Goal: Task Accomplishment & Management: Manage account settings

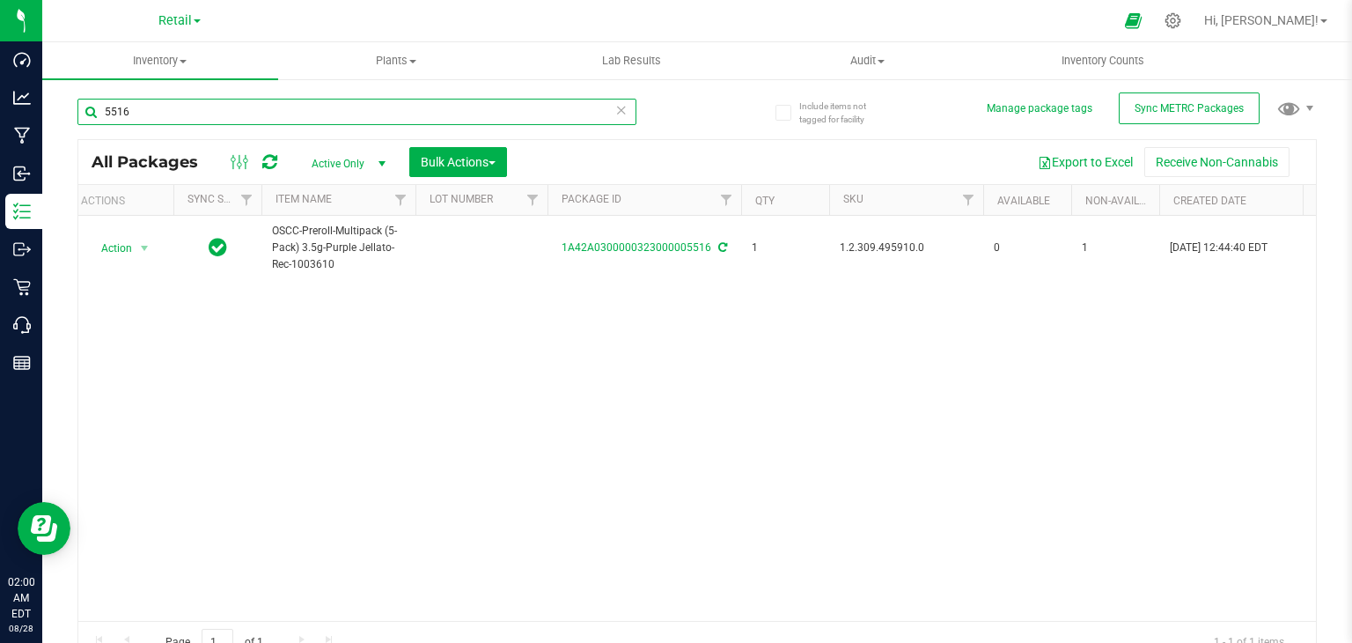
click at [187, 121] on input "5516" at bounding box center [356, 112] width 559 height 26
click at [186, 121] on input "5516" at bounding box center [356, 112] width 559 height 26
click at [186, 118] on input "5516" at bounding box center [356, 112] width 559 height 26
type input "[PERSON_NAME]"
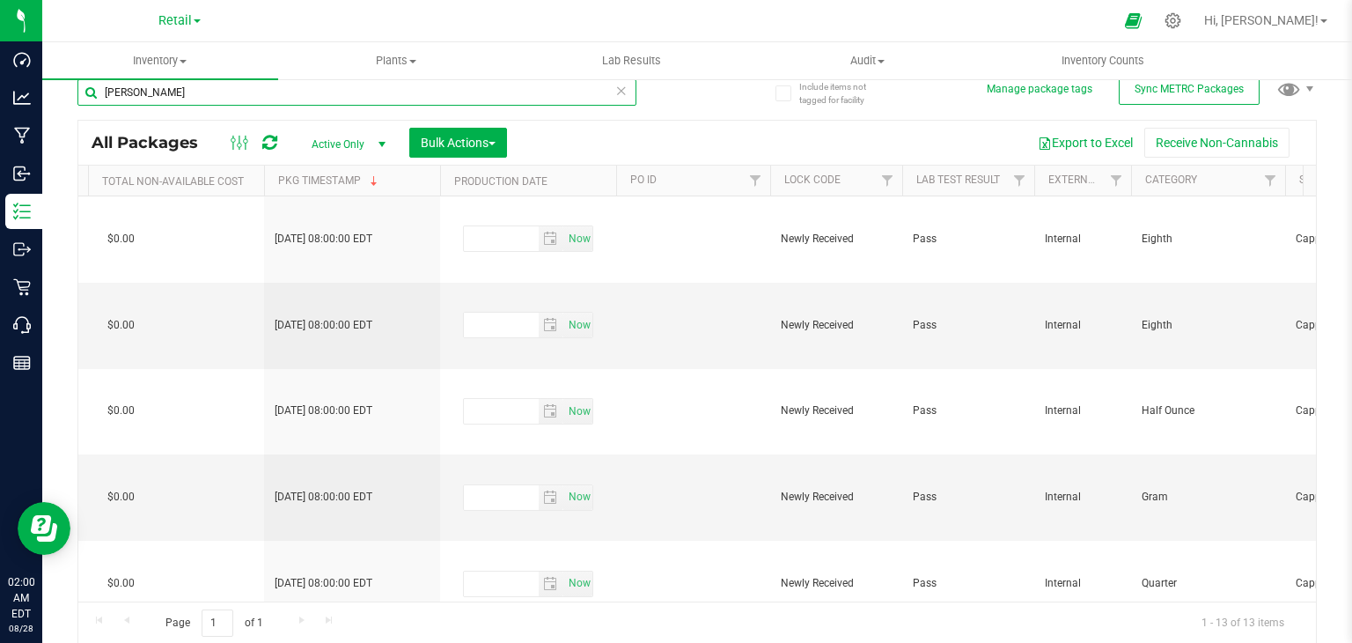
scroll to position [0, 3013]
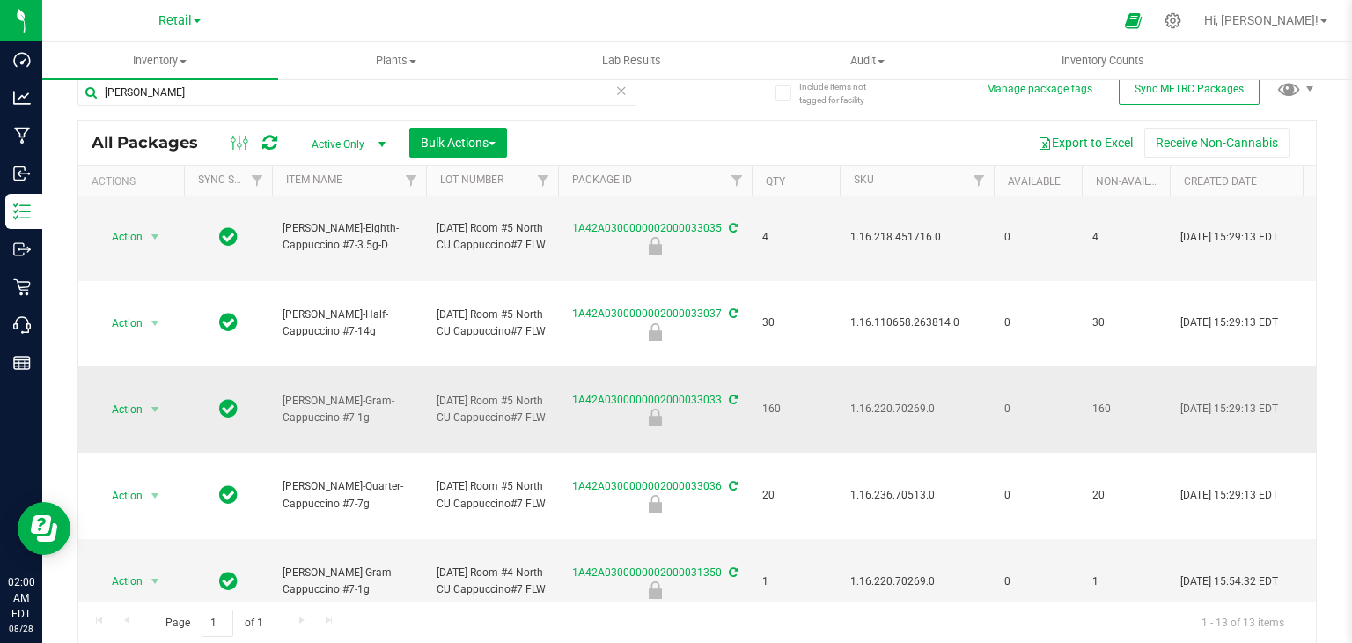
click at [915, 402] on span "1.16.220.70269.0" at bounding box center [916, 409] width 133 height 17
copy span "1.16.220.70269.0"
click at [109, 406] on span "Action" at bounding box center [120, 409] width 48 height 25
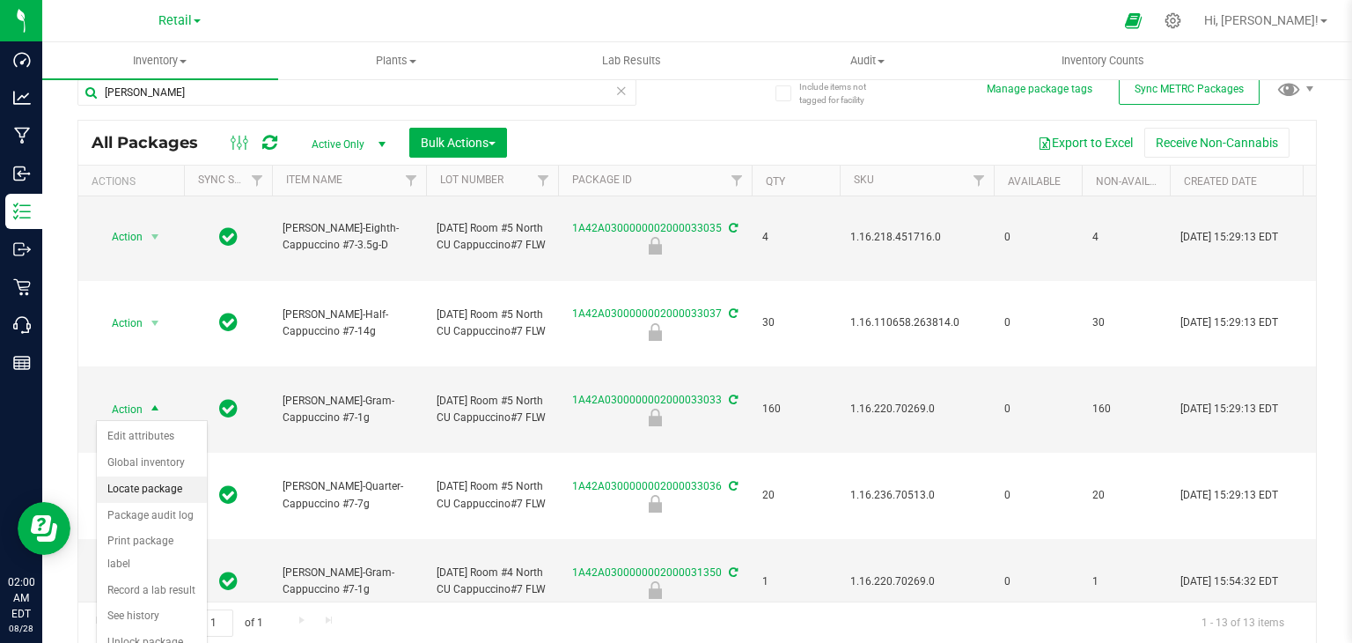
click at [166, 493] on li "Locate package" at bounding box center [152, 489] width 110 height 26
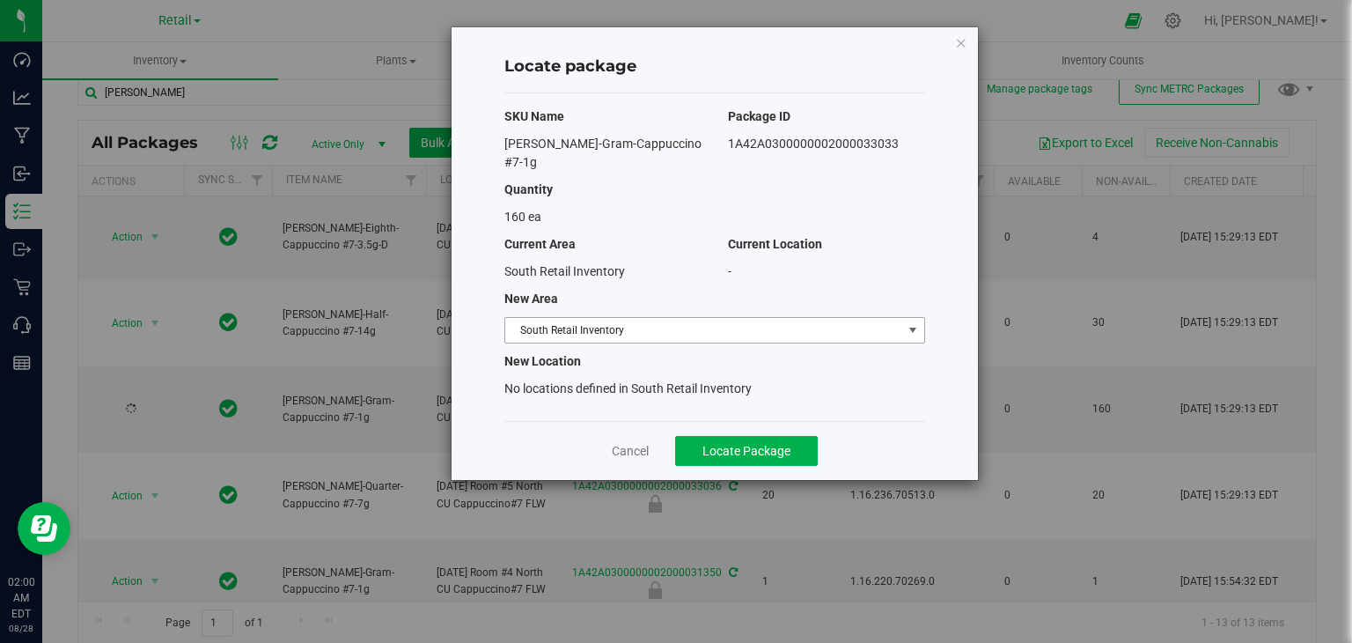
click at [720, 318] on span "South Retail Inventory" at bounding box center [703, 330] width 397 height 25
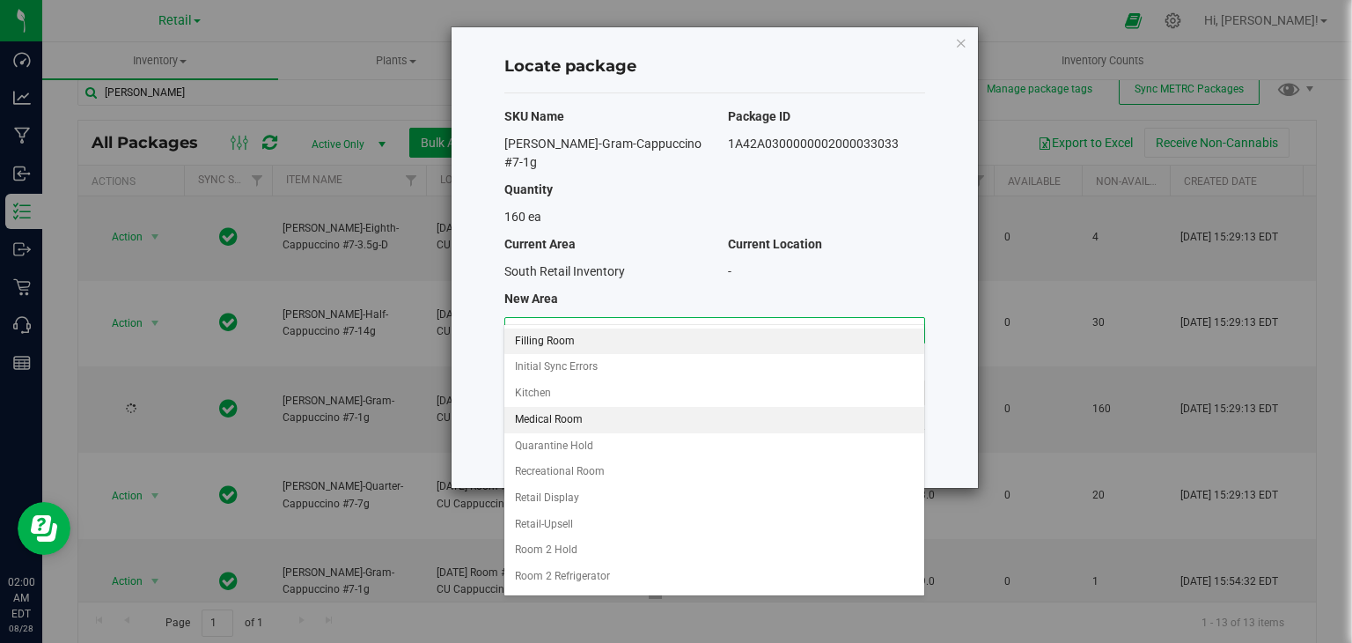
click at [697, 342] on li "Filling Room" at bounding box center [713, 341] width 419 height 26
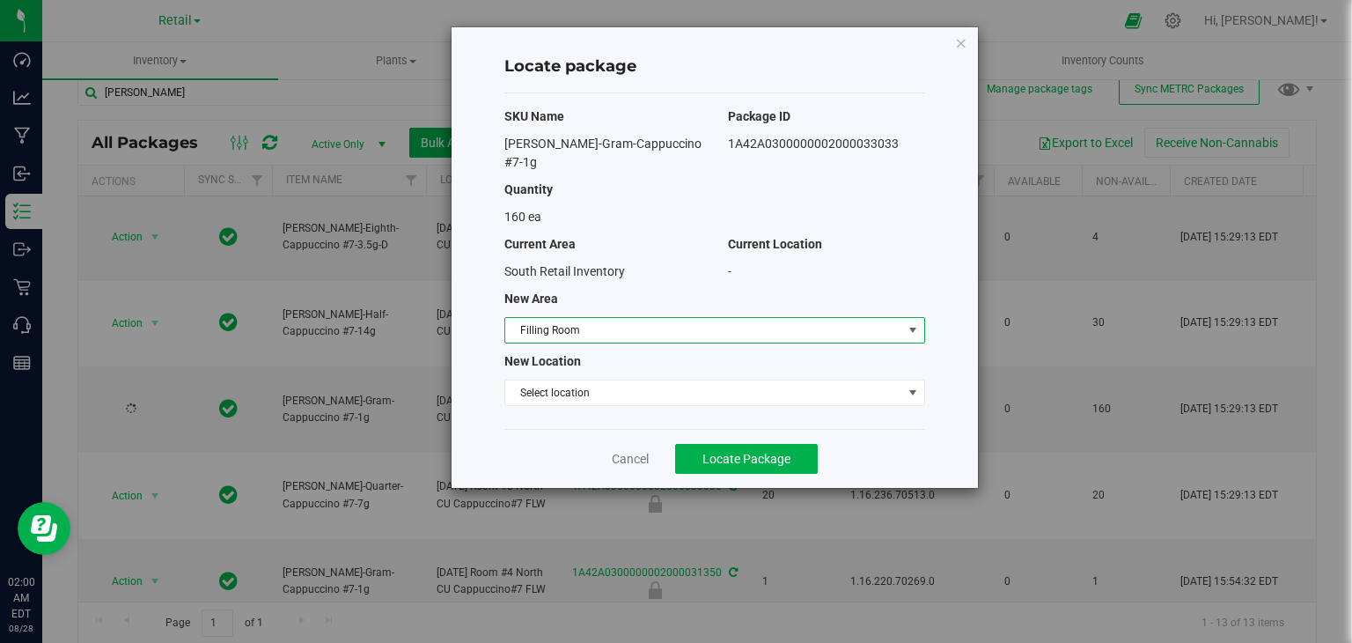
click at [636, 396] on div "SKU Name Package ID [PERSON_NAME]-Gram-Cappuccino #7-1g 1A42A030000000200003303…" at bounding box center [714, 260] width 421 height 335
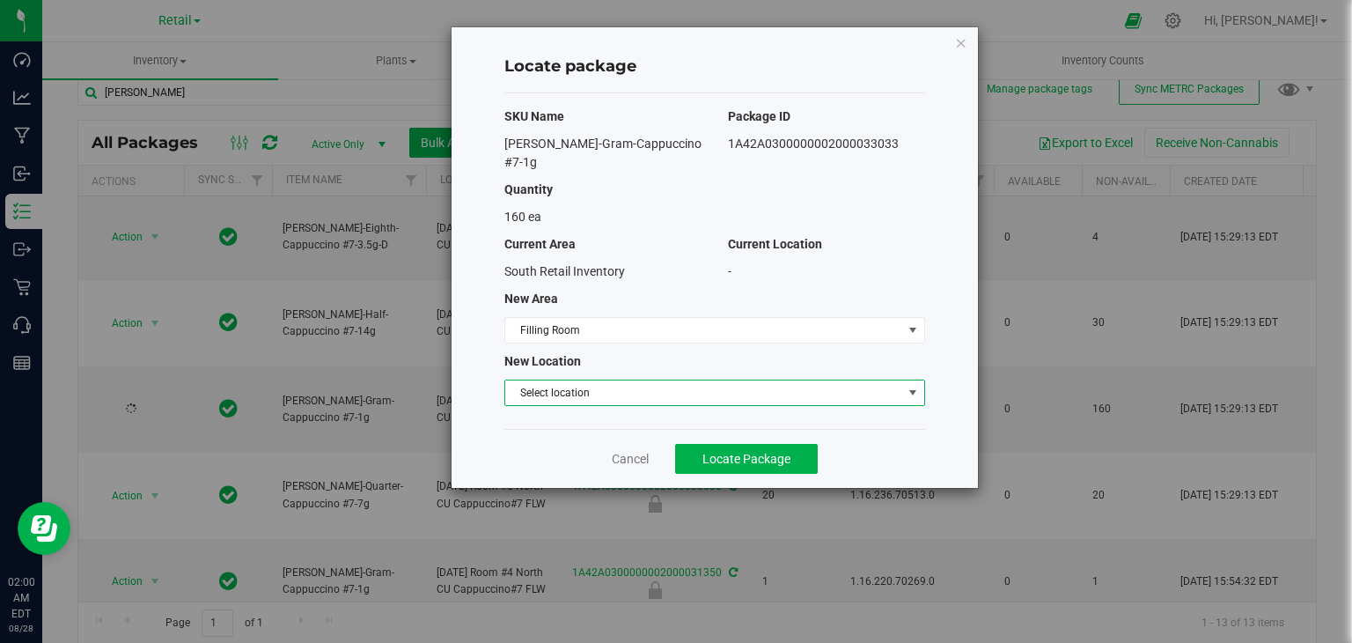
click at [627, 380] on span "Select location" at bounding box center [703, 392] width 397 height 25
click at [623, 399] on li "Filling room" at bounding box center [713, 403] width 419 height 26
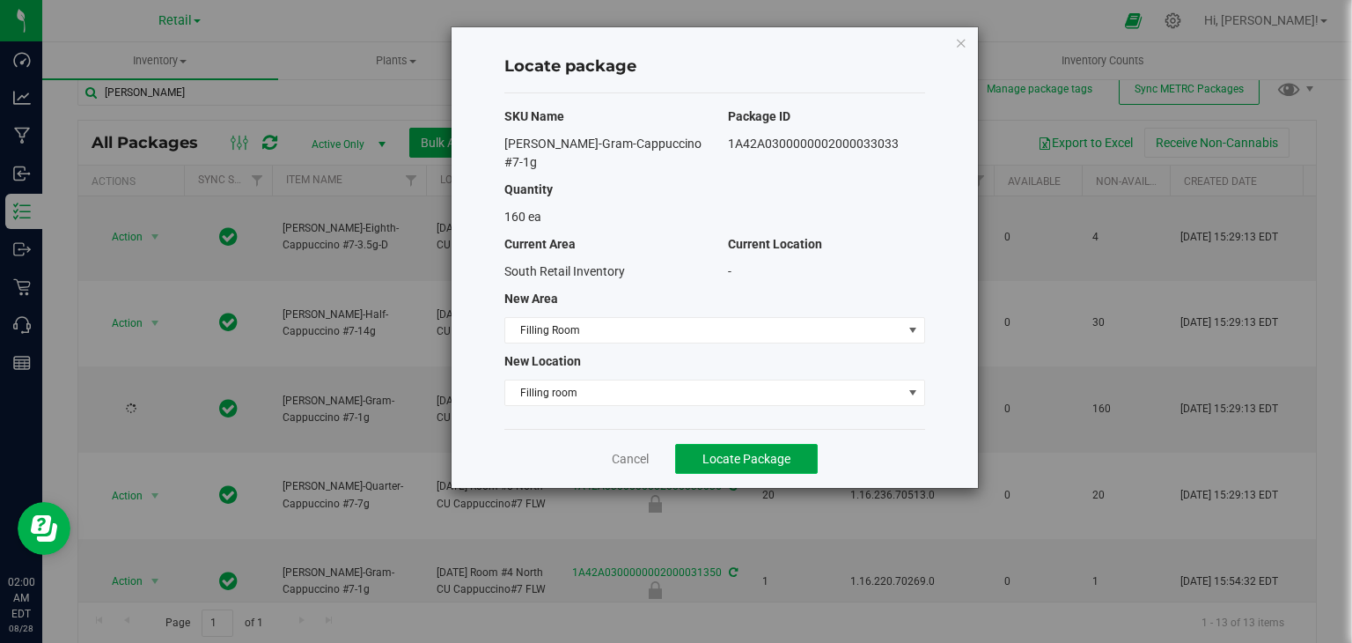
click at [745, 452] on span "Locate Package" at bounding box center [747, 459] width 88 height 14
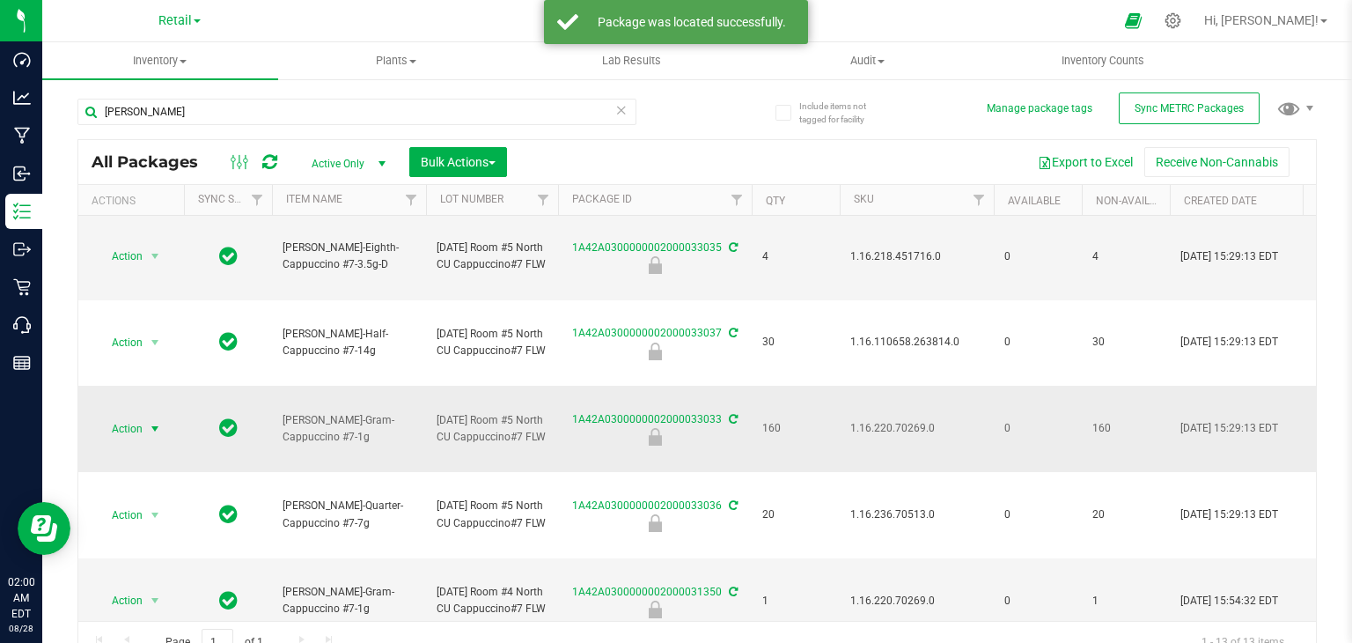
click at [99, 423] on span "Action" at bounding box center [120, 428] width 48 height 25
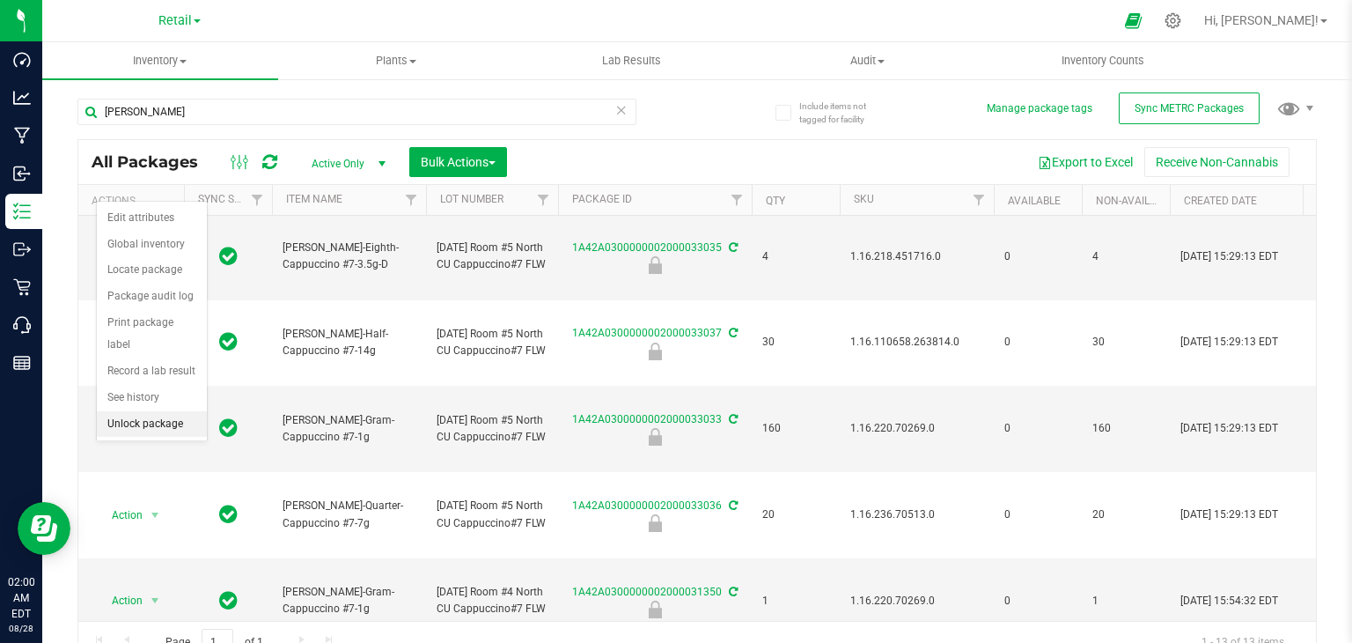
click at [155, 411] on li "Unlock package" at bounding box center [152, 424] width 110 height 26
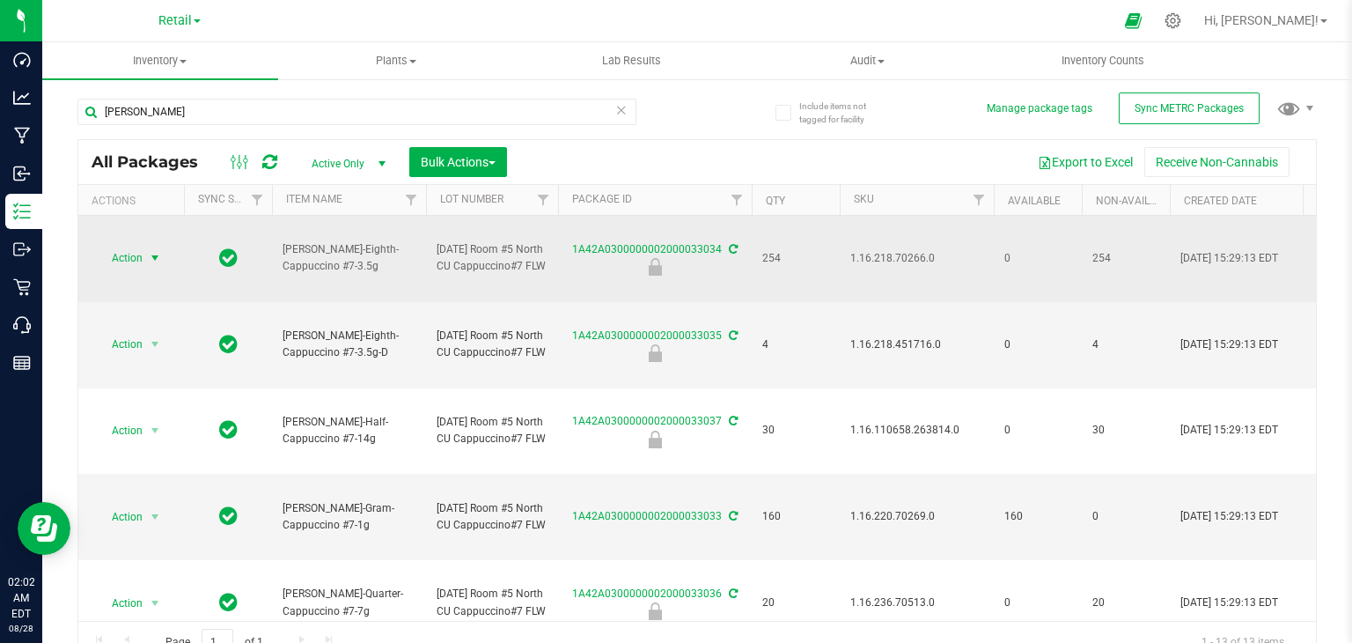
click at [125, 254] on span "Action" at bounding box center [120, 258] width 48 height 25
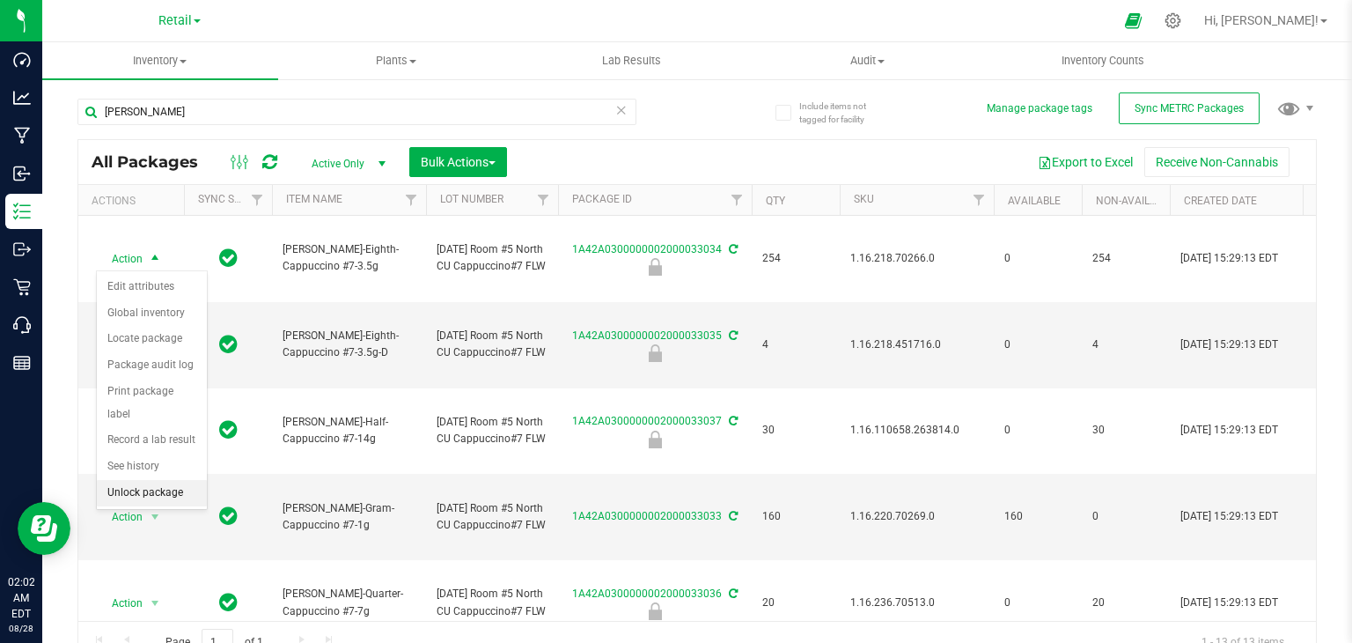
click at [155, 480] on li "Unlock package" at bounding box center [152, 493] width 110 height 26
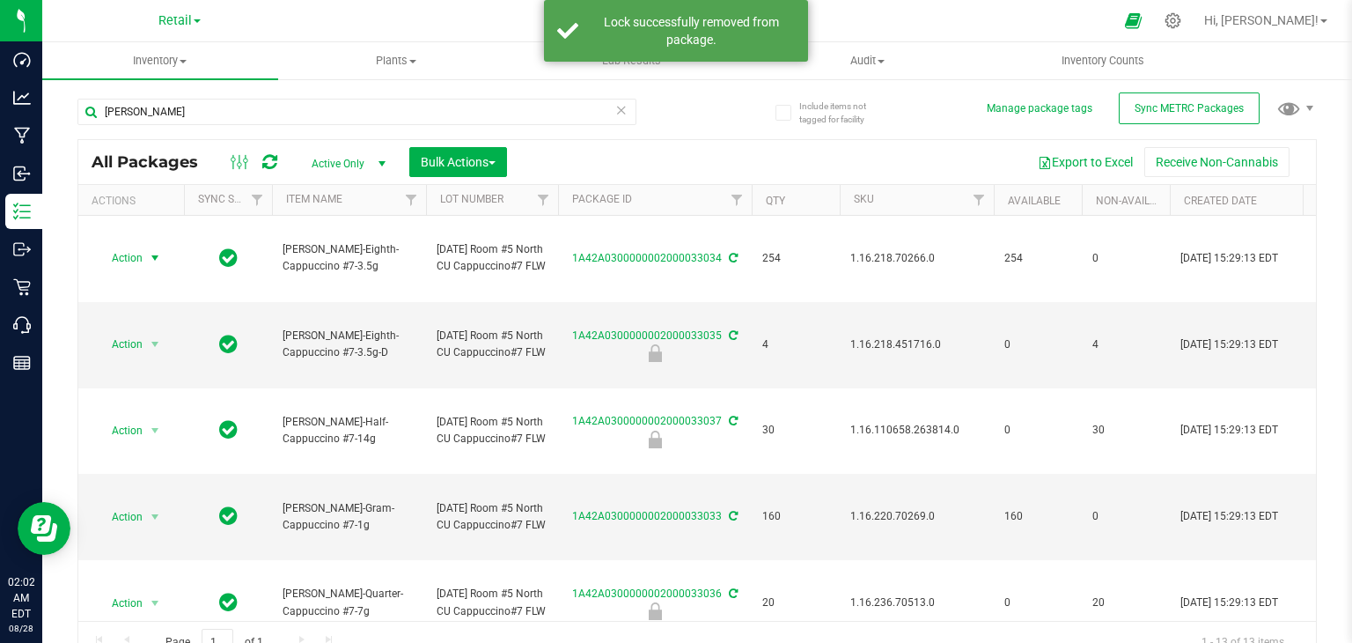
click at [144, 256] on span "select" at bounding box center [155, 258] width 22 height 25
click at [163, 394] on li "Locate package" at bounding box center [152, 392] width 110 height 26
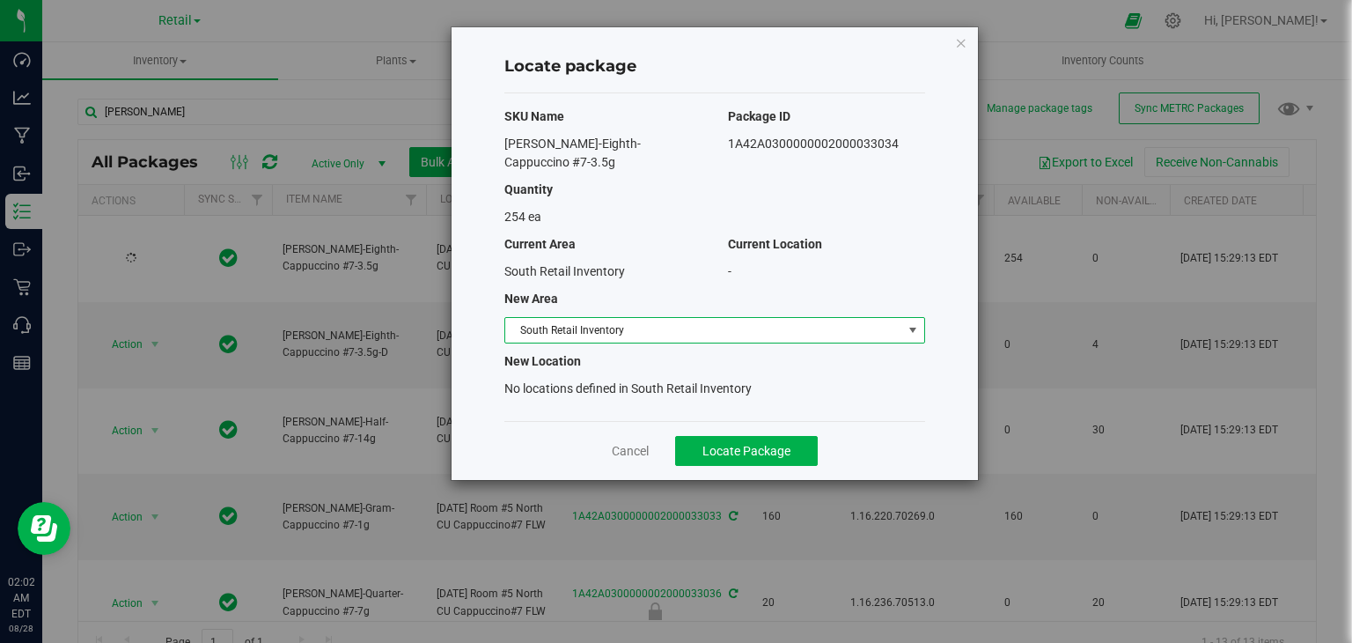
click at [718, 318] on span "South Retail Inventory" at bounding box center [703, 330] width 397 height 25
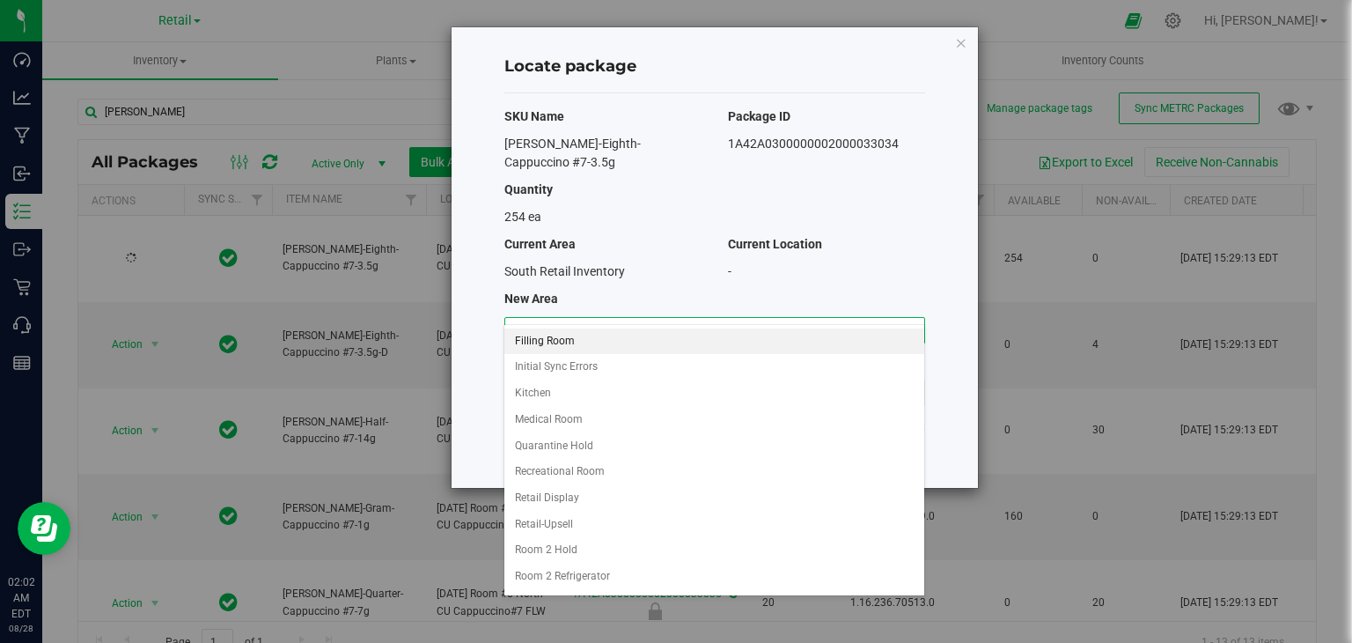
click at [679, 339] on li "Filling Room" at bounding box center [713, 341] width 419 height 26
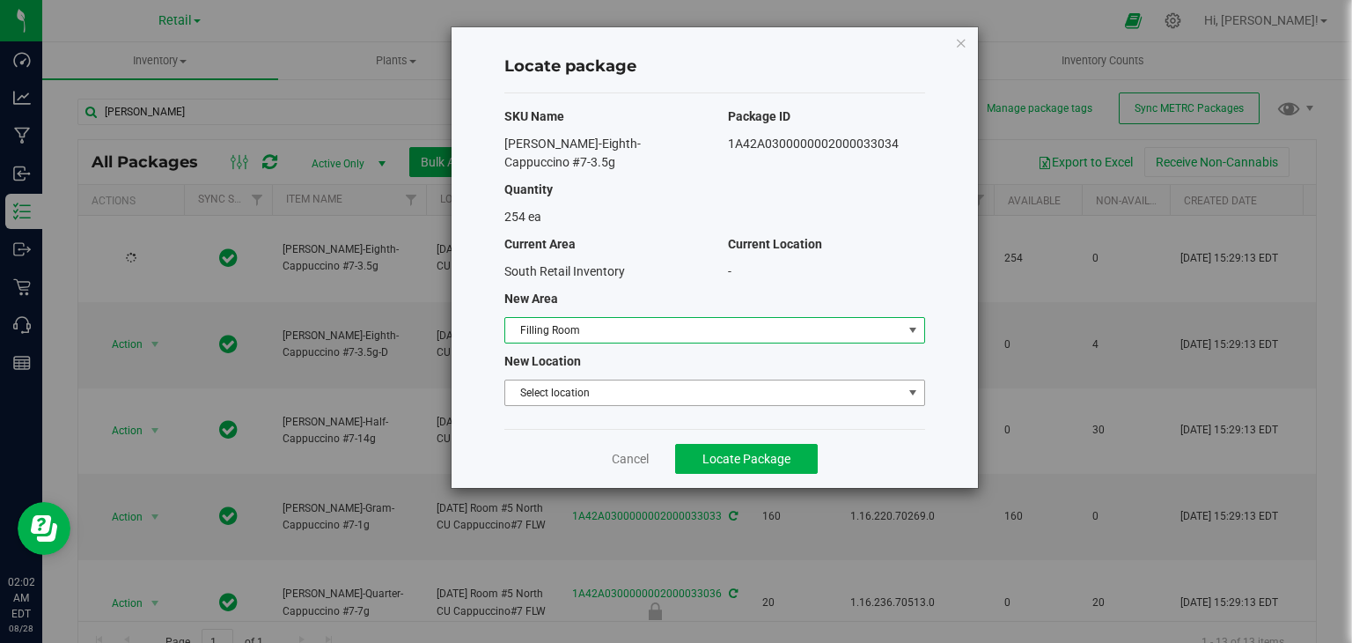
click at [661, 380] on span "Select location" at bounding box center [703, 392] width 397 height 25
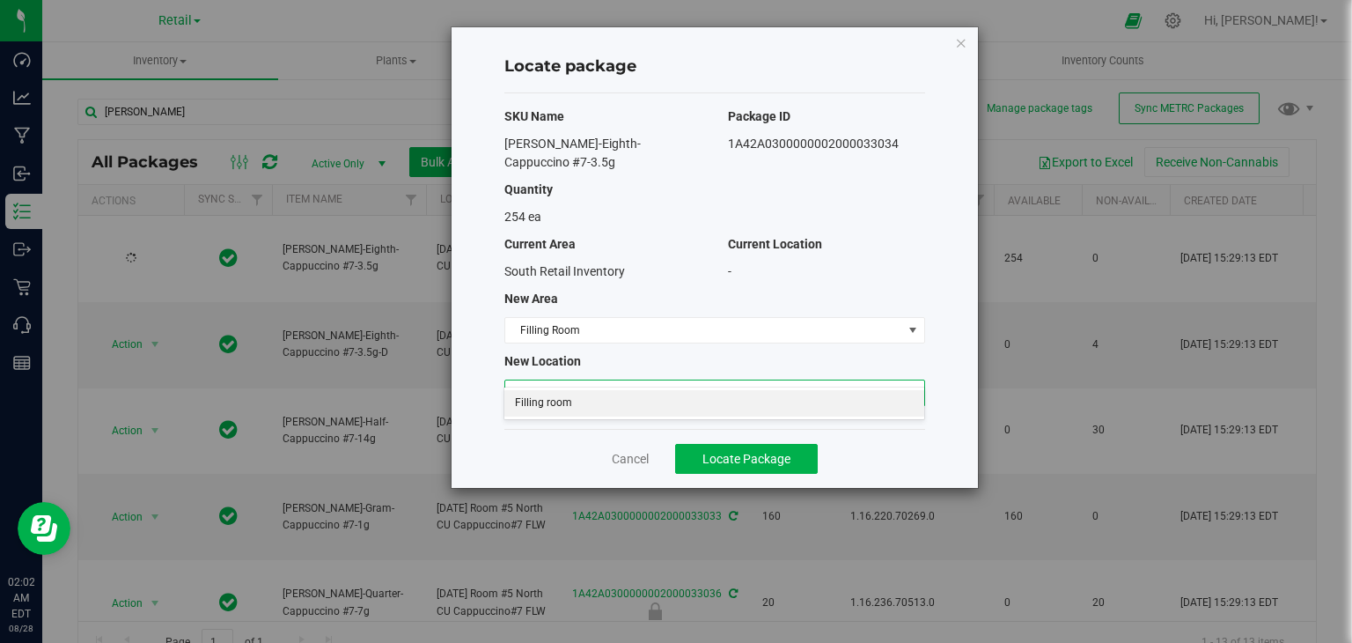
click at [648, 399] on li "Filling room" at bounding box center [713, 403] width 419 height 26
click at [756, 452] on span "Locate Package" at bounding box center [747, 459] width 88 height 14
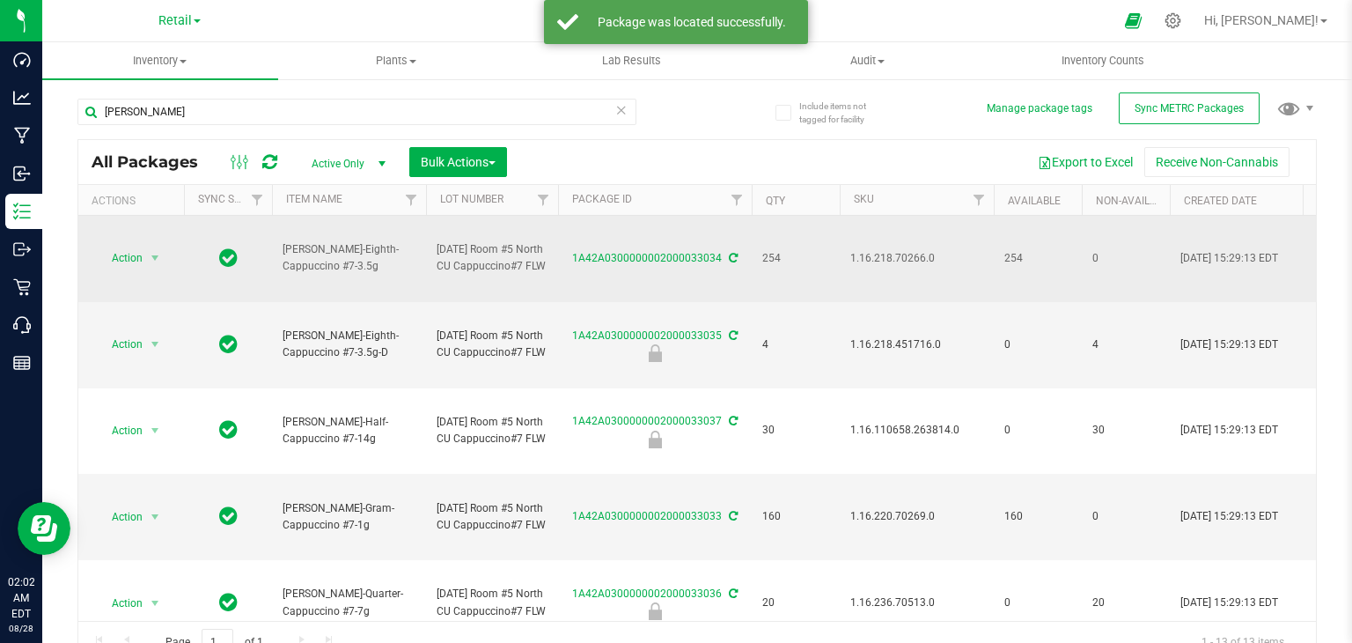
click at [865, 255] on span "1.16.218.70266.0" at bounding box center [916, 258] width 133 height 17
copy span "1.16.218.70266.0"
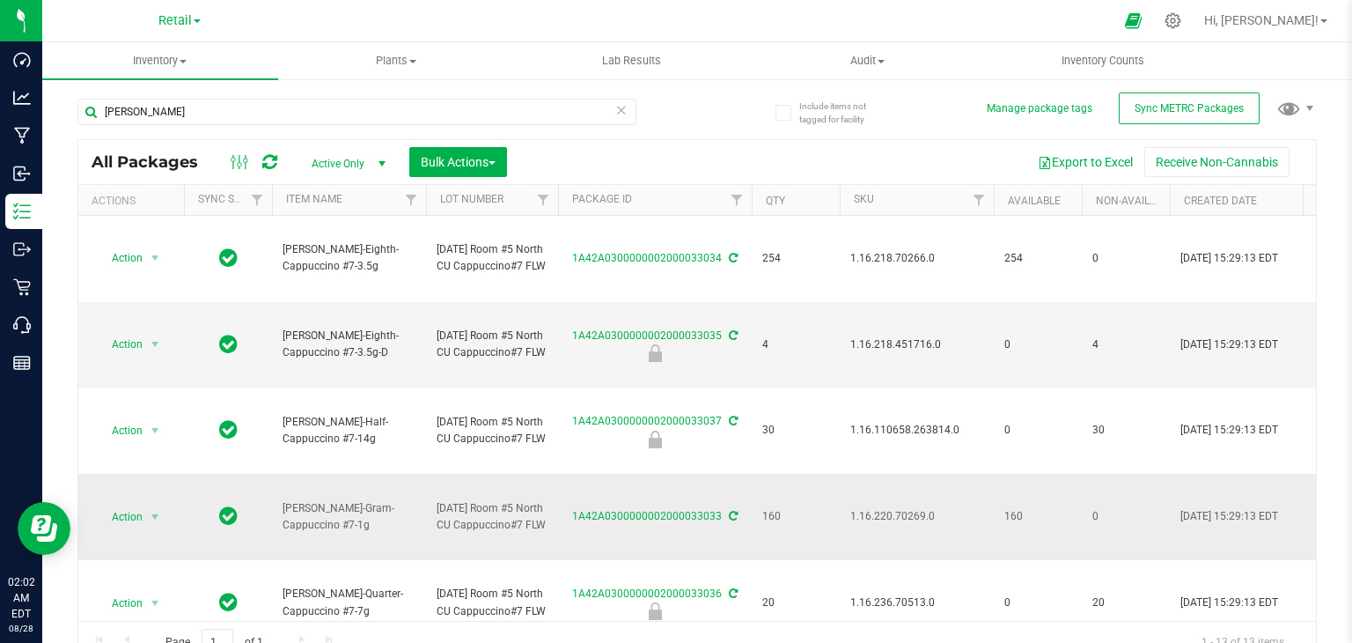
click at [884, 520] on span "1.16.220.70269.0" at bounding box center [916, 516] width 133 height 17
copy span "1.16.220.70269.0"
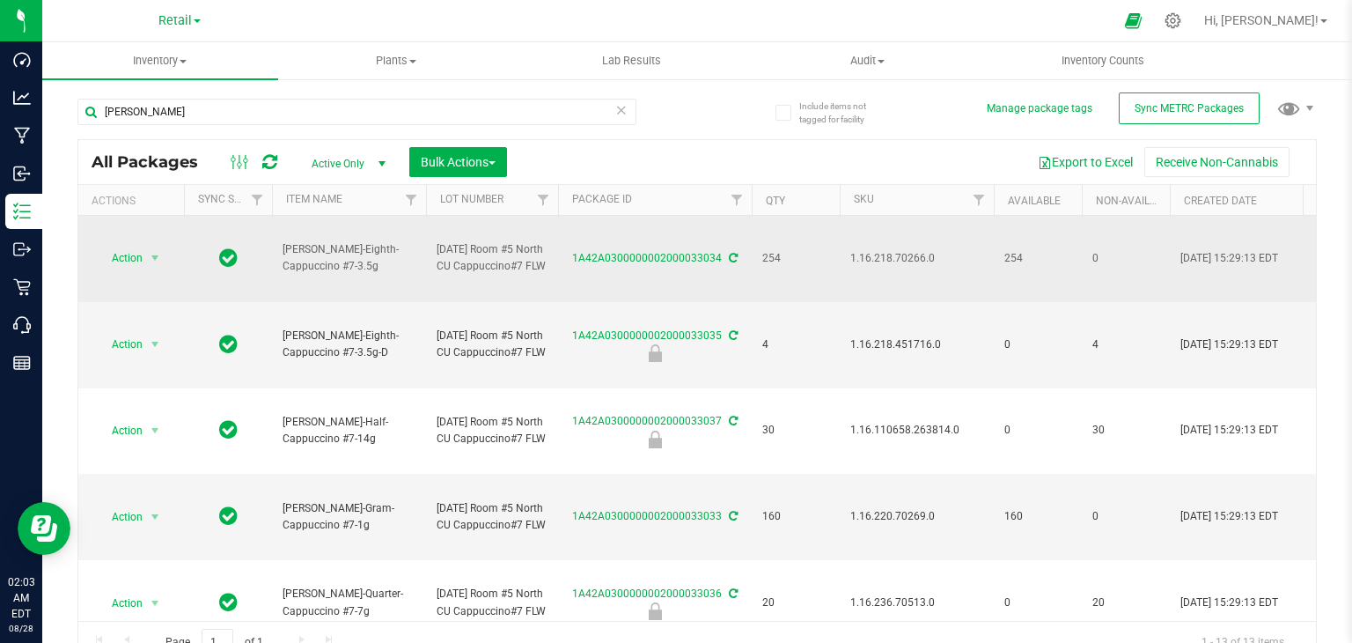
click at [866, 259] on span "1.16.218.70266.0" at bounding box center [916, 258] width 133 height 17
copy span "1.16.218.70266.0"
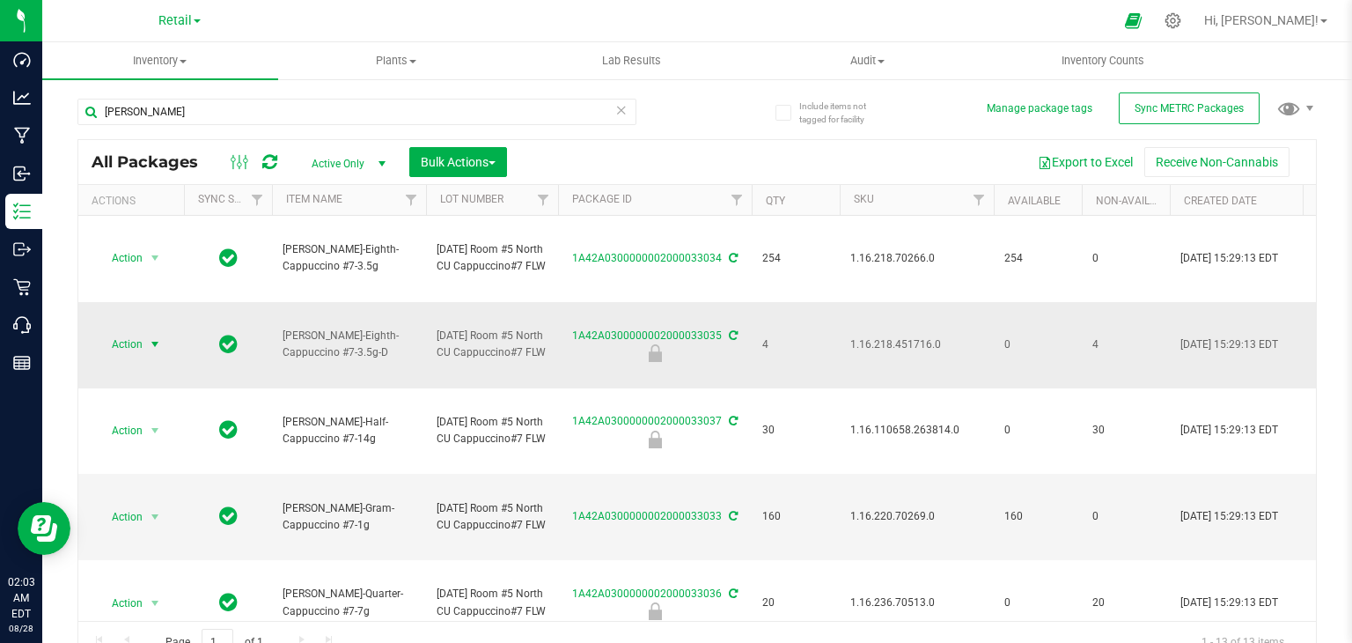
click at [133, 343] on span "Action" at bounding box center [120, 344] width 48 height 25
drag, startPoint x: 206, startPoint y: 372, endPoint x: 195, endPoint y: 413, distance: 42.7
click at [198, 407] on ul "Edit attributes Global inventory Locate package Package audit log Print package…" at bounding box center [152, 476] width 110 height 232
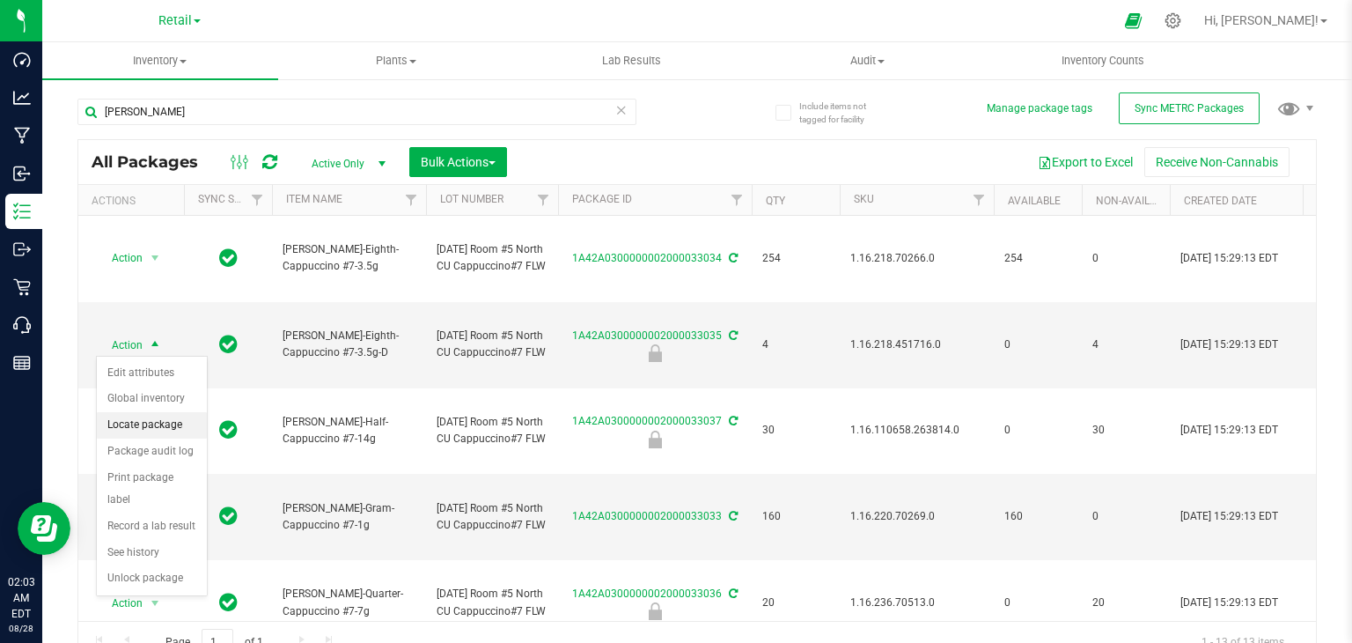
click at [179, 425] on li "Locate package" at bounding box center [152, 425] width 110 height 26
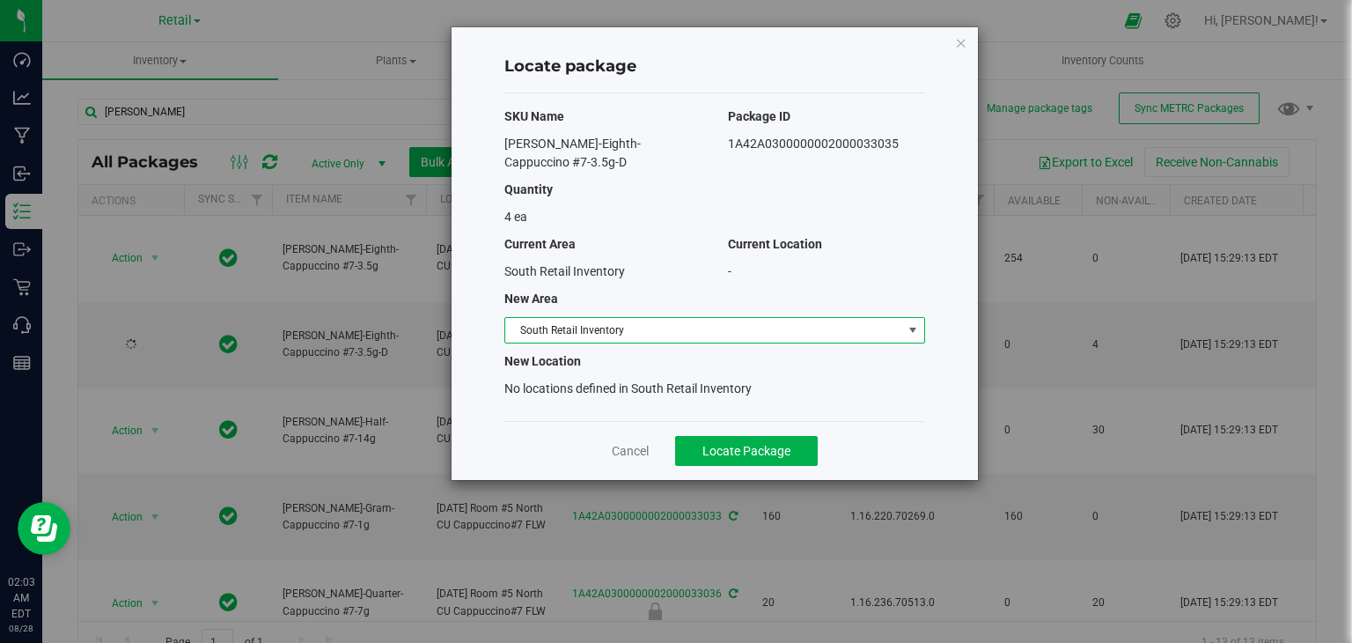
click at [644, 318] on span "South Retail Inventory" at bounding box center [703, 330] width 397 height 25
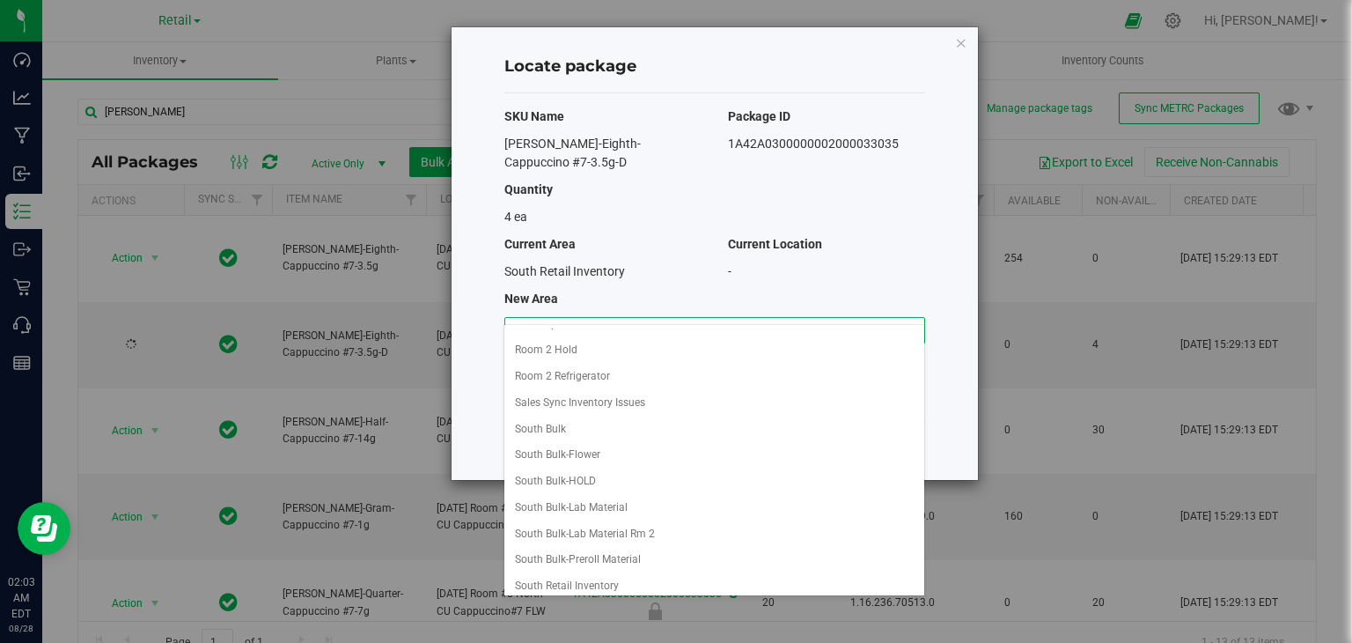
scroll to position [129, 0]
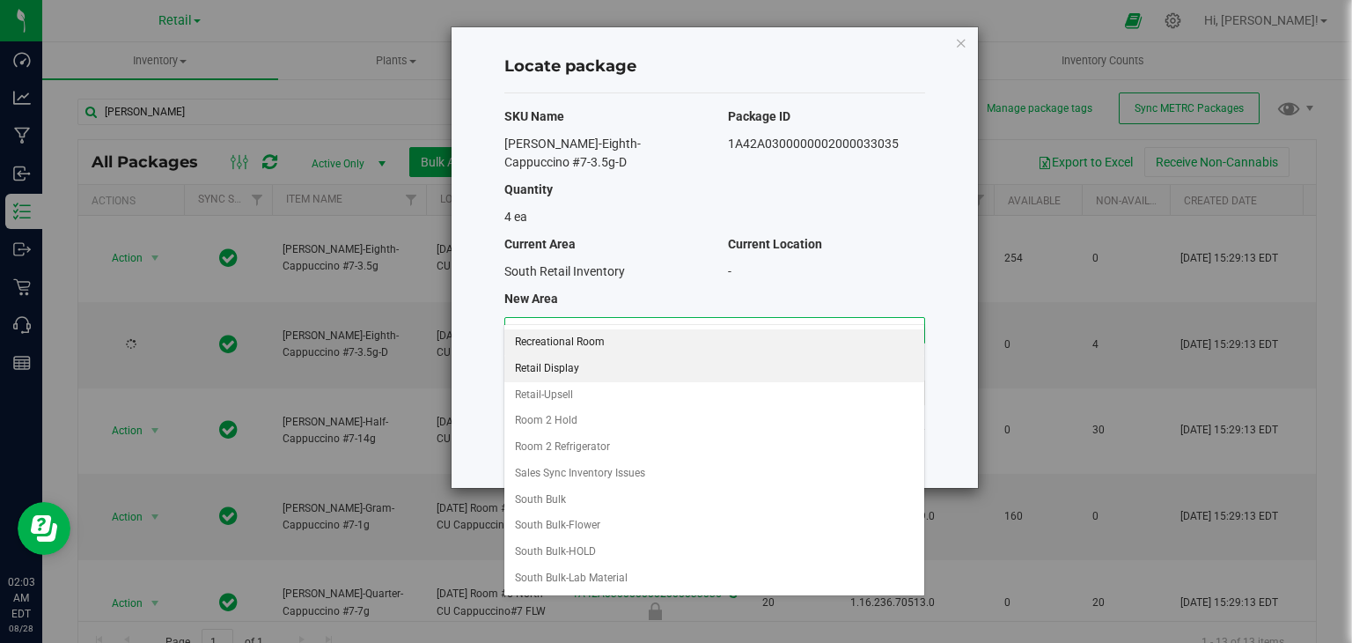
click at [590, 376] on li "Retail Display" at bounding box center [713, 369] width 419 height 26
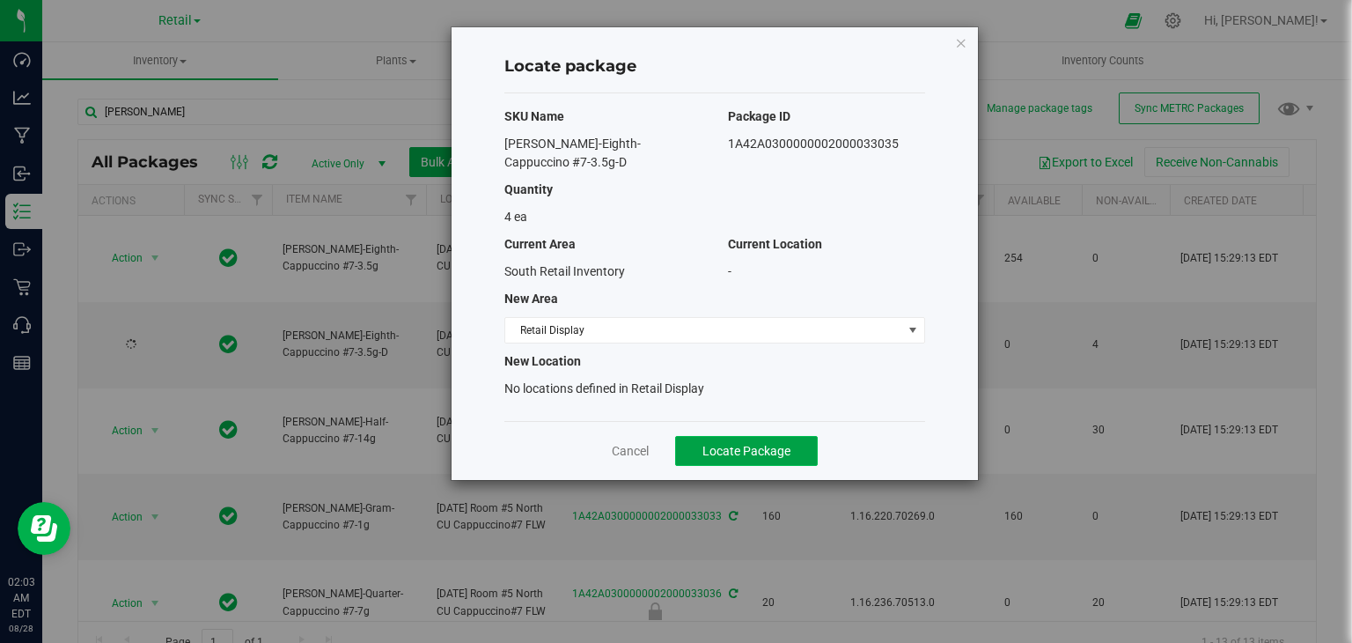
click at [787, 440] on button "Locate Package" at bounding box center [746, 451] width 143 height 30
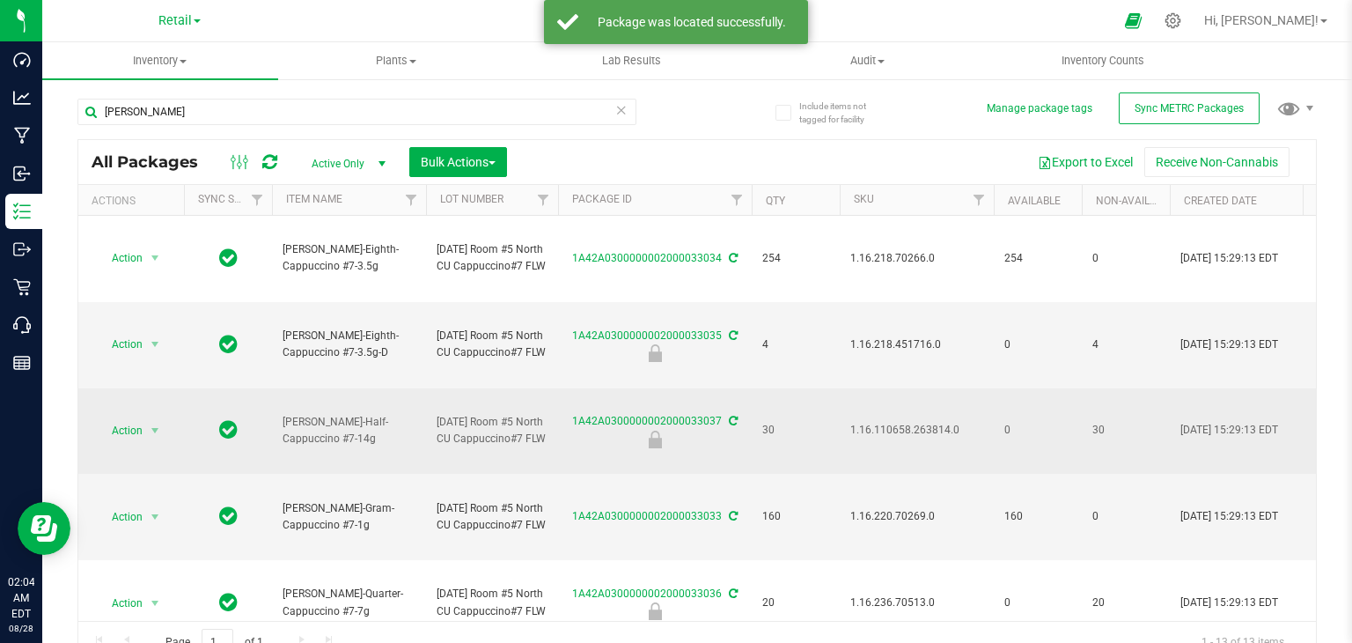
click at [931, 425] on span "1.16.110658.263814.0" at bounding box center [916, 430] width 133 height 17
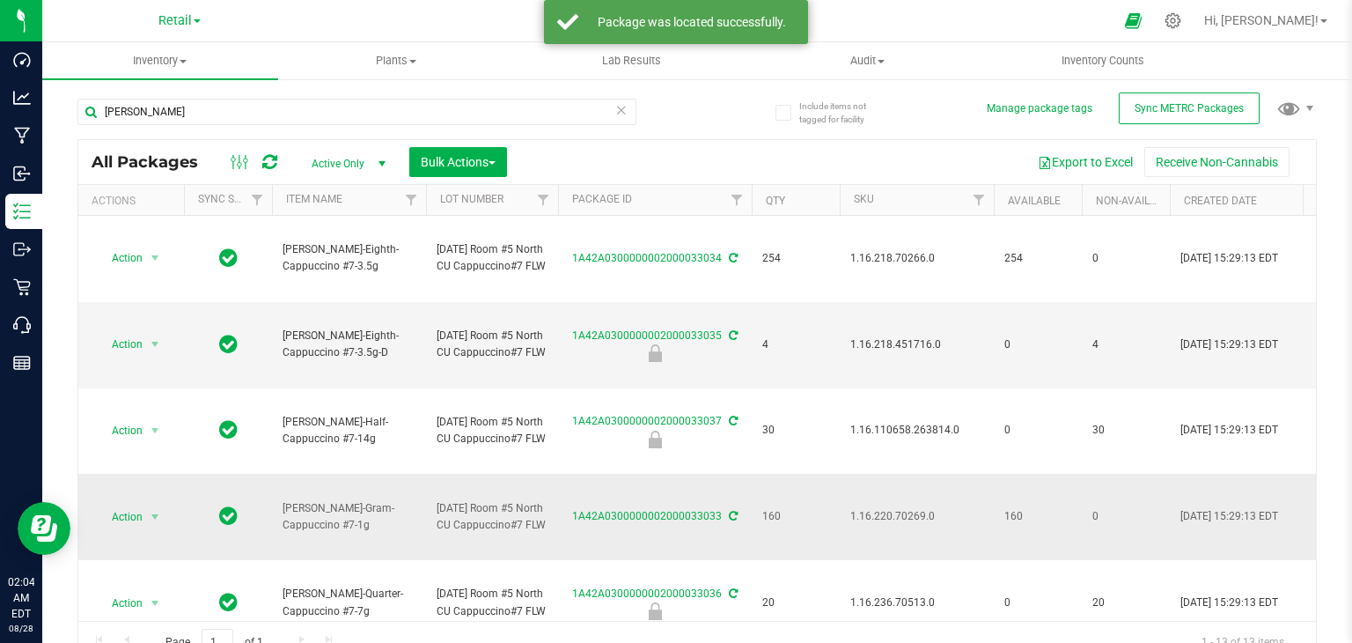
scroll to position [88, 0]
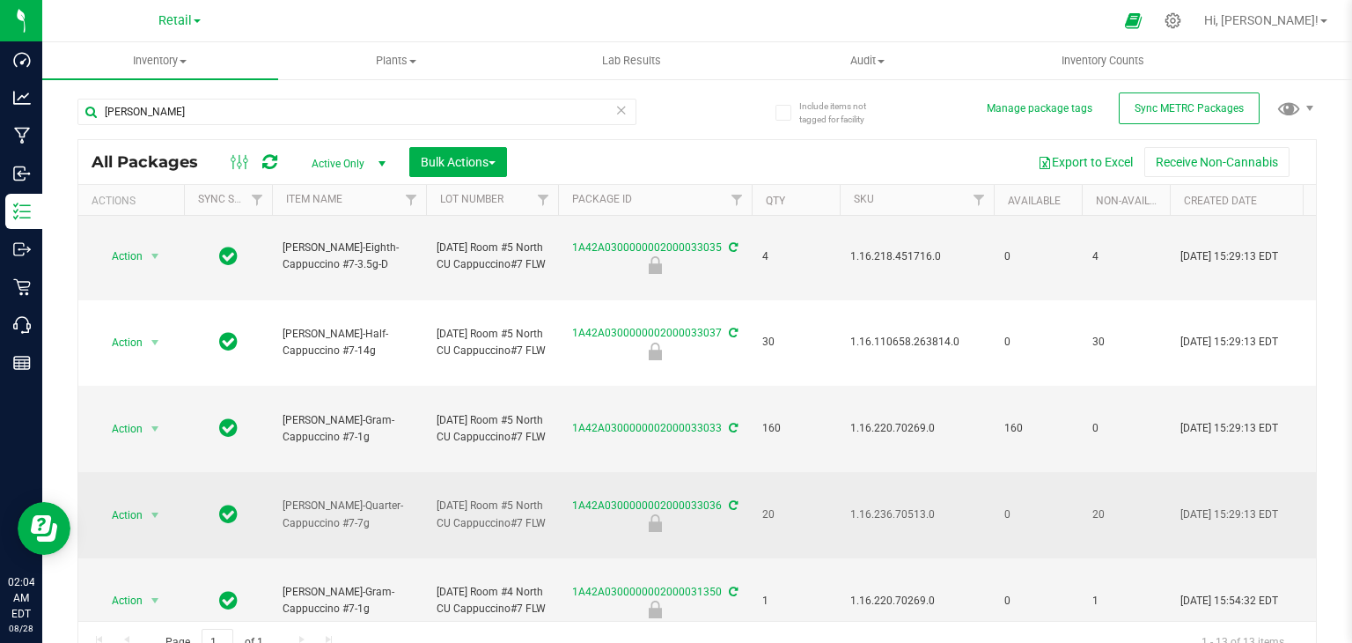
click at [872, 520] on span "1.16.236.70513.0" at bounding box center [916, 514] width 133 height 17
copy span "1.16.236.70513.0"
click at [113, 514] on span "Action" at bounding box center [120, 515] width 48 height 25
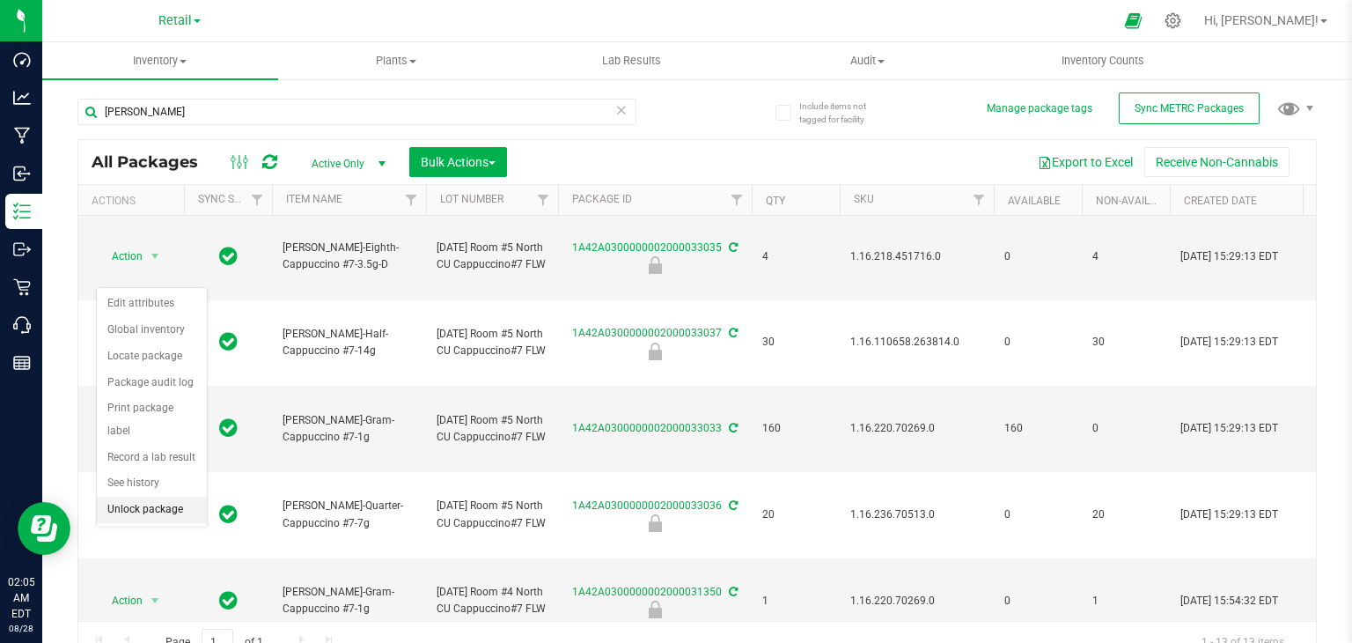
click at [142, 497] on li "Unlock package" at bounding box center [152, 510] width 110 height 26
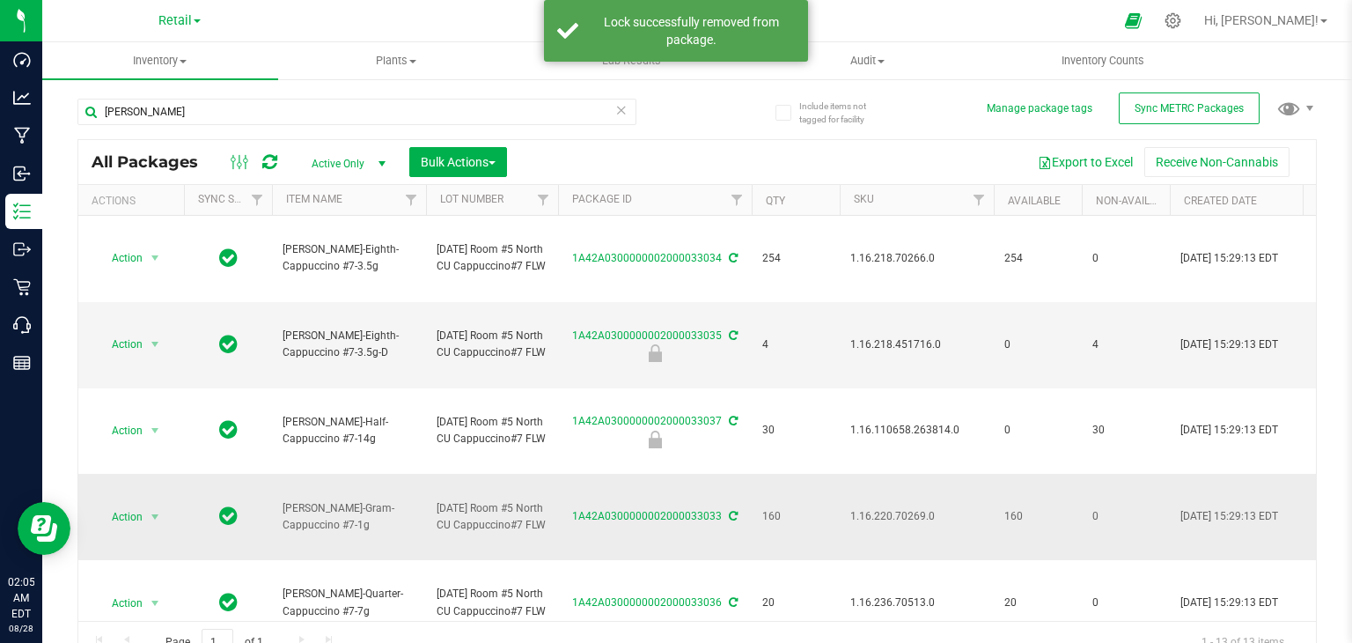
click at [143, 532] on td "Action Action Adjust qty Create package Edit attributes Global inventory Locate…" at bounding box center [131, 517] width 106 height 86
click at [147, 507] on span "select" at bounding box center [155, 516] width 22 height 25
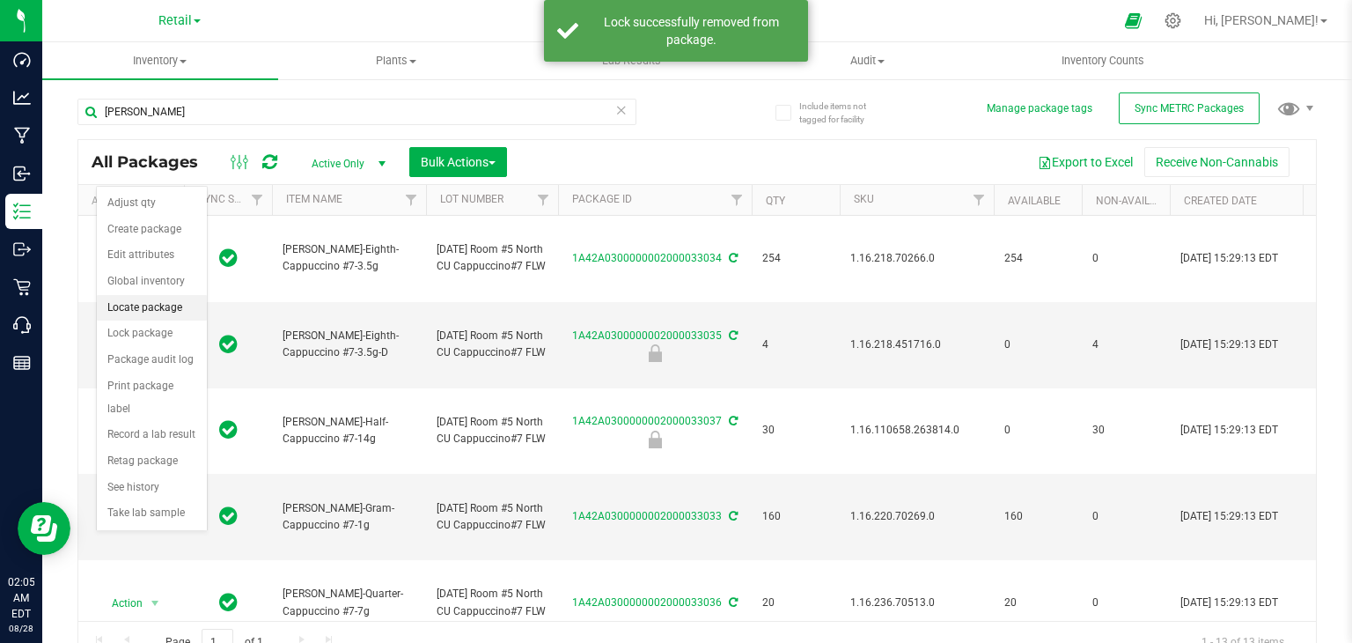
click at [169, 295] on li "Locate package" at bounding box center [152, 308] width 110 height 26
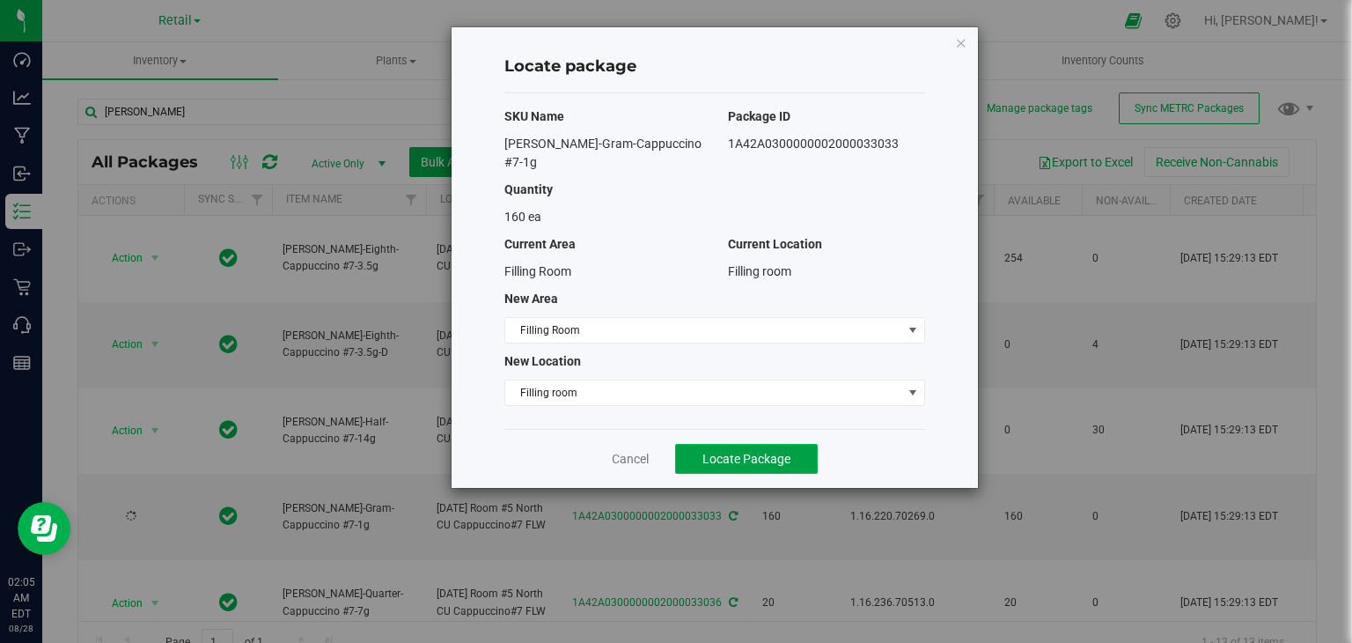
click at [712, 452] on span "Locate Package" at bounding box center [747, 459] width 88 height 14
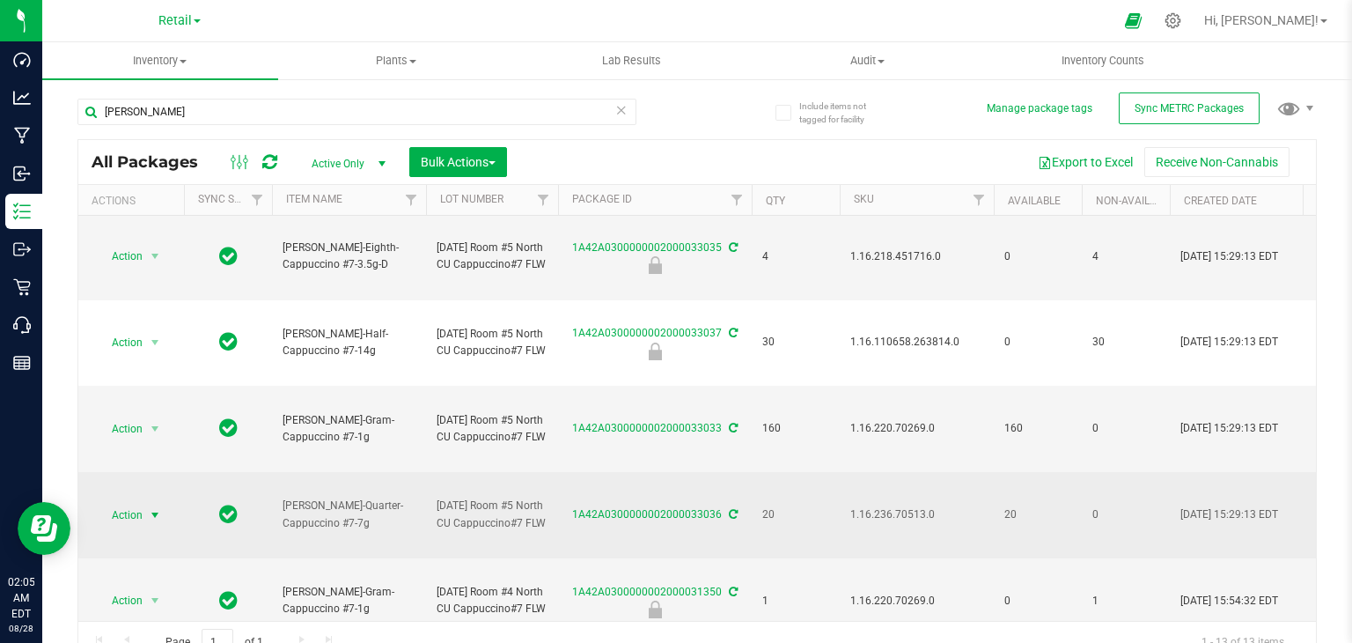
click at [136, 498] on td "Action Action Adjust qty Create package Edit attributes Global inventory Locate…" at bounding box center [131, 515] width 106 height 86
click at [136, 511] on span "Action" at bounding box center [120, 515] width 48 height 25
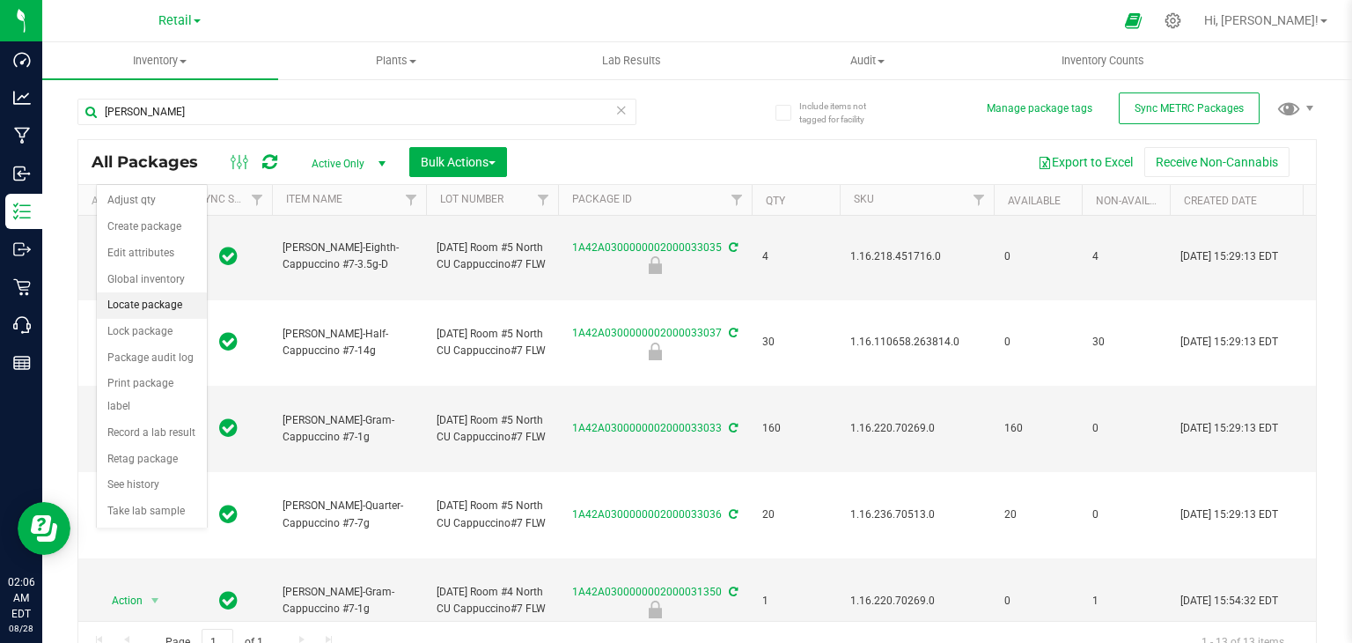
click at [183, 306] on li "Locate package" at bounding box center [152, 305] width 110 height 26
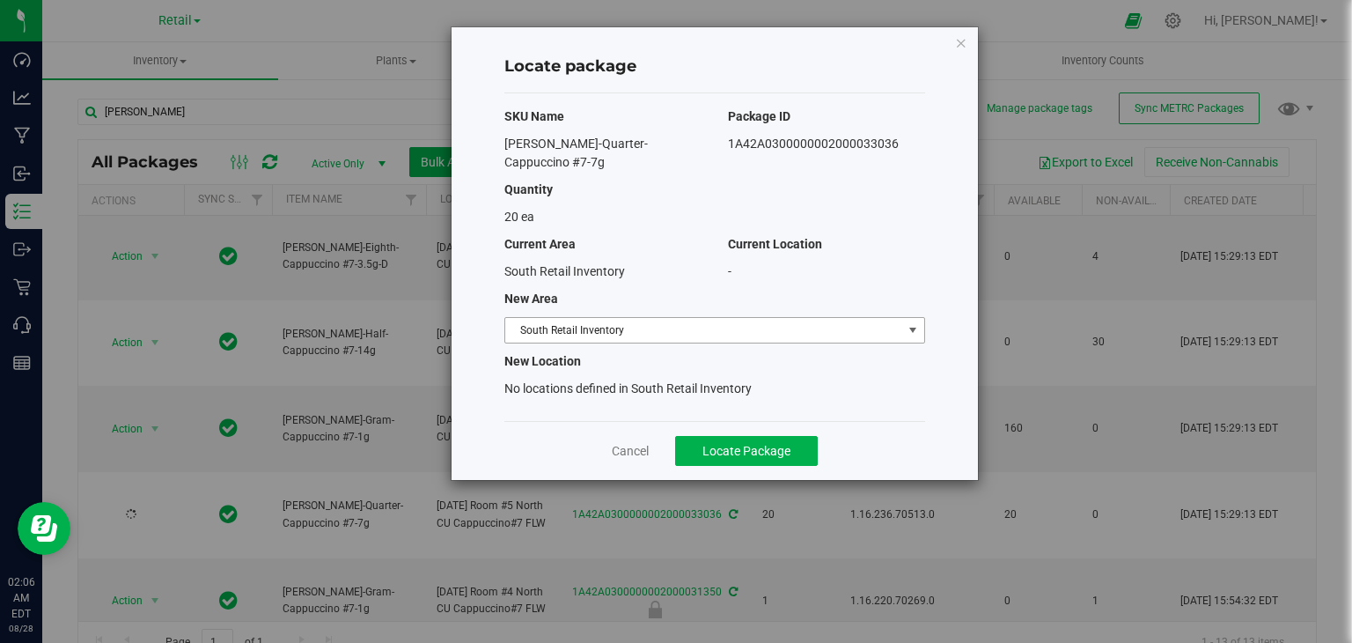
click at [602, 318] on span "South Retail Inventory" at bounding box center [703, 330] width 397 height 25
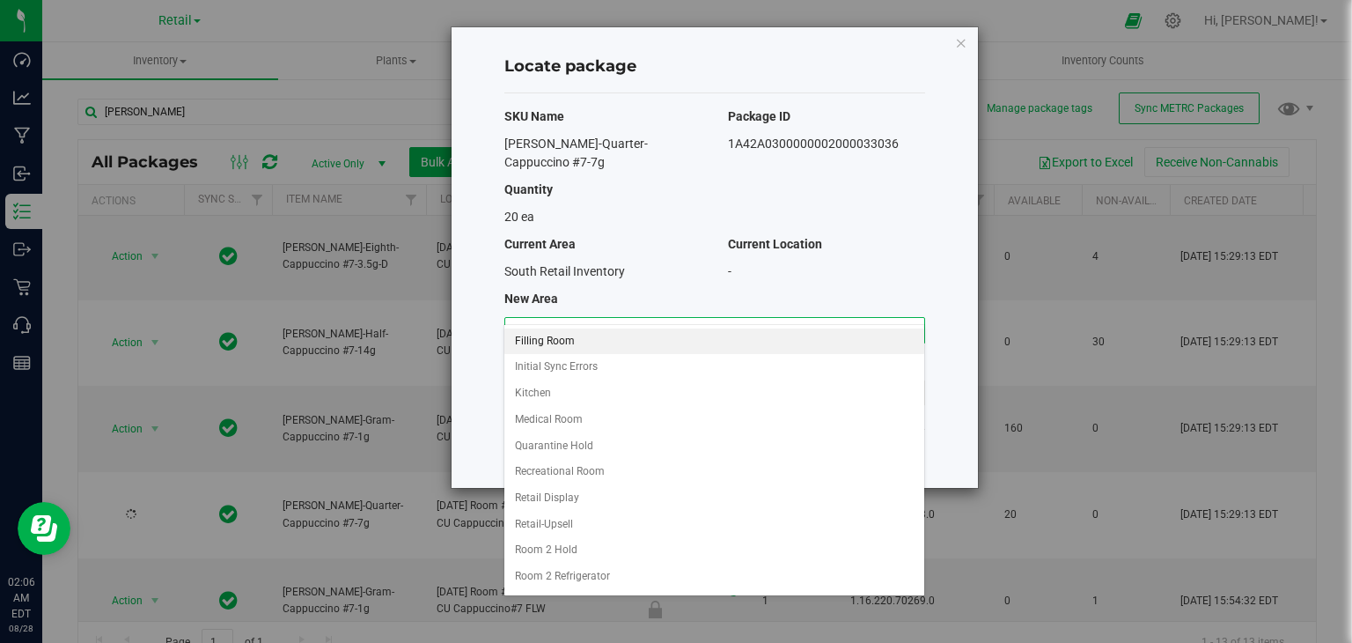
click at [615, 342] on li "Filling Room" at bounding box center [713, 341] width 419 height 26
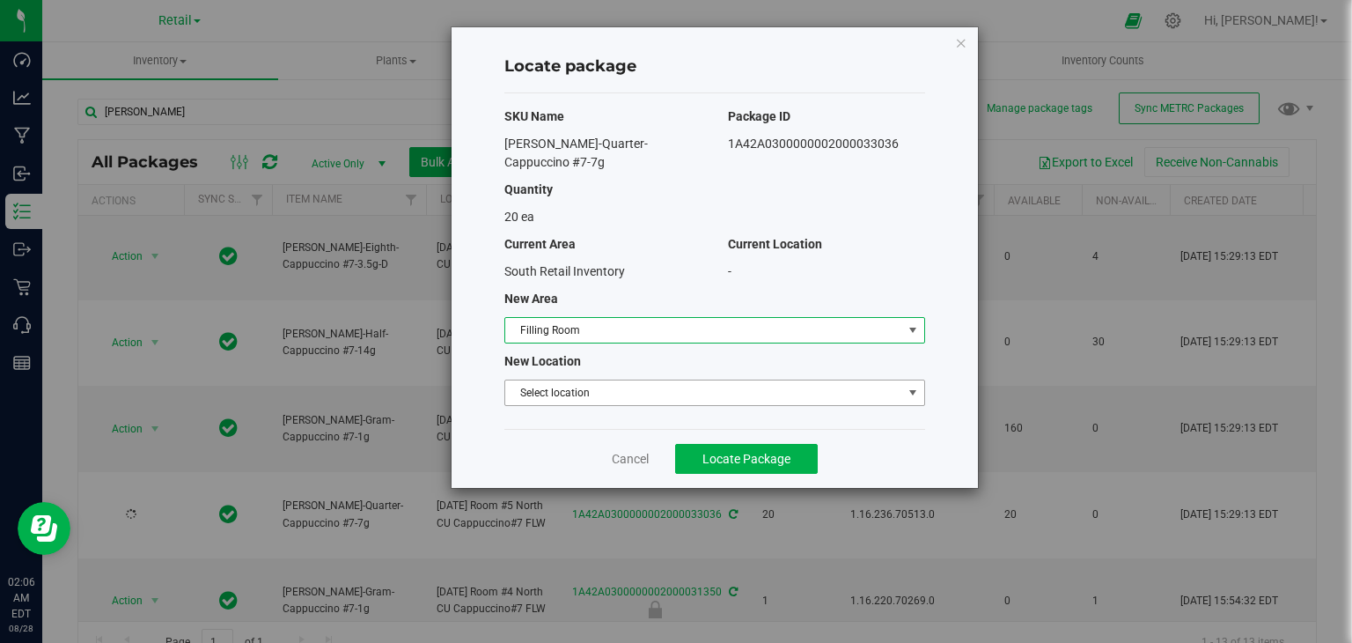
click at [596, 380] on span "Select location" at bounding box center [703, 392] width 397 height 25
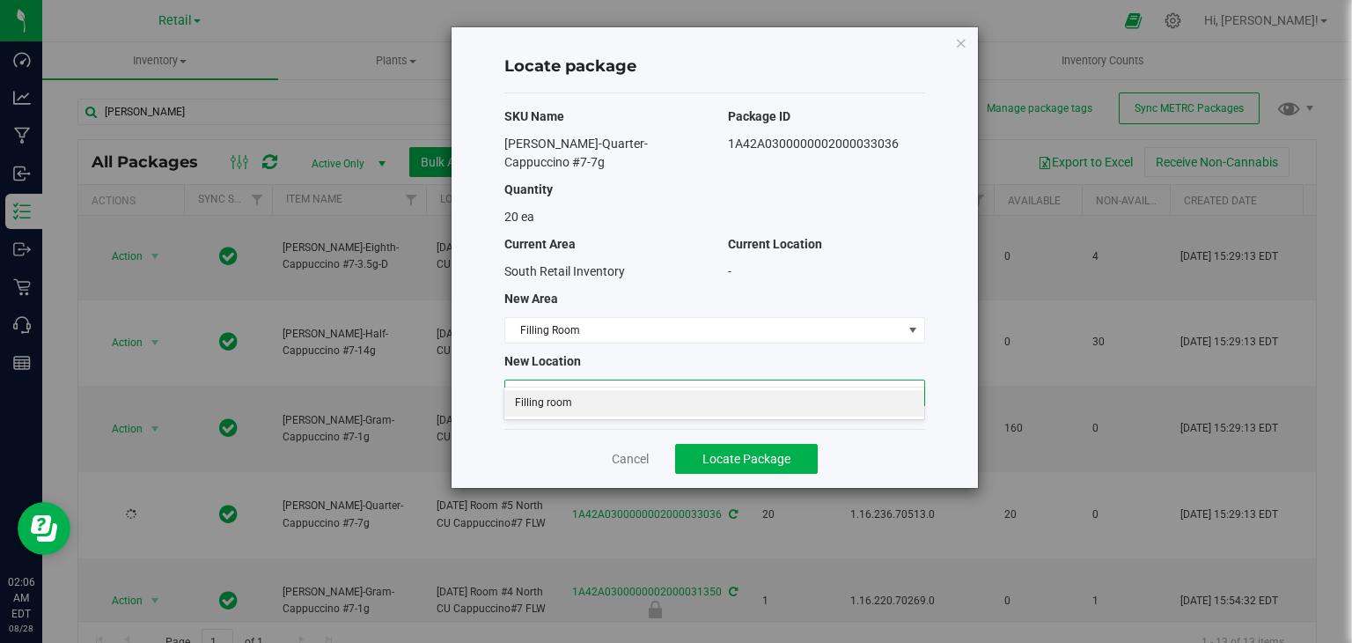
click at [591, 408] on li "Filling room" at bounding box center [713, 403] width 419 height 26
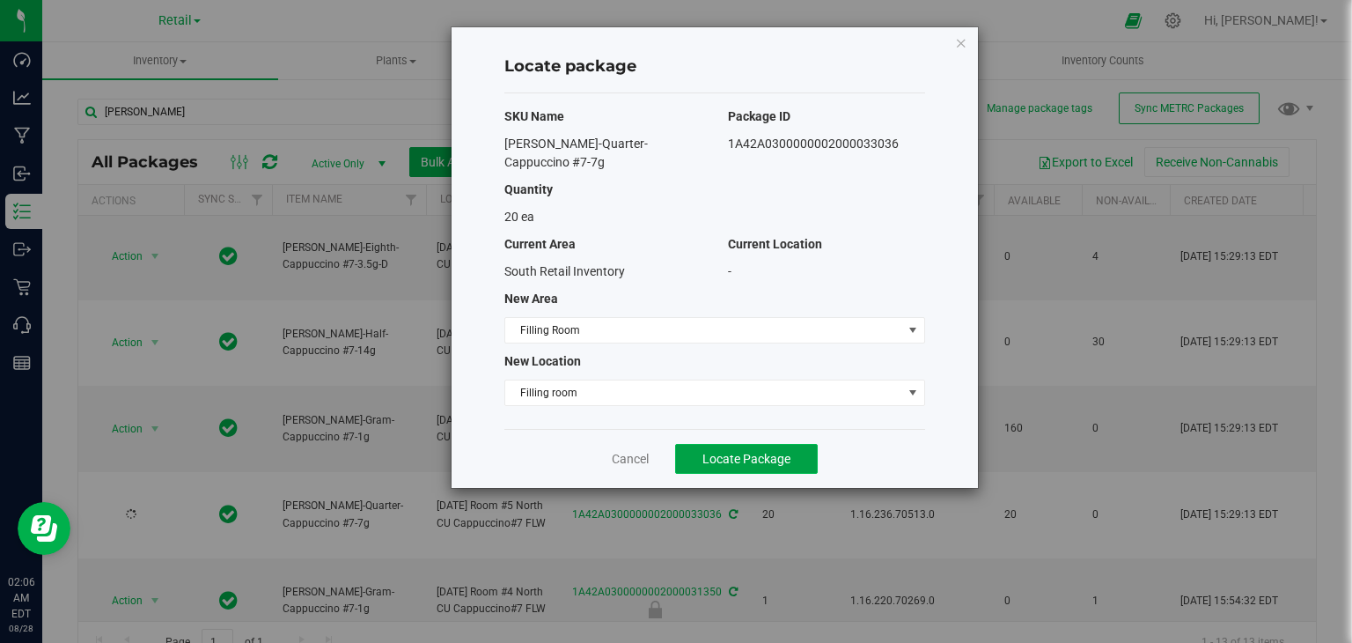
click at [724, 452] on span "Locate Package" at bounding box center [747, 459] width 88 height 14
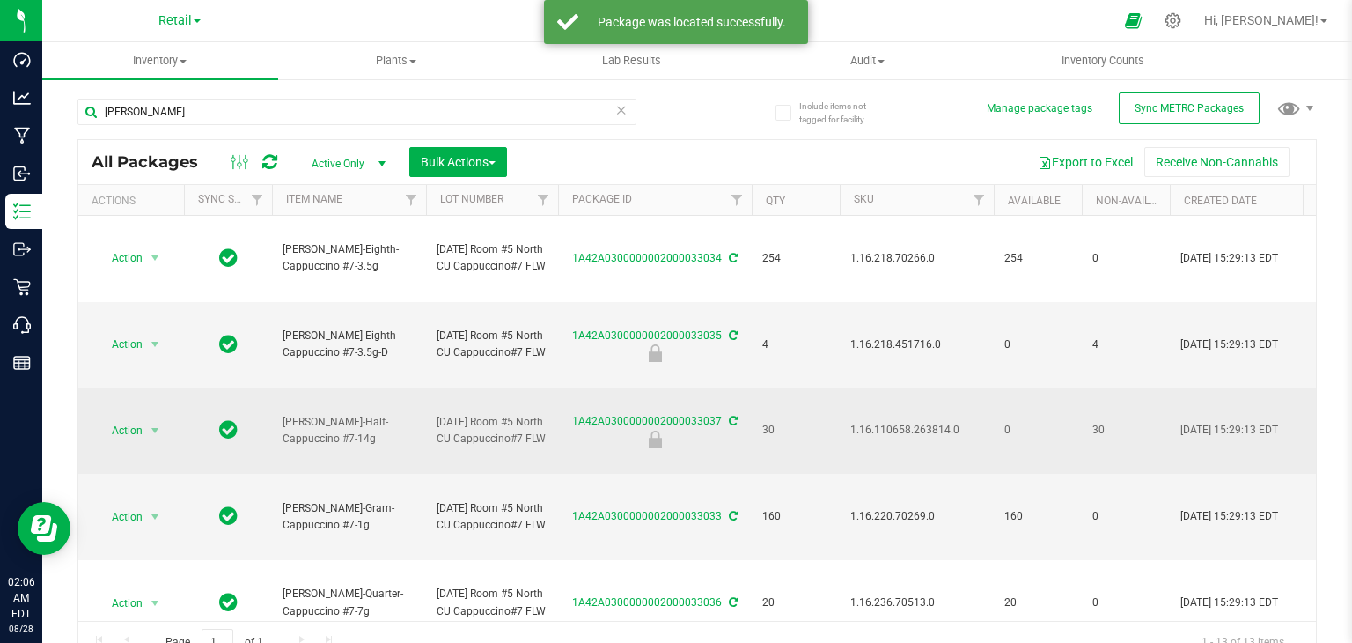
click at [144, 428] on span "select" at bounding box center [155, 430] width 22 height 25
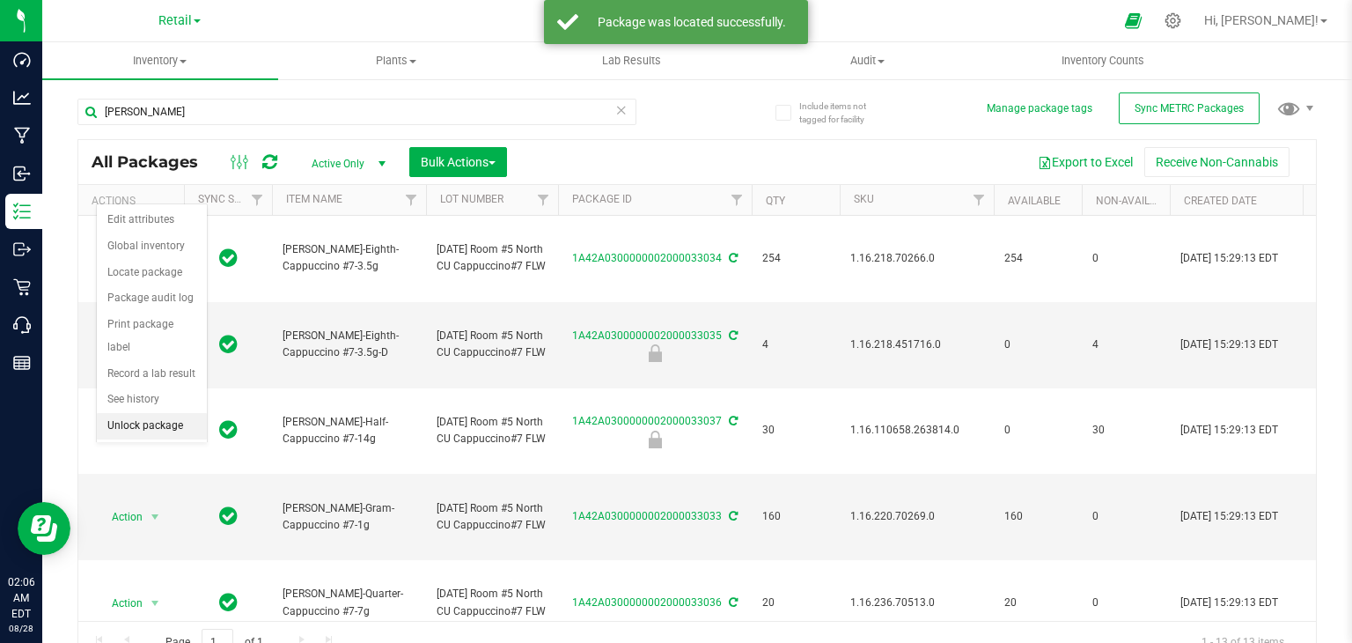
click at [169, 413] on li "Unlock package" at bounding box center [152, 426] width 110 height 26
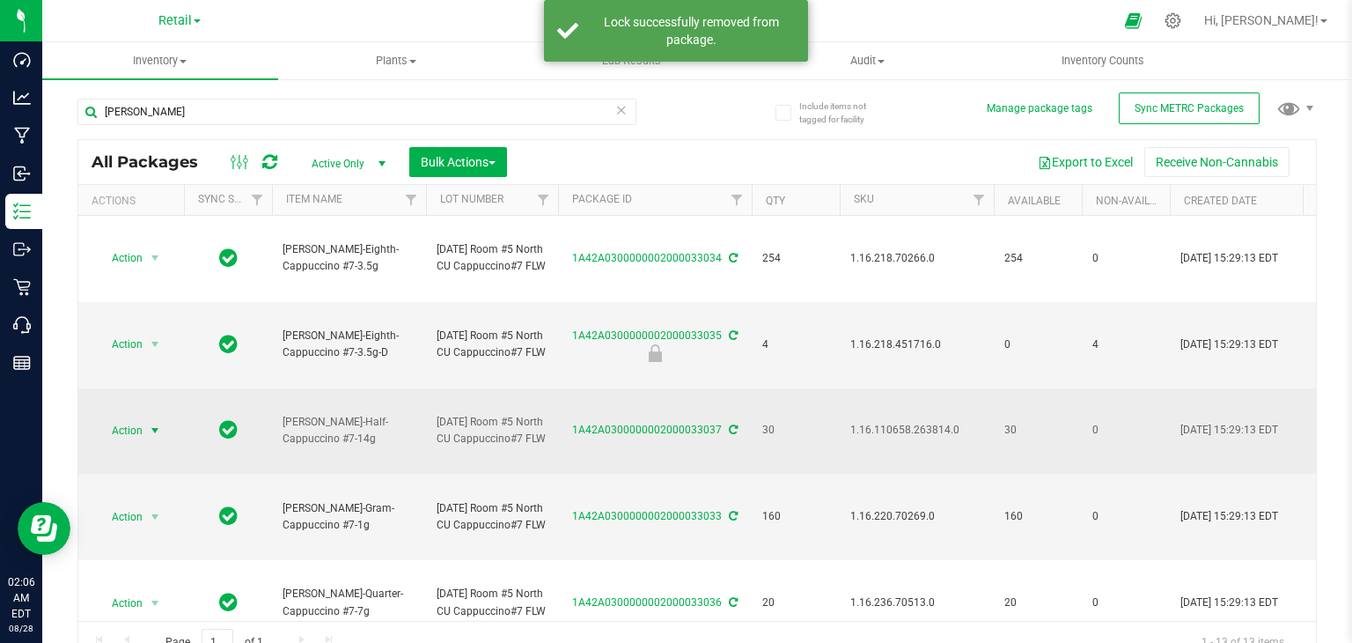
click at [149, 423] on span "select" at bounding box center [155, 430] width 14 height 14
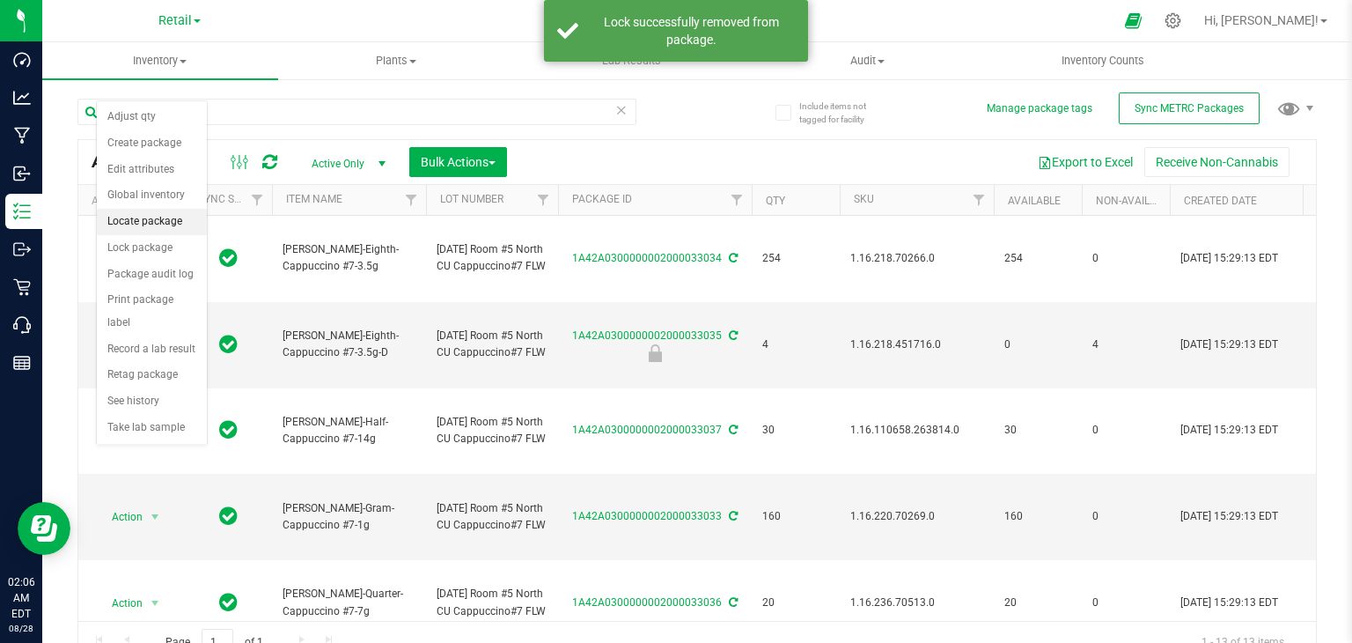
click at [176, 219] on li "Locate package" at bounding box center [152, 222] width 110 height 26
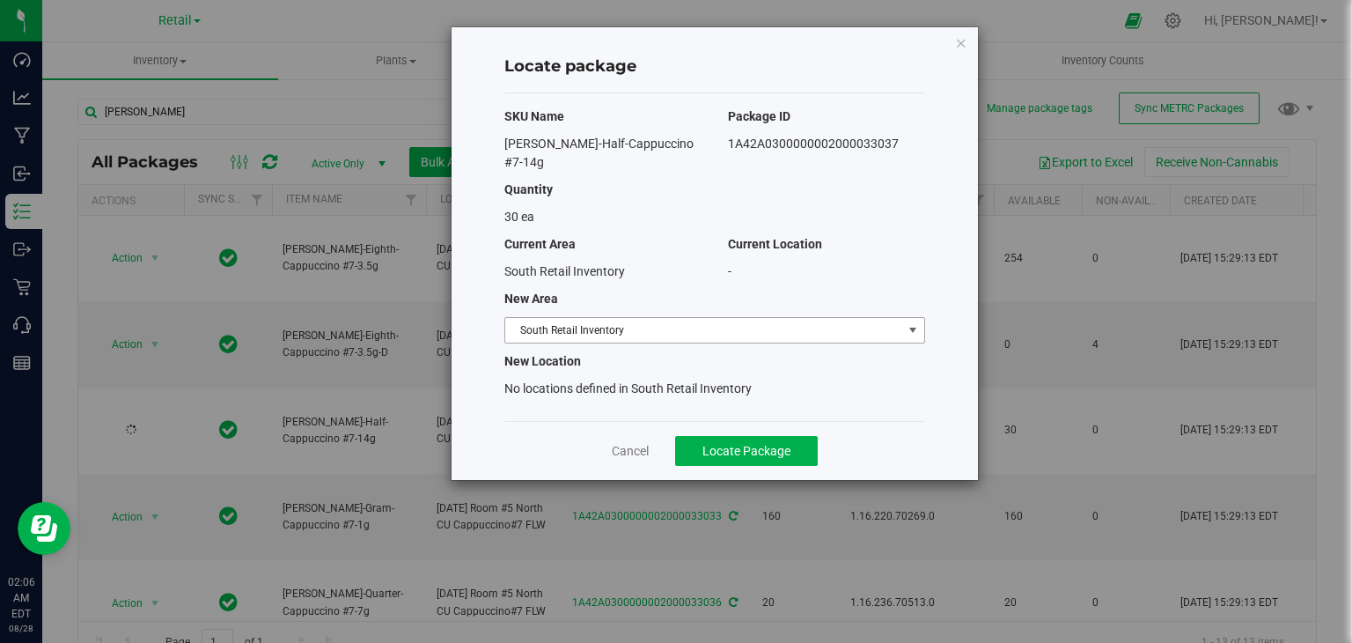
click at [577, 318] on span "South Retail Inventory" at bounding box center [703, 330] width 397 height 25
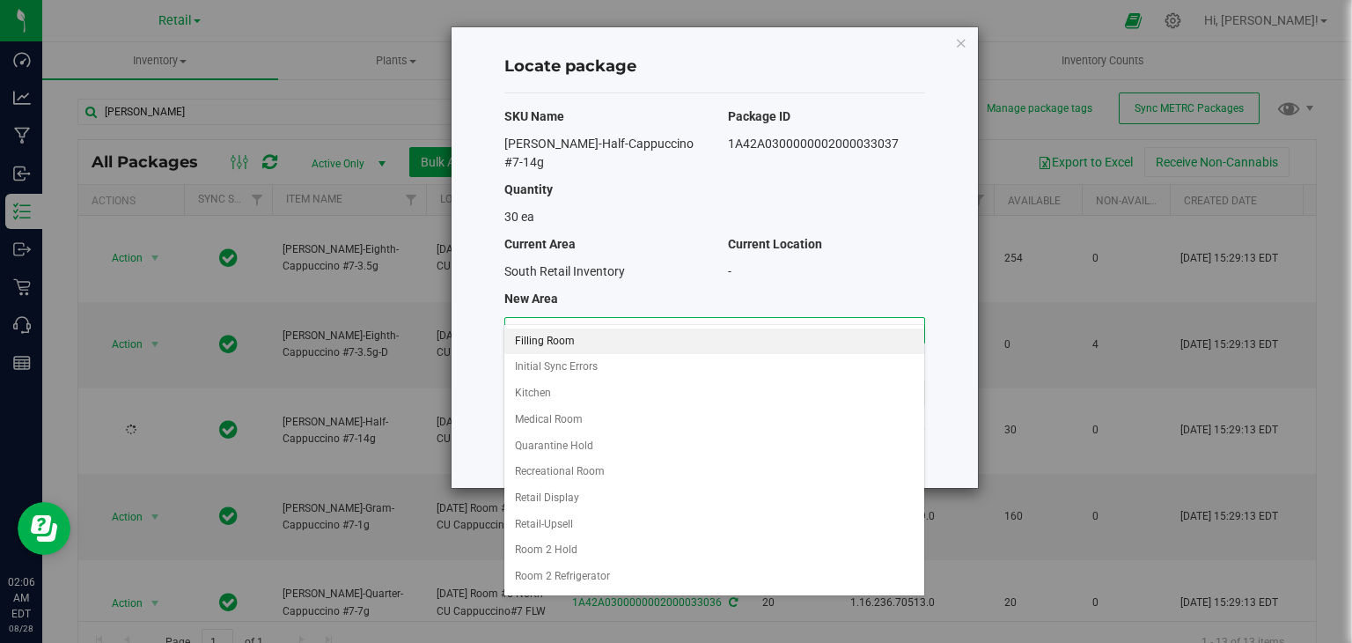
click at [567, 342] on li "Filling Room" at bounding box center [713, 341] width 419 height 26
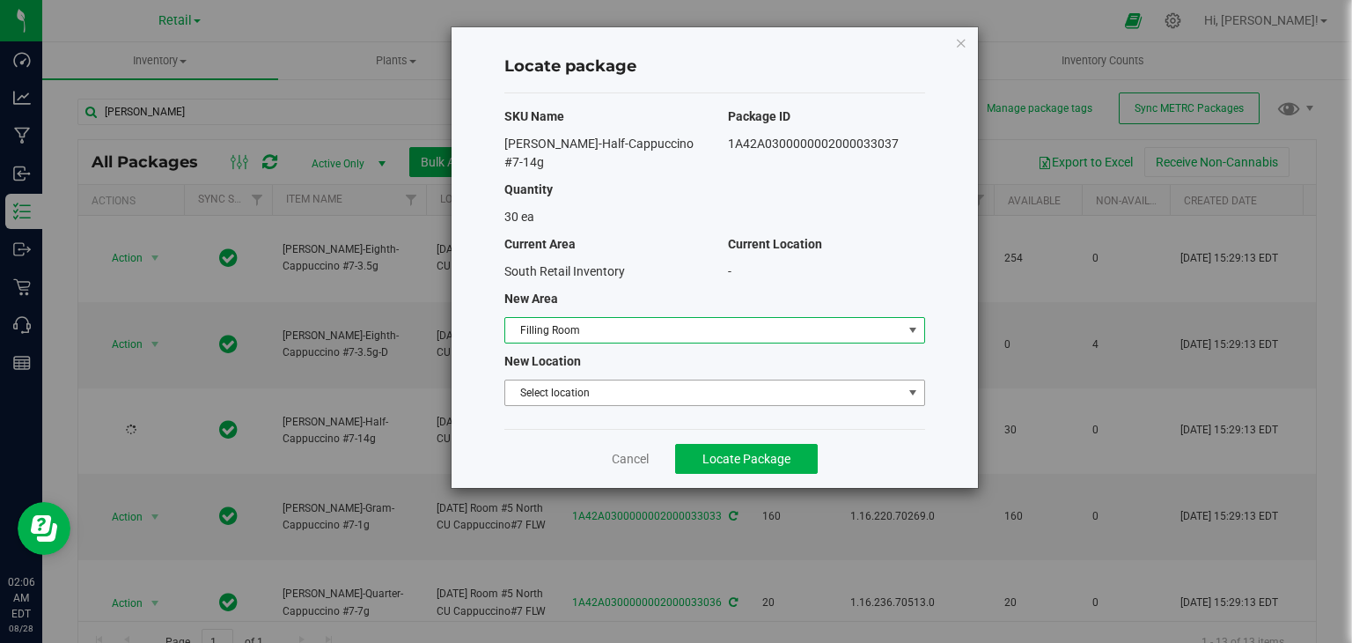
click at [570, 383] on span "Select location" at bounding box center [703, 392] width 397 height 25
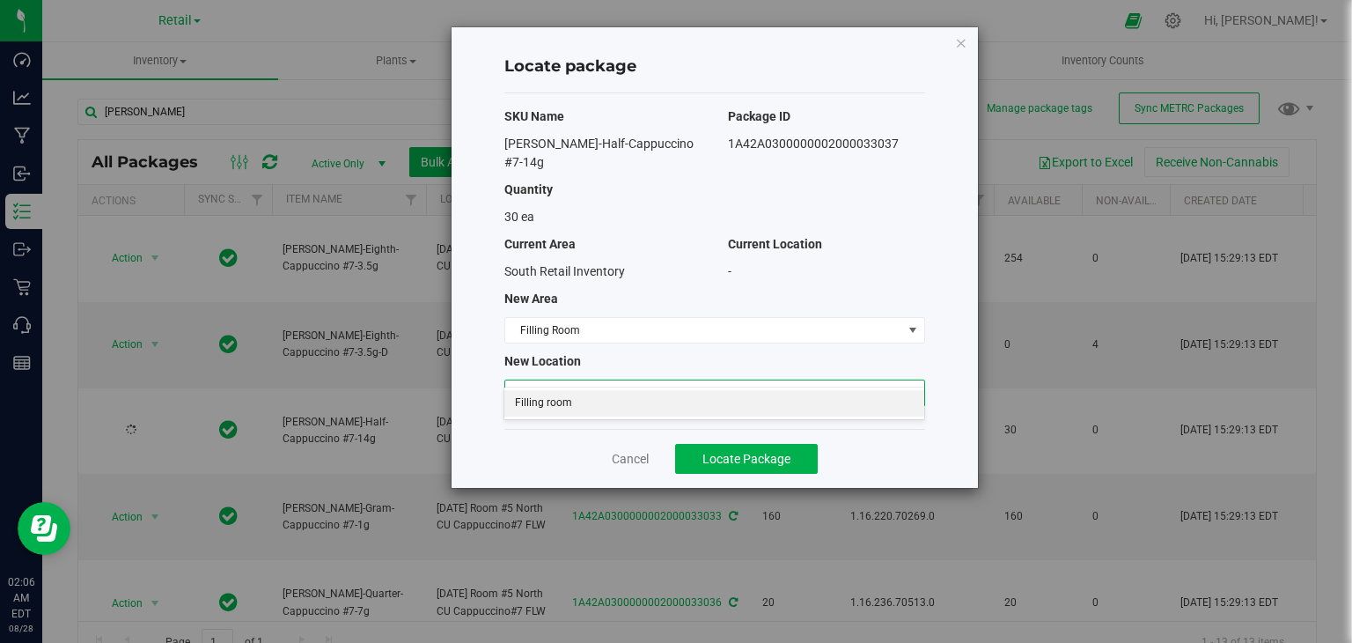
drag, startPoint x: 578, startPoint y: 402, endPoint x: 687, endPoint y: 416, distance: 110.1
click at [578, 402] on li "Filling room" at bounding box center [713, 403] width 419 height 26
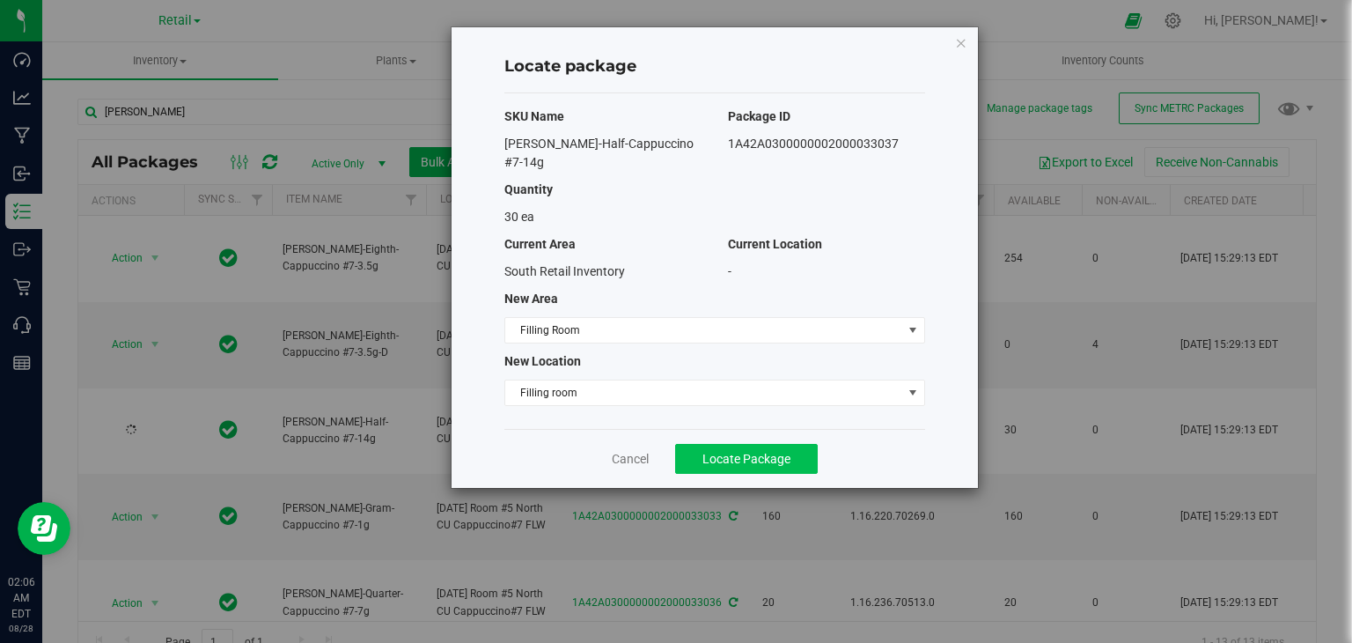
click at [725, 429] on div "Cancel Locate Package" at bounding box center [714, 458] width 421 height 59
click at [735, 452] on span "Locate Package" at bounding box center [747, 459] width 88 height 14
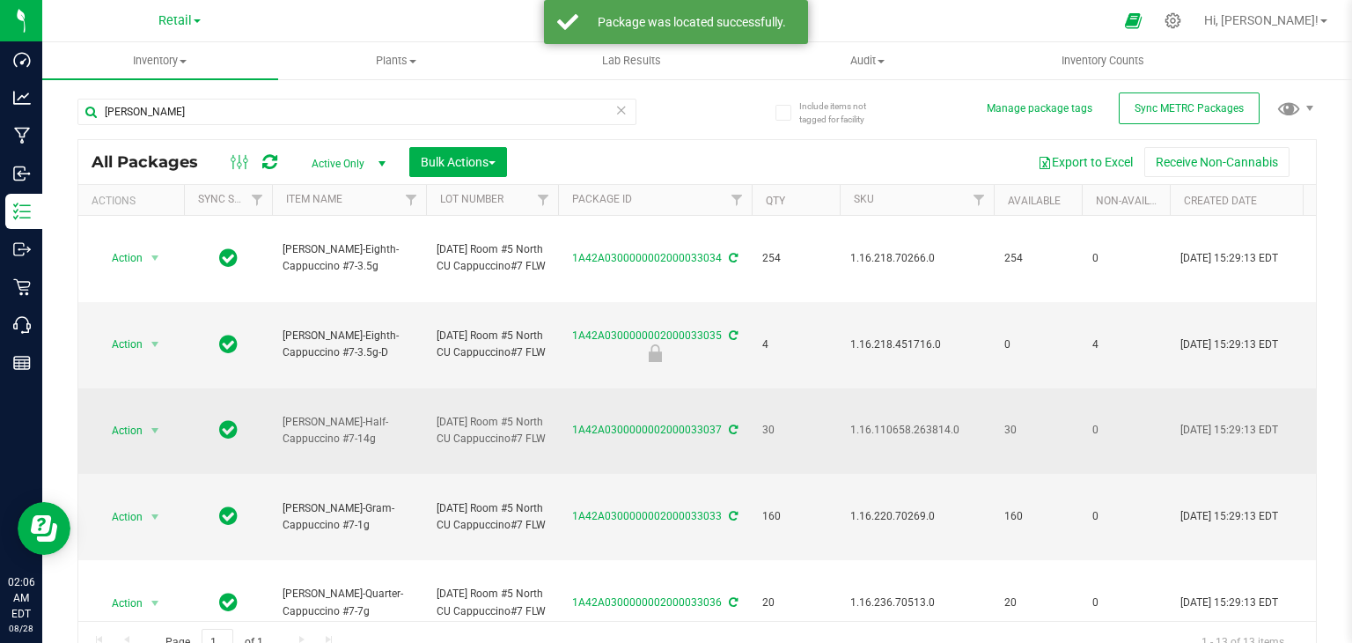
click at [908, 433] on span "1.16.110658.263814.0" at bounding box center [916, 430] width 133 height 17
copy span "1.16.110658.263814.0"
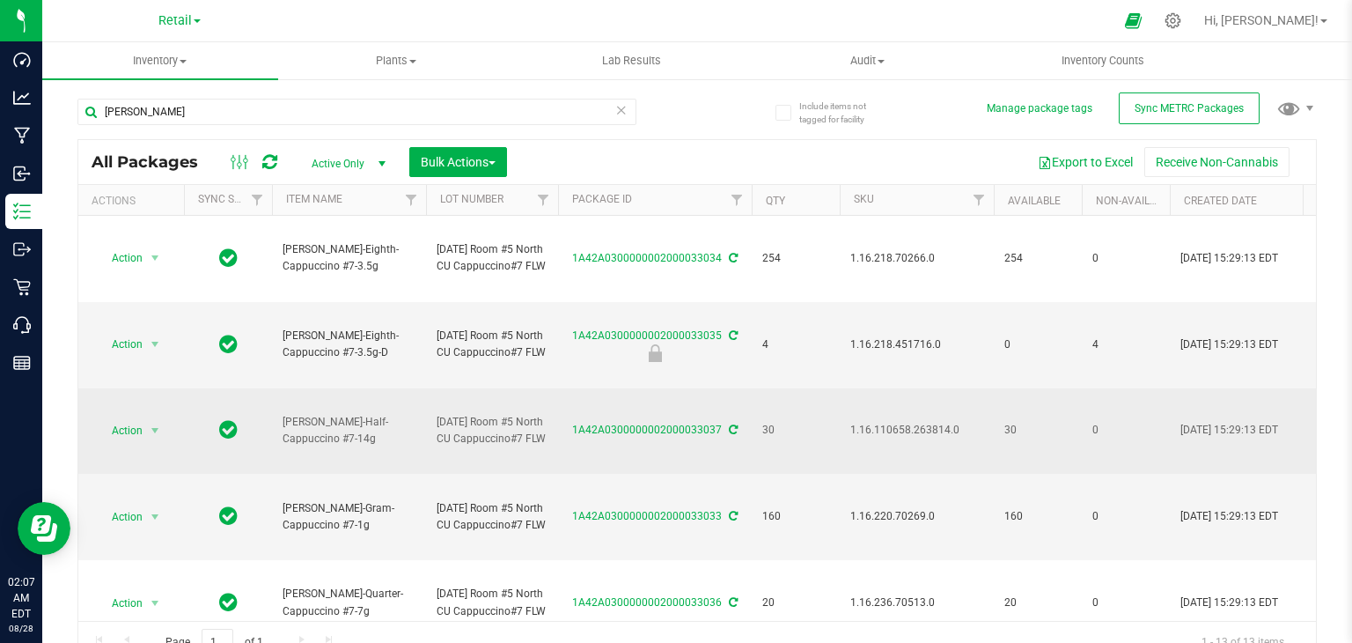
scroll to position [88, 0]
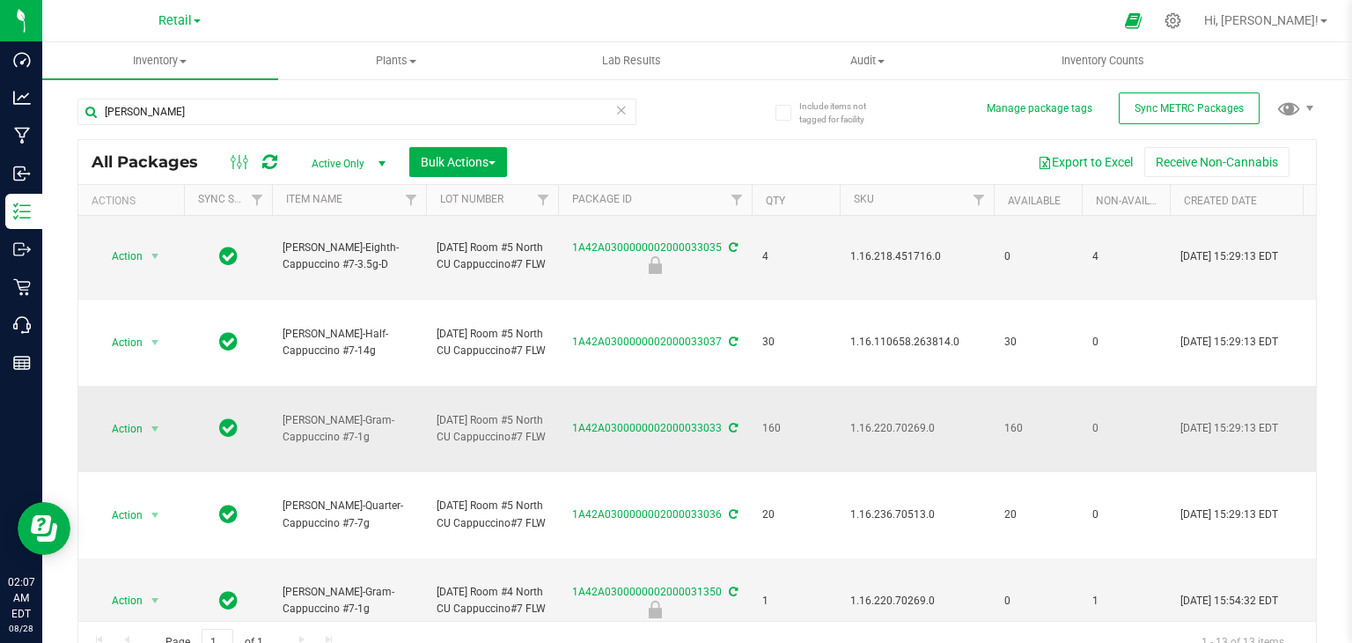
click at [909, 424] on span "1.16.220.70269.0" at bounding box center [916, 428] width 133 height 17
click at [908, 424] on span "1.16.220.70269.0" at bounding box center [916, 428] width 133 height 17
copy span "1.16.220.70269.0"
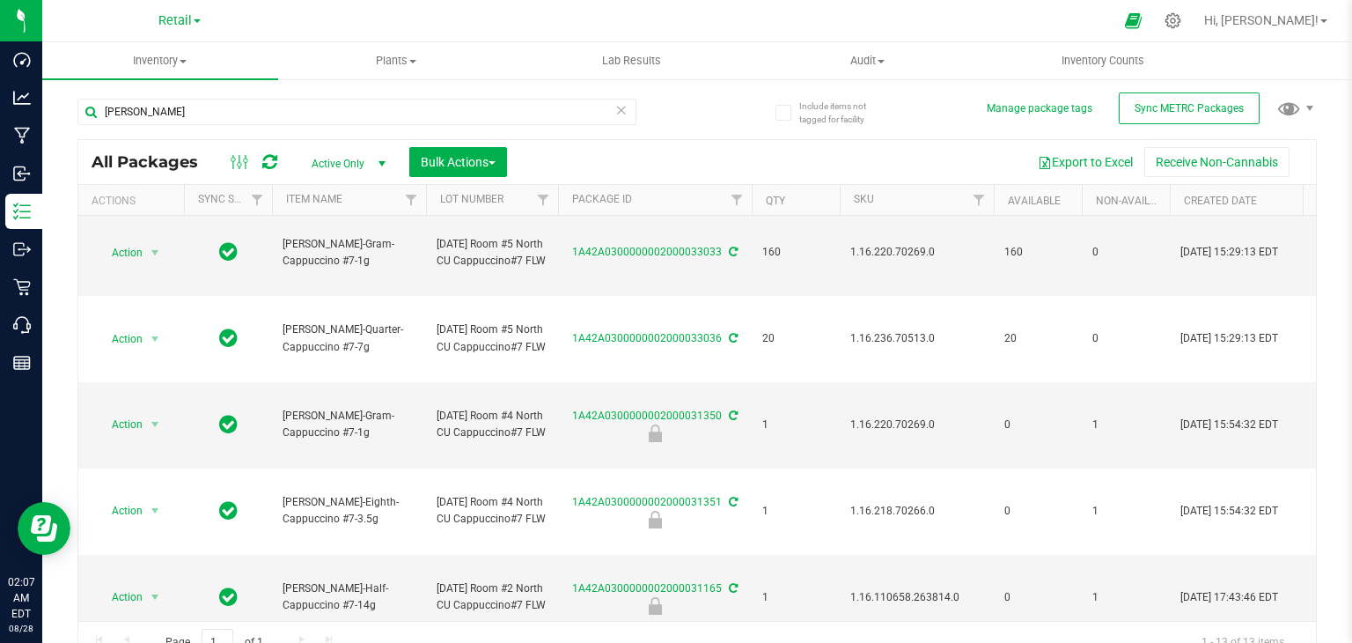
scroll to position [0, 0]
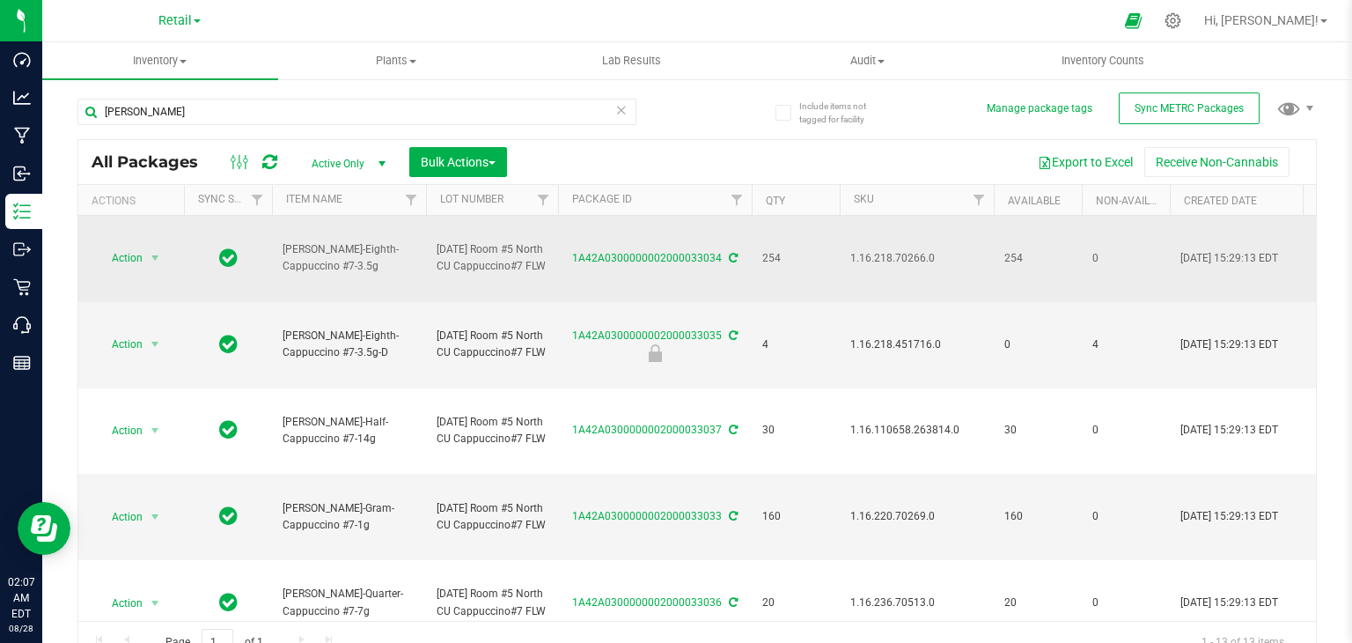
click at [901, 258] on span "1.16.218.70266.0" at bounding box center [916, 258] width 133 height 17
copy span "1.16.218.70266.0"
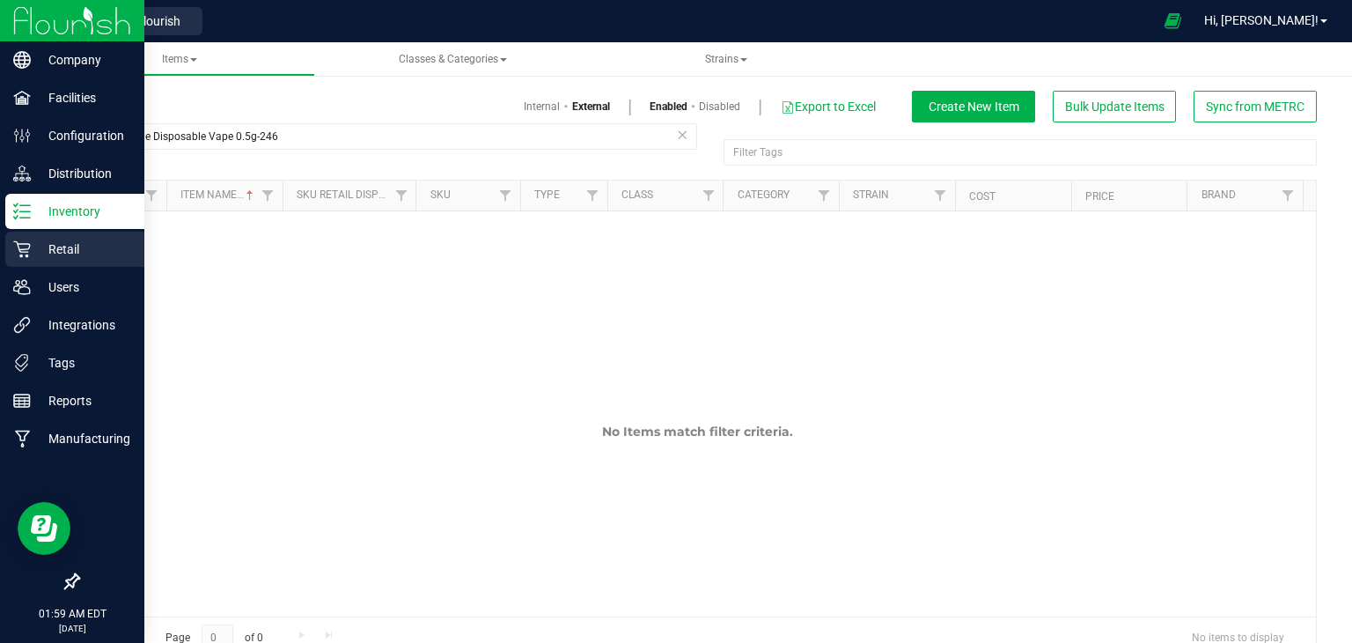
click at [46, 258] on p "Retail" at bounding box center [84, 249] width 106 height 21
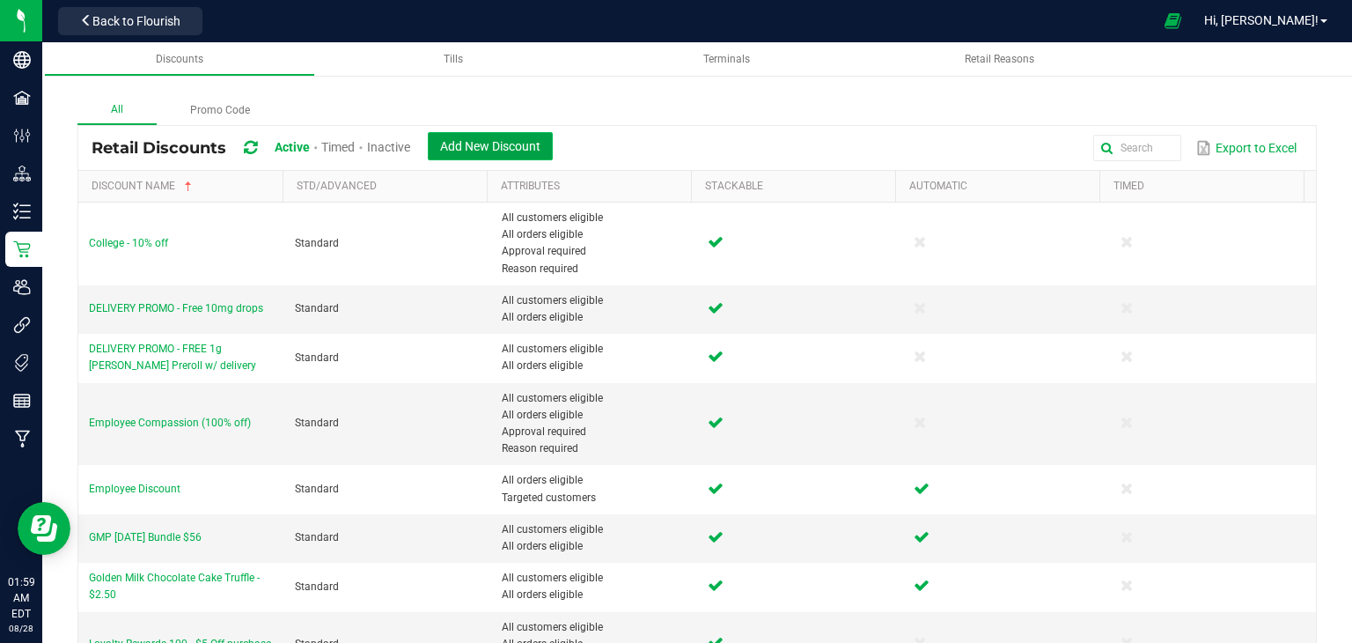
click at [437, 155] on button "Add New Discount" at bounding box center [490, 146] width 125 height 28
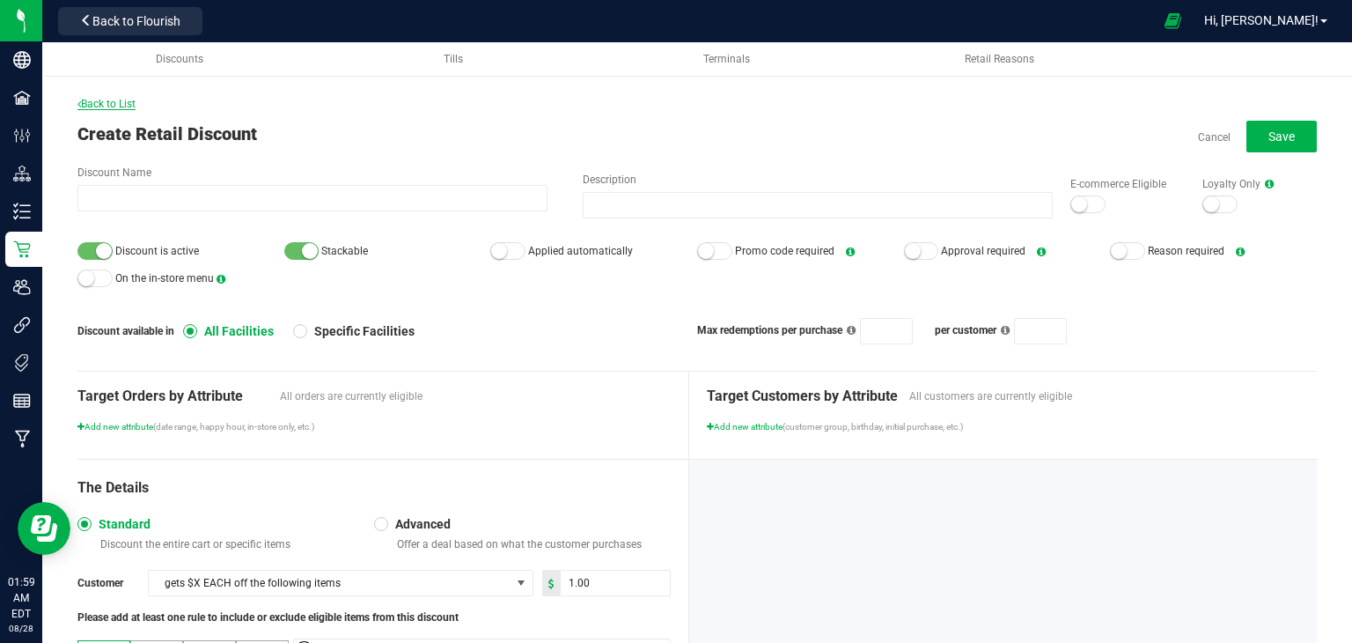
click at [77, 99] on icon at bounding box center [79, 104] width 4 height 11
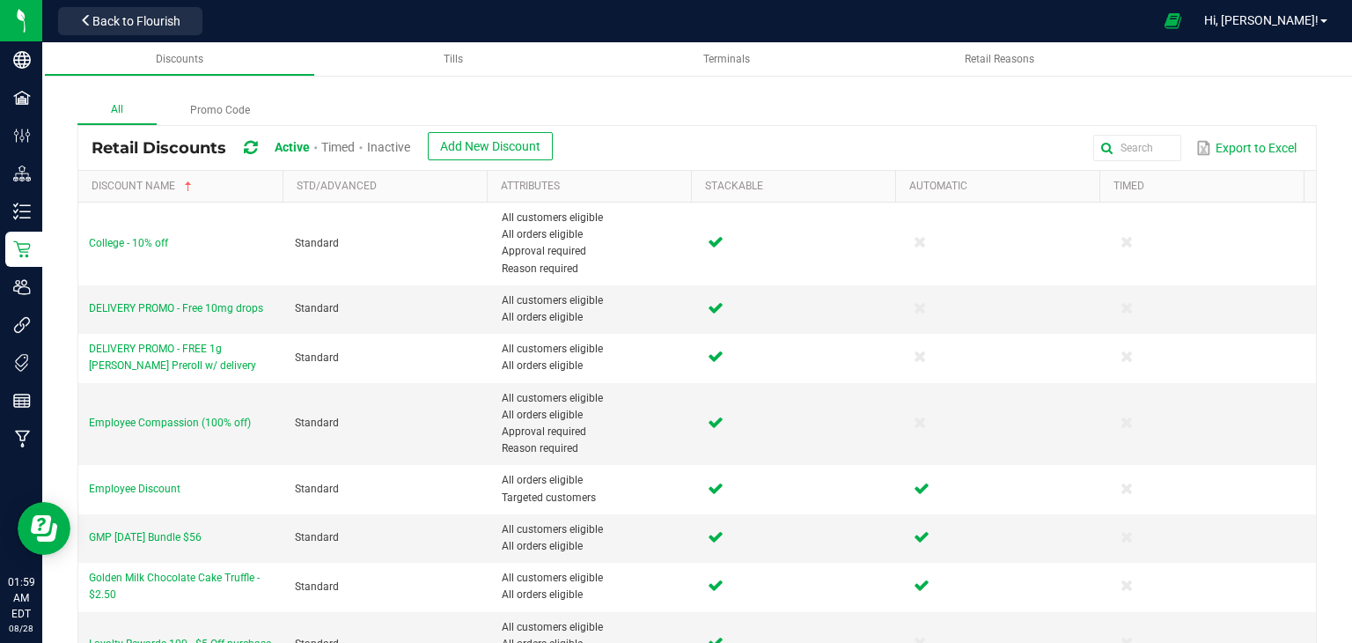
click at [400, 145] on span "Inactive" at bounding box center [388, 147] width 43 height 14
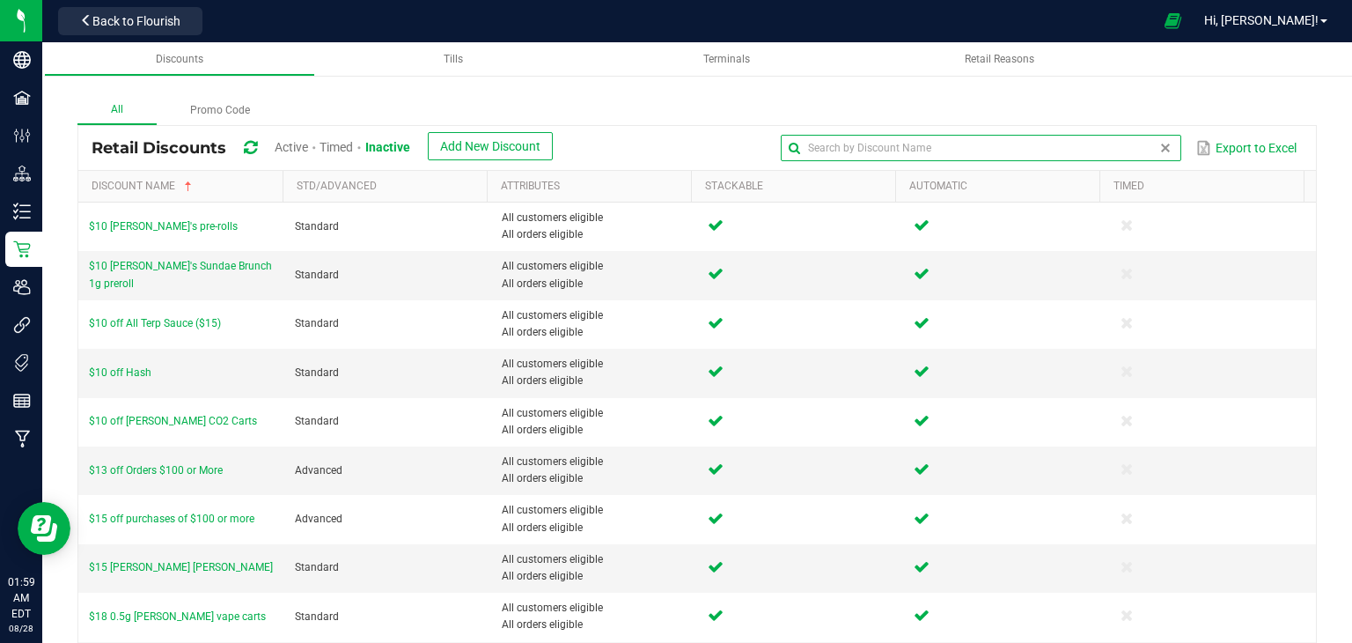
click at [1125, 138] on input "text" at bounding box center [981, 148] width 401 height 26
type input "JArdin"
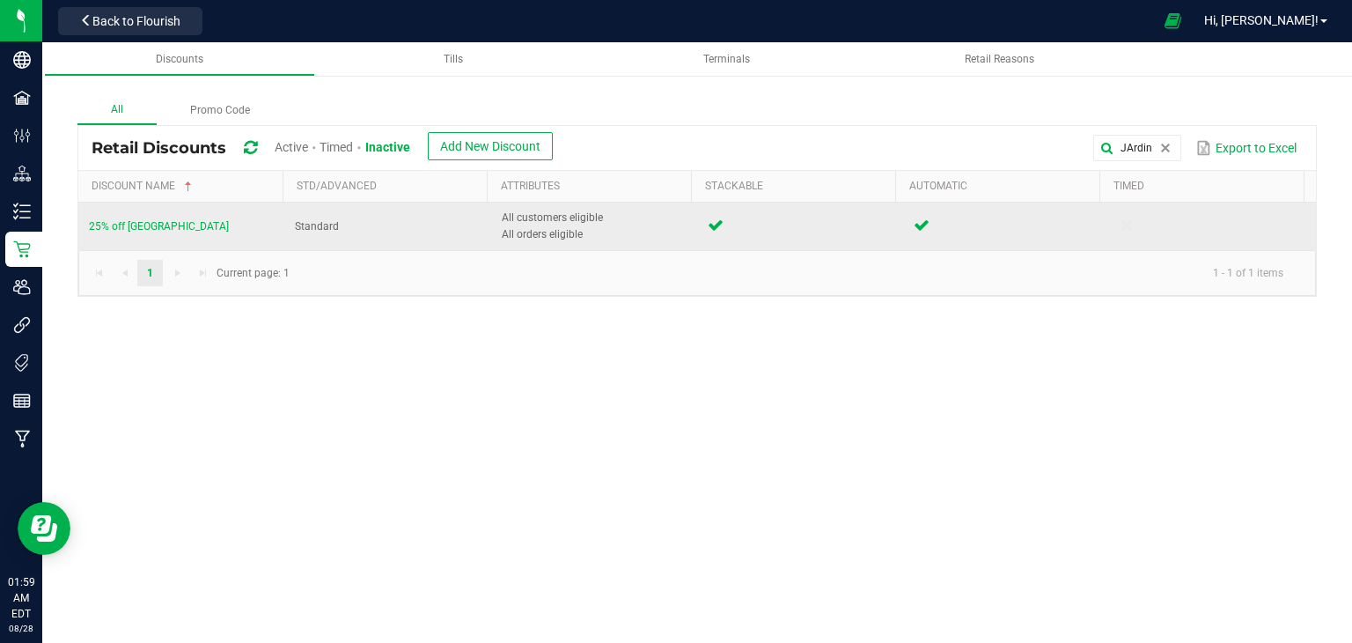
click at [166, 217] on td "25% off Jardin's Gardens" at bounding box center [181, 226] width 206 height 48
click at [165, 227] on span "25% off Jardin's Gardens" at bounding box center [159, 226] width 140 height 12
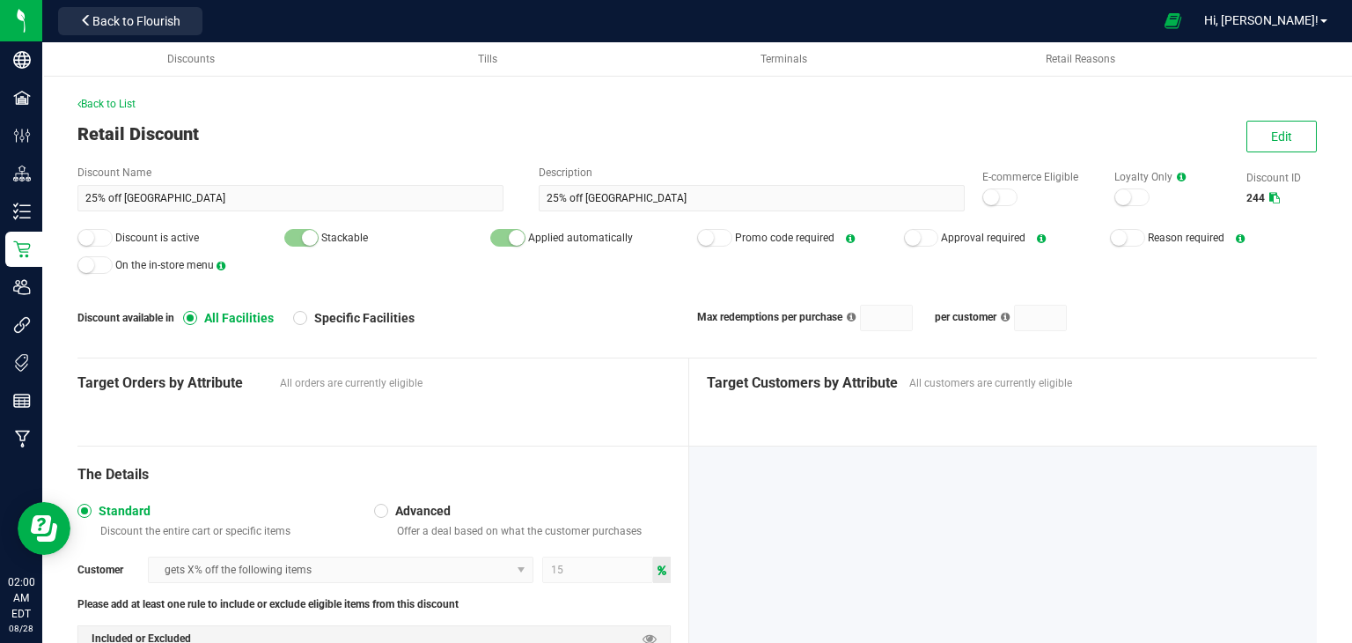
drag, startPoint x: 1280, startPoint y: 117, endPoint x: 1207, endPoint y: 143, distance: 77.4
click at [1253, 130] on button "Edit" at bounding box center [1282, 137] width 70 height 32
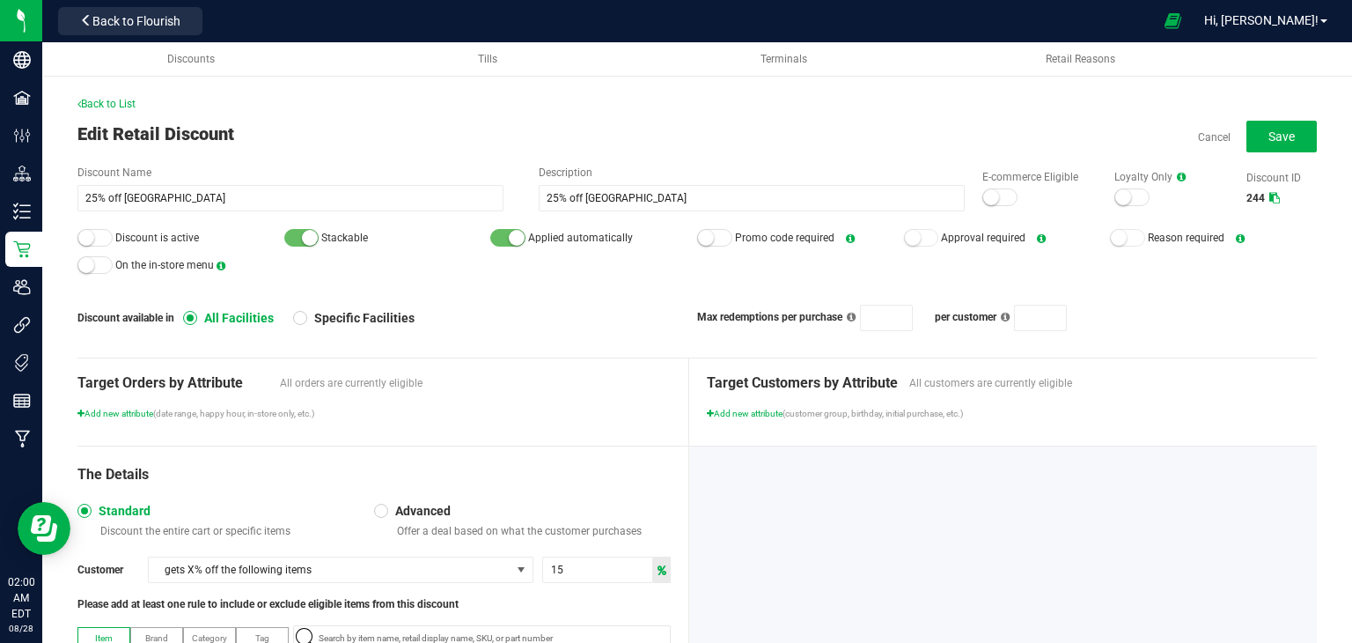
click at [985, 199] on small at bounding box center [991, 197] width 16 height 16
click at [90, 240] on small at bounding box center [86, 238] width 16 height 16
click at [1248, 131] on button "Save" at bounding box center [1282, 137] width 70 height 32
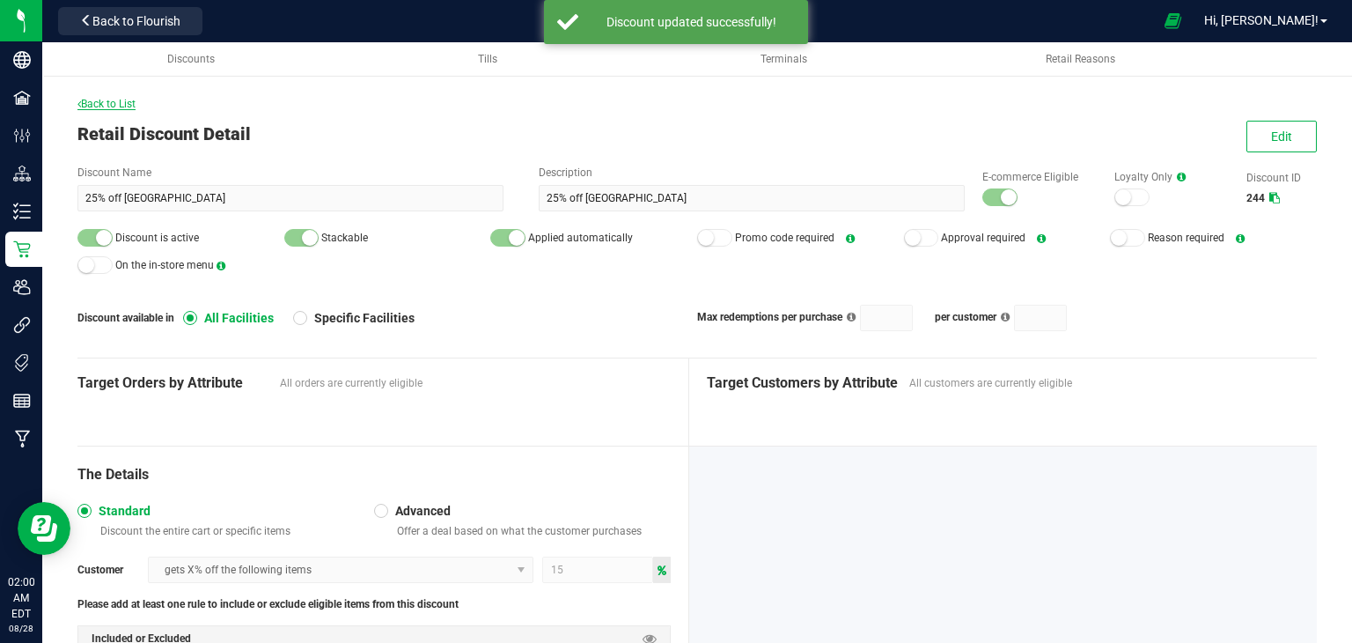
click at [95, 104] on span "Back to List" at bounding box center [106, 104] width 58 height 12
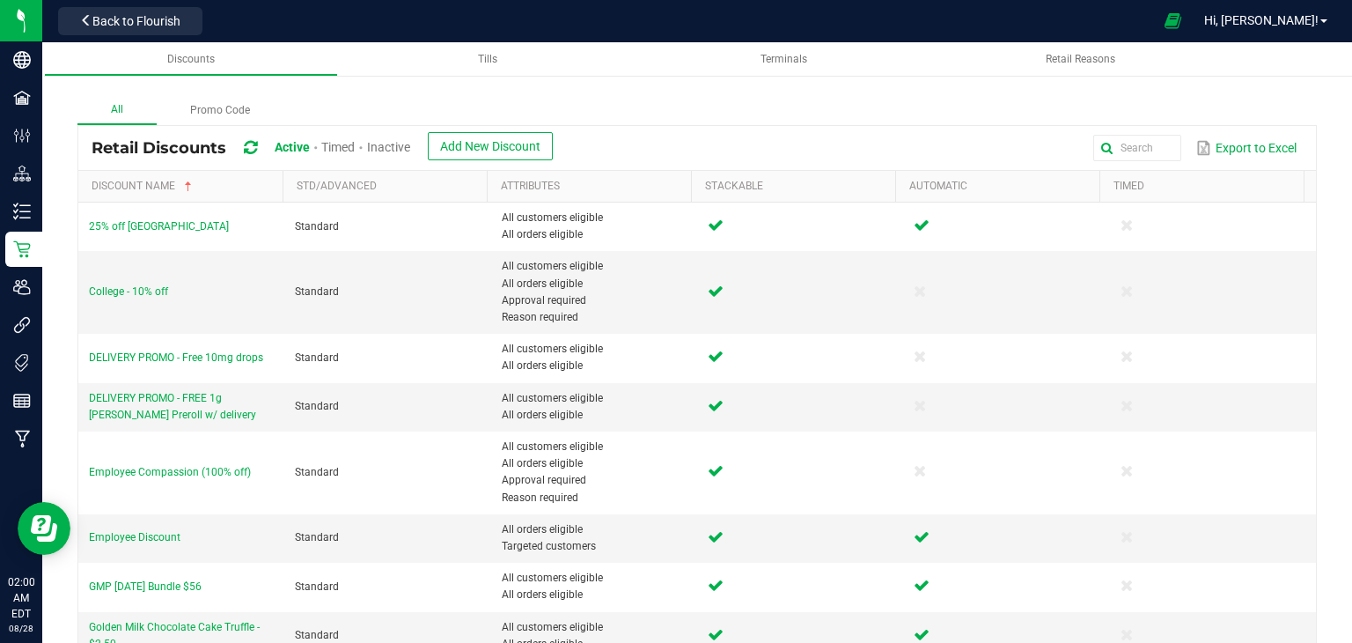
click at [410, 147] on span "Inactive" at bounding box center [388, 147] width 43 height 14
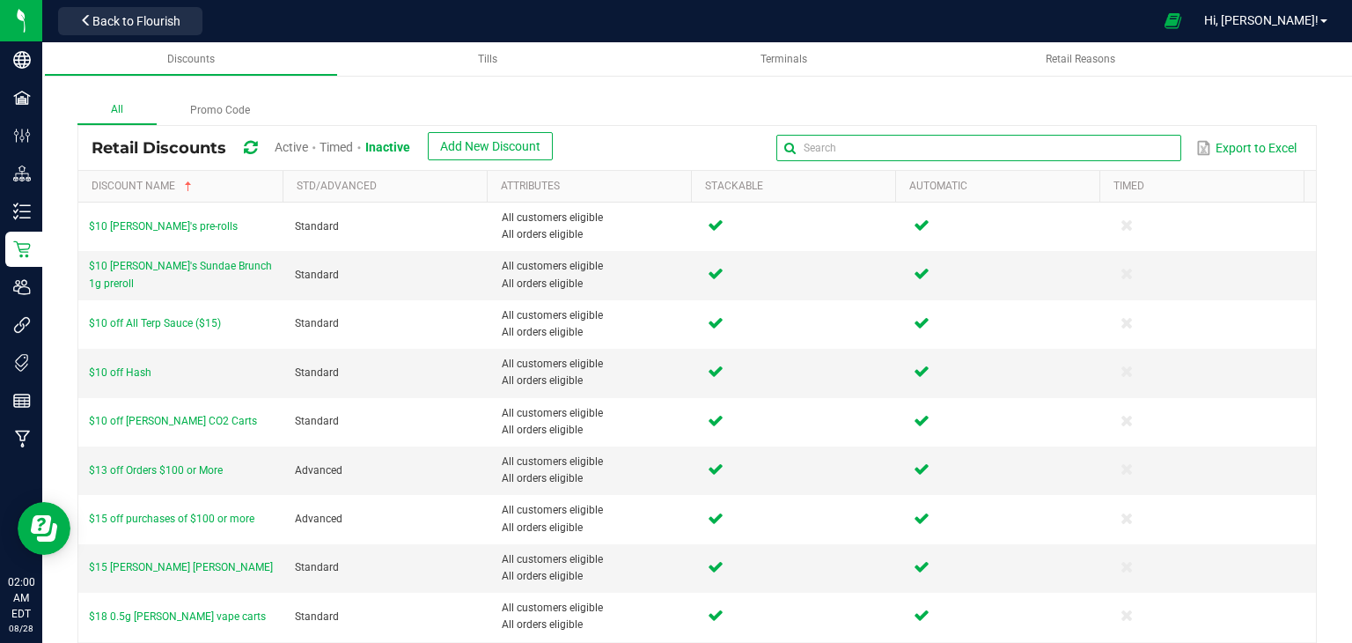
click at [1142, 143] on input "text" at bounding box center [978, 148] width 405 height 26
type input "daily"
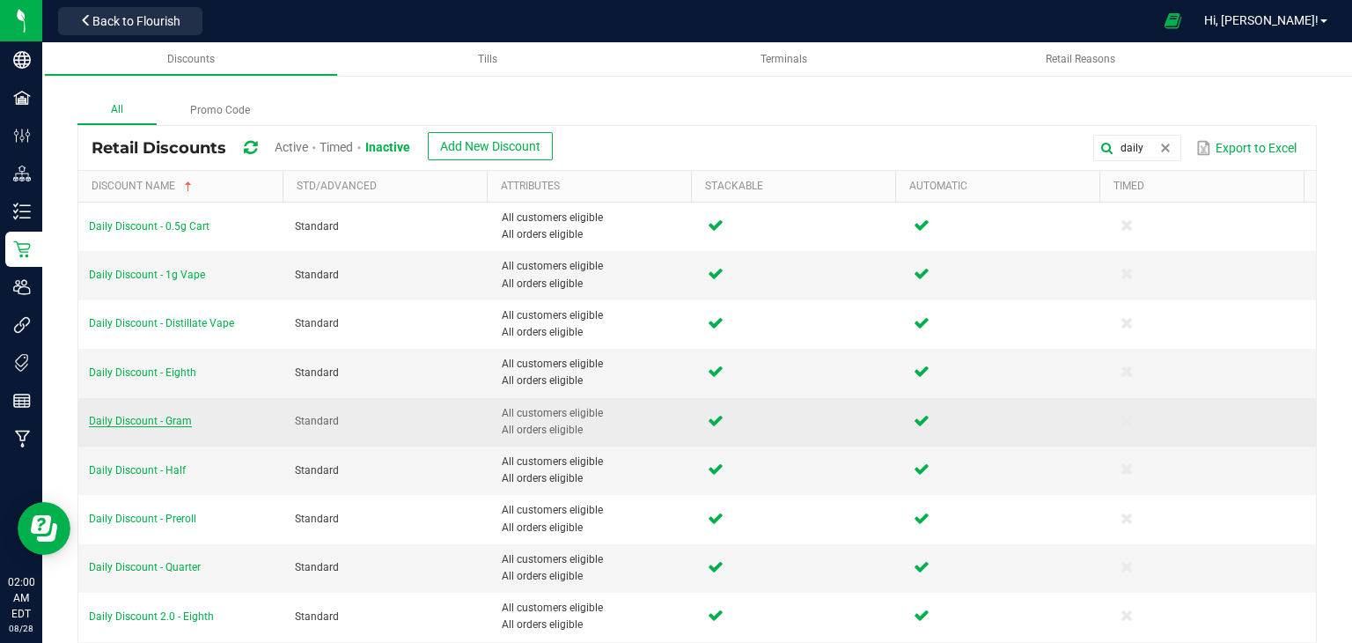
click at [174, 424] on span "Daily Discount - Gram" at bounding box center [140, 421] width 103 height 12
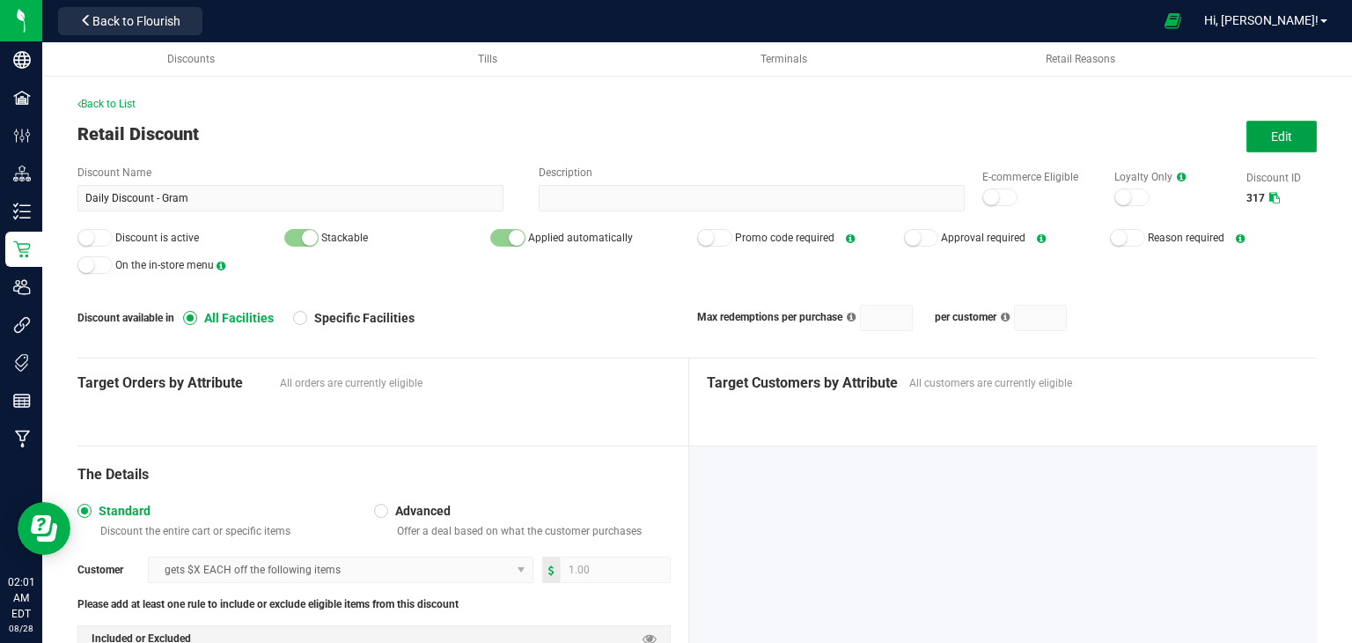
click at [1264, 122] on button "Edit" at bounding box center [1282, 137] width 70 height 32
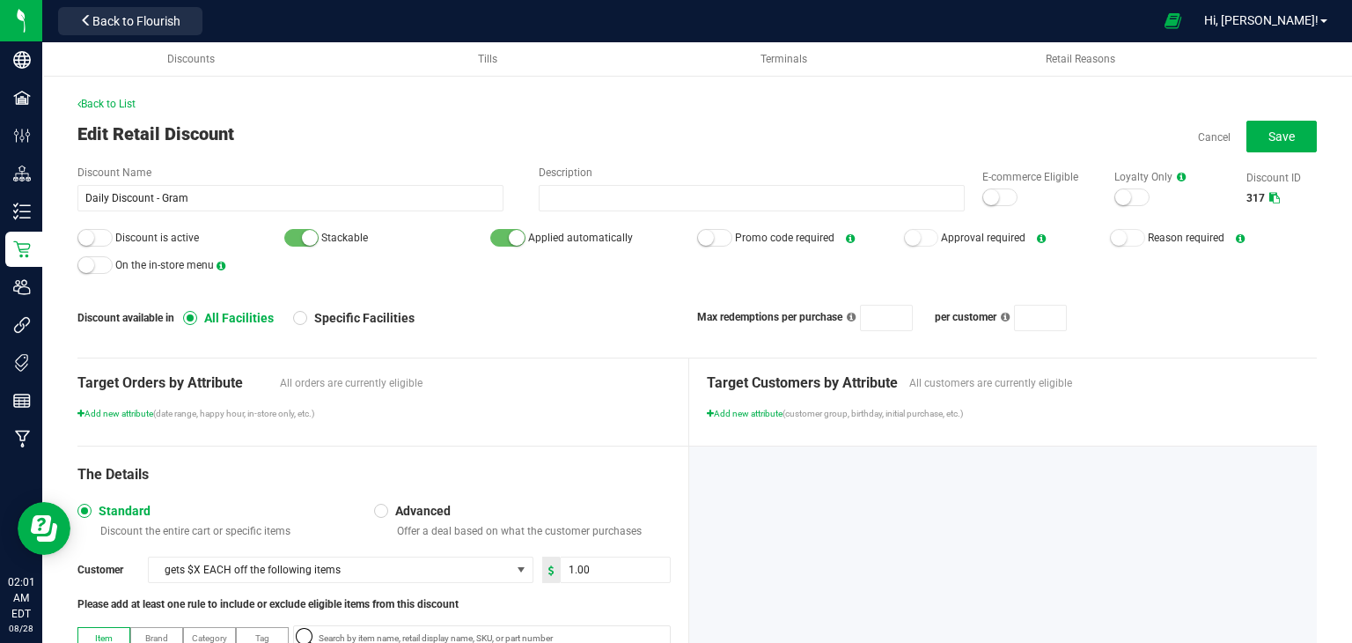
scroll to position [215, 0]
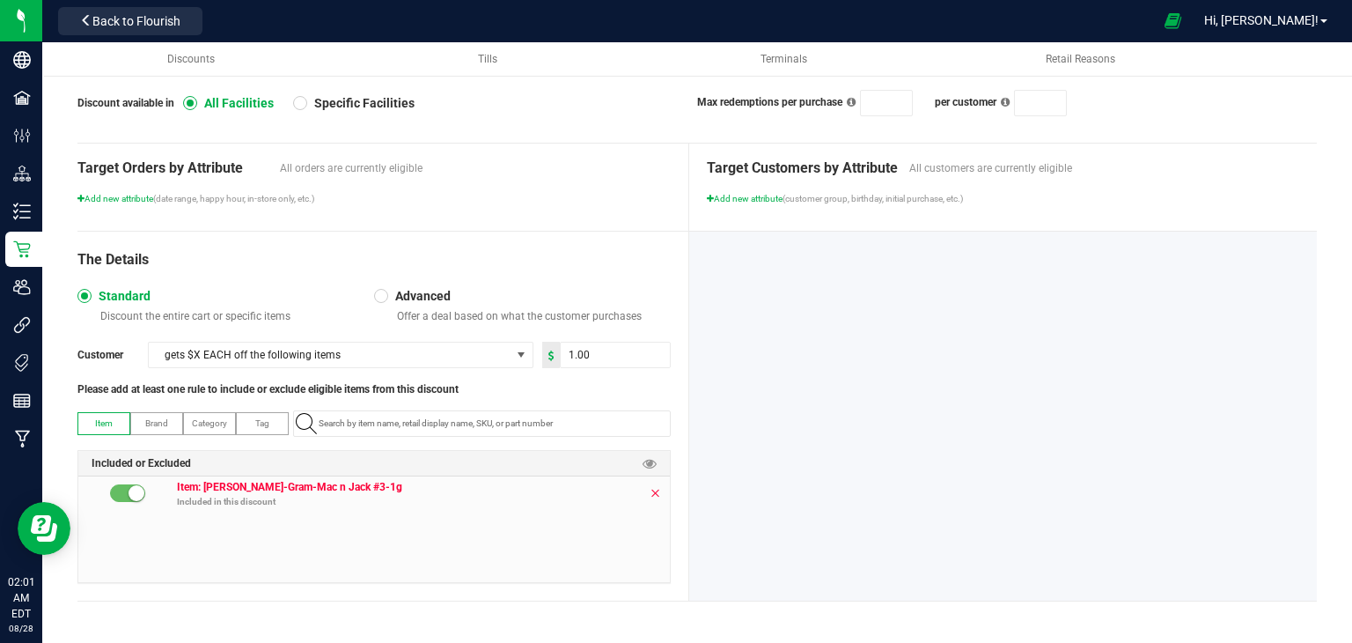
click at [650, 493] on icon at bounding box center [655, 493] width 11 height 14
click at [538, 495] on div at bounding box center [374, 529] width 592 height 106
click at [489, 427] on input "NO DATA FOUND" at bounding box center [491, 423] width 358 height 25
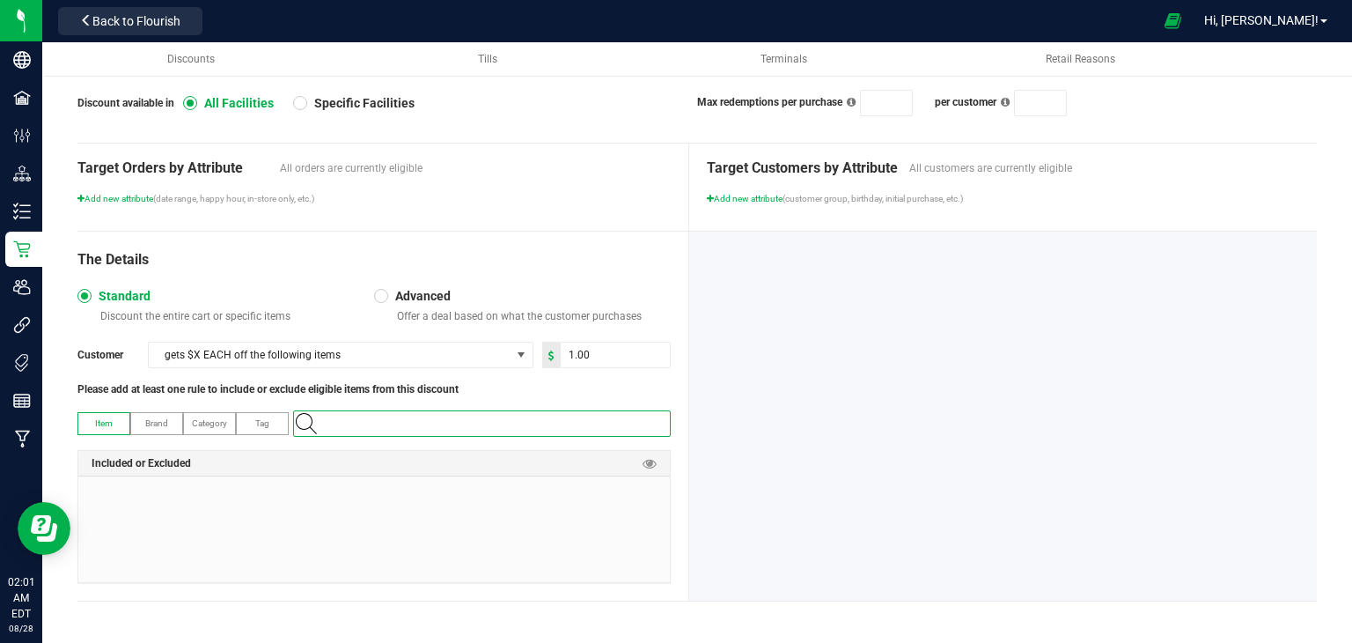
paste input "1.16.220.70269.0"
type input "1.16.220.70269.0"
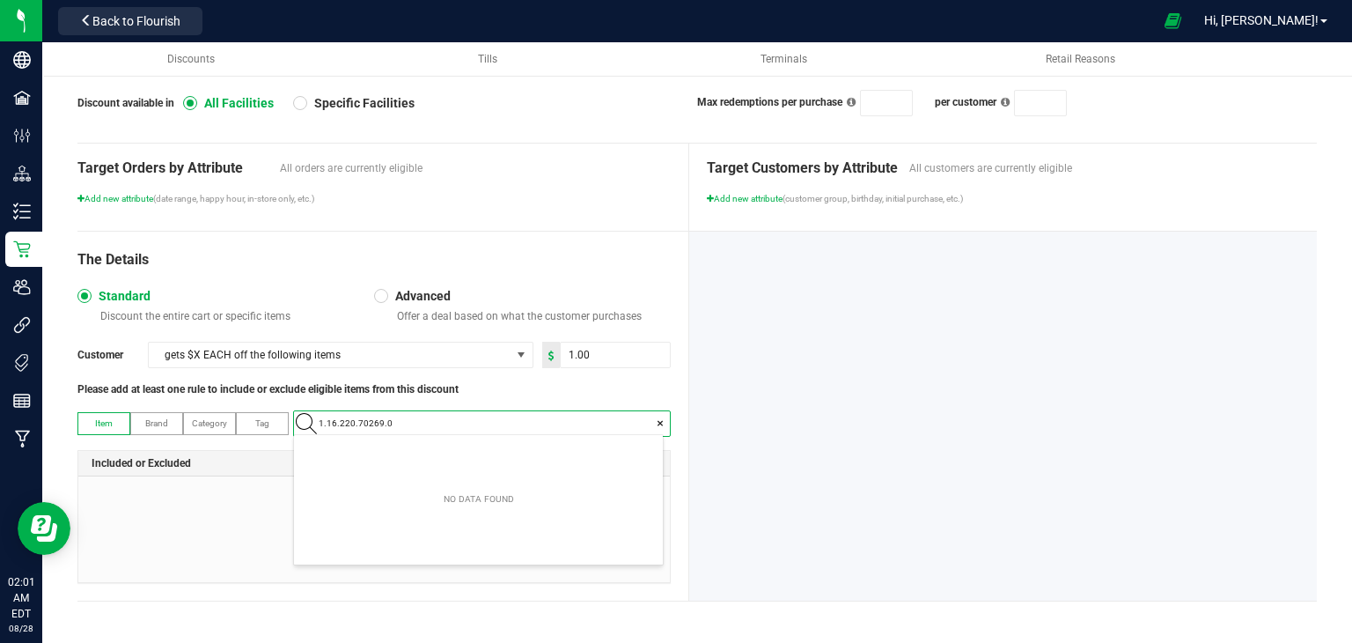
scroll to position [25, 370]
click at [480, 449] on \ "[PERSON_NAME]-Gram-Cappuccino #7-1g" at bounding box center [478, 451] width 369 height 26
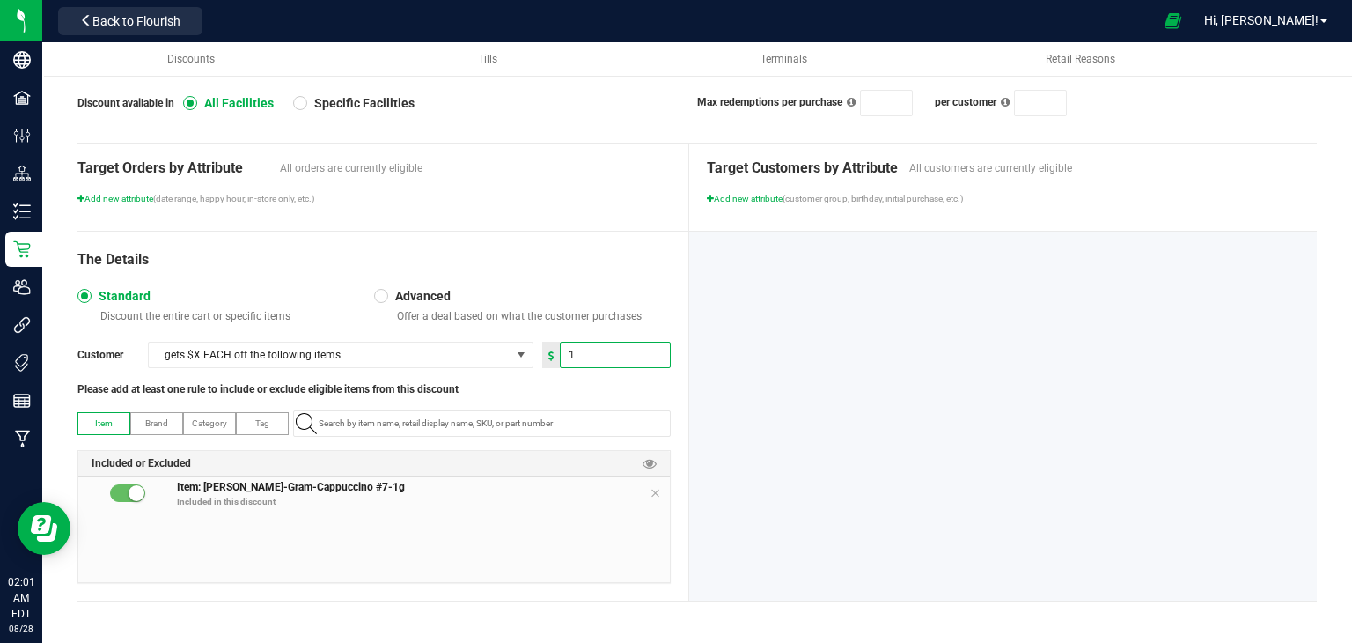
click at [573, 353] on input "1" at bounding box center [615, 354] width 109 height 25
type input "0.50"
click at [606, 232] on div "The Details Standard Discount the entire cart or specific items Advanced Offer …" at bounding box center [383, 416] width 612 height 369
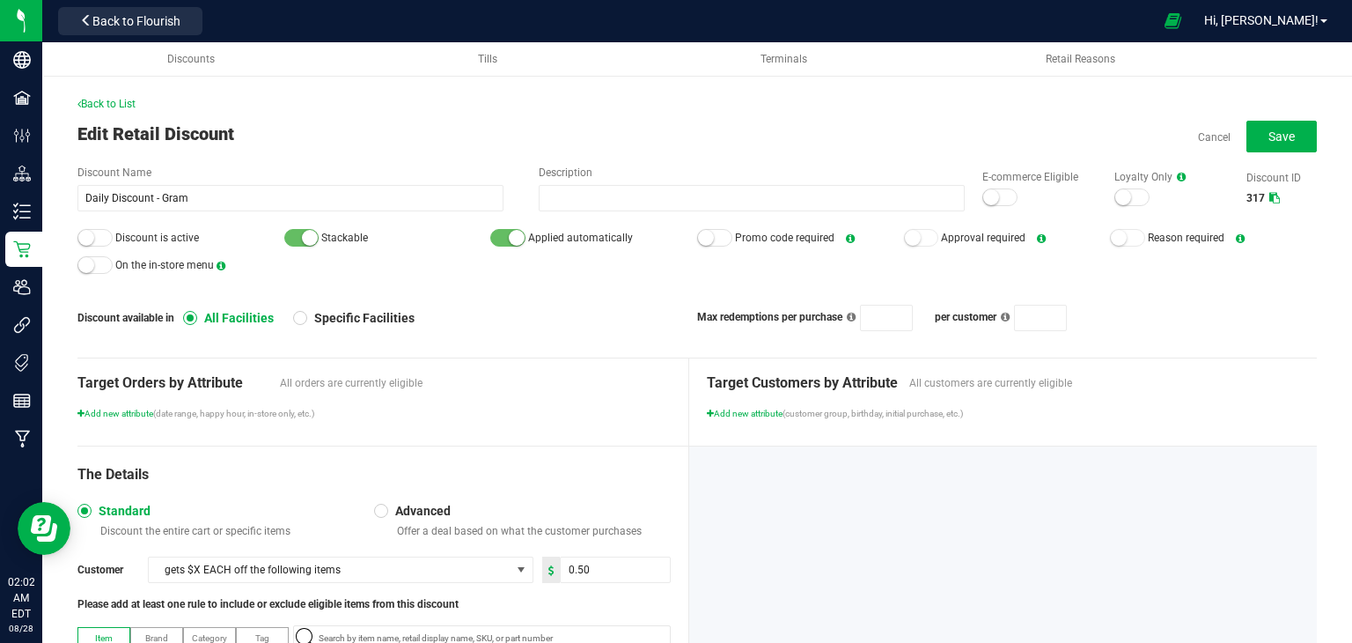
click at [987, 201] on div at bounding box center [999, 197] width 35 height 18
click at [101, 232] on div at bounding box center [94, 238] width 35 height 18
click at [1296, 138] on button "Save" at bounding box center [1282, 137] width 70 height 32
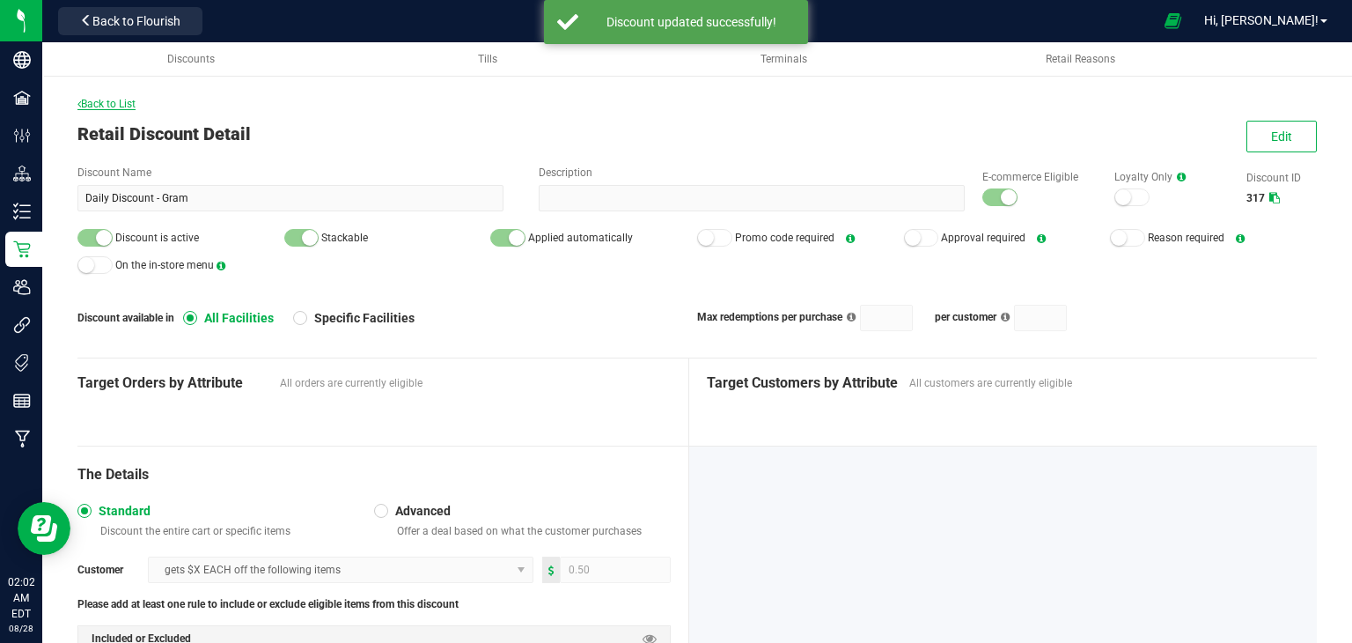
click at [107, 104] on span "Back to List" at bounding box center [106, 104] width 58 height 12
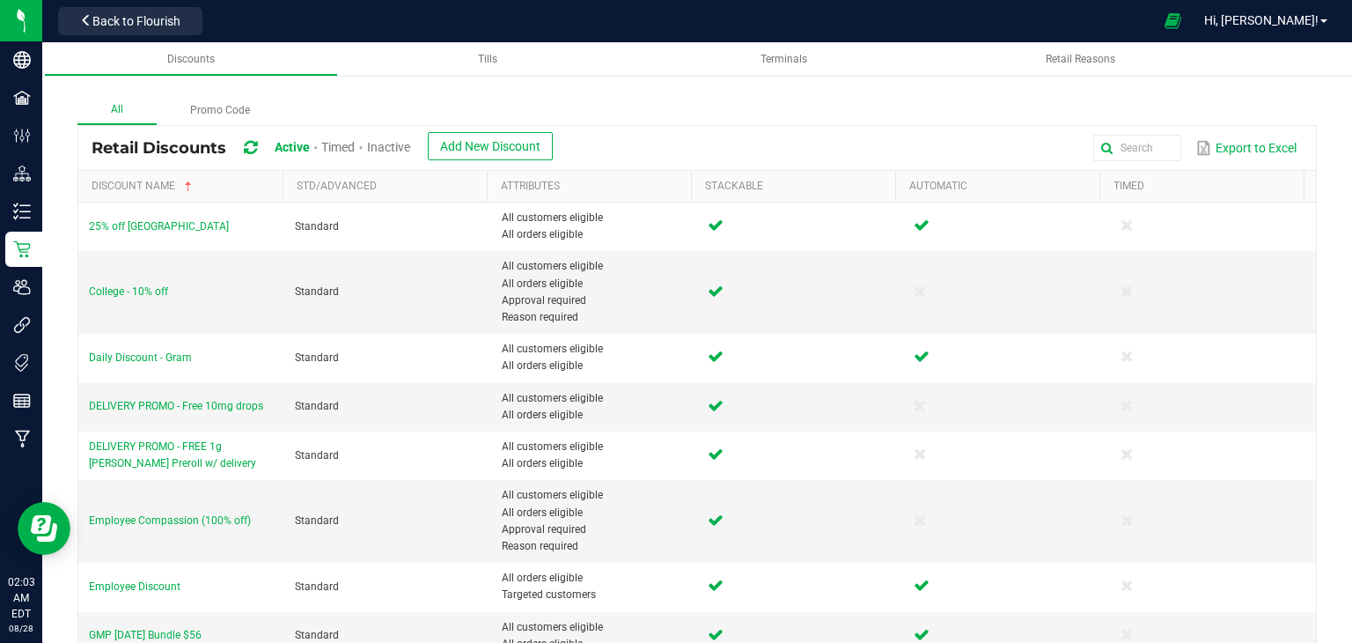
click at [383, 142] on span "Inactive" at bounding box center [388, 147] width 43 height 14
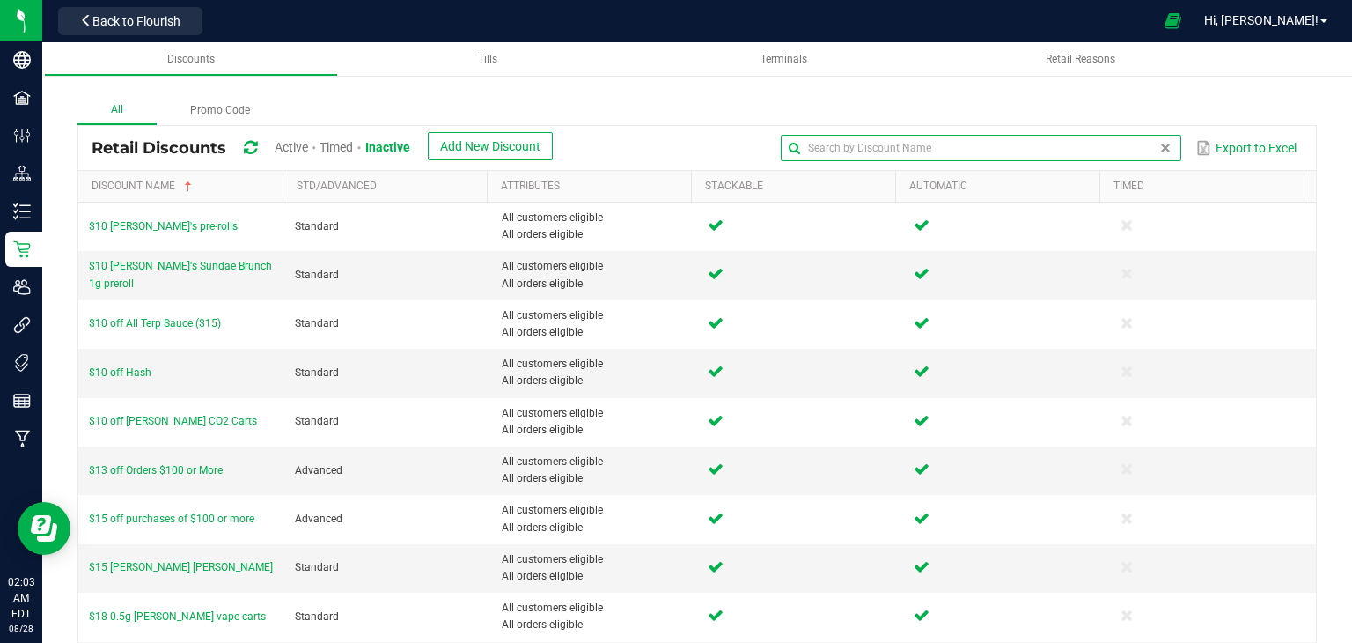
click at [1137, 142] on input "text" at bounding box center [981, 148] width 401 height 26
type input "Daily"
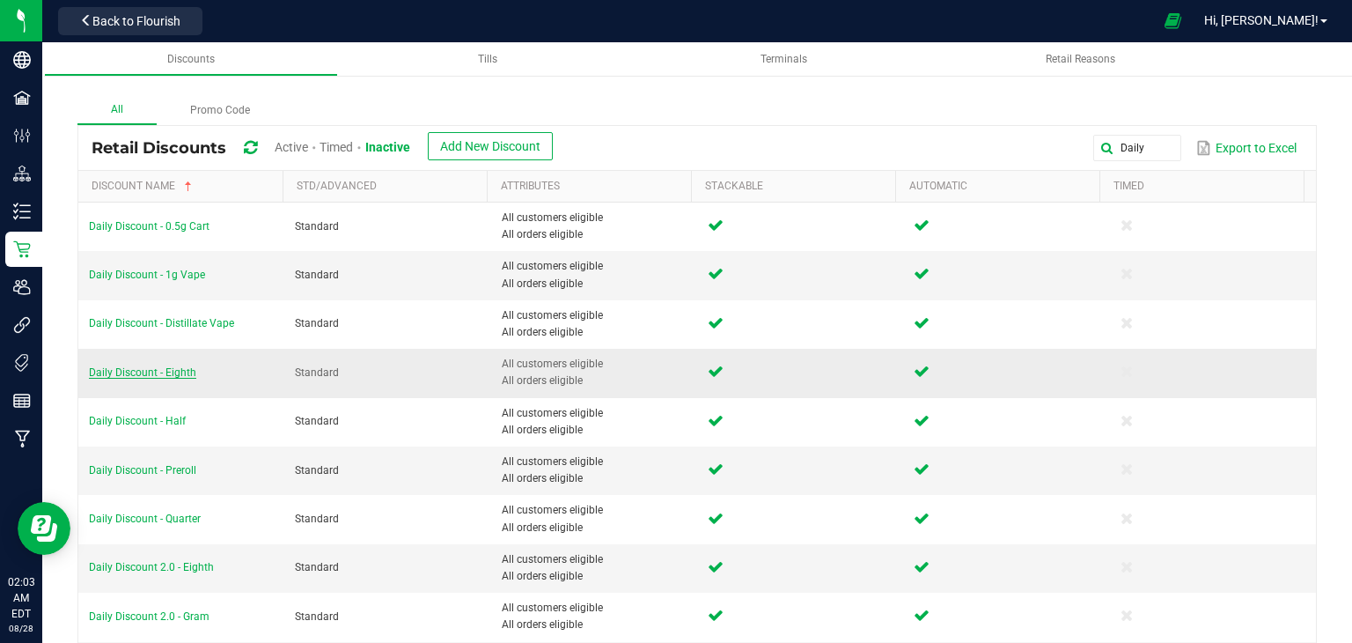
click at [161, 371] on span "Daily Discount - Eighth" at bounding box center [142, 372] width 107 height 12
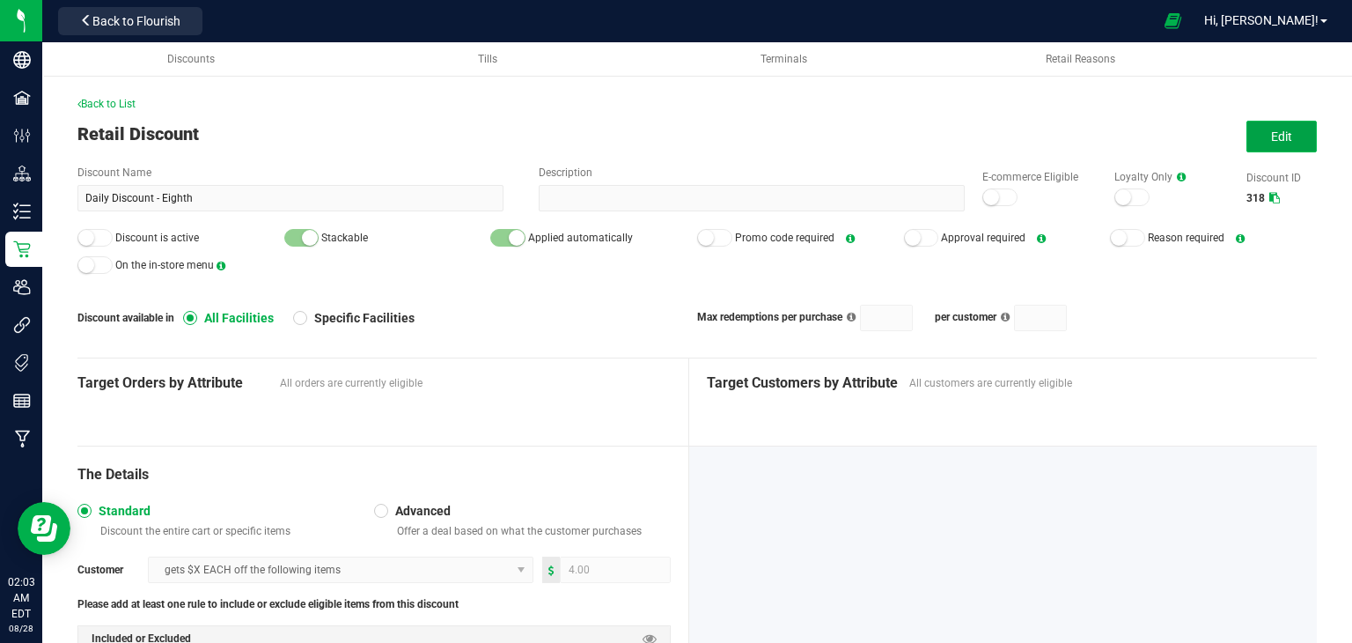
click at [1275, 138] on span "Edit" at bounding box center [1281, 136] width 21 height 14
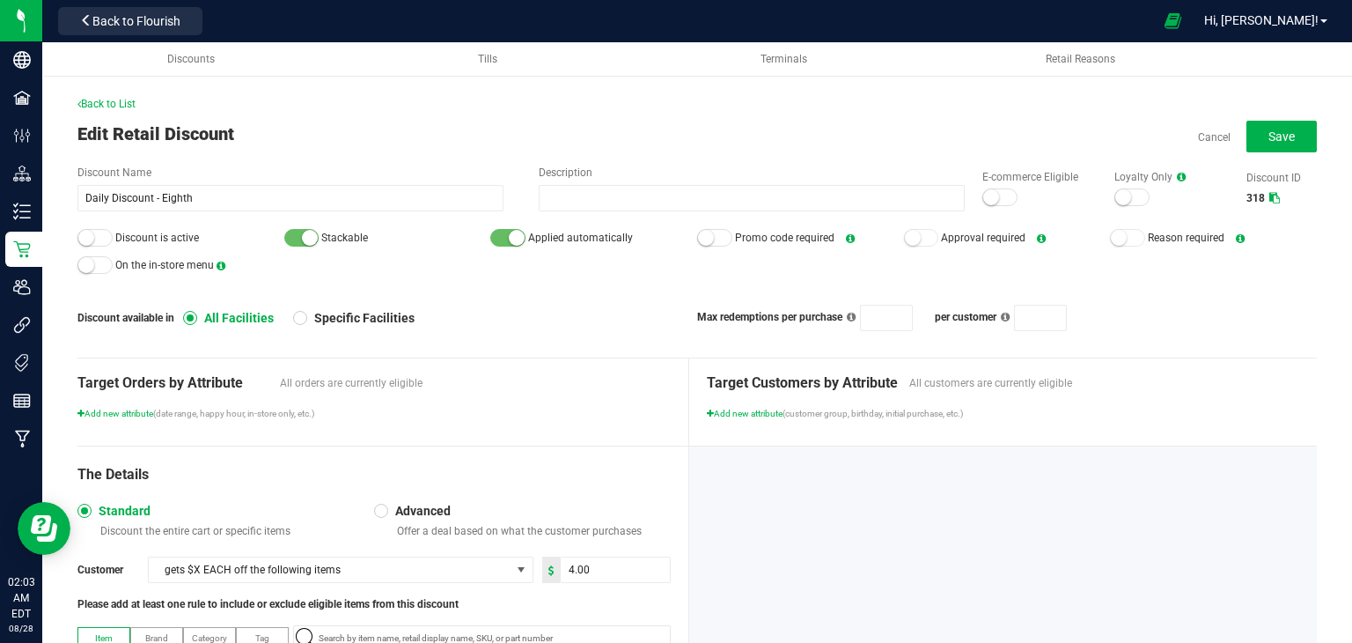
scroll to position [88, 0]
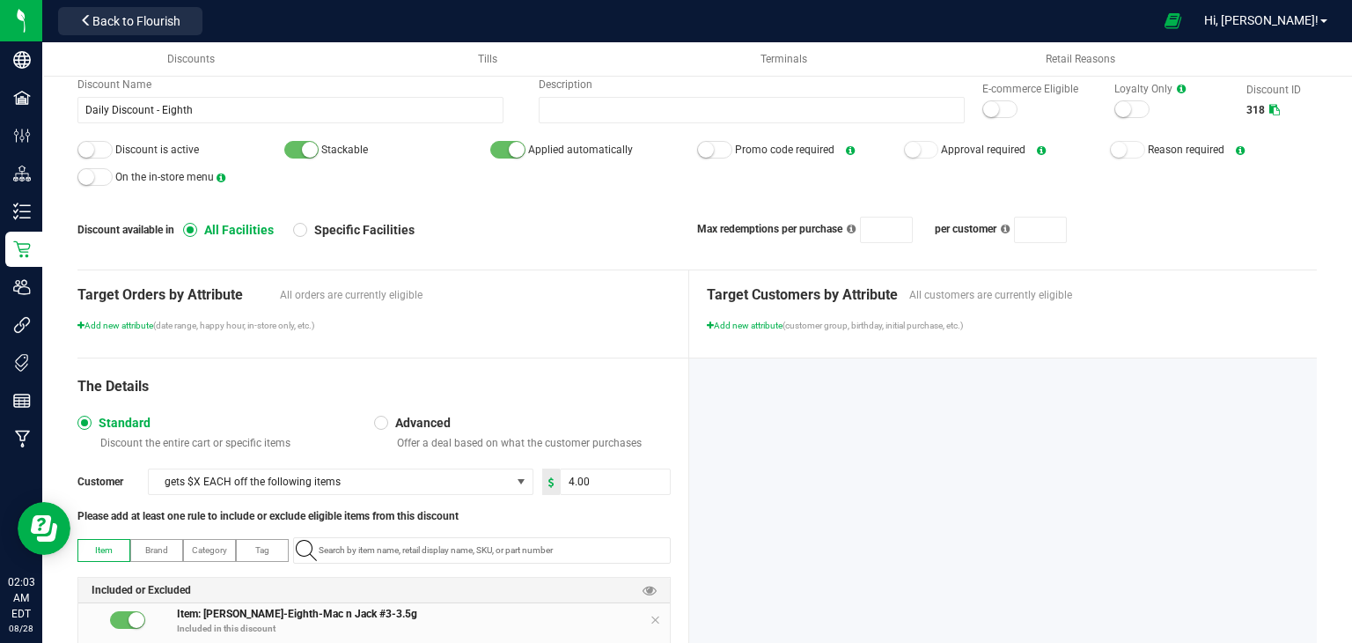
click at [651, 628] on span at bounding box center [655, 619] width 11 height 21
click at [458, 544] on input "NO DATA FOUND" at bounding box center [491, 550] width 358 height 25
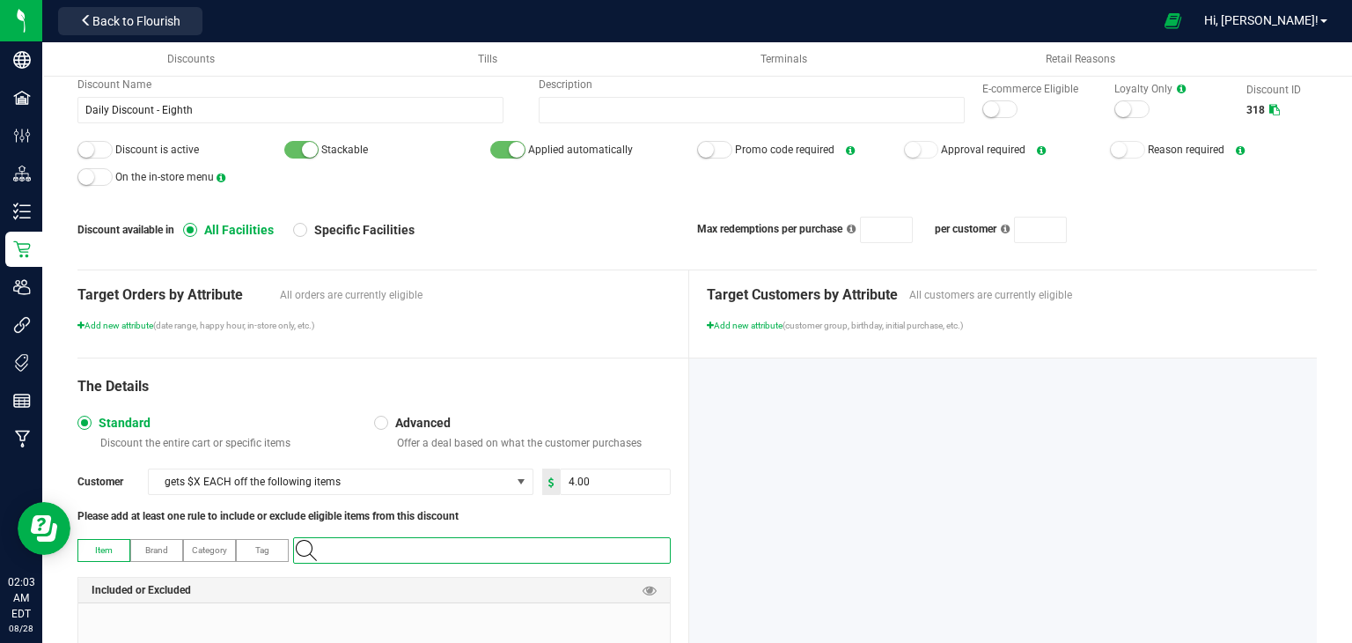
paste input "1.16.220.70269.0"
type input "1.16.220.70269.0"
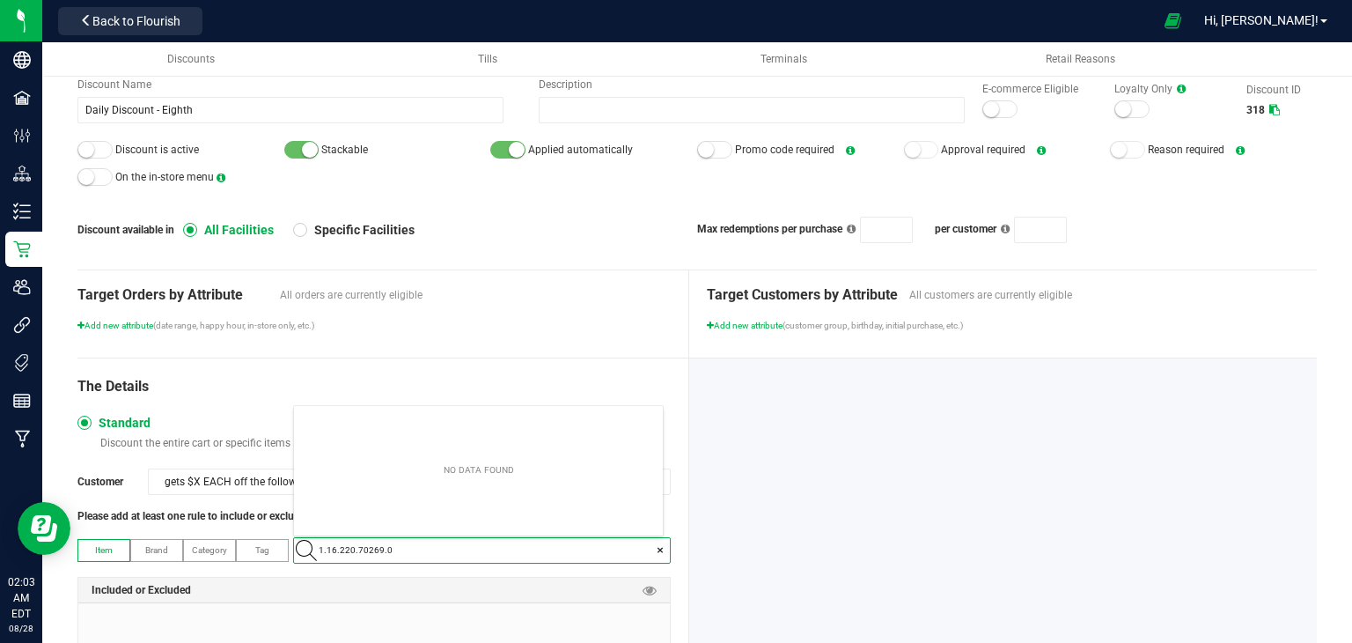
scroll to position [25, 363]
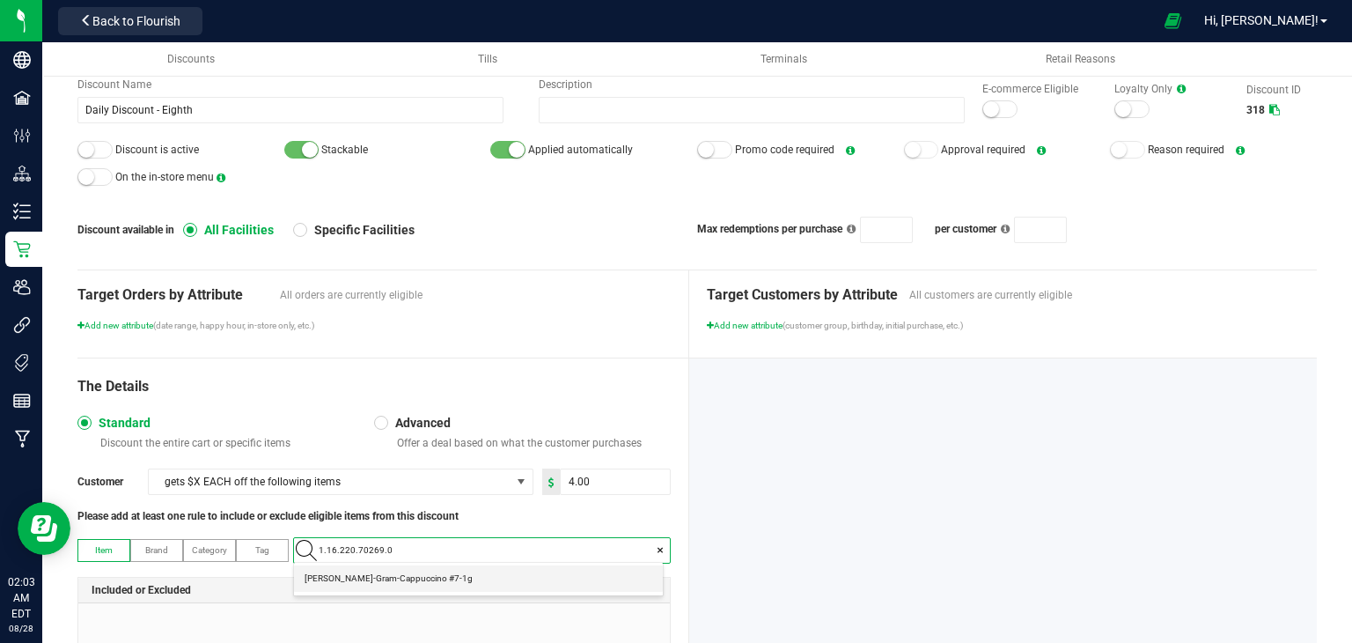
click at [440, 578] on \ "[PERSON_NAME]-Gram-Cappuccino #7-1g" at bounding box center [478, 578] width 369 height 26
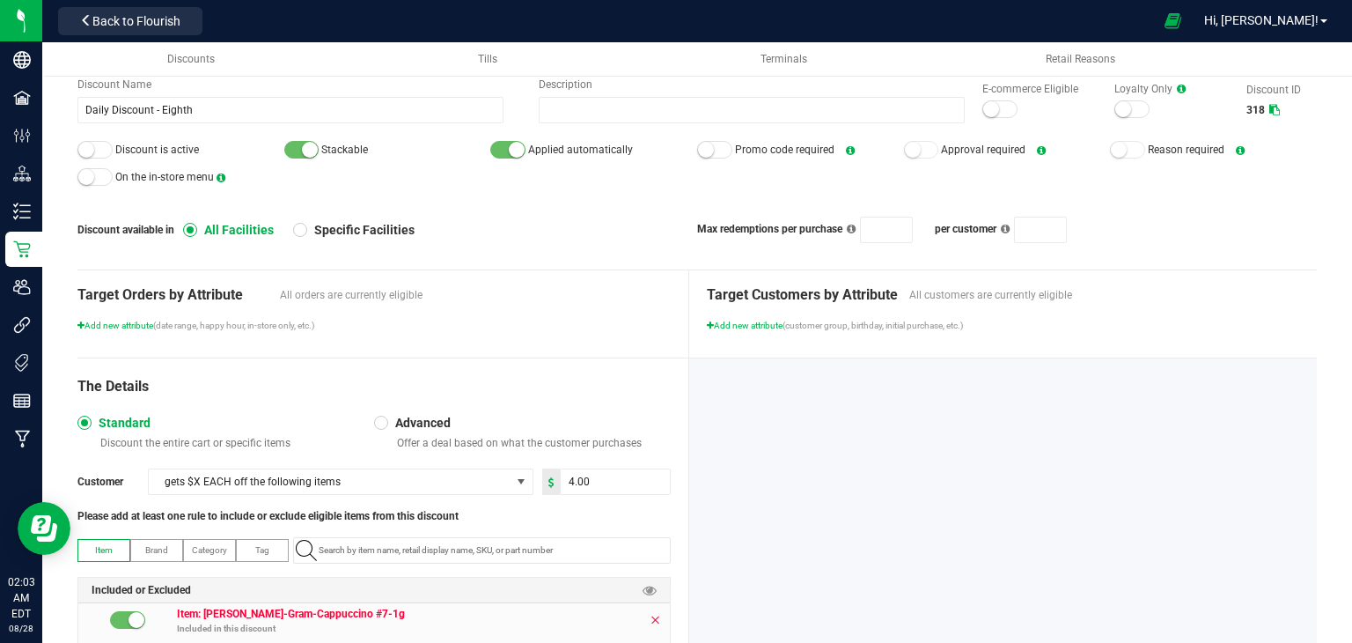
click at [650, 613] on icon at bounding box center [655, 620] width 11 height 14
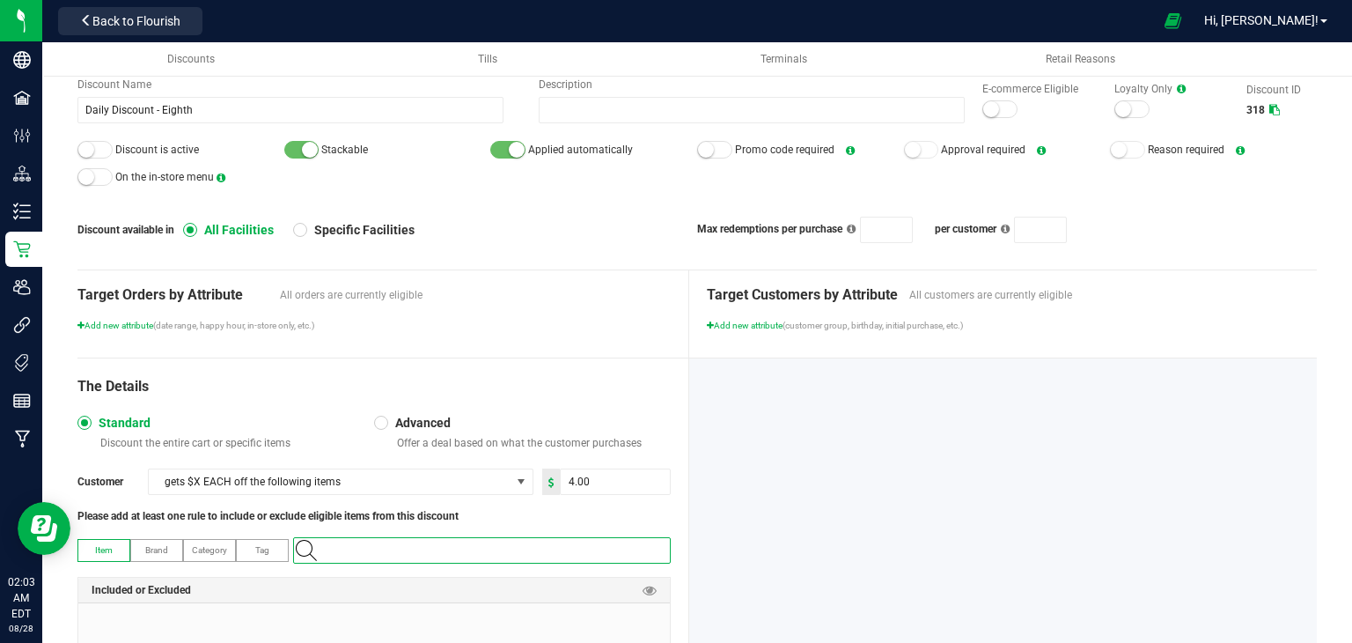
click at [532, 554] on input at bounding box center [491, 550] width 358 height 25
paste input "1.16.218.70266.0"
type input "1.16.218.70266.0"
click at [482, 582] on \ "[PERSON_NAME]-Eighth-Cappuccino #7-3.5g" at bounding box center [478, 578] width 369 height 26
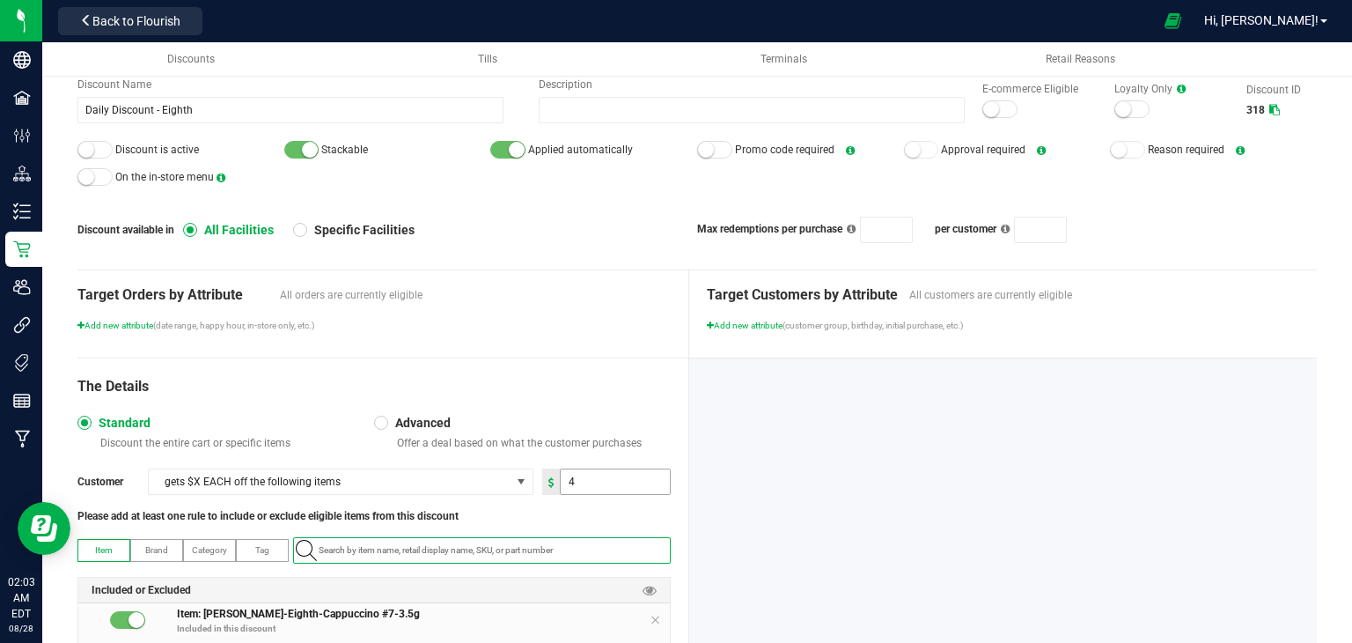
click at [574, 480] on input "4" at bounding box center [615, 481] width 109 height 25
type input "2.00"
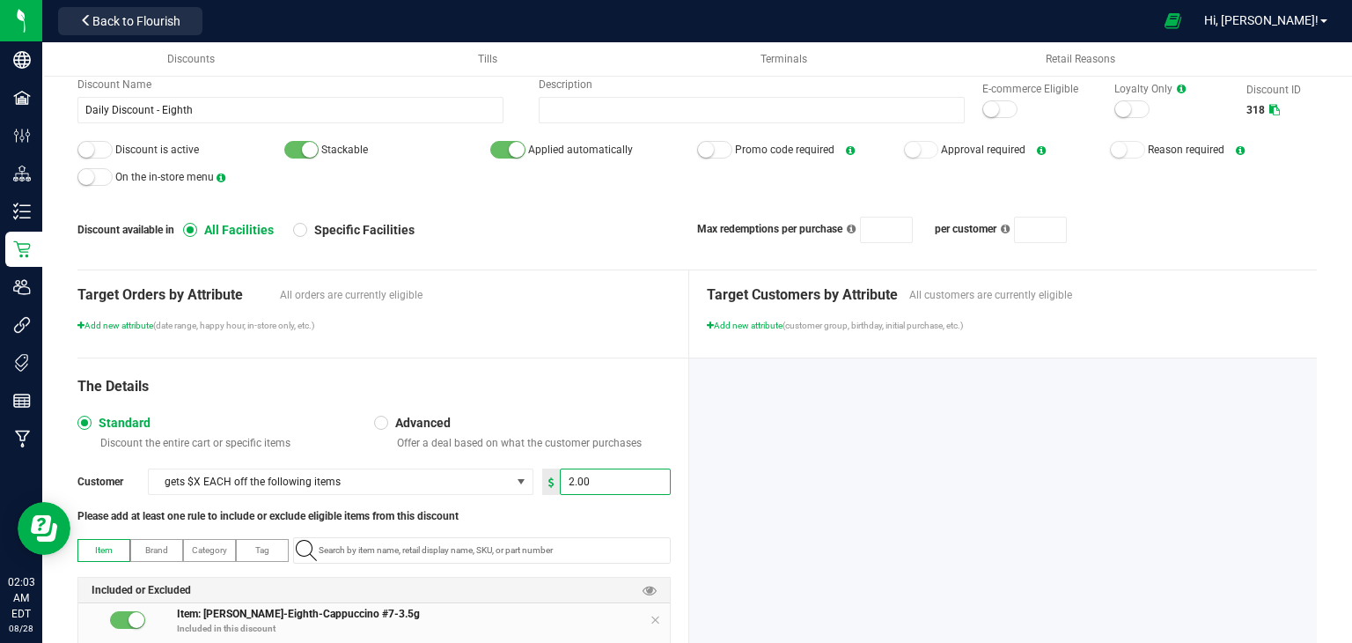
click at [711, 471] on div at bounding box center [1003, 542] width 629 height 369
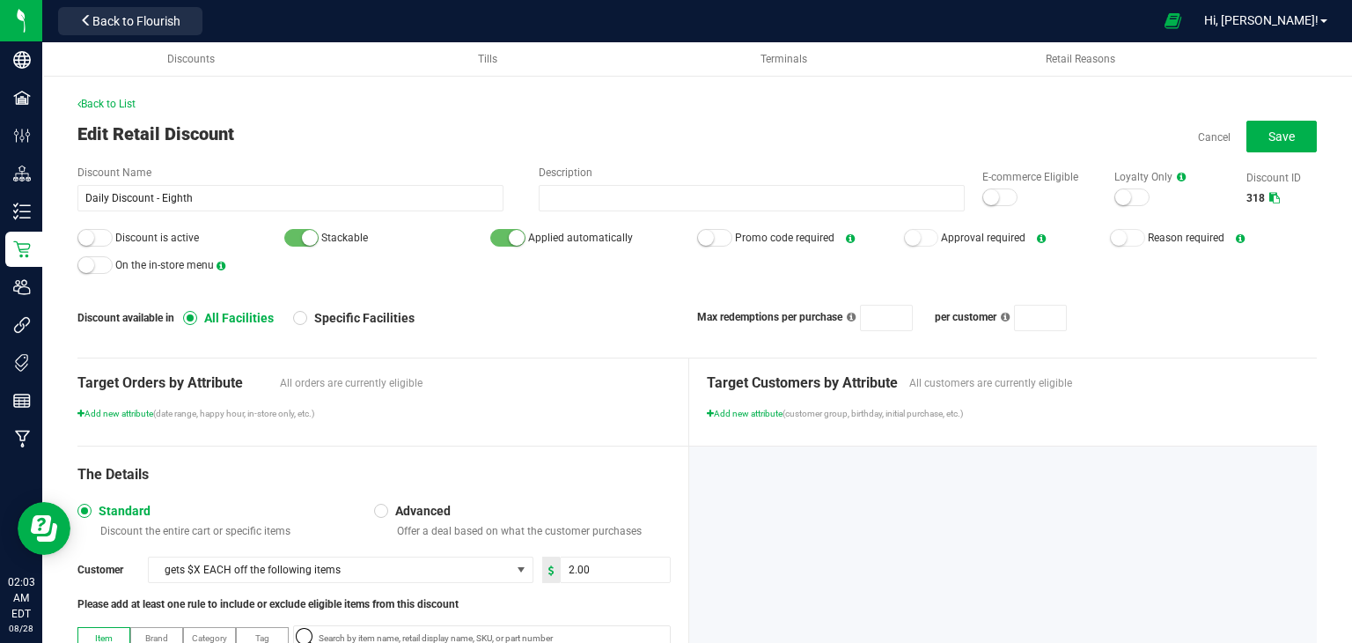
click at [989, 198] on div at bounding box center [999, 197] width 35 height 18
click at [86, 238] on small at bounding box center [86, 238] width 16 height 16
click at [1269, 134] on span "Save" at bounding box center [1282, 136] width 26 height 14
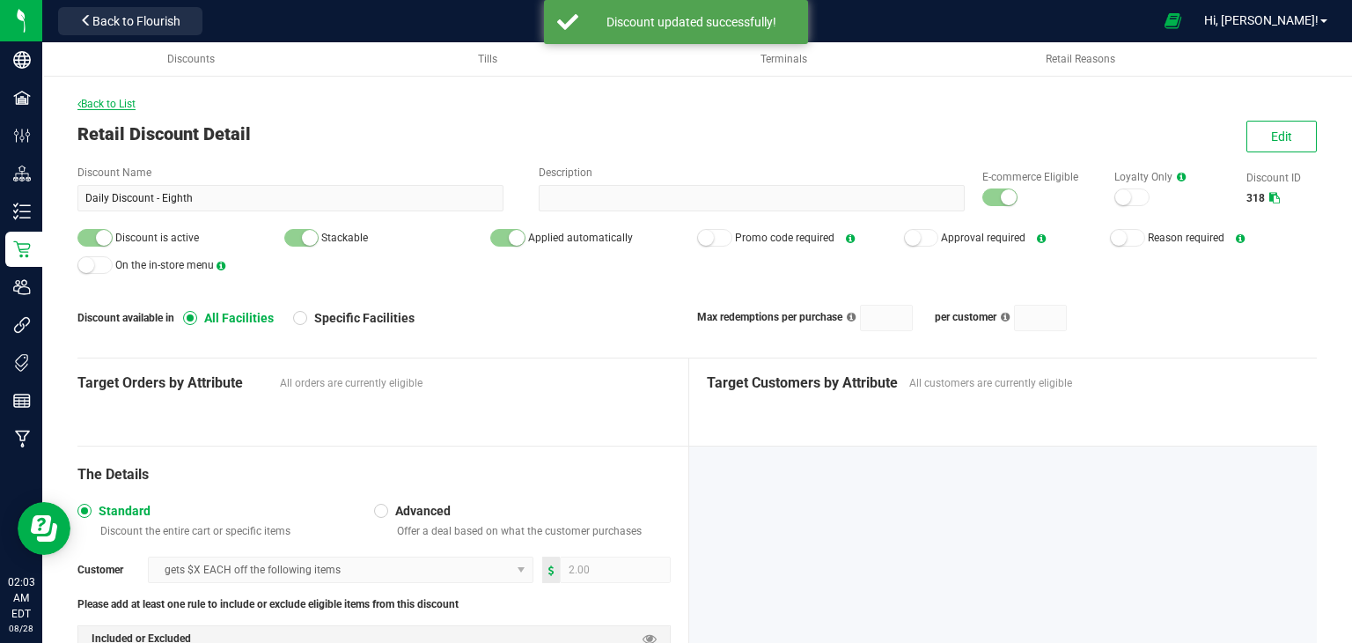
click at [92, 102] on span "Back to List" at bounding box center [106, 104] width 58 height 12
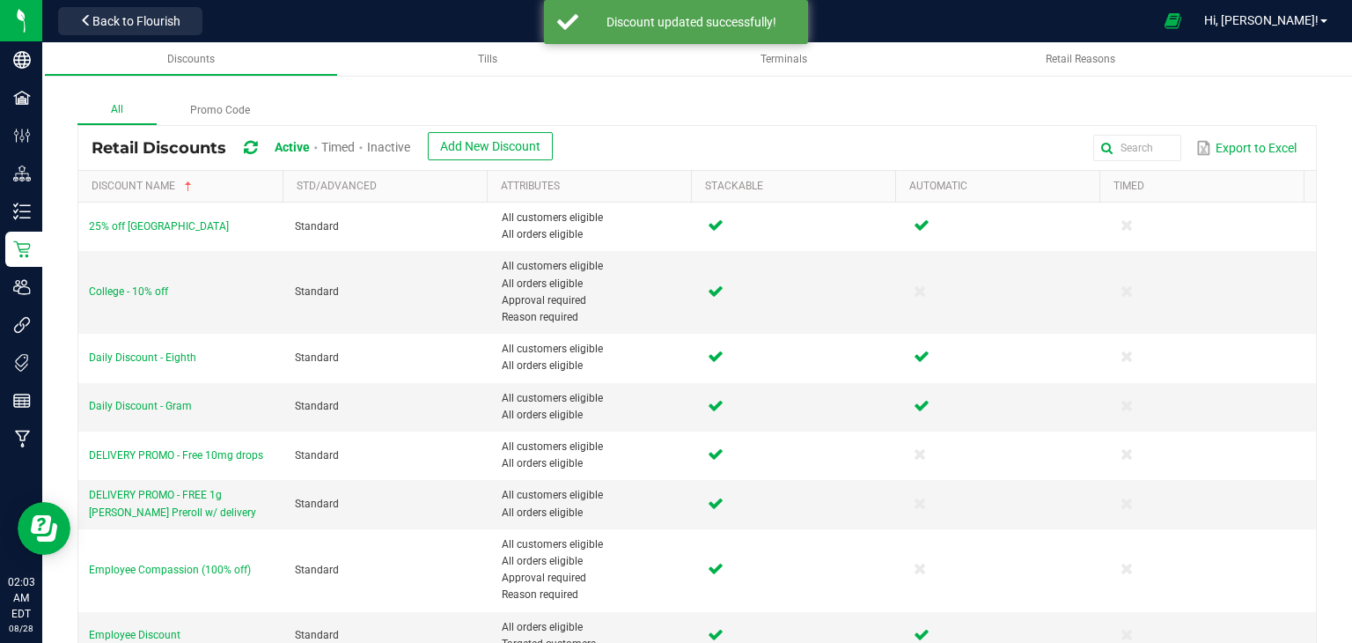
click at [380, 145] on span "Inactive" at bounding box center [388, 147] width 43 height 14
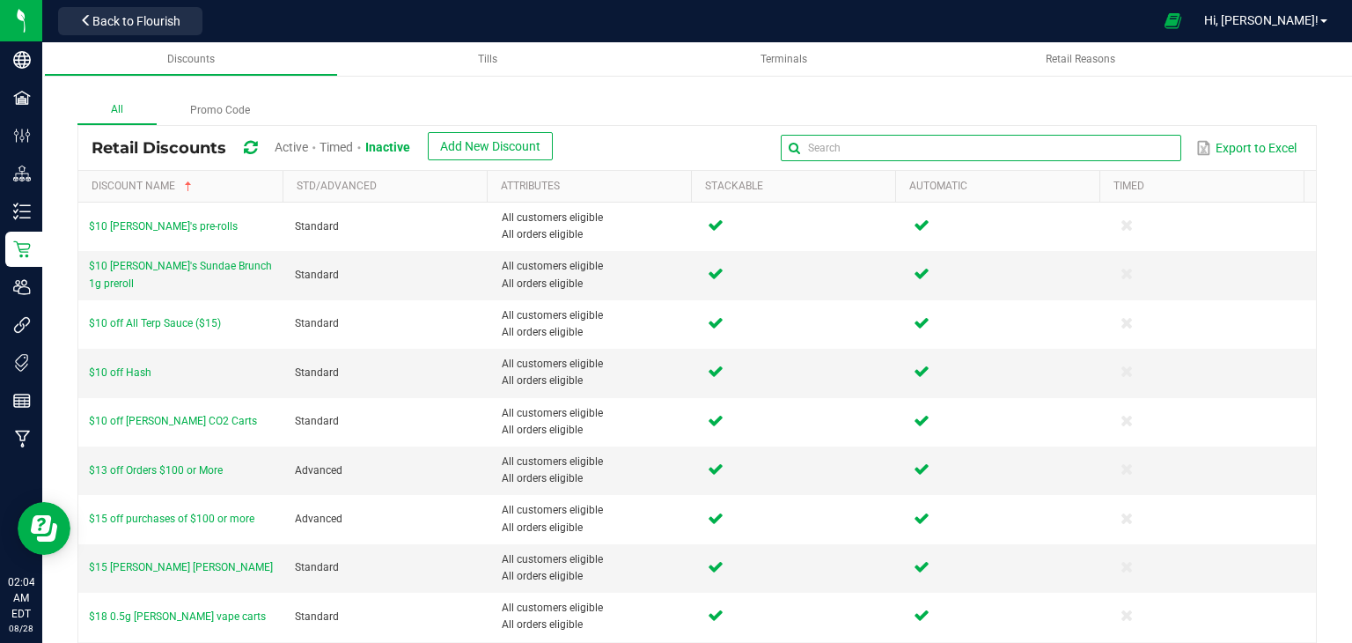
click at [1132, 146] on input "text" at bounding box center [981, 148] width 401 height 26
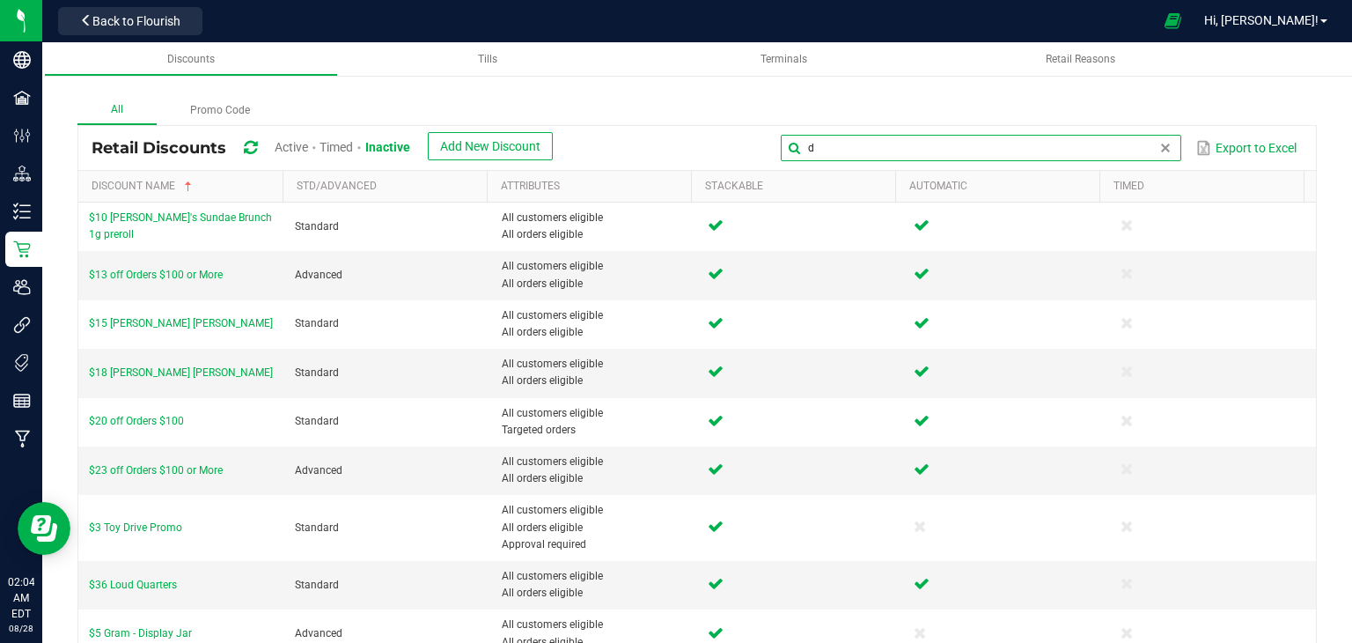
click at [880, 179] on th "Stackable" at bounding box center [793, 187] width 204 height 32
click at [870, 138] on input "d" at bounding box center [981, 148] width 401 height 26
type input "Daily"
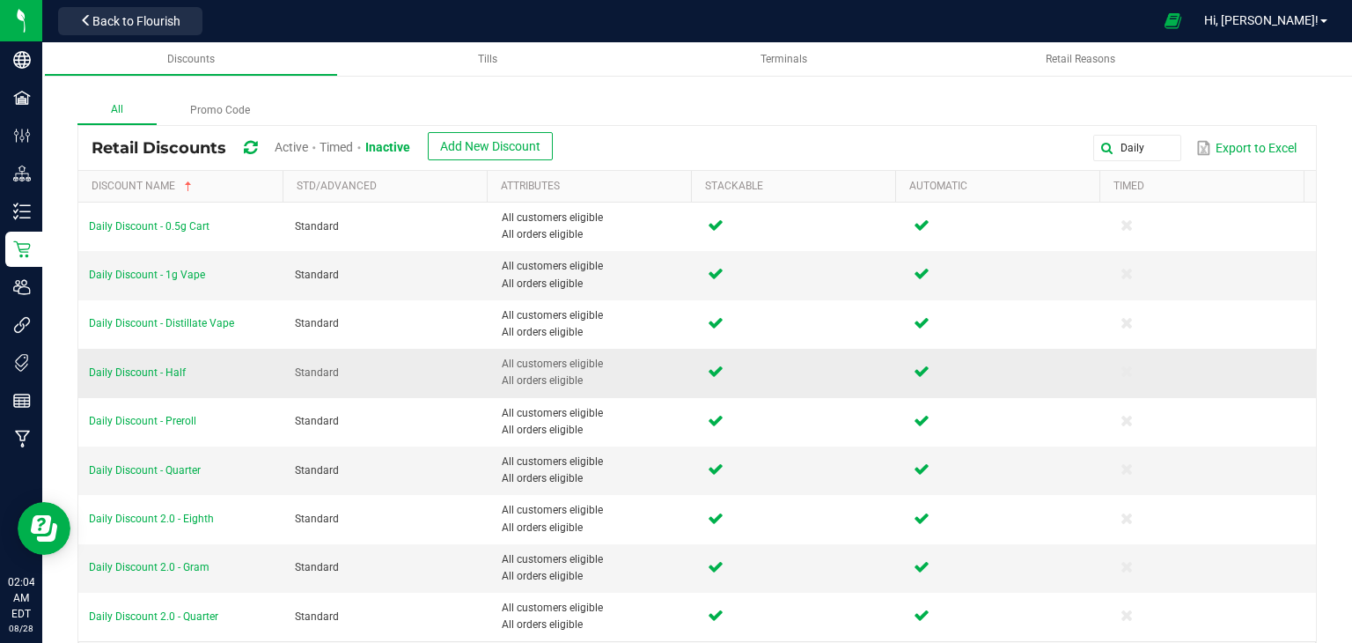
click at [163, 364] on td "Daily Discount - Half" at bounding box center [181, 373] width 206 height 48
click at [163, 373] on span "Daily Discount - Half" at bounding box center [137, 372] width 97 height 12
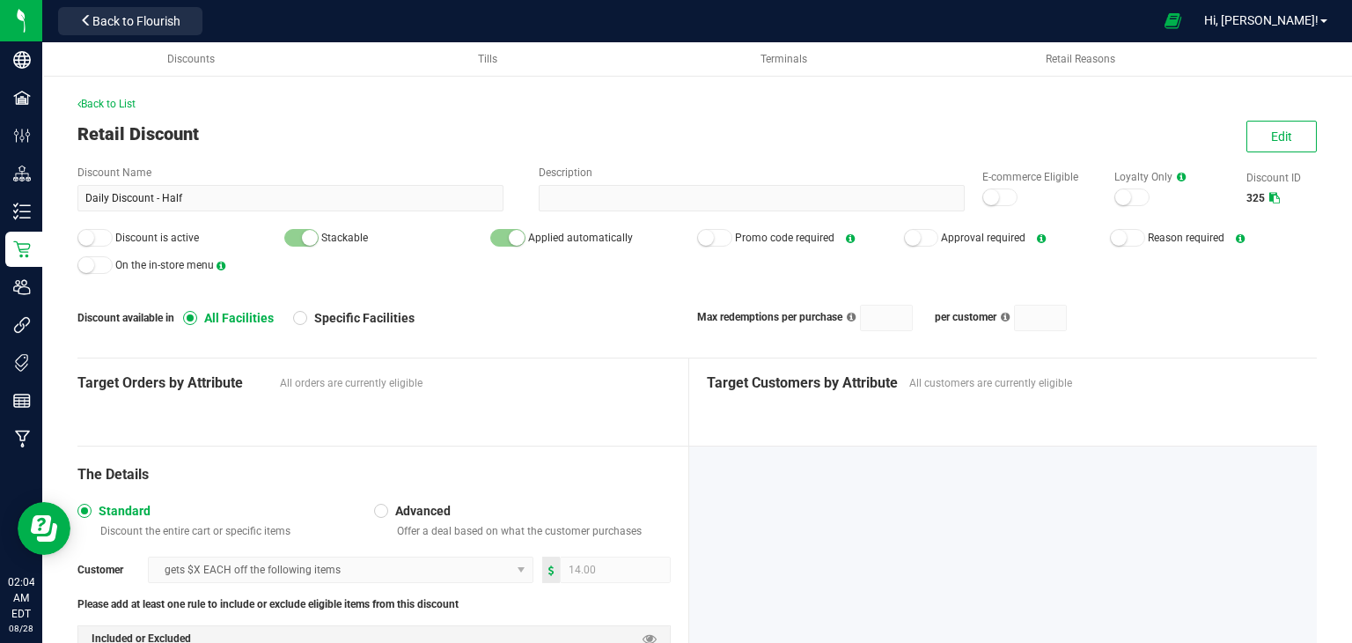
click at [110, 110] on div "Back to List" at bounding box center [697, 104] width 1240 height 16
click at [109, 105] on span "Back to List" at bounding box center [106, 104] width 58 height 12
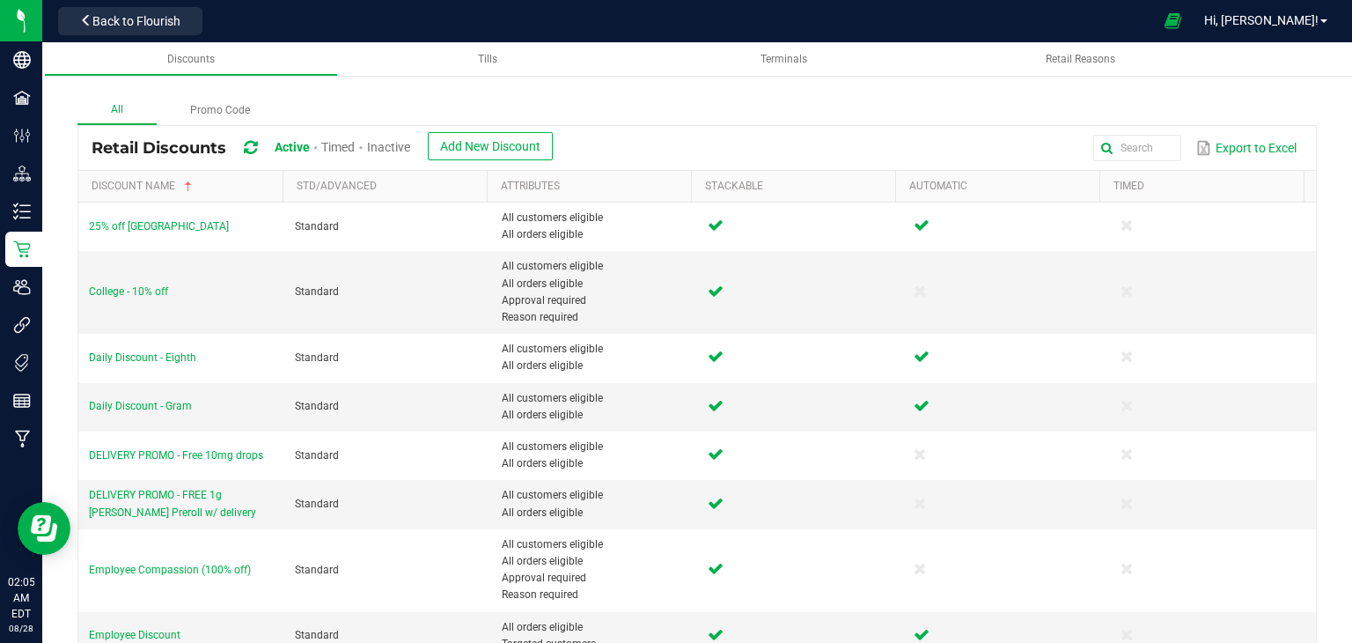
click at [394, 140] on span "Inactive" at bounding box center [388, 147] width 43 height 14
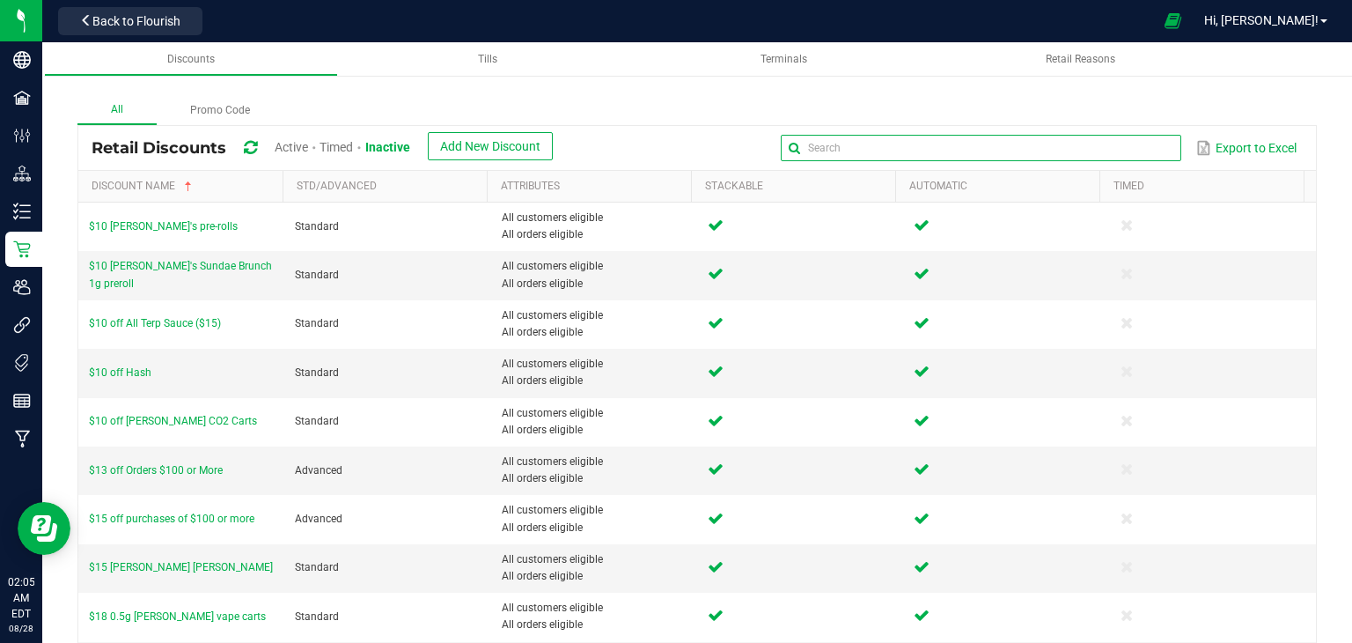
click at [1147, 145] on global-search-input-ngx at bounding box center [981, 148] width 401 height 12
type input "Daily"
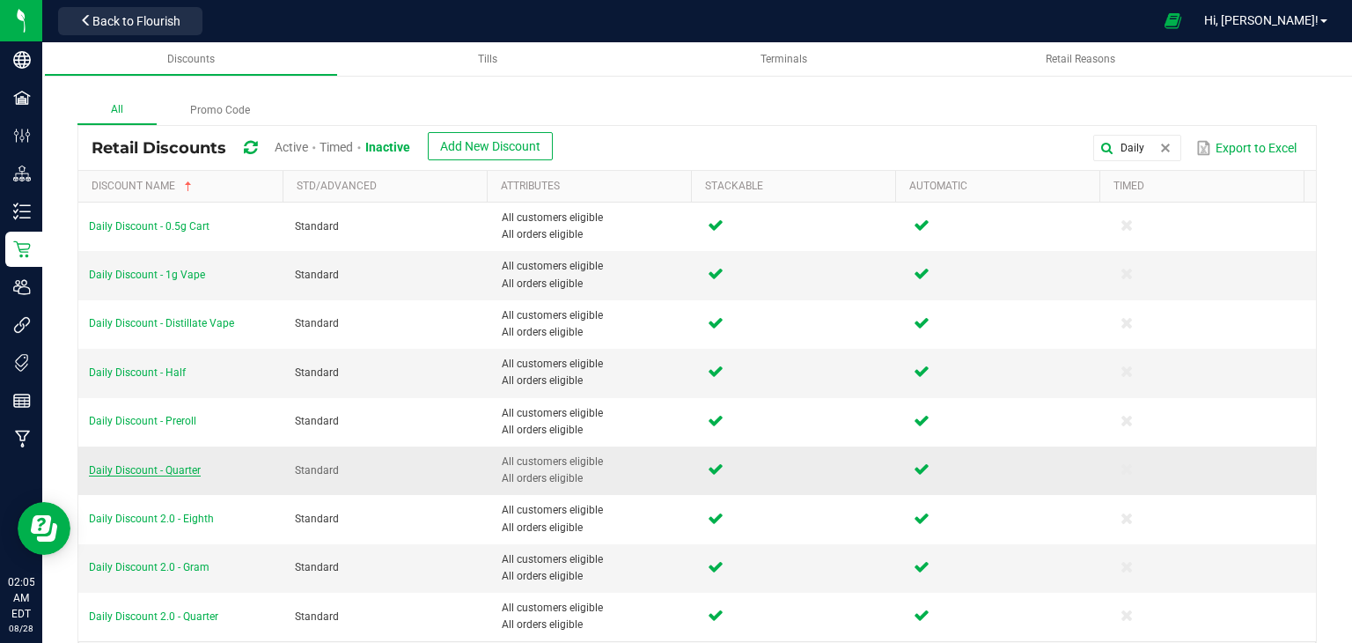
click at [180, 467] on span "Daily Discount - Quarter" at bounding box center [145, 470] width 112 height 12
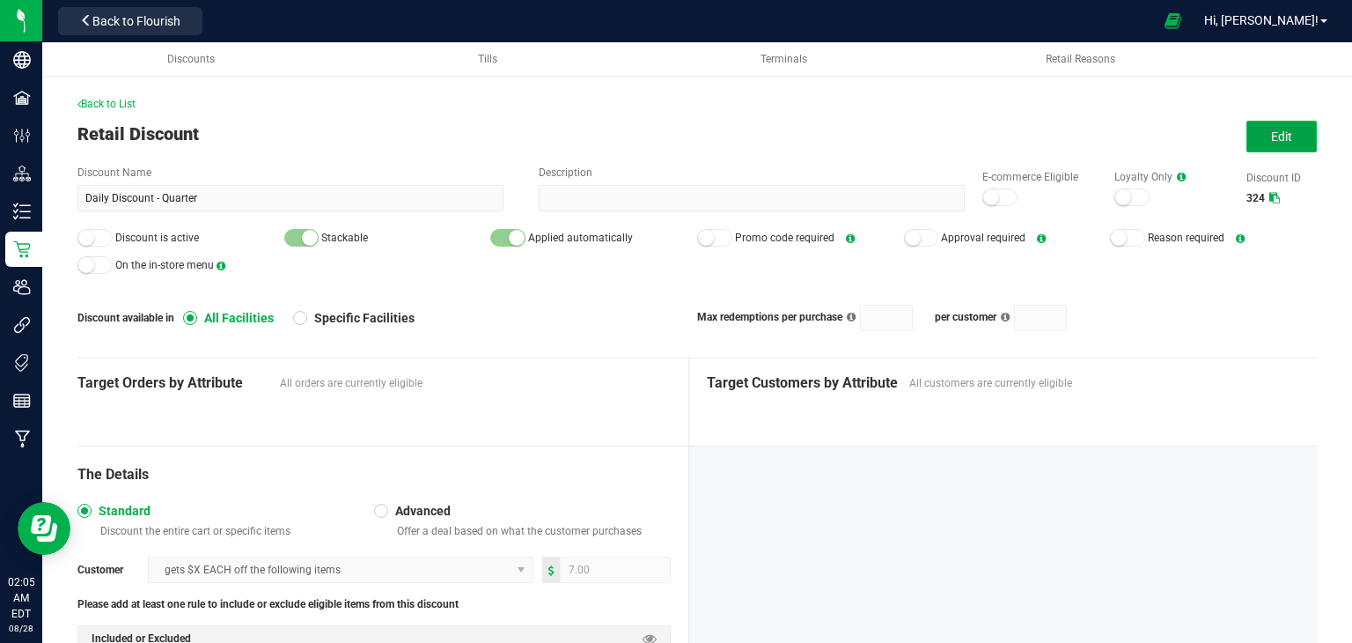
click at [1257, 130] on button "Edit" at bounding box center [1282, 137] width 70 height 32
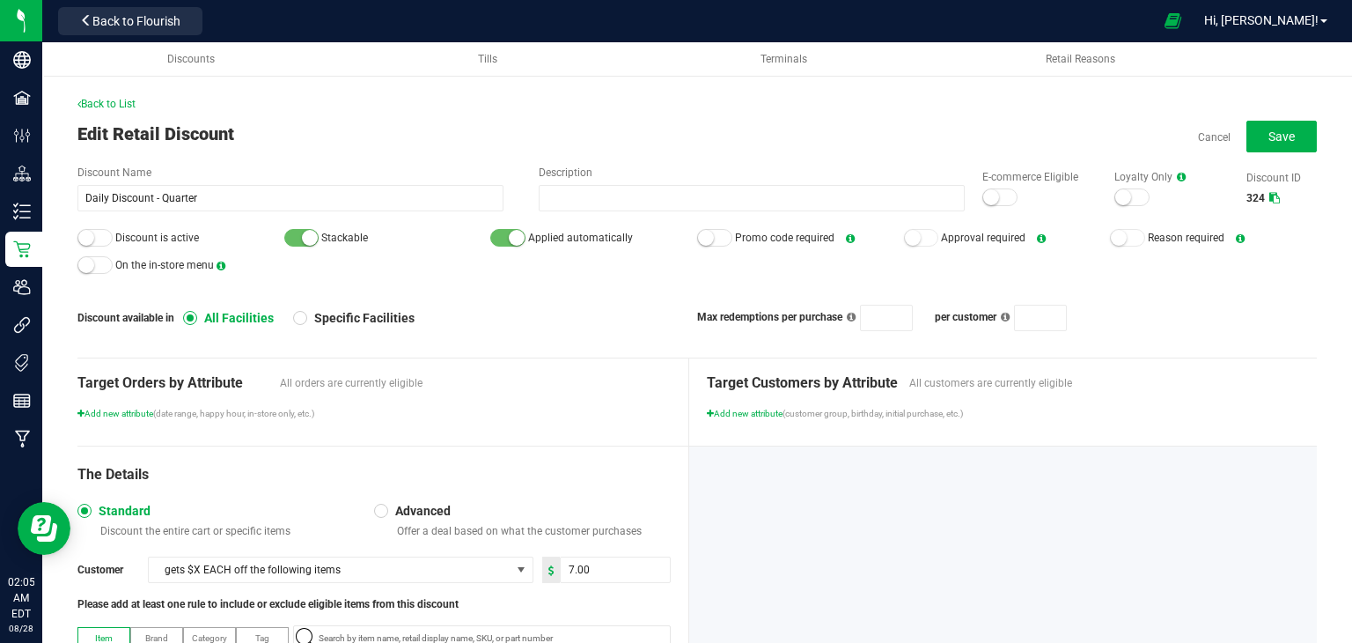
scroll to position [176, 0]
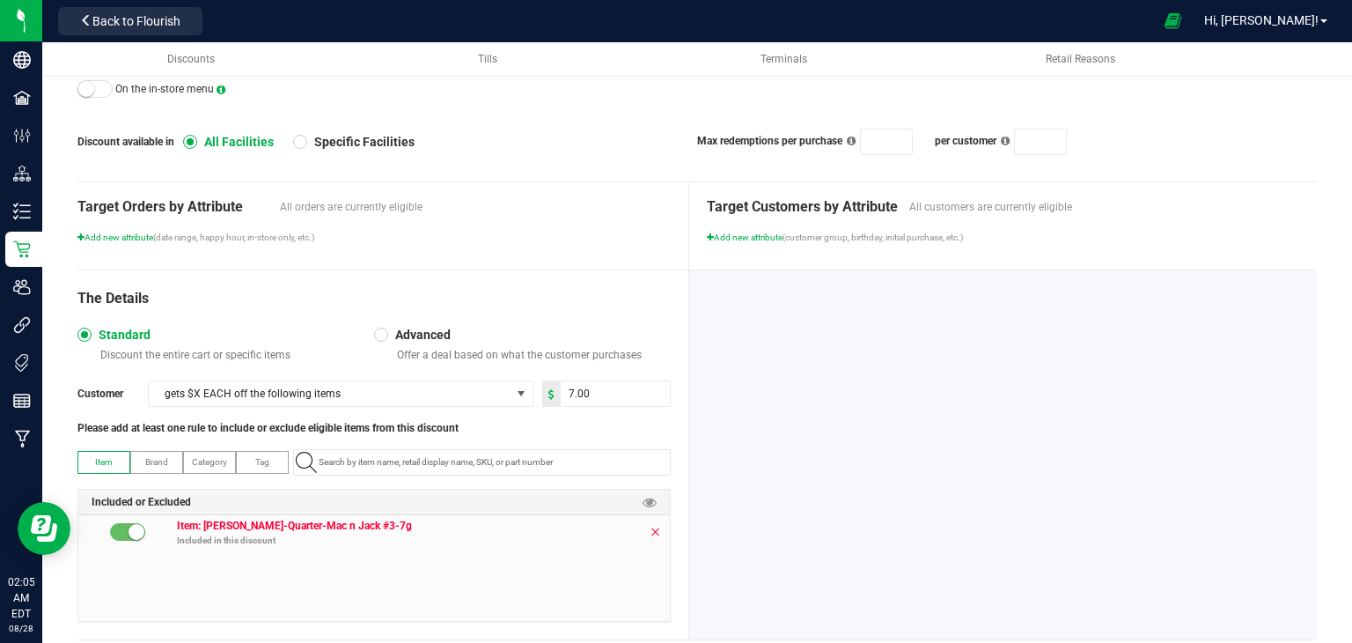
click at [650, 533] on icon at bounding box center [655, 532] width 11 height 14
click at [461, 438] on div "The Details Standard Discount the entire cart or specific items Advanced Offer …" at bounding box center [383, 454] width 612 height 369
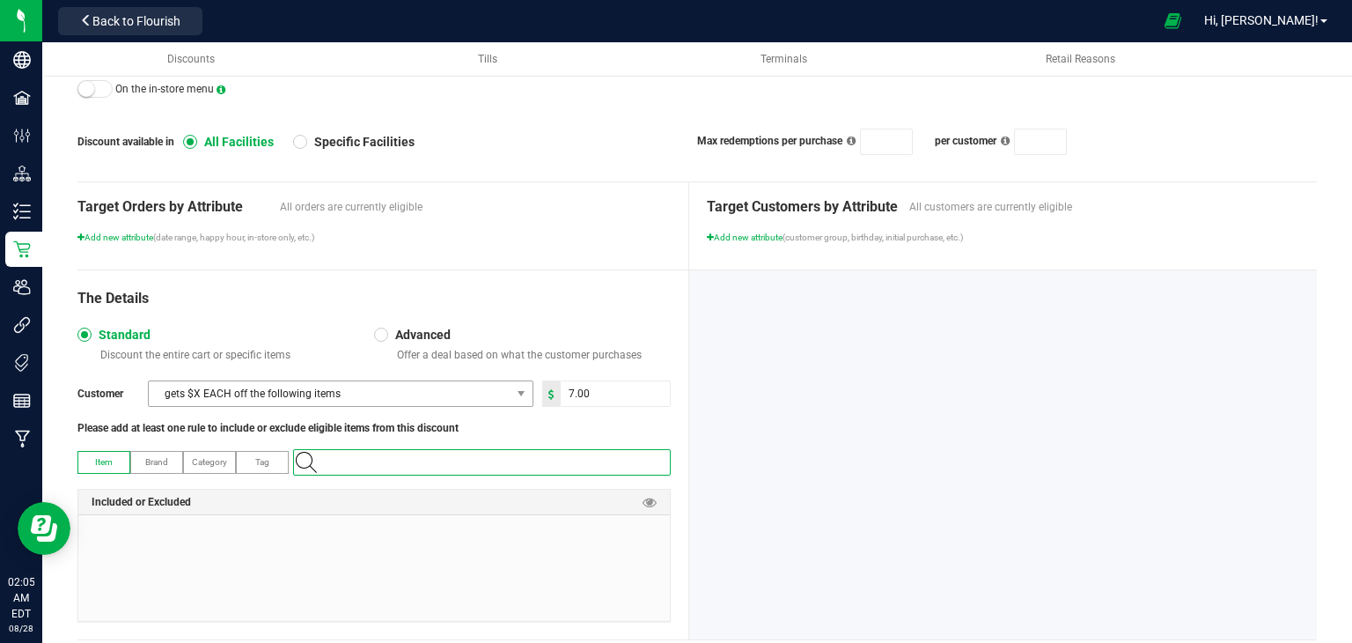
paste input "1.16.236.70513.0"
type input "1.16.236.70513.0"
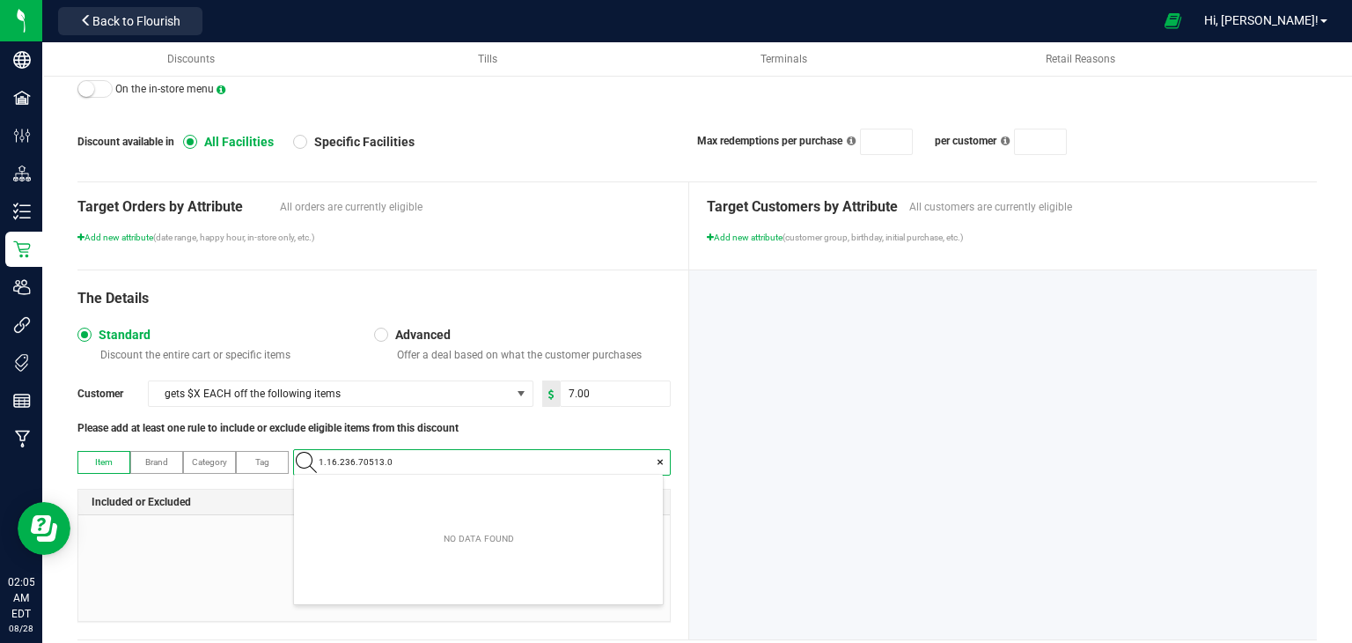
scroll to position [25, 370]
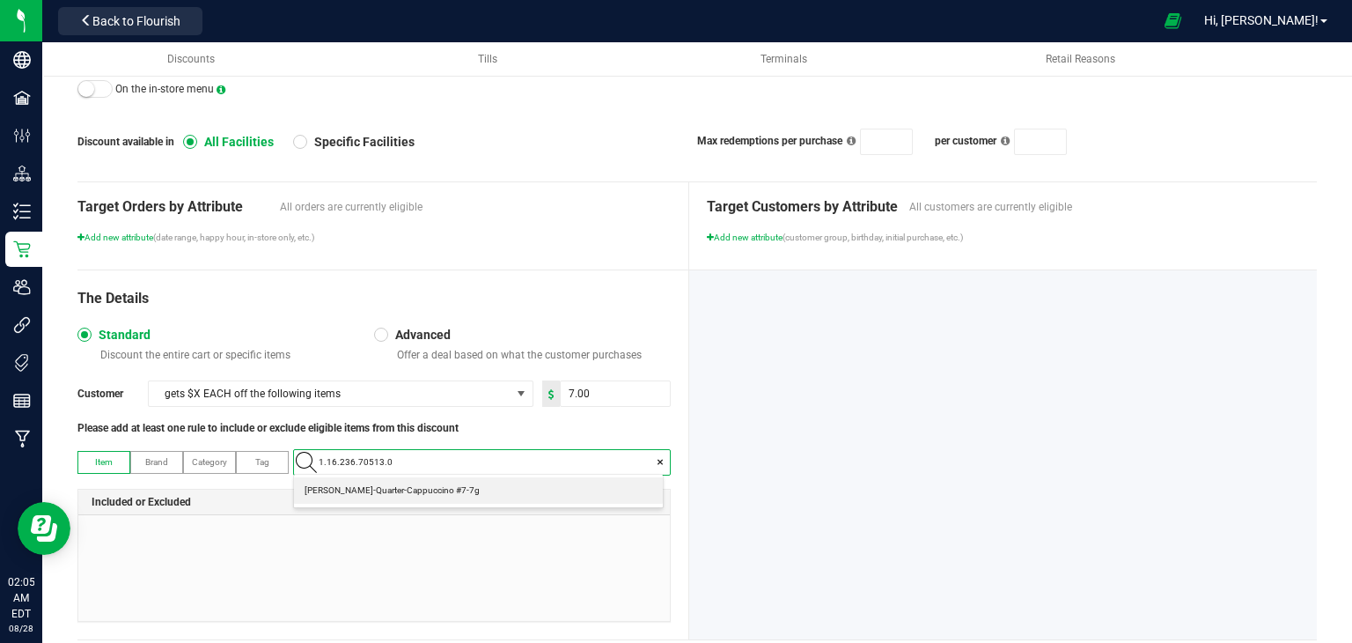
click at [431, 494] on span "[PERSON_NAME]-Quarter-Cappuccino #7-7g" at bounding box center [392, 491] width 175 height 18
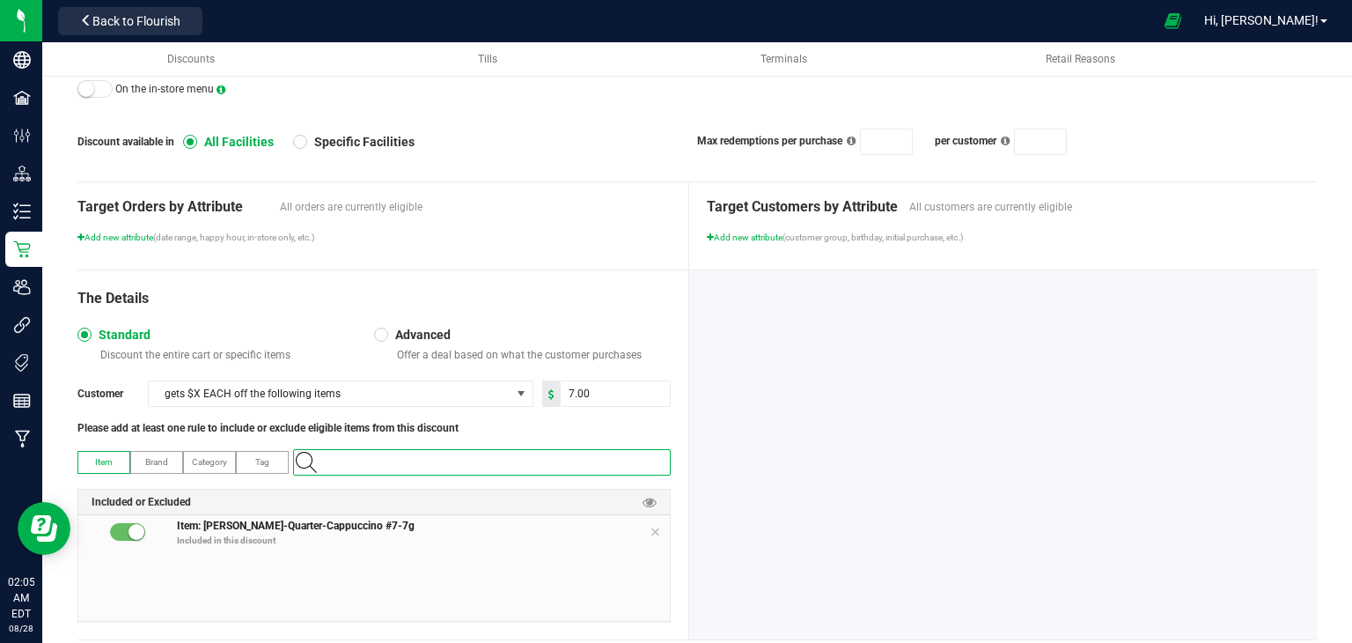
type input "p"
click at [572, 381] on input "7" at bounding box center [615, 393] width 109 height 25
click at [759, 407] on div at bounding box center [1003, 454] width 629 height 369
click at [613, 395] on input "7" at bounding box center [615, 393] width 109 height 25
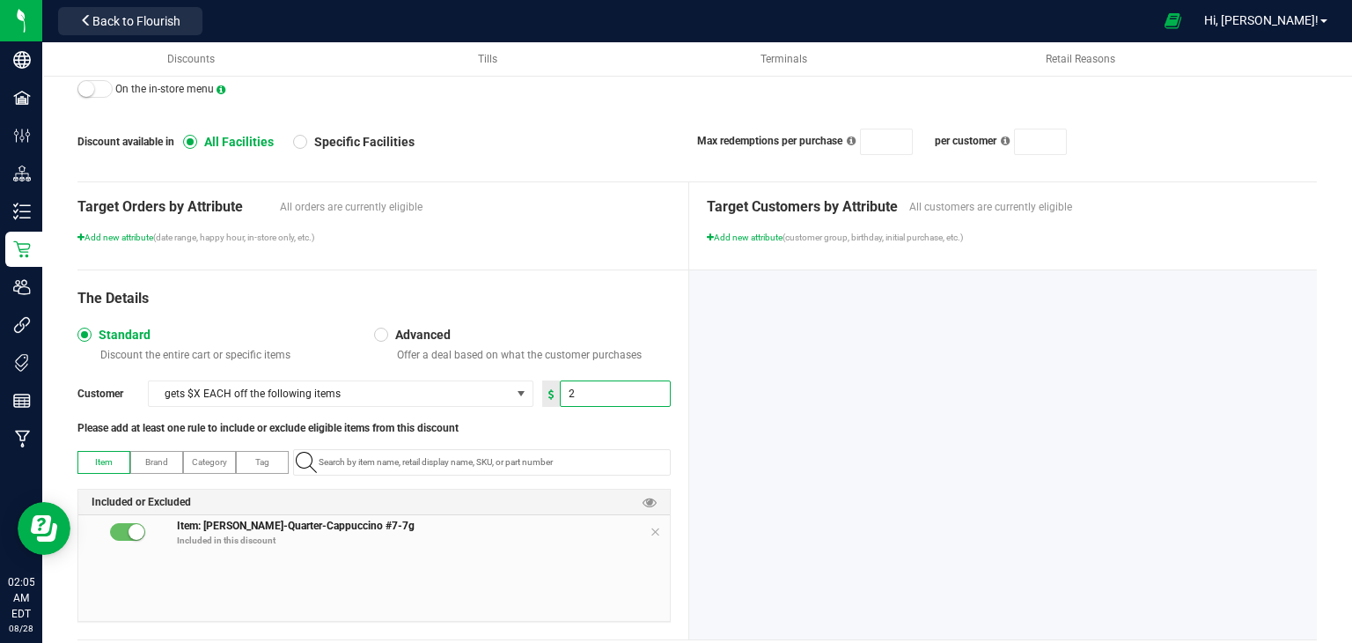
type input "2.00"
click at [981, 411] on div at bounding box center [1003, 454] width 629 height 369
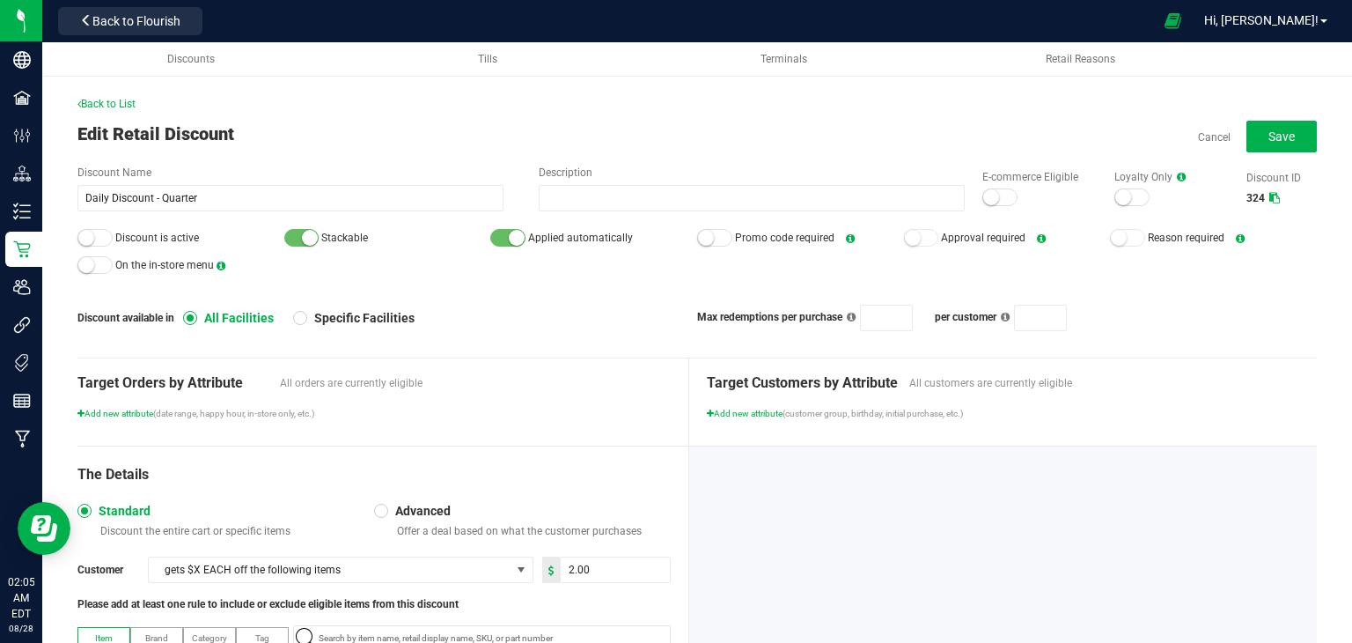
click at [999, 191] on div at bounding box center [999, 197] width 35 height 18
click at [97, 231] on div at bounding box center [94, 238] width 35 height 18
click at [1276, 134] on span "Save" at bounding box center [1282, 136] width 26 height 14
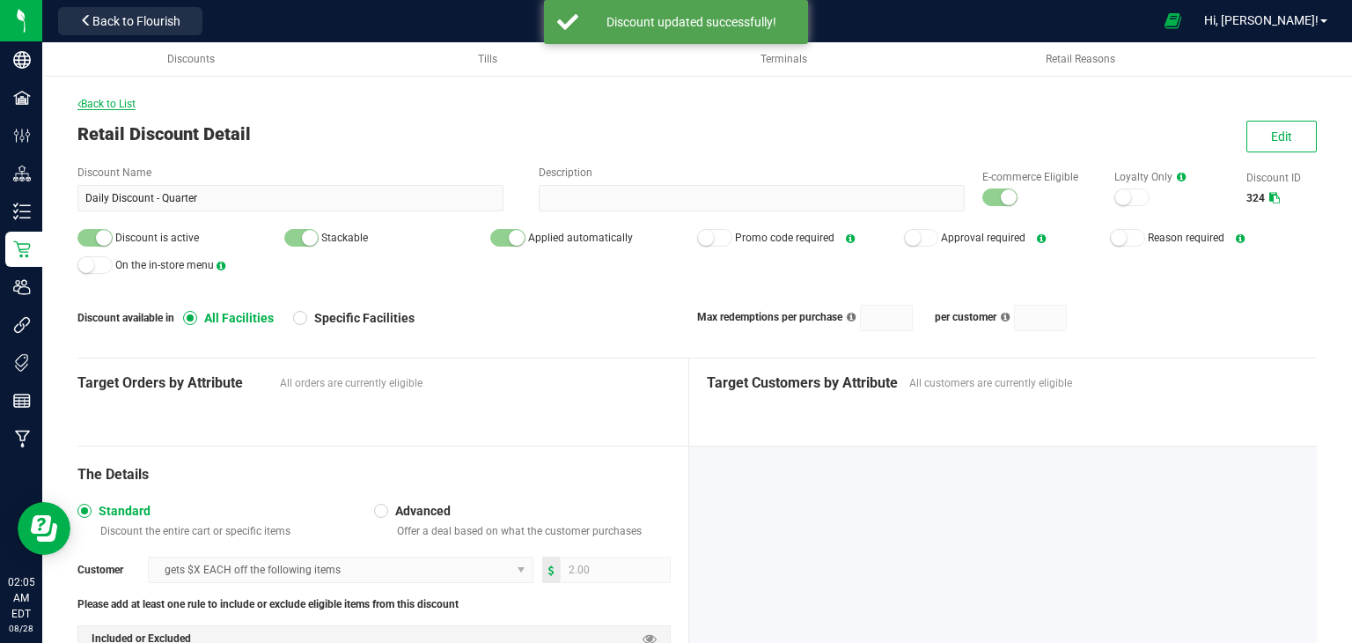
click at [100, 104] on span "Back to List" at bounding box center [106, 104] width 58 height 12
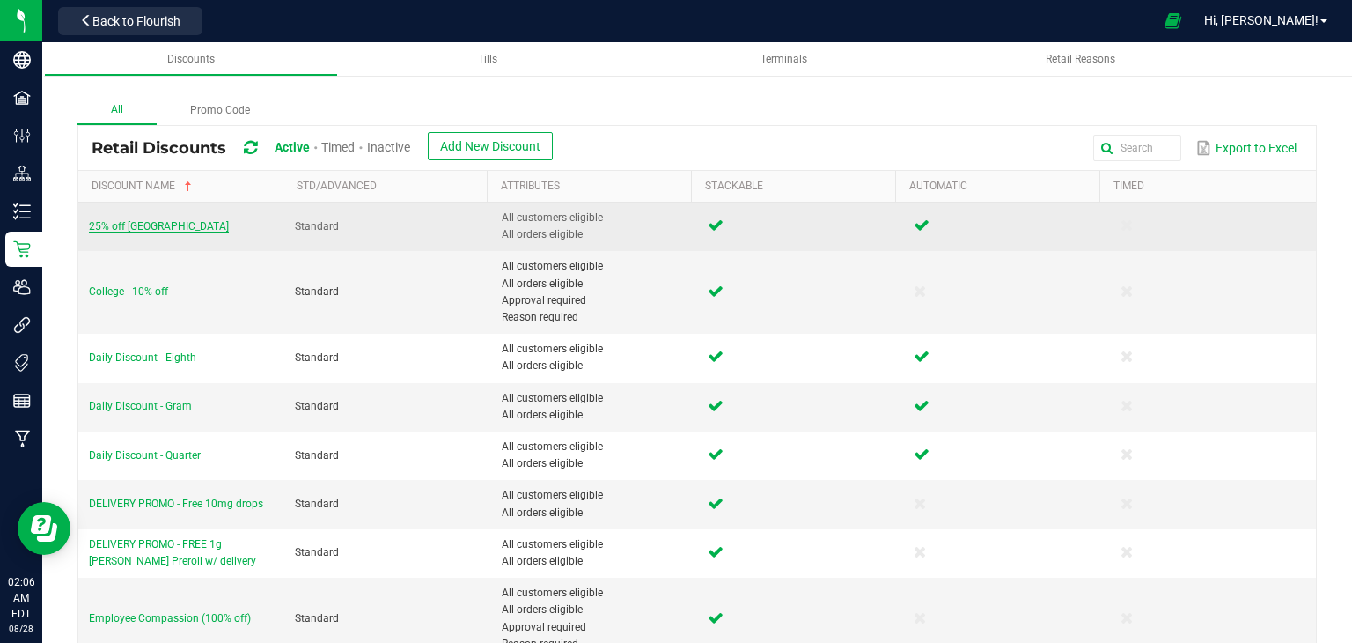
click at [137, 228] on span "25% off Jardin's Gardens" at bounding box center [159, 226] width 140 height 12
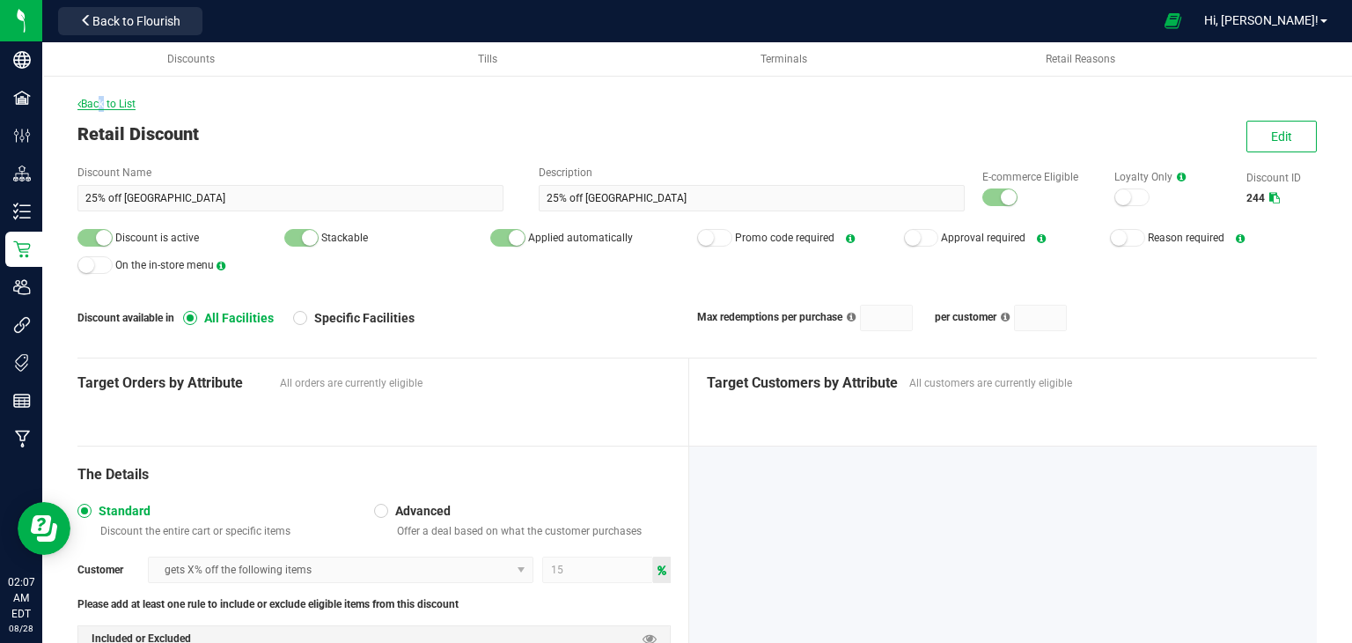
click at [99, 99] on span "Back to List" at bounding box center [106, 104] width 58 height 12
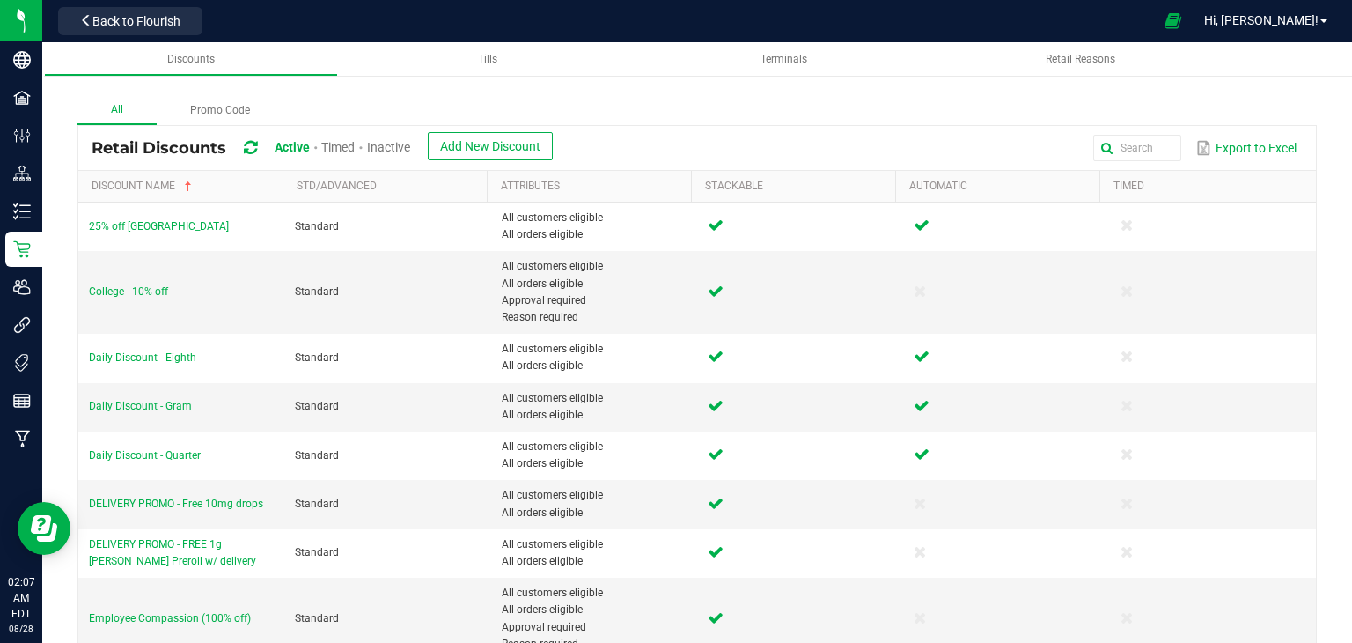
click at [407, 145] on span "Inactive" at bounding box center [388, 147] width 43 height 14
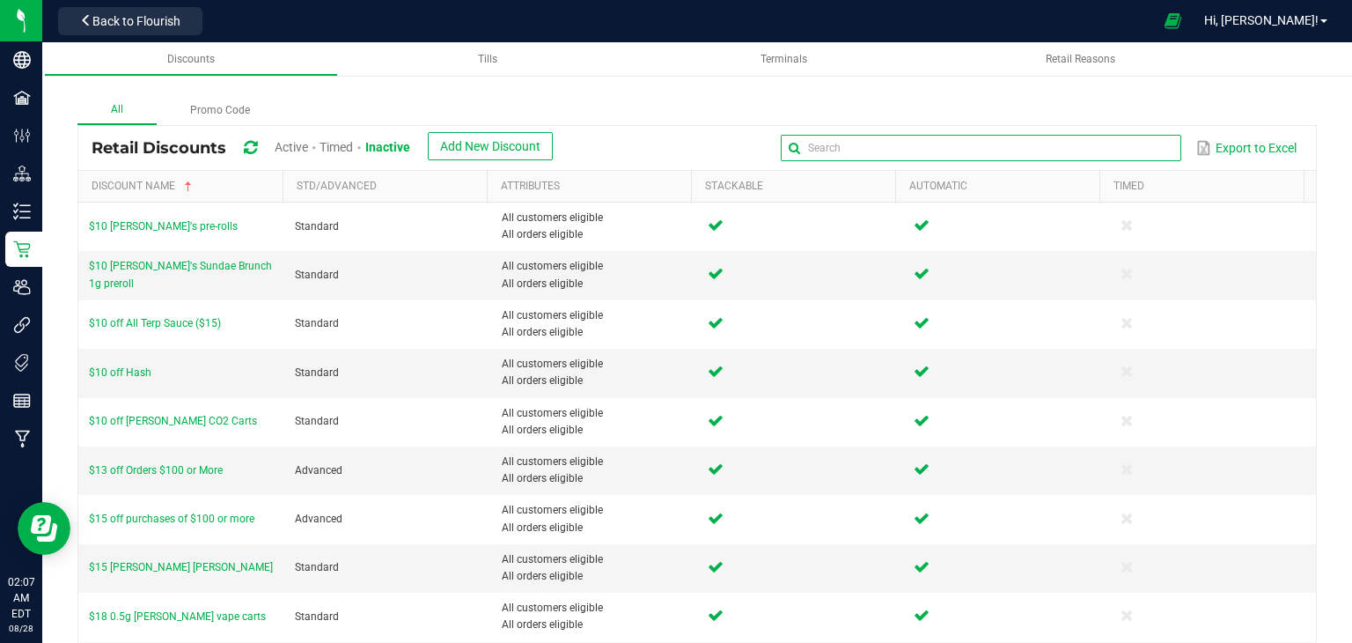
click at [1130, 139] on input "text" at bounding box center [981, 148] width 401 height 26
type input "Daily"
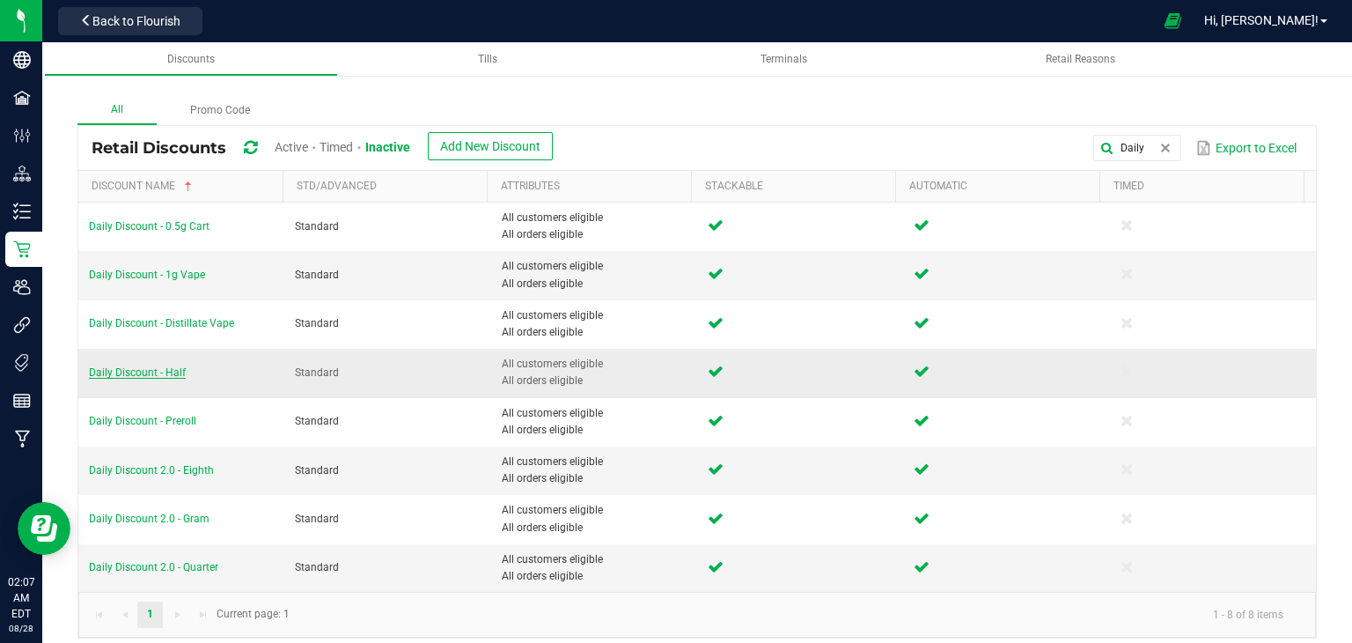
click at [148, 370] on span "Daily Discount - Half" at bounding box center [137, 372] width 97 height 12
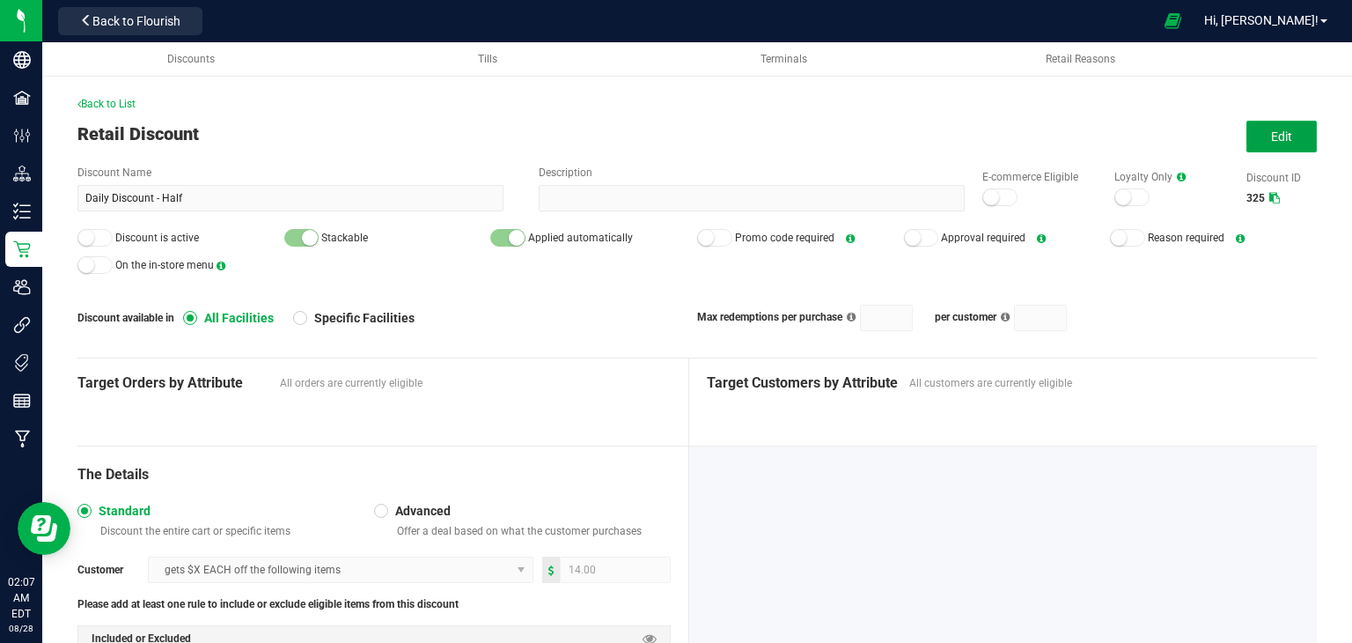
click at [1278, 131] on span "Edit" at bounding box center [1281, 136] width 21 height 14
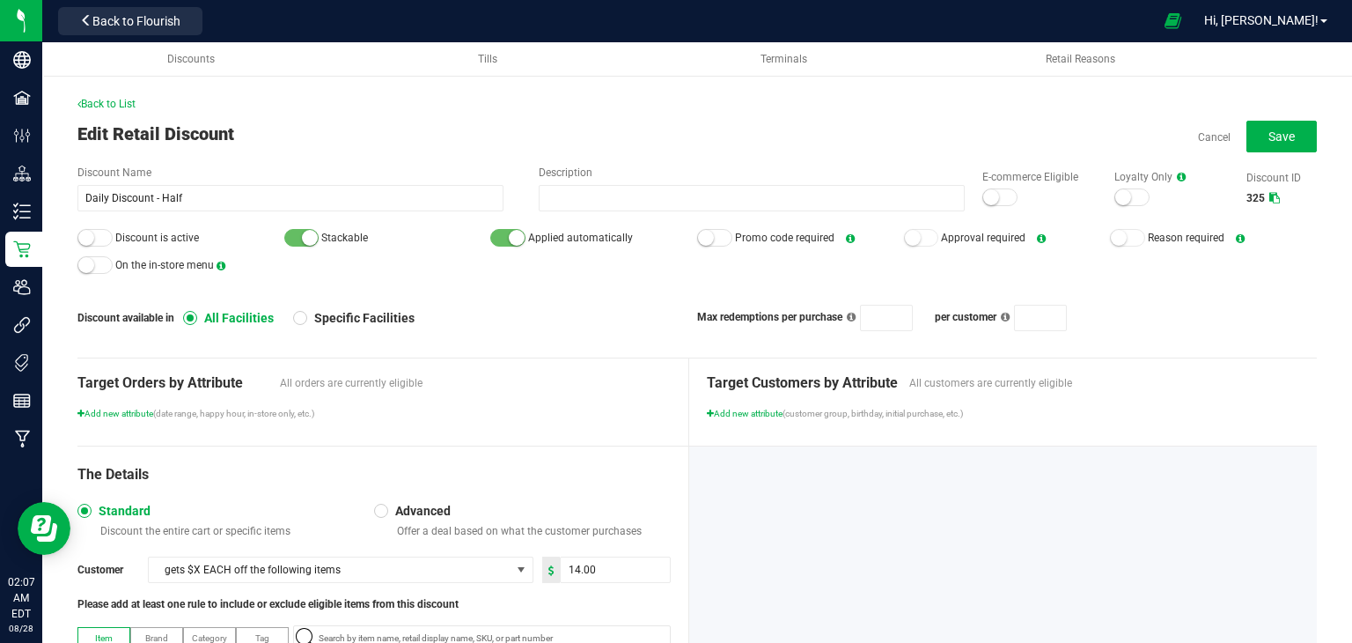
scroll to position [88, 0]
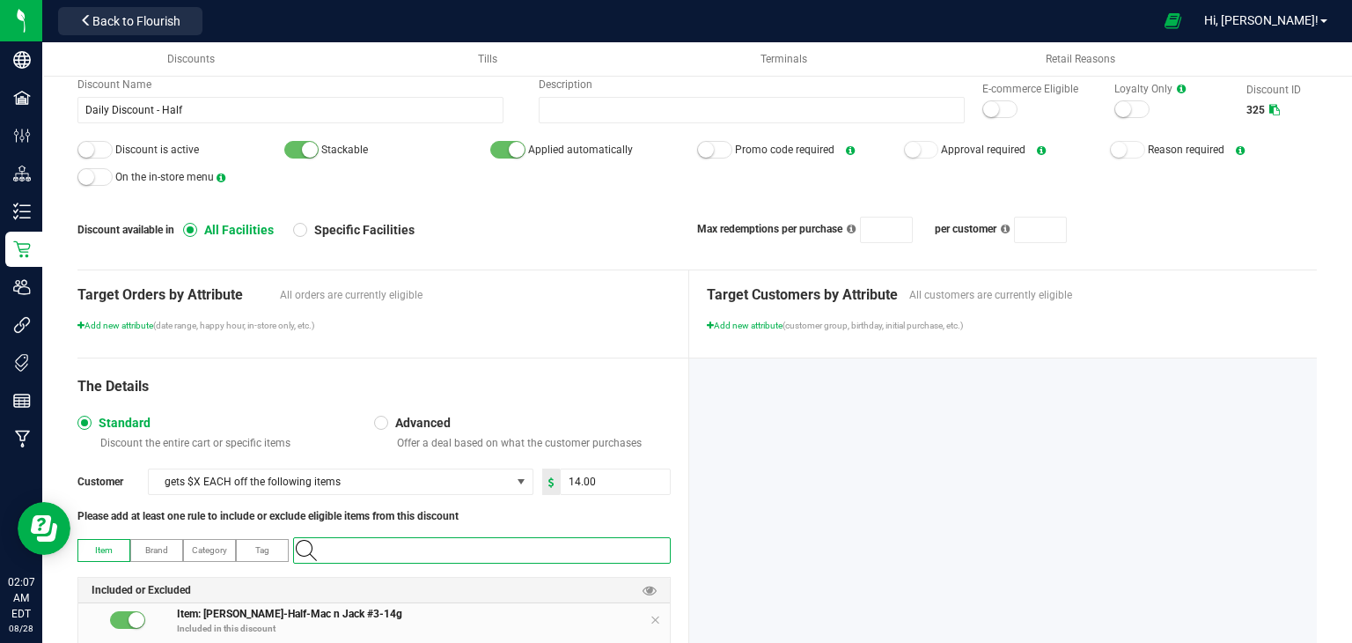
click at [479, 545] on input "NO DATA FOUND" at bounding box center [491, 550] width 358 height 25
paste input "1.16.110658.263814.0"
type input "1.16.110658.263814.0"
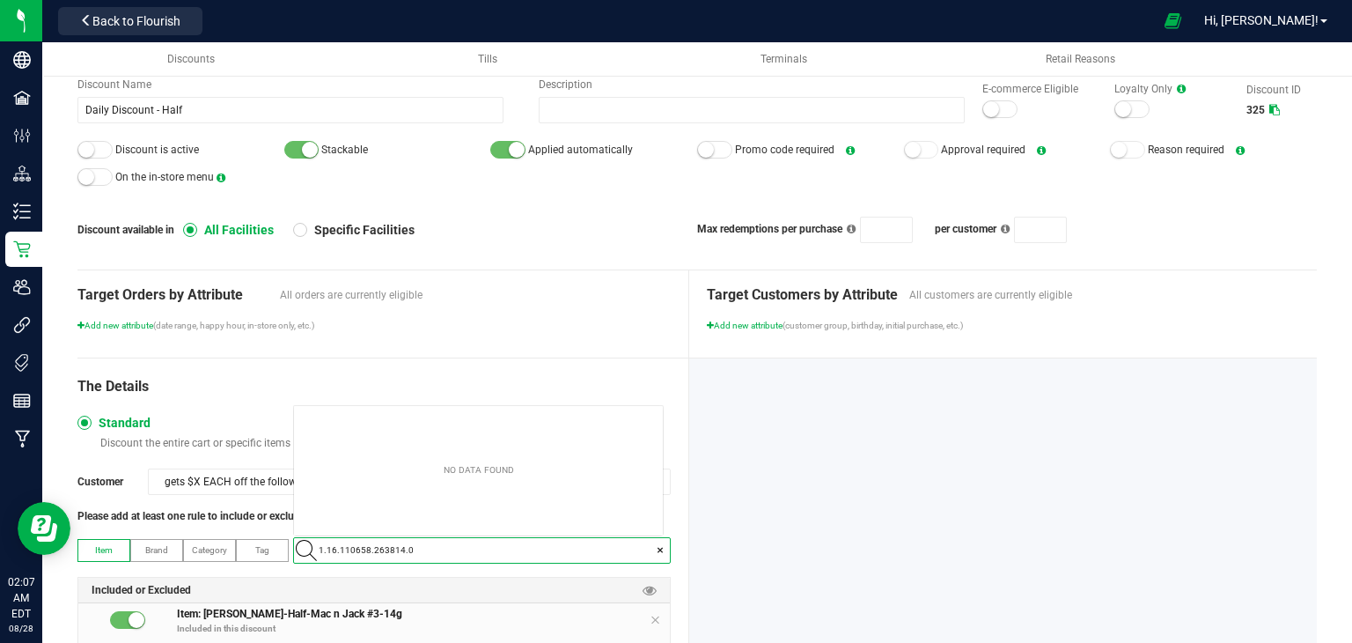
scroll to position [88010, 87664]
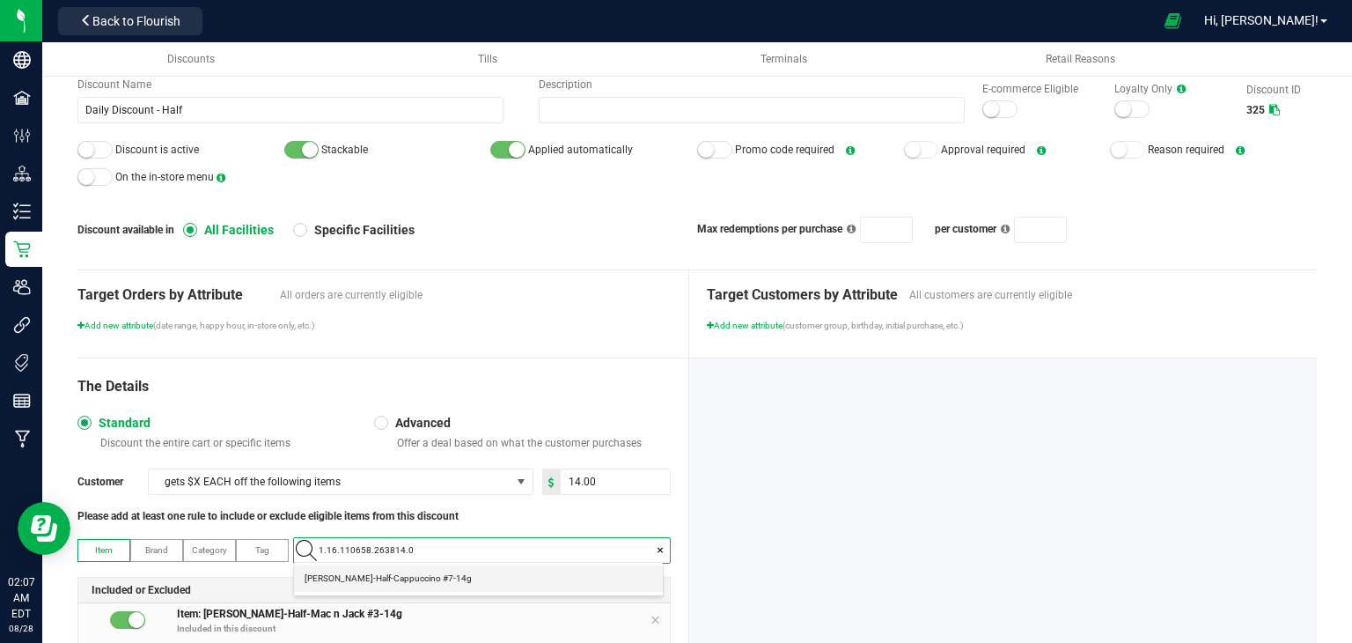
click at [416, 578] on span "[PERSON_NAME]-Half-Cappuccino #7-14g" at bounding box center [388, 579] width 167 height 18
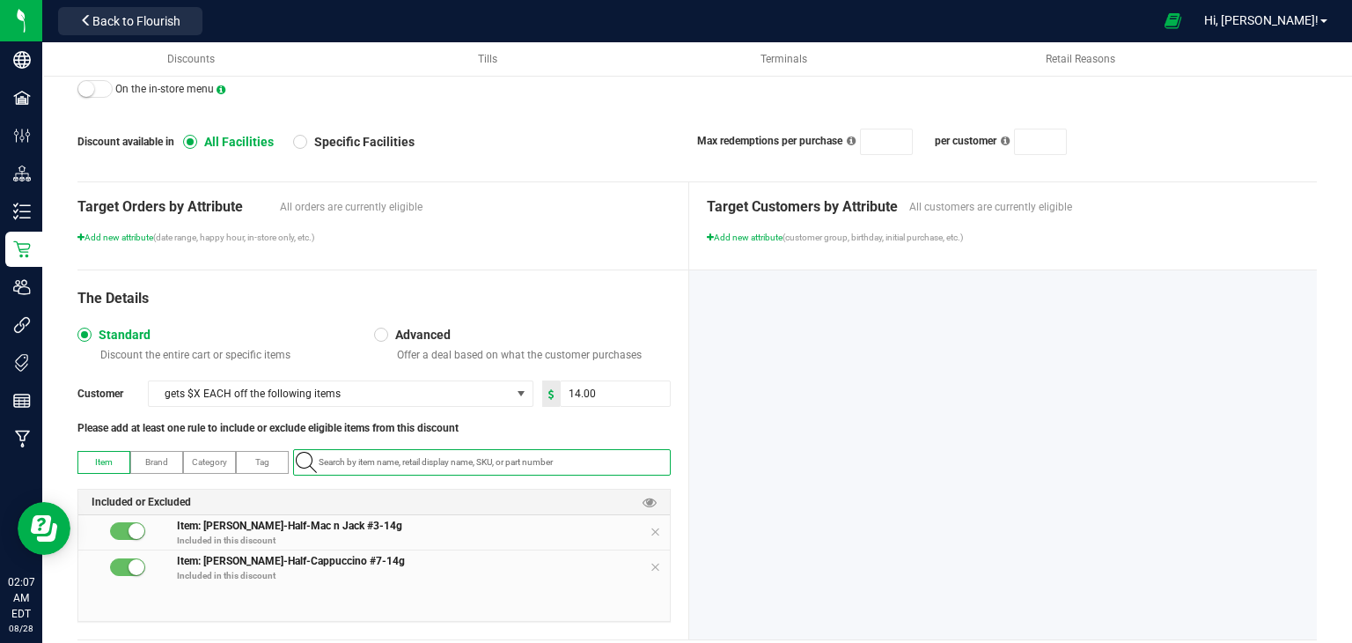
click at [657, 530] on span "Item: Slater-Half-Mac n Jack #3-14g Included in this discount" at bounding box center [423, 535] width 493 height 34
click at [650, 531] on icon at bounding box center [655, 532] width 11 height 14
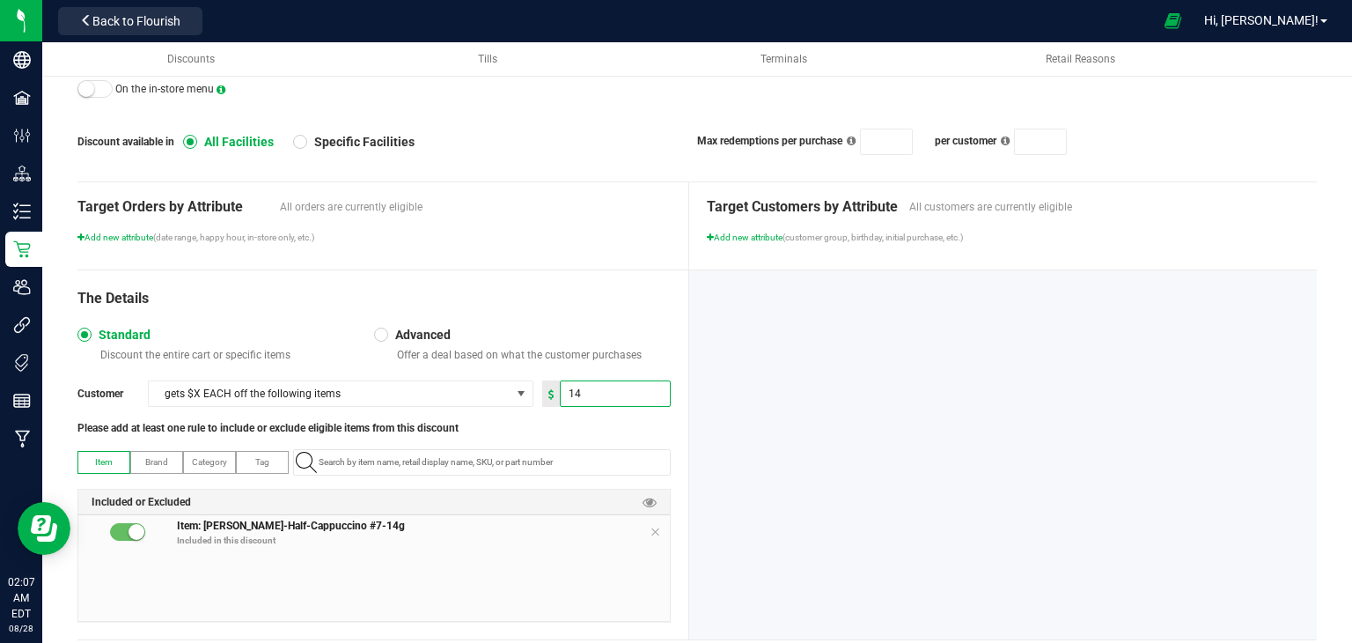
click at [582, 386] on input "14" at bounding box center [615, 393] width 109 height 25
type input "4.00"
click at [766, 384] on div at bounding box center [1003, 454] width 629 height 369
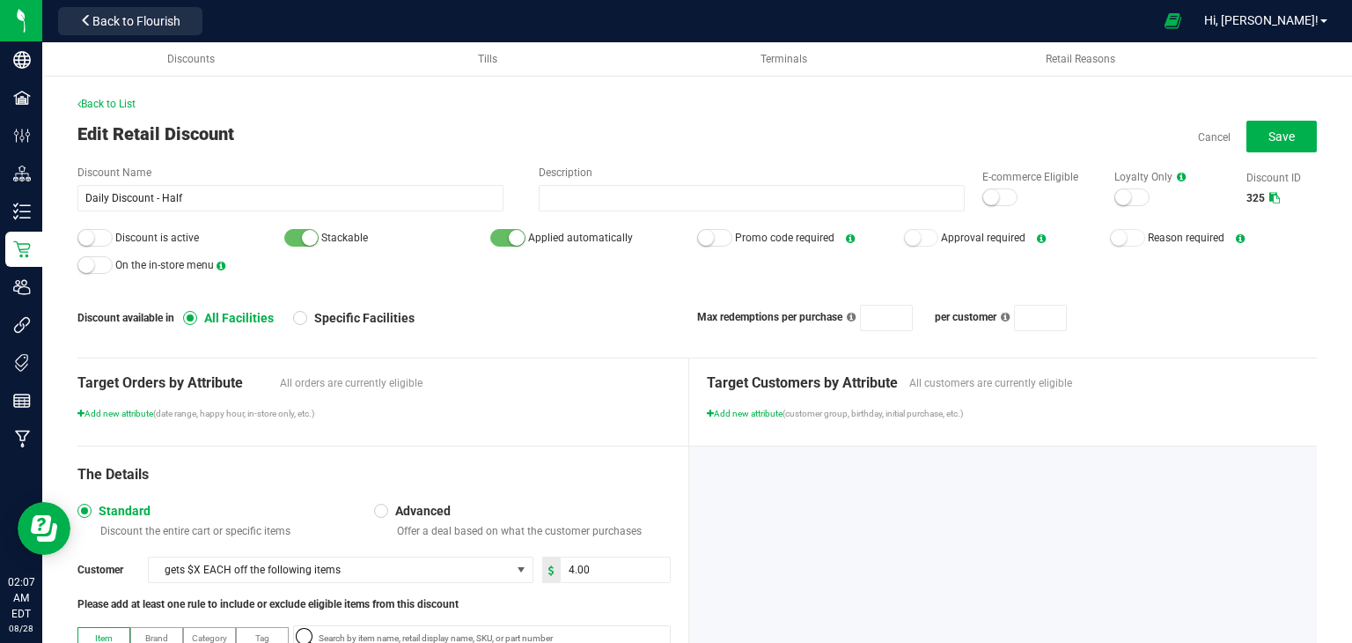
click at [997, 192] on div at bounding box center [999, 197] width 35 height 18
click at [66, 232] on div "Back to List Edit Retail Discount Cancel Save Discount Name Daily Discount - Ha…" at bounding box center [697, 451] width 1310 height 817
click at [101, 238] on div at bounding box center [94, 238] width 35 height 18
click at [1273, 129] on span "Save" at bounding box center [1282, 136] width 26 height 14
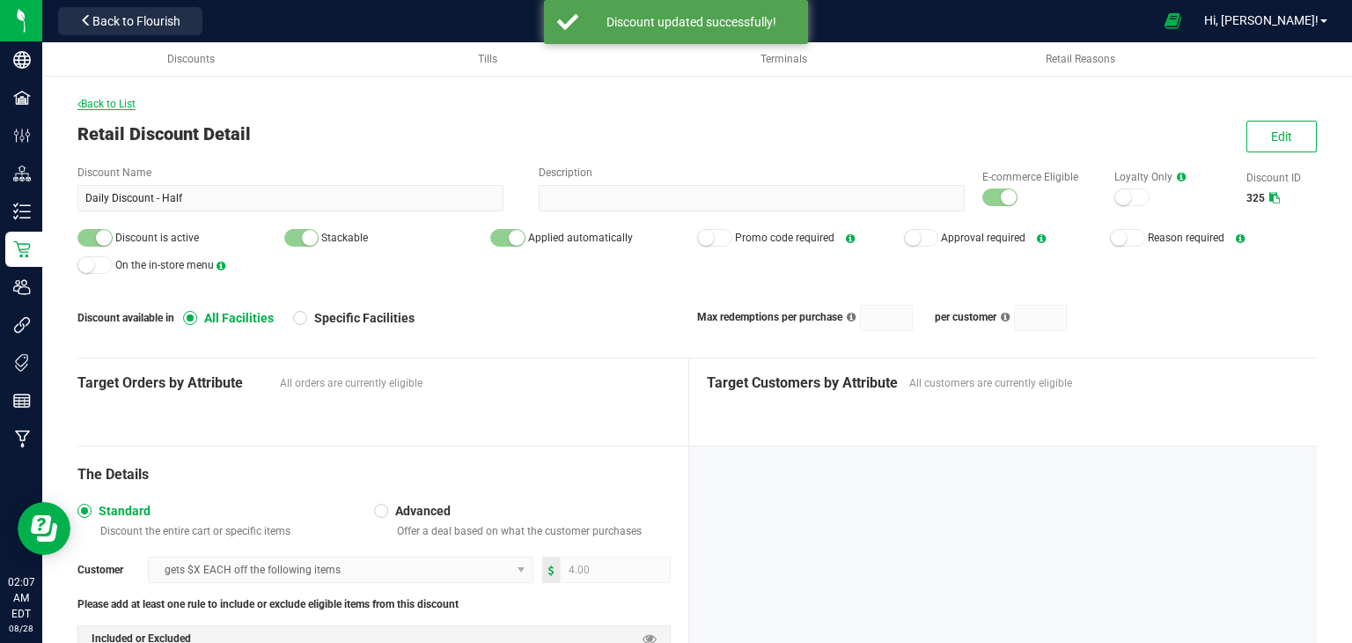
click at [111, 98] on span "Back to List" at bounding box center [106, 104] width 58 height 12
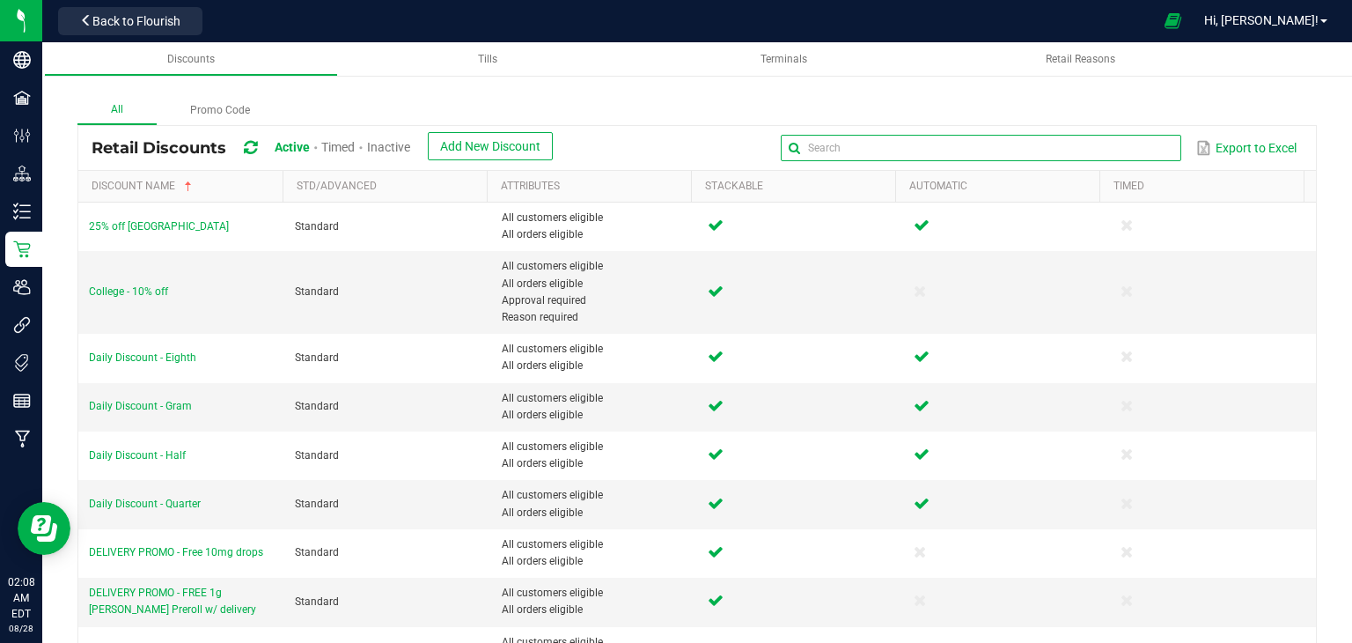
click at [1134, 145] on input "text" at bounding box center [981, 148] width 401 height 26
type input "daily"
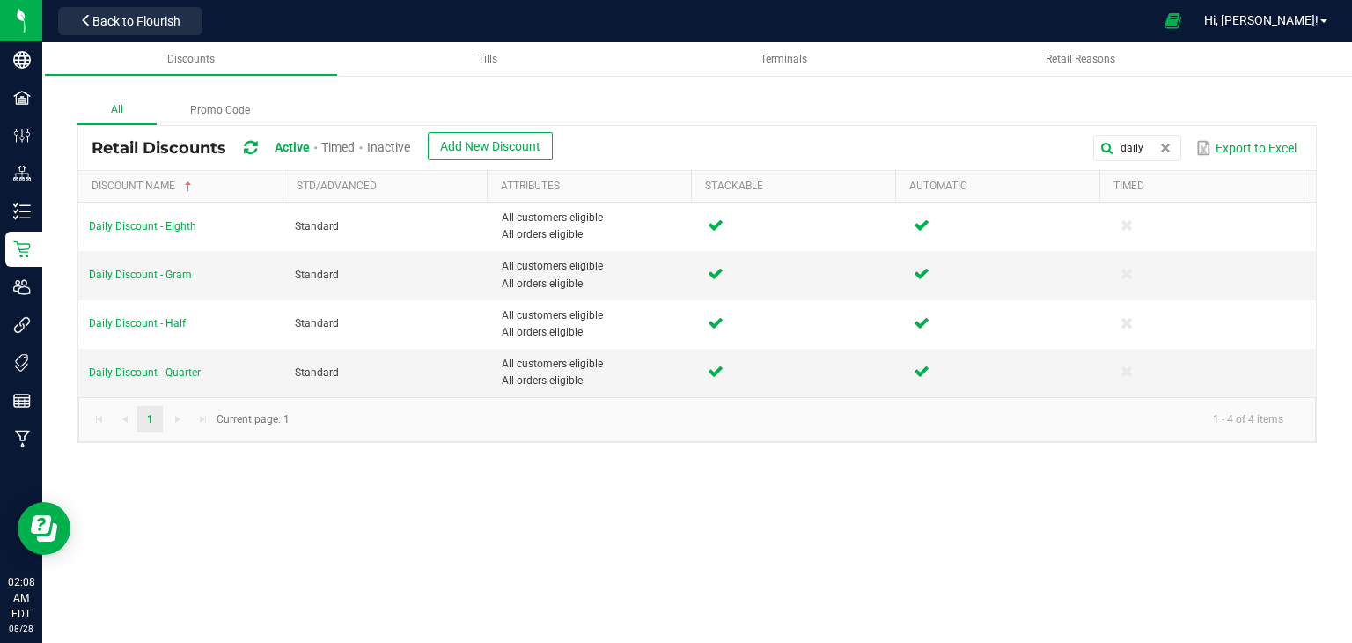
click at [389, 140] on span "Inactive" at bounding box center [388, 147] width 43 height 14
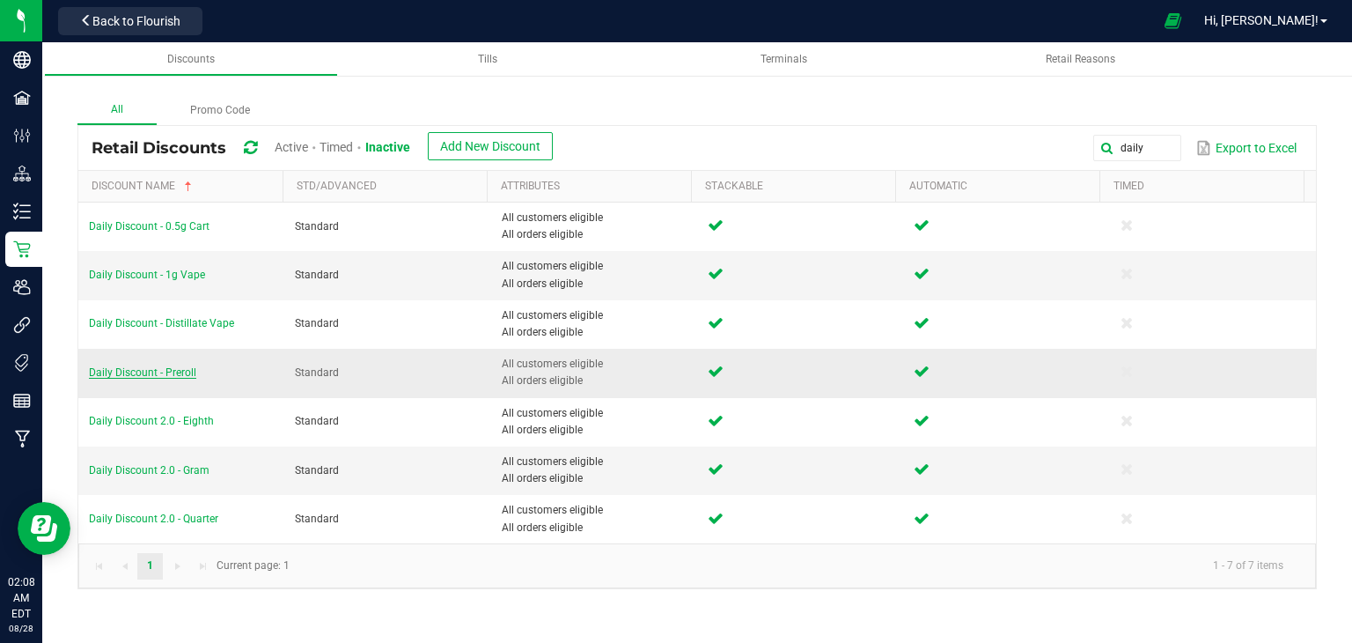
click at [137, 373] on span "Daily Discount - Preroll" at bounding box center [142, 372] width 107 height 12
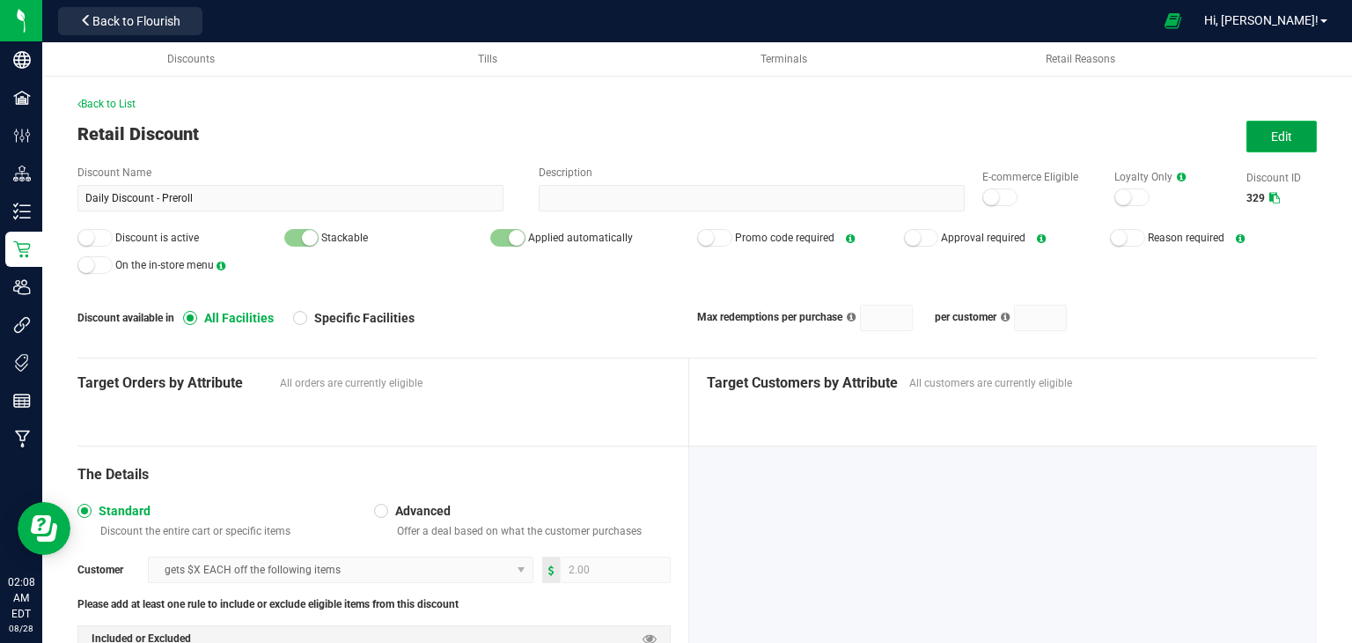
click at [1247, 139] on button "Edit" at bounding box center [1282, 137] width 70 height 32
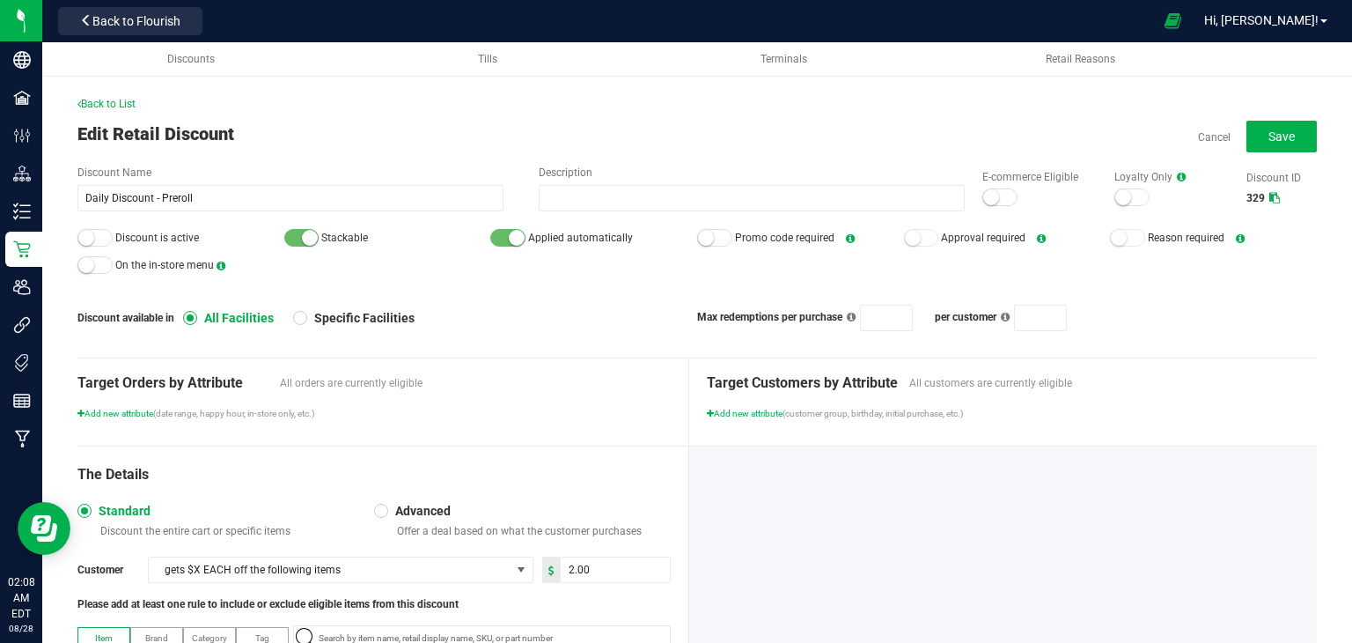
click at [992, 204] on div at bounding box center [999, 197] width 35 height 18
drag, startPoint x: 78, startPoint y: 240, endPoint x: 90, endPoint y: 233, distance: 13.4
click at [78, 240] on small at bounding box center [86, 238] width 16 height 16
click at [1271, 138] on span "Save" at bounding box center [1282, 136] width 26 height 14
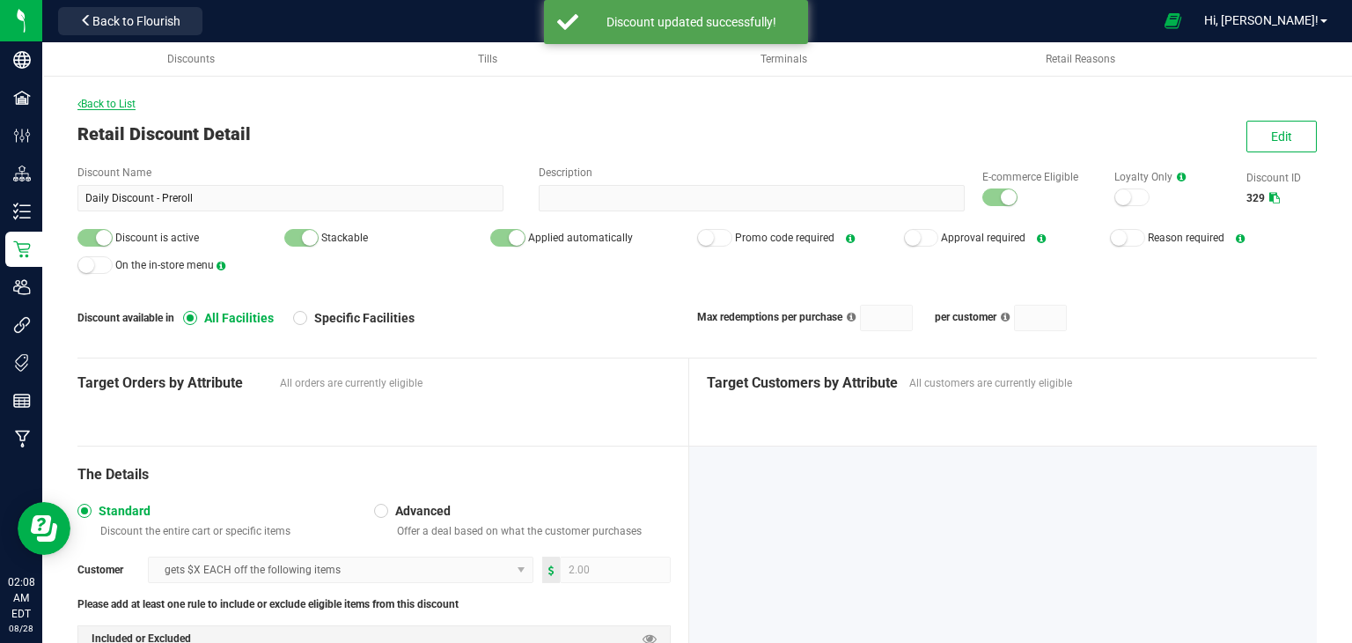
click at [127, 105] on span "Back to List" at bounding box center [106, 104] width 58 height 12
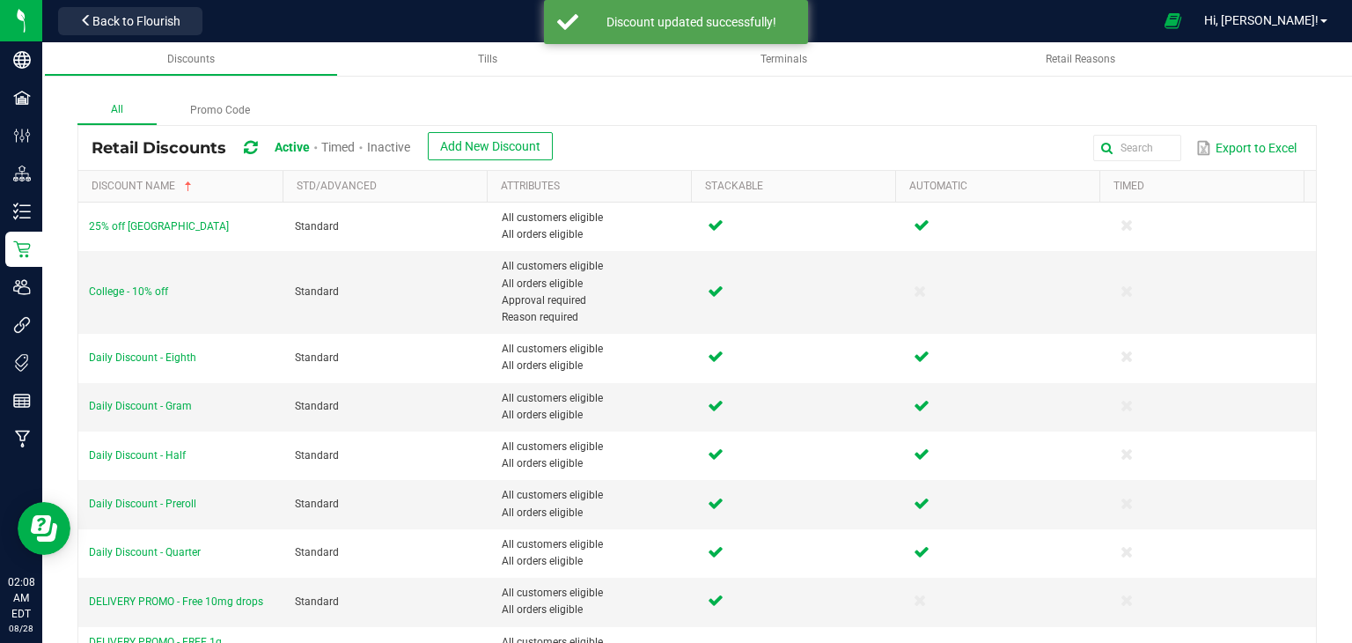
click at [385, 145] on span "Inactive" at bounding box center [388, 147] width 43 height 14
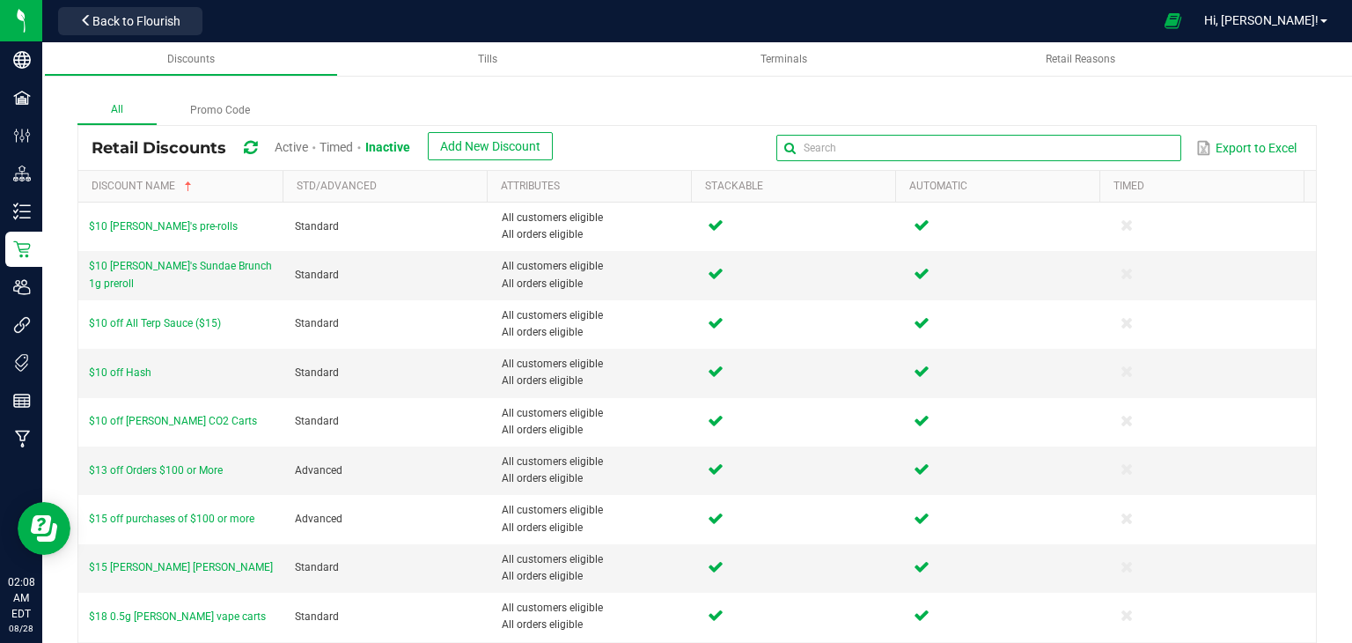
click at [1154, 137] on input "text" at bounding box center [978, 148] width 405 height 26
type input "daily"
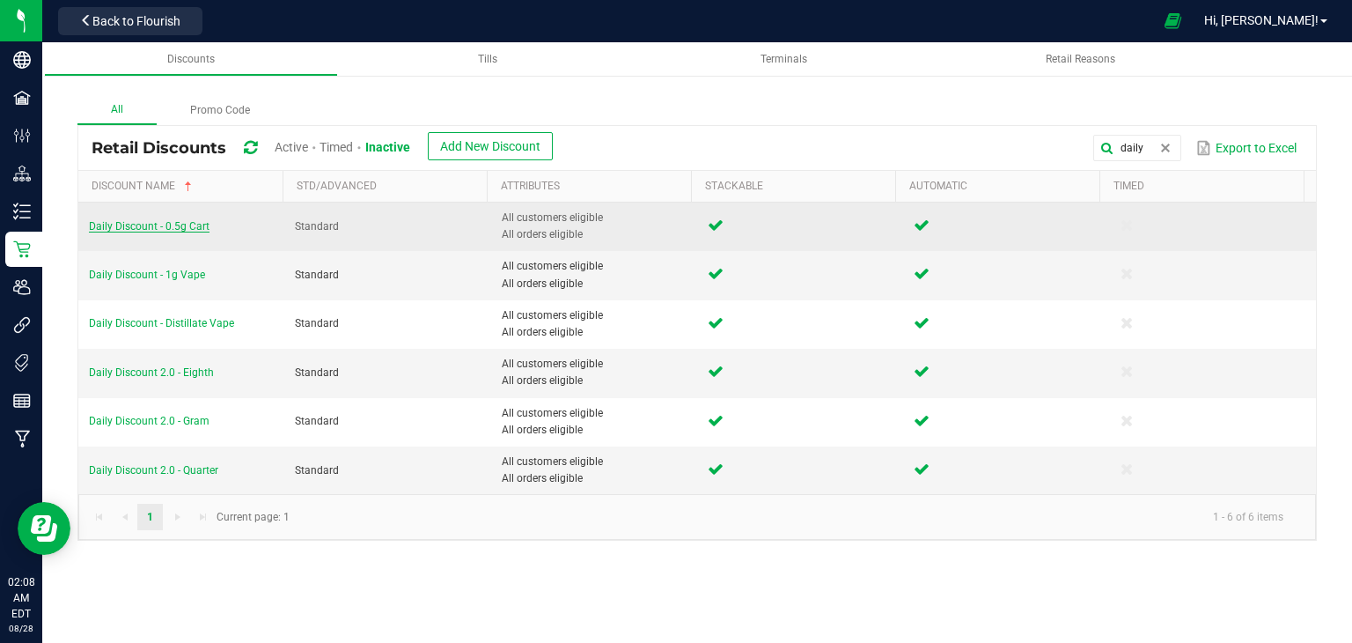
click at [166, 219] on td "Daily Discount - 0.5g Cart" at bounding box center [181, 226] width 206 height 48
click at [166, 220] on span "Daily Discount - 0.5g Cart" at bounding box center [149, 226] width 121 height 12
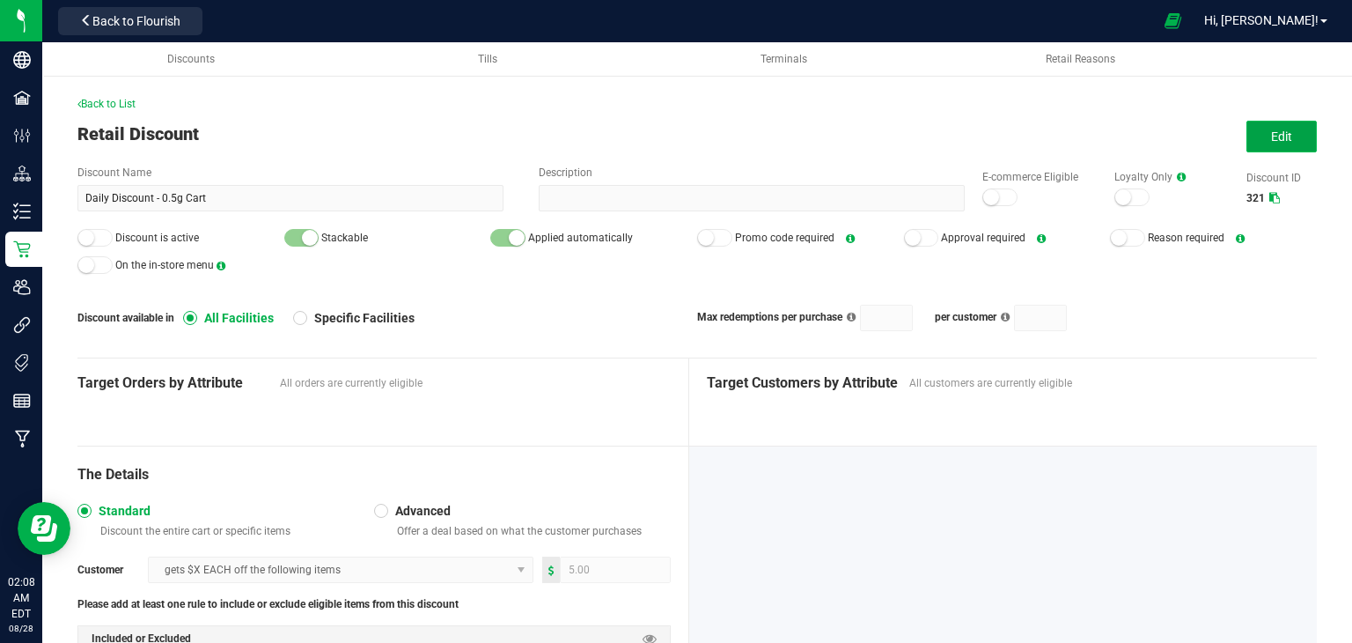
click at [1271, 143] on span "Edit" at bounding box center [1281, 136] width 21 height 14
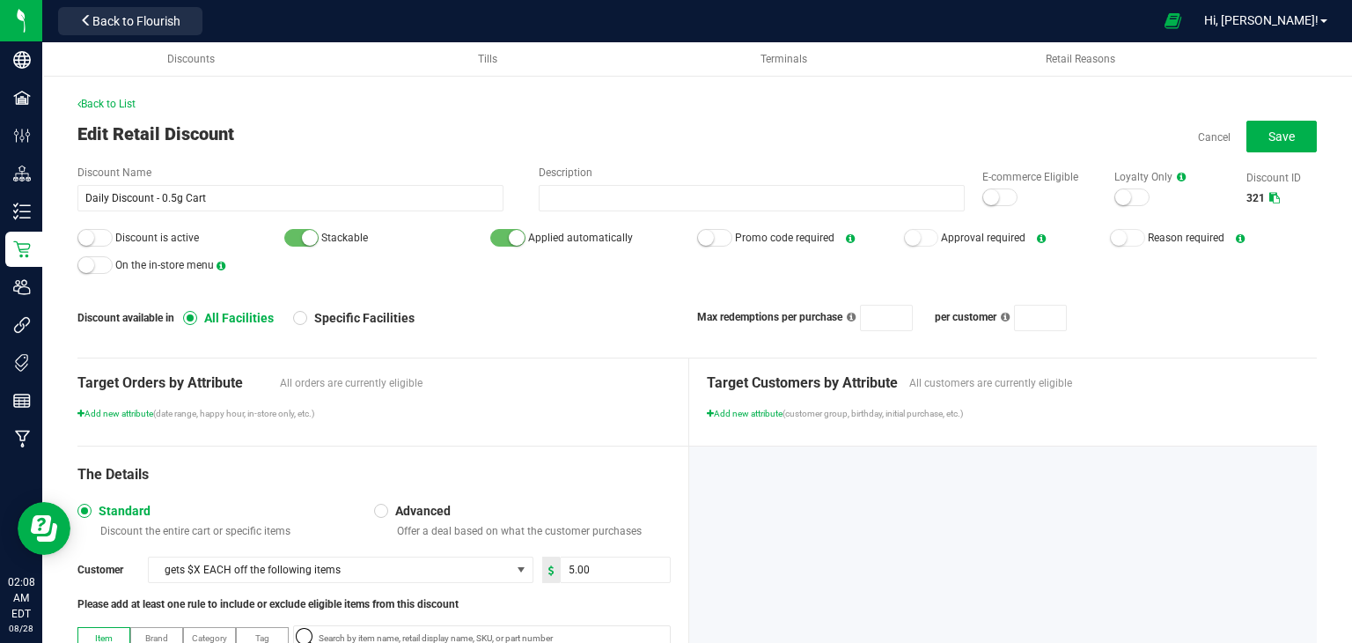
click at [983, 189] on small at bounding box center [991, 197] width 16 height 16
click at [94, 233] on div at bounding box center [94, 238] width 35 height 18
drag, startPoint x: 1272, startPoint y: 131, endPoint x: 868, endPoint y: 138, distance: 404.1
click at [1270, 131] on span "Save" at bounding box center [1282, 136] width 26 height 14
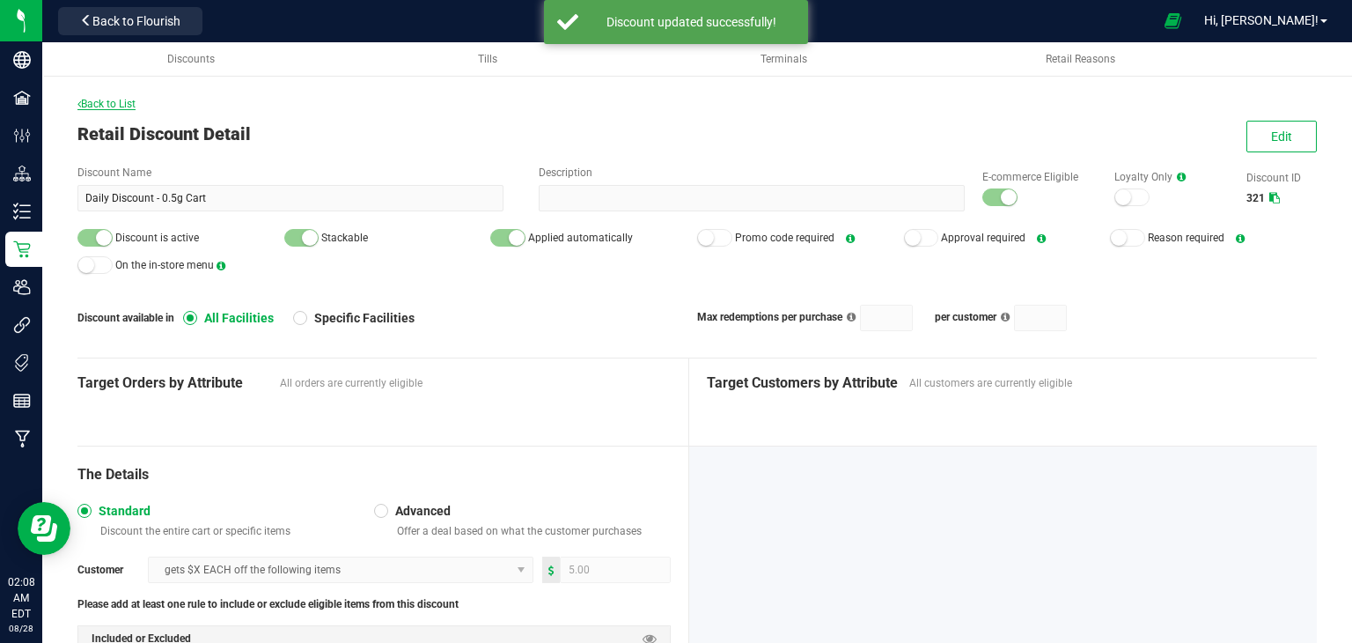
click at [112, 106] on span "Back to List" at bounding box center [106, 104] width 58 height 12
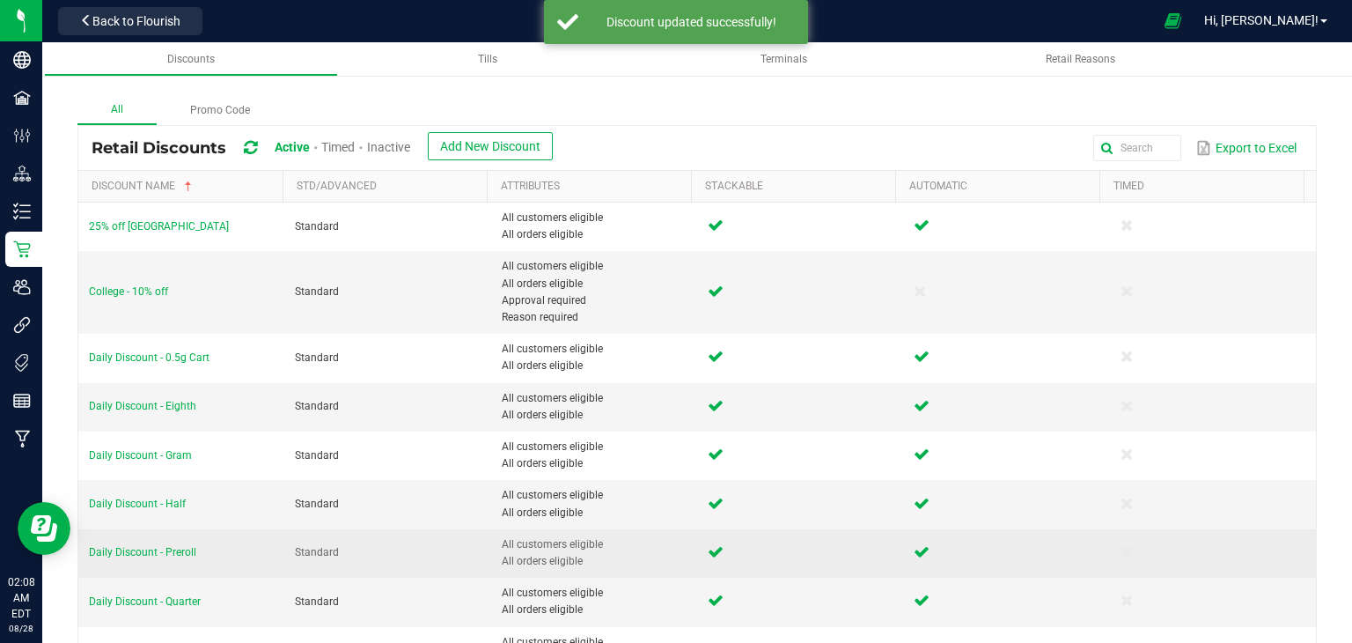
scroll to position [88, 0]
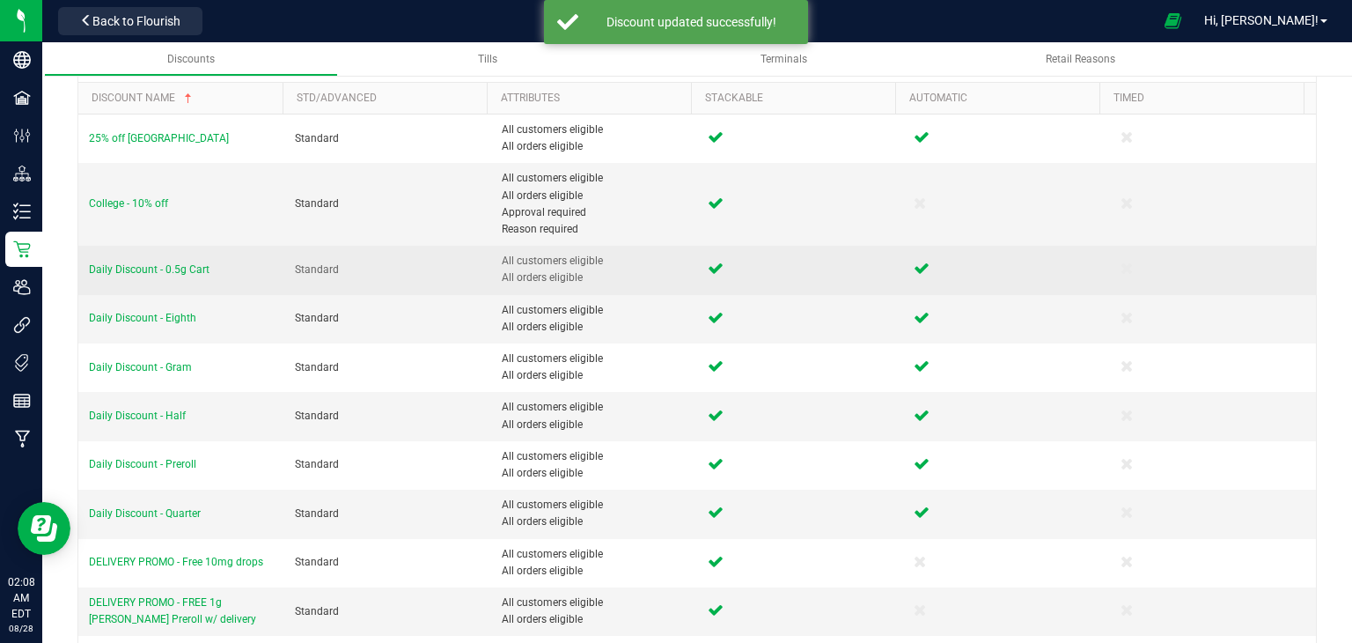
click at [176, 258] on td "Daily Discount - 0.5g Cart" at bounding box center [181, 270] width 206 height 48
click at [176, 271] on span "Daily Discount - 0.5g Cart" at bounding box center [149, 269] width 121 height 12
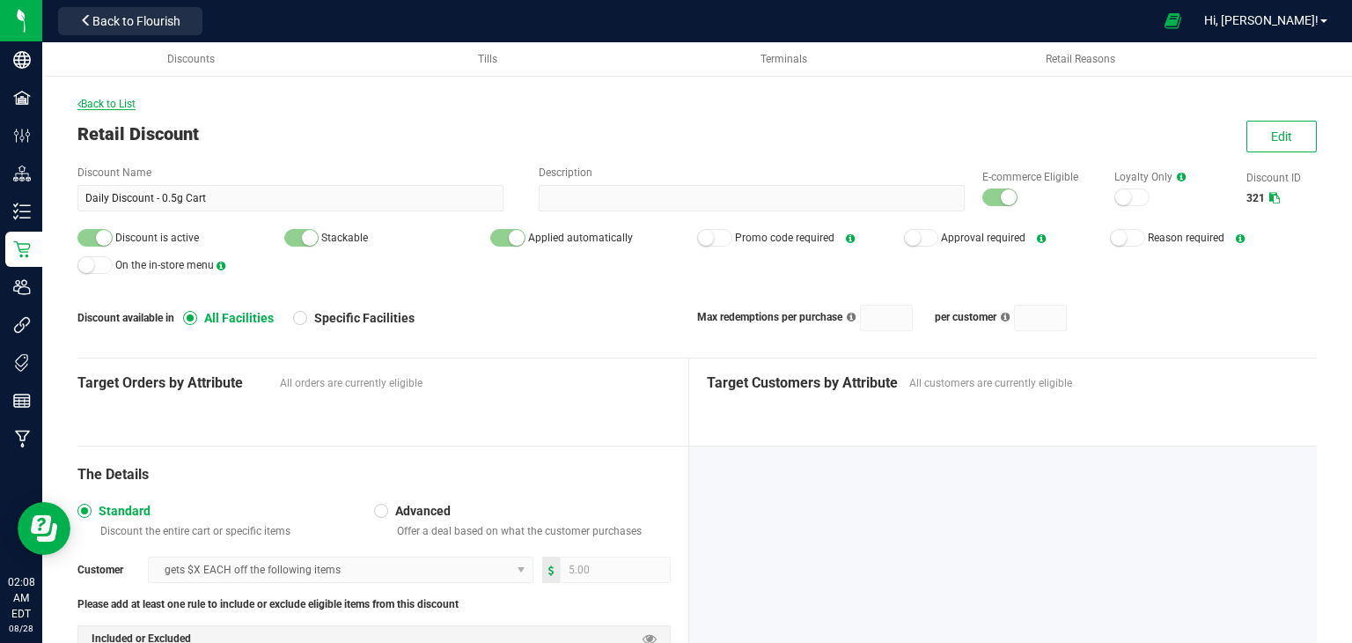
click at [124, 103] on span "Back to List" at bounding box center [106, 104] width 58 height 12
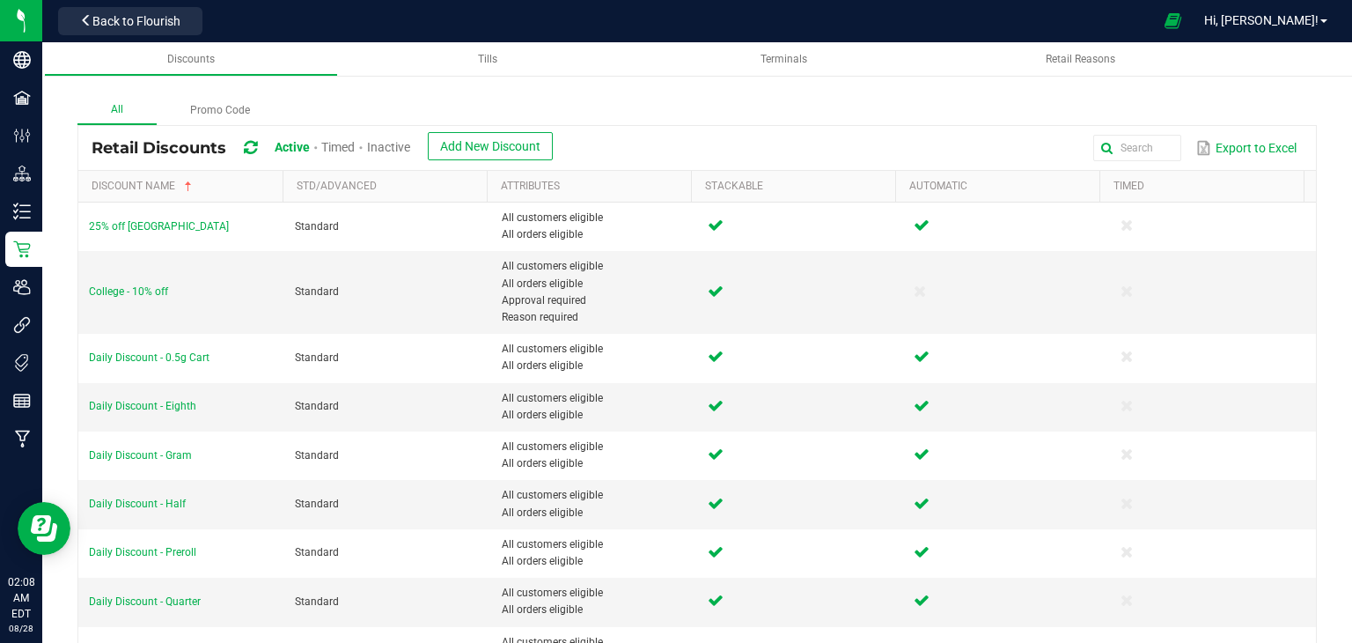
click at [404, 145] on span "Inactive" at bounding box center [388, 147] width 43 height 14
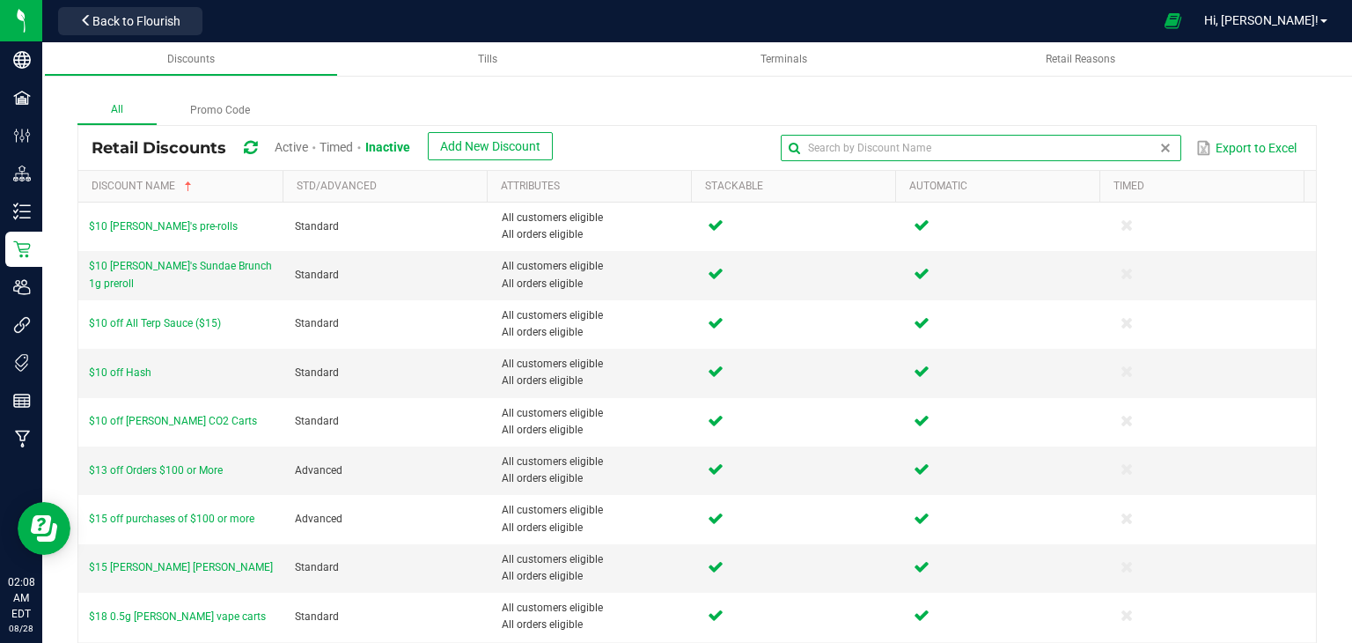
click at [1129, 145] on input "text" at bounding box center [981, 148] width 401 height 26
type input "Bettys"
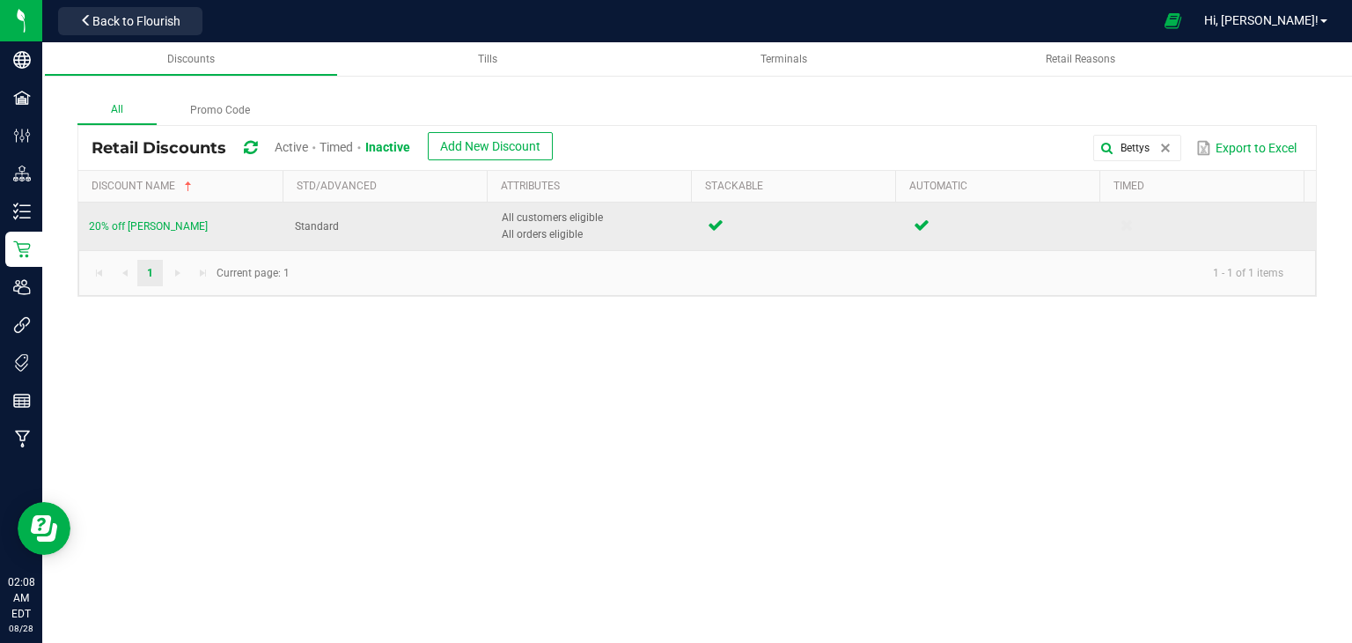
click at [143, 217] on td "20% off Bettys Eddies" at bounding box center [181, 226] width 206 height 48
click at [148, 225] on span "20% off Bettys Eddies" at bounding box center [148, 226] width 119 height 12
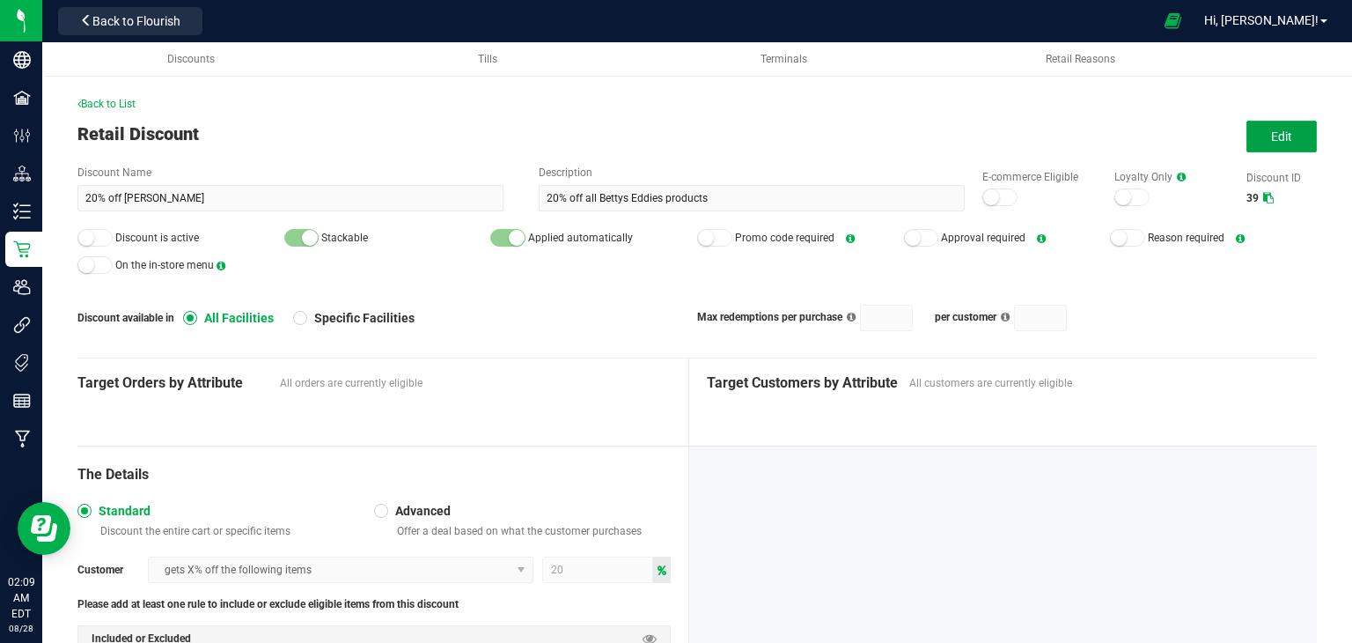
click at [1271, 142] on span "Edit" at bounding box center [1281, 136] width 21 height 14
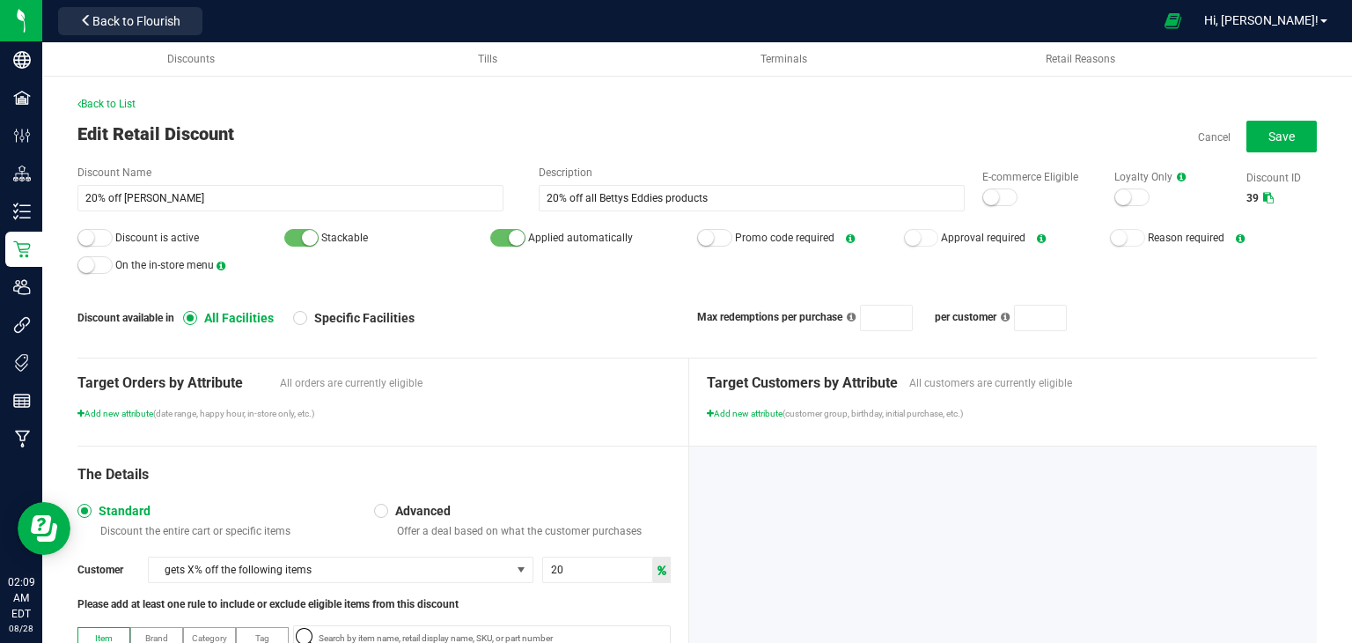
click at [987, 198] on div at bounding box center [999, 197] width 35 height 18
click at [94, 237] on div at bounding box center [94, 238] width 35 height 18
click at [1269, 138] on span "Save" at bounding box center [1282, 136] width 26 height 14
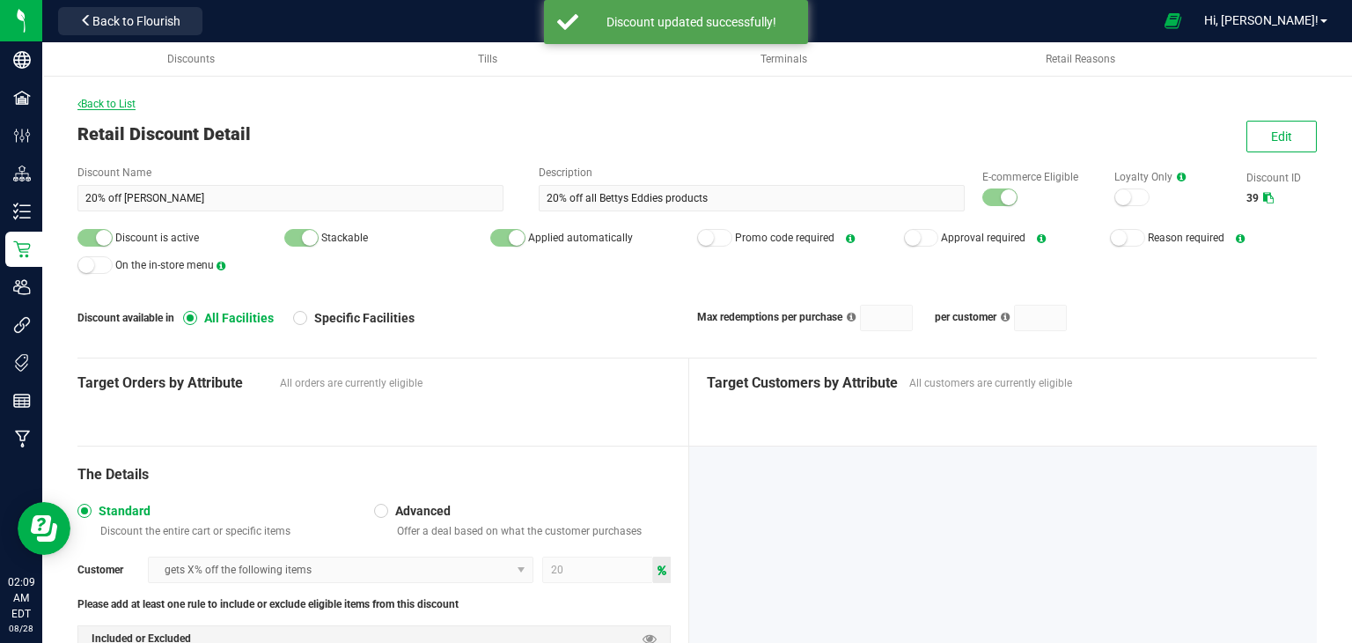
click at [118, 103] on span "Back to List" at bounding box center [106, 104] width 58 height 12
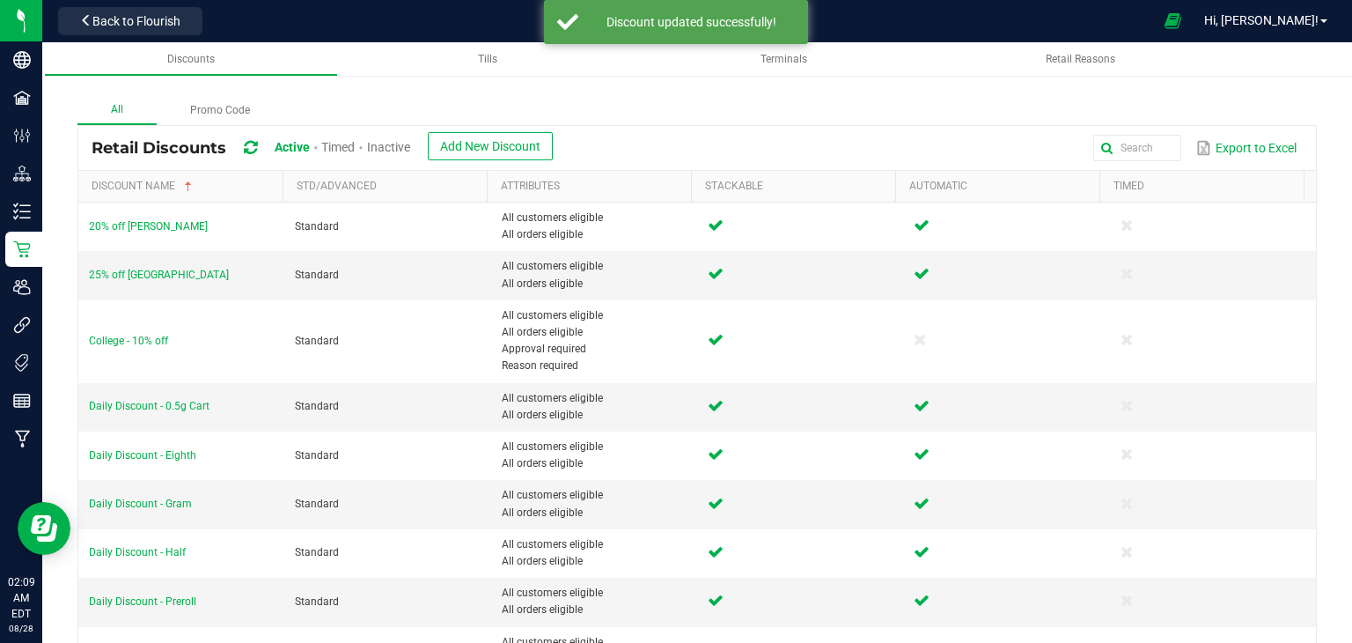
click at [404, 146] on span "Inactive" at bounding box center [388, 147] width 43 height 14
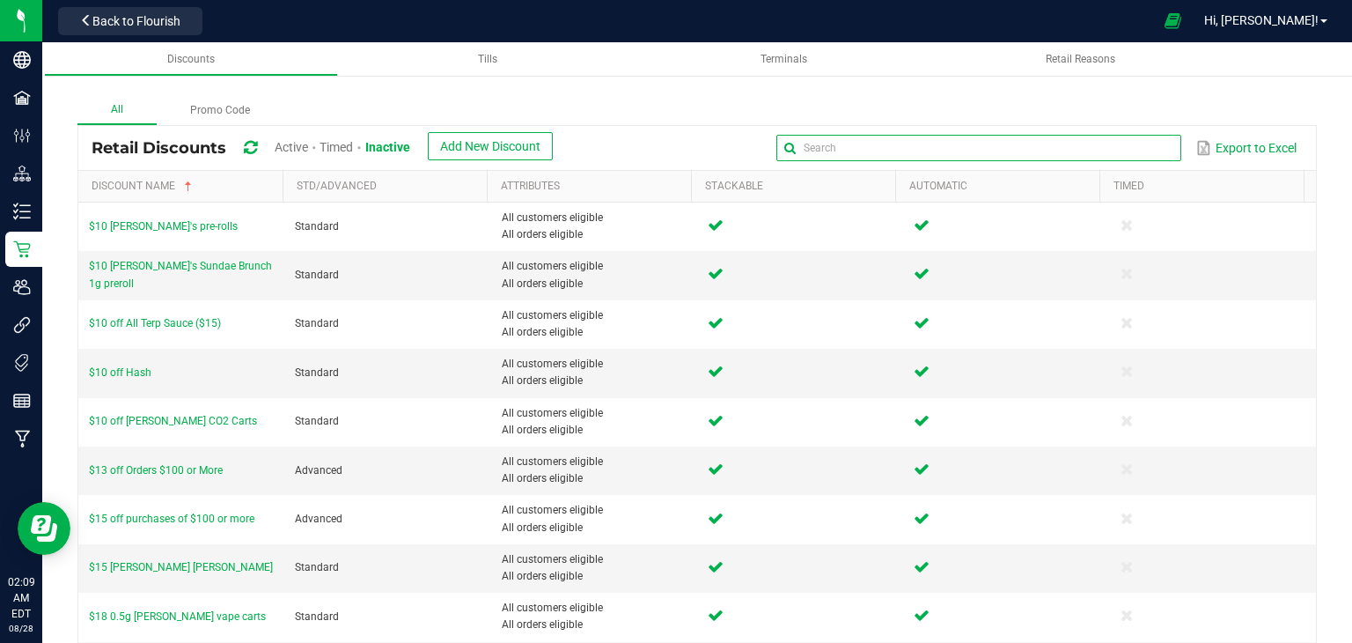
click at [1131, 156] on input "text" at bounding box center [978, 148] width 405 height 26
type input "vendor"
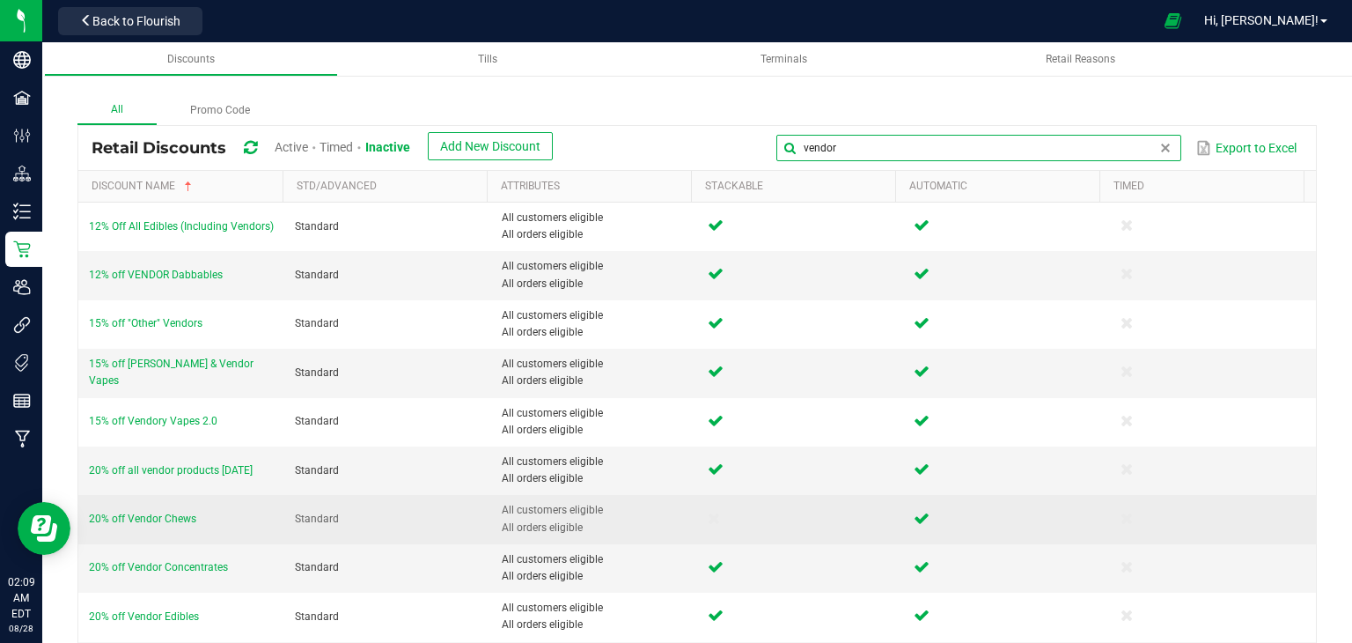
scroll to position [88, 0]
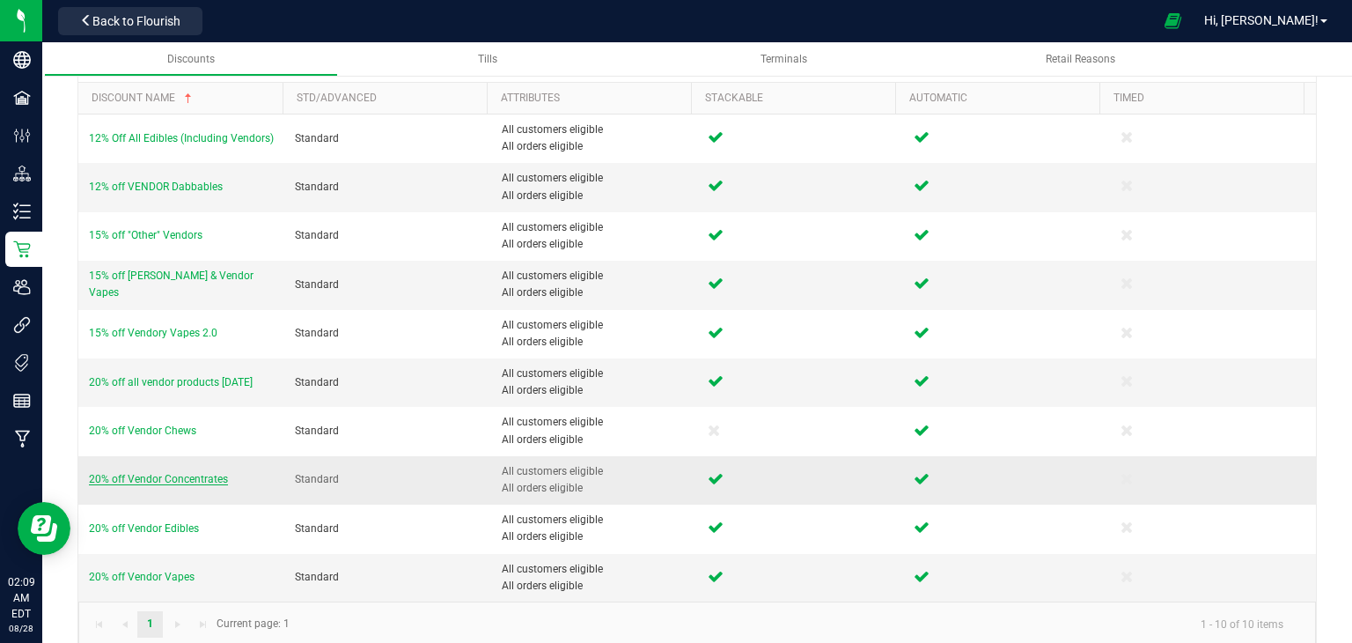
click at [194, 473] on span "20% off Vendor Concentrates" at bounding box center [158, 479] width 139 height 12
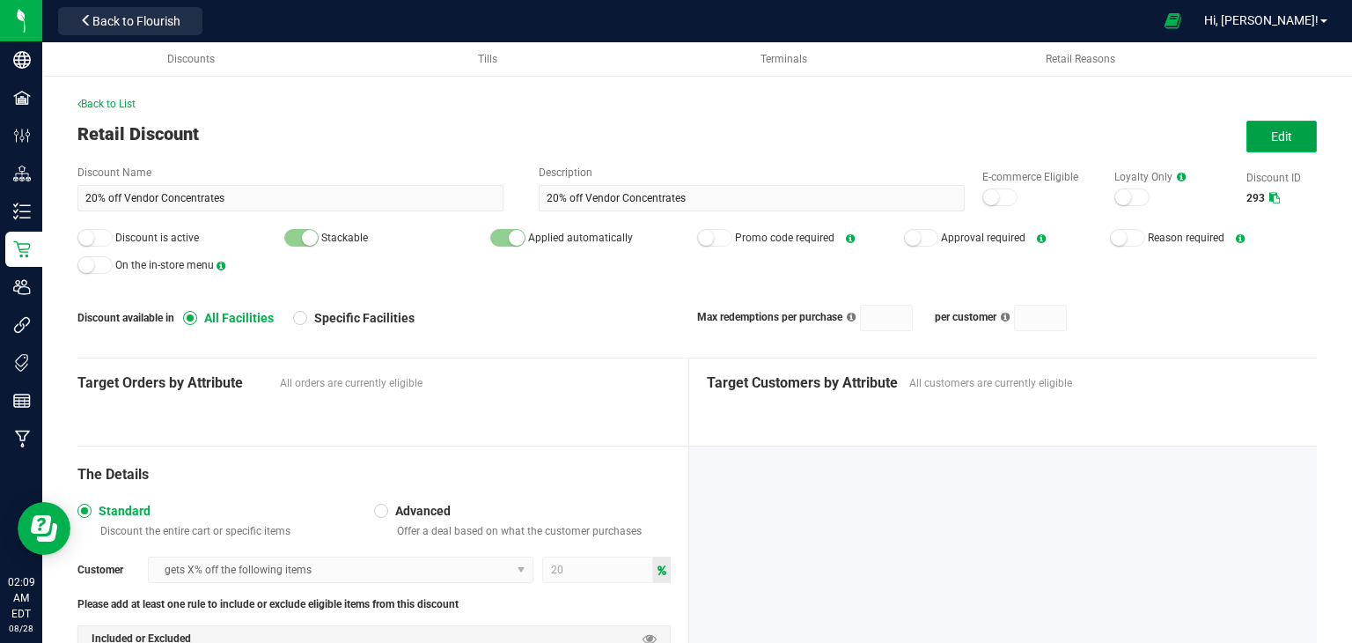
click at [1271, 140] on span "Edit" at bounding box center [1281, 136] width 21 height 14
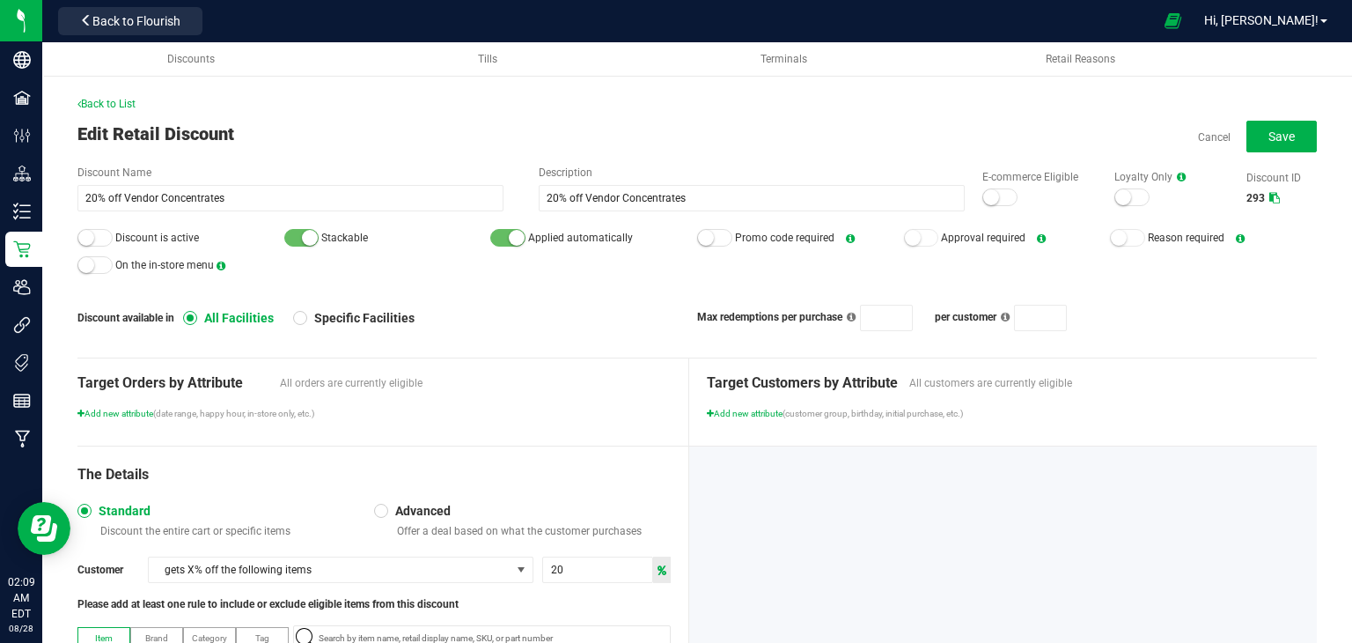
click at [1011, 195] on div "E-commerce Eligible" at bounding box center [1031, 188] width 132 height 38
click at [1000, 198] on div at bounding box center [999, 197] width 35 height 18
click at [95, 240] on div at bounding box center [94, 238] width 35 height 18
click at [1269, 141] on span "Save" at bounding box center [1282, 136] width 26 height 14
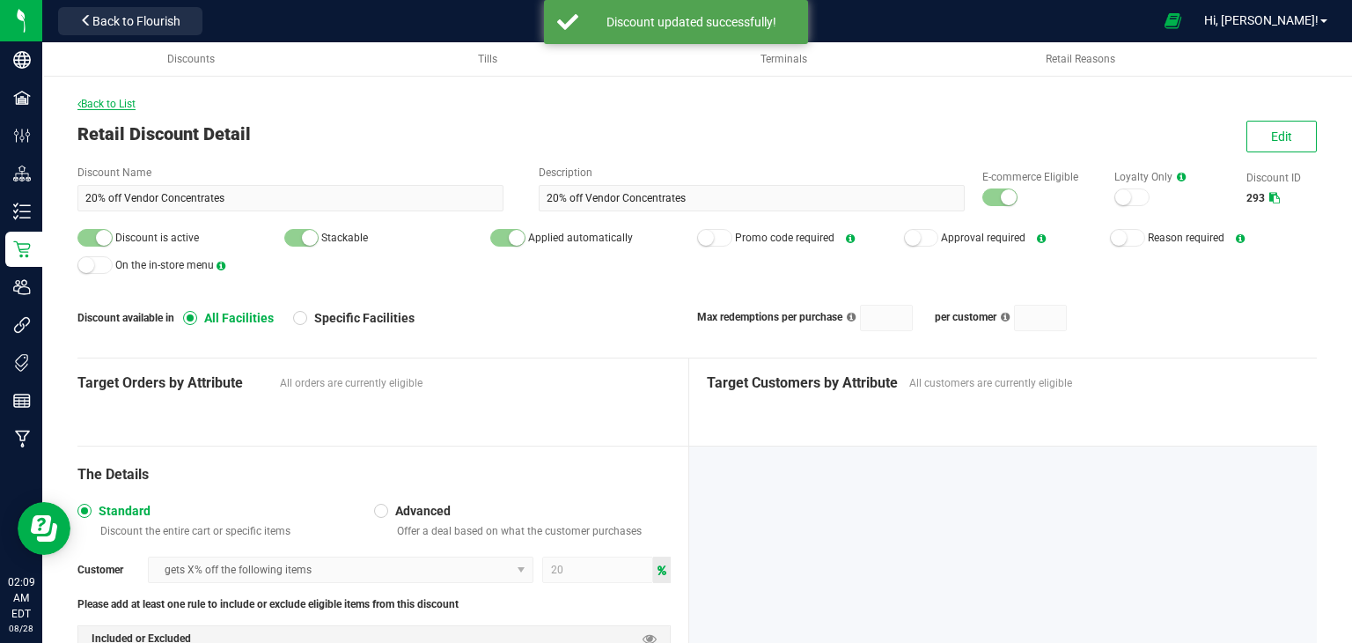
click at [120, 106] on span "Back to List" at bounding box center [106, 104] width 58 height 12
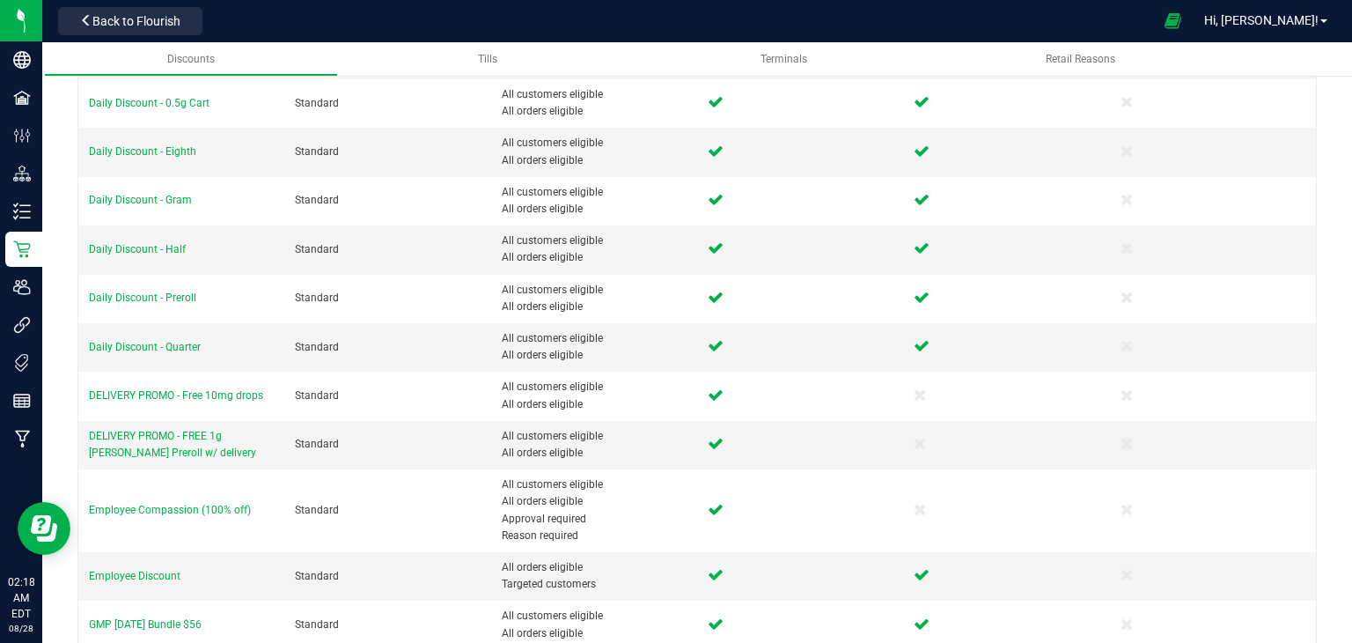
scroll to position [176, 0]
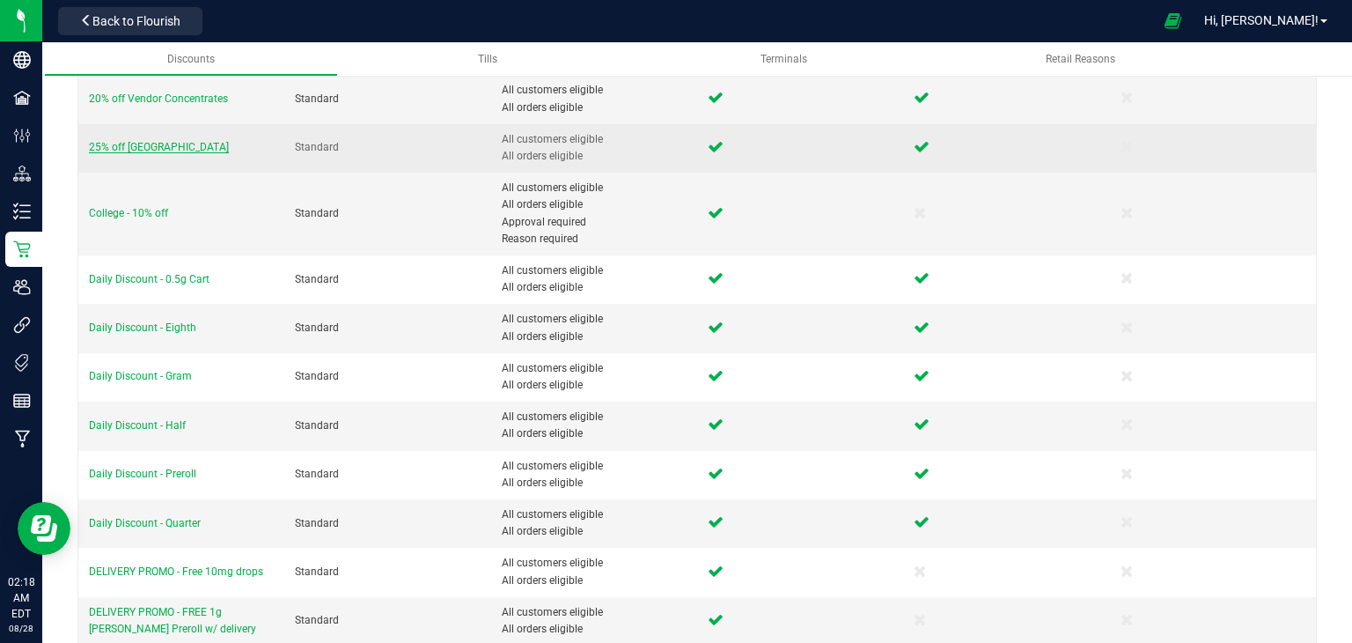
click at [152, 149] on span "25% off Jardin's Gardens" at bounding box center [159, 147] width 140 height 12
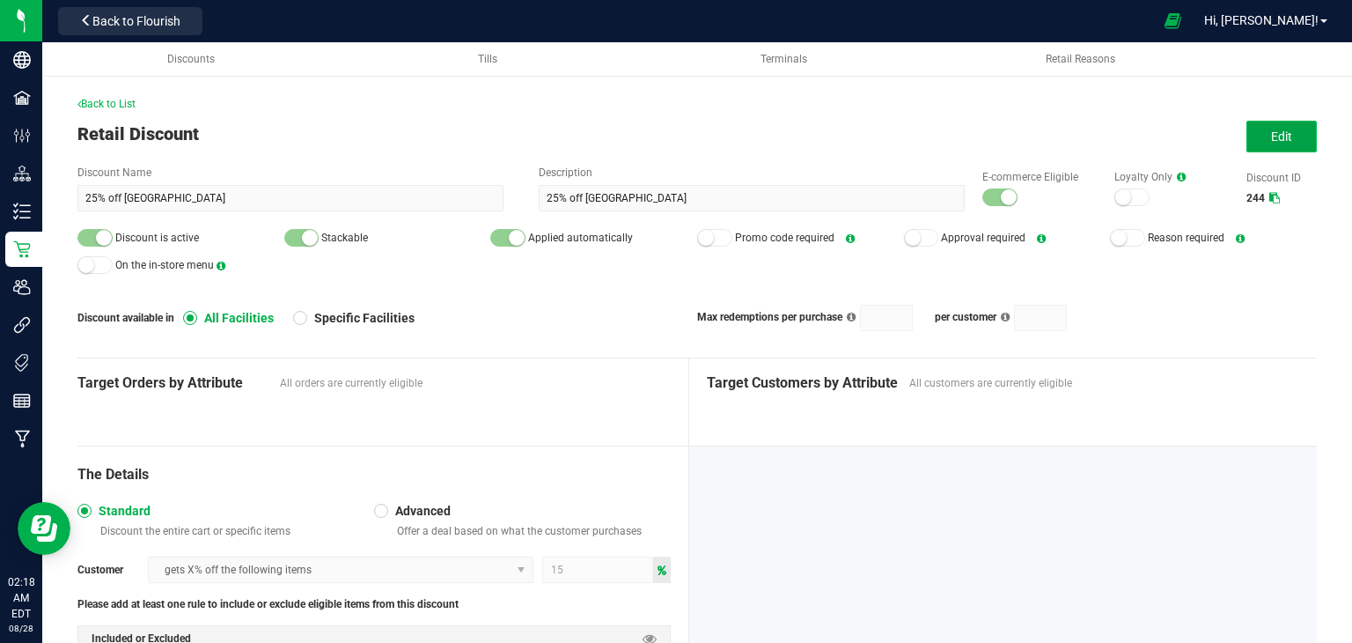
click at [1272, 131] on span "Edit" at bounding box center [1281, 136] width 21 height 14
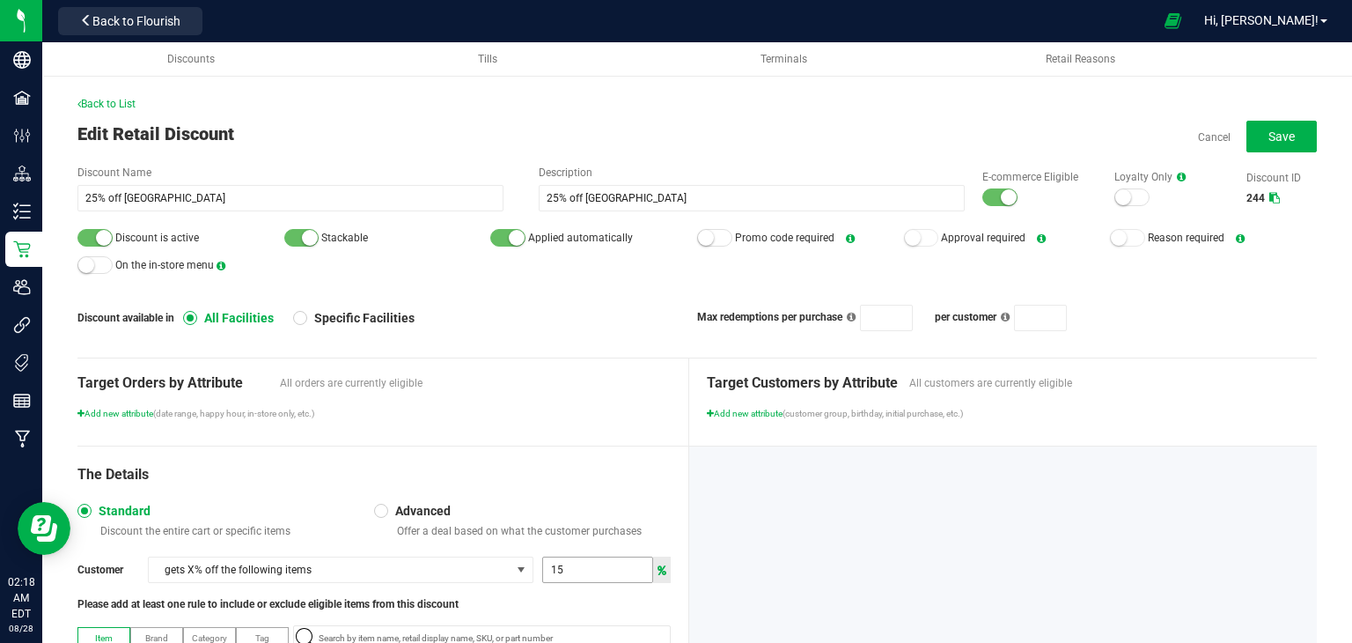
click at [569, 558] on input "15" at bounding box center [597, 569] width 109 height 25
type input "25"
click at [1269, 131] on span "Save" at bounding box center [1282, 136] width 26 height 14
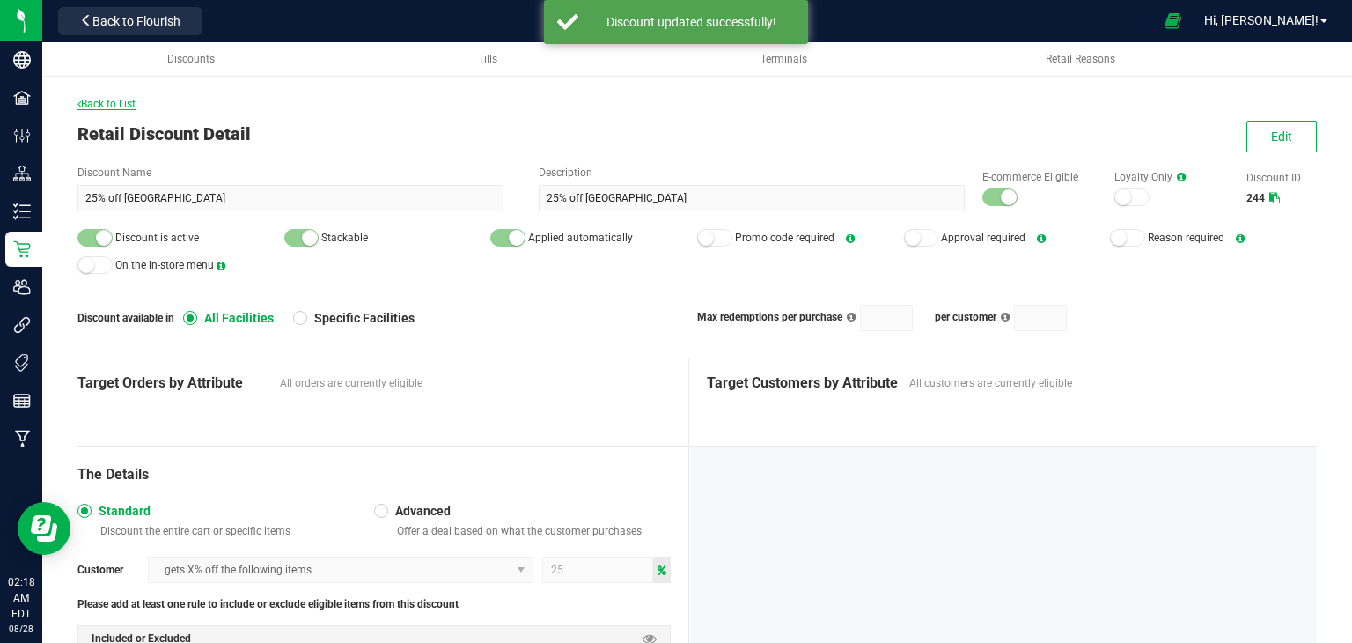
click at [96, 100] on span "Back to List" at bounding box center [106, 104] width 58 height 12
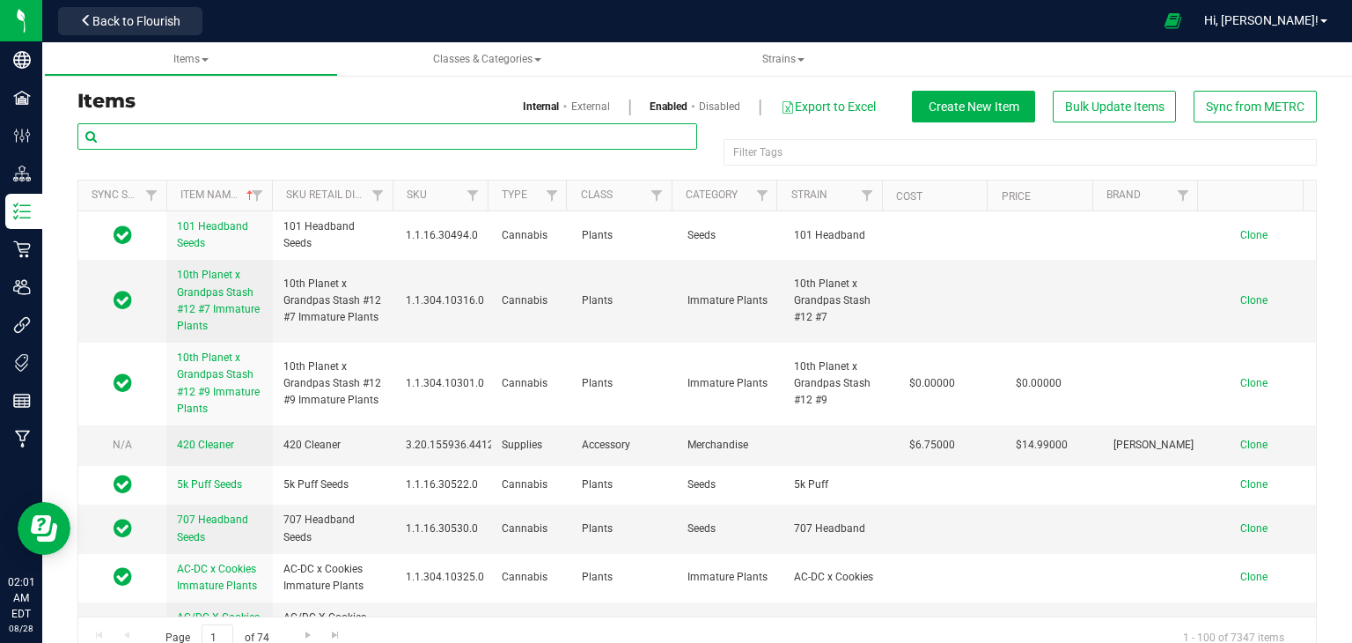
click at [338, 140] on input "text" at bounding box center [387, 136] width 620 height 26
paste input "1.16.220.70269.0"
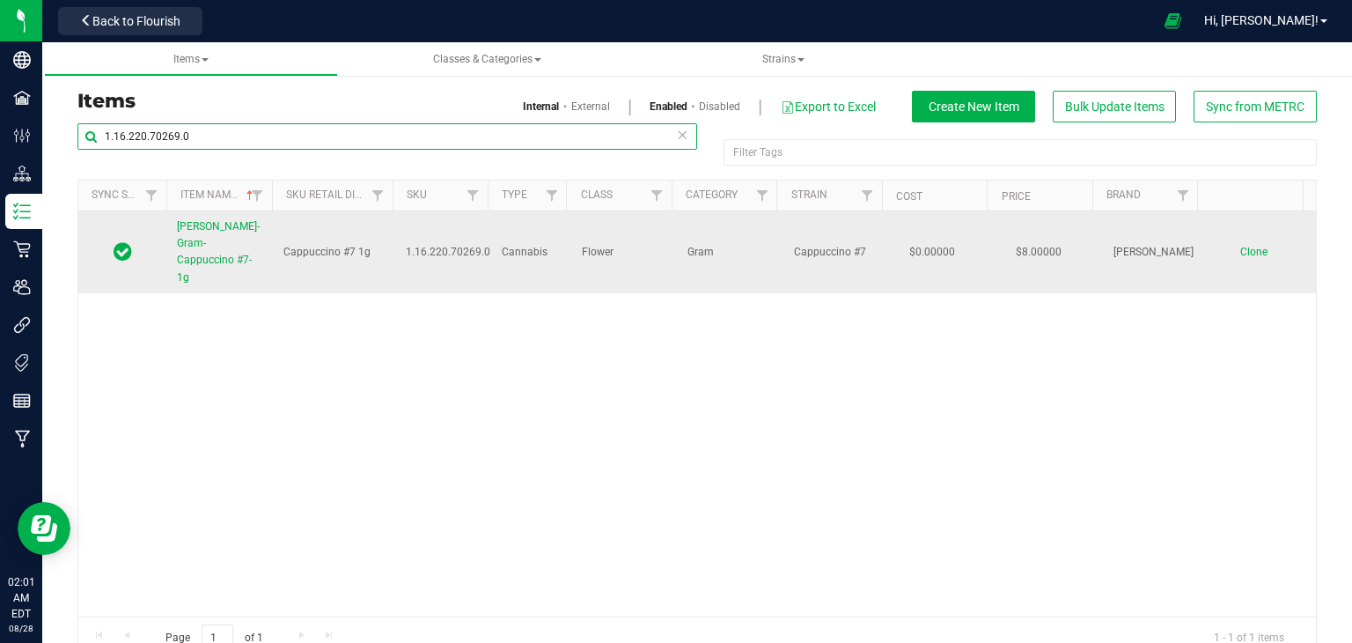
type input "1.16.220.70269.0"
click at [196, 240] on span "[PERSON_NAME]-Gram-Cappuccino #7-1g" at bounding box center [218, 251] width 83 height 63
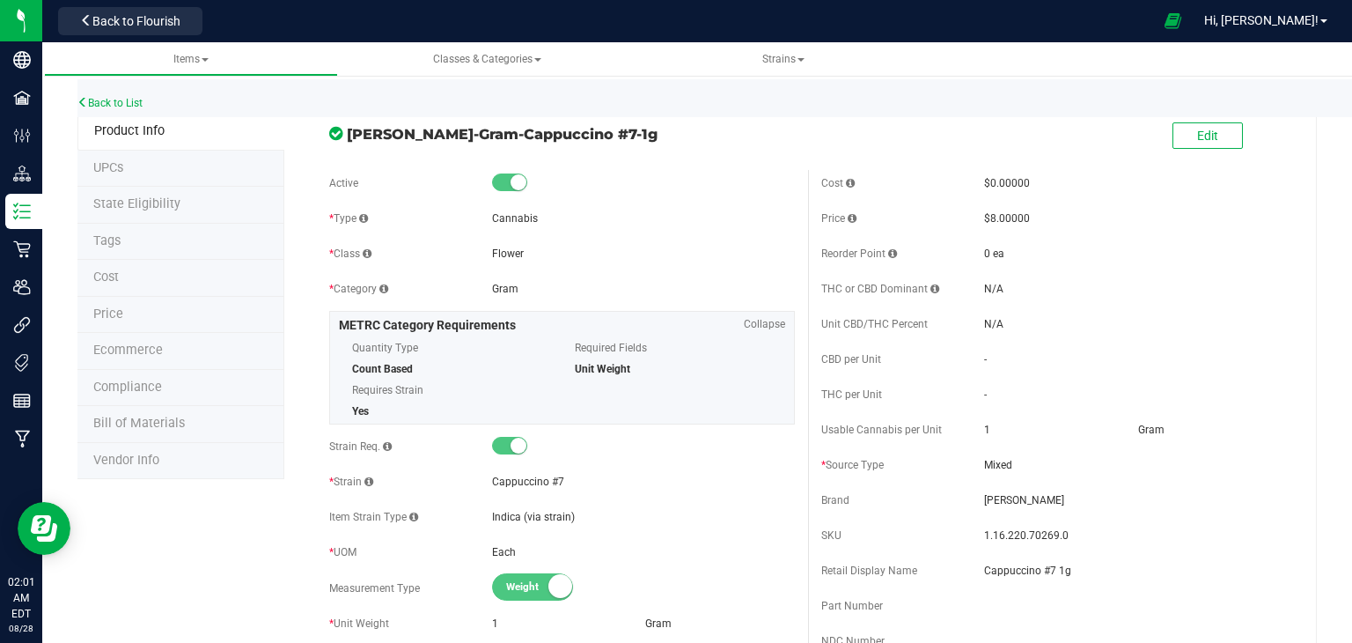
click at [192, 320] on li "Price" at bounding box center [180, 315] width 207 height 37
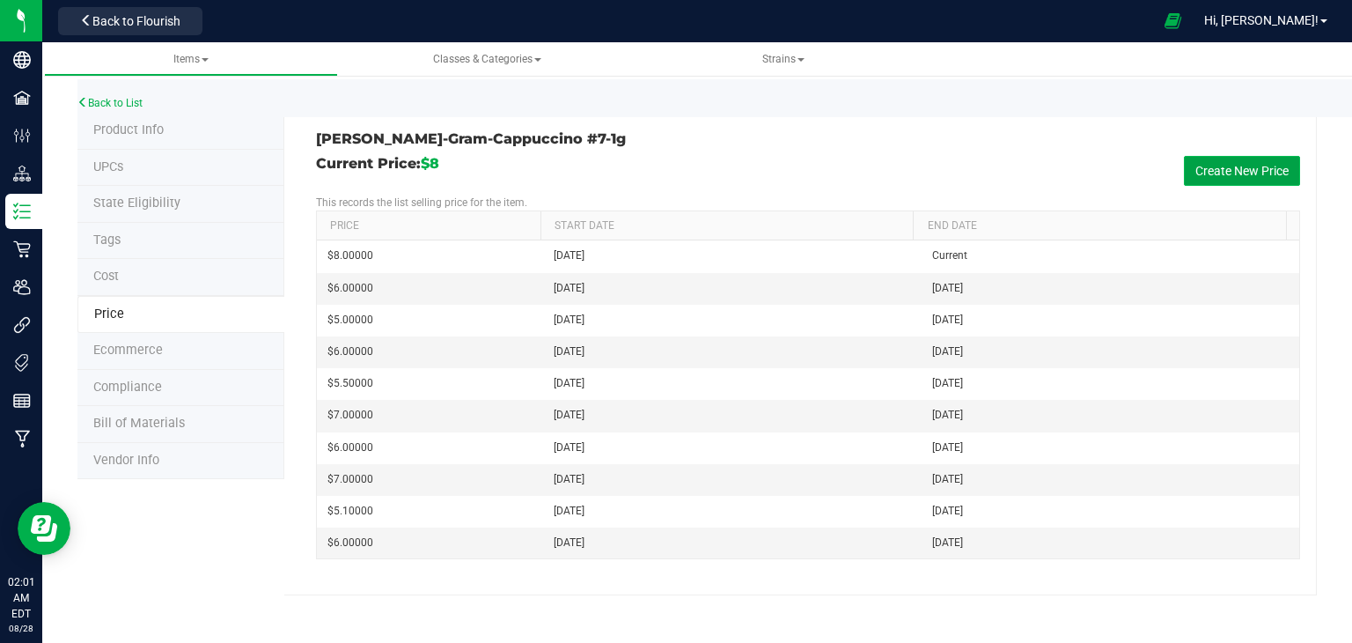
click at [1249, 163] on button "Create New Price" at bounding box center [1242, 171] width 116 height 30
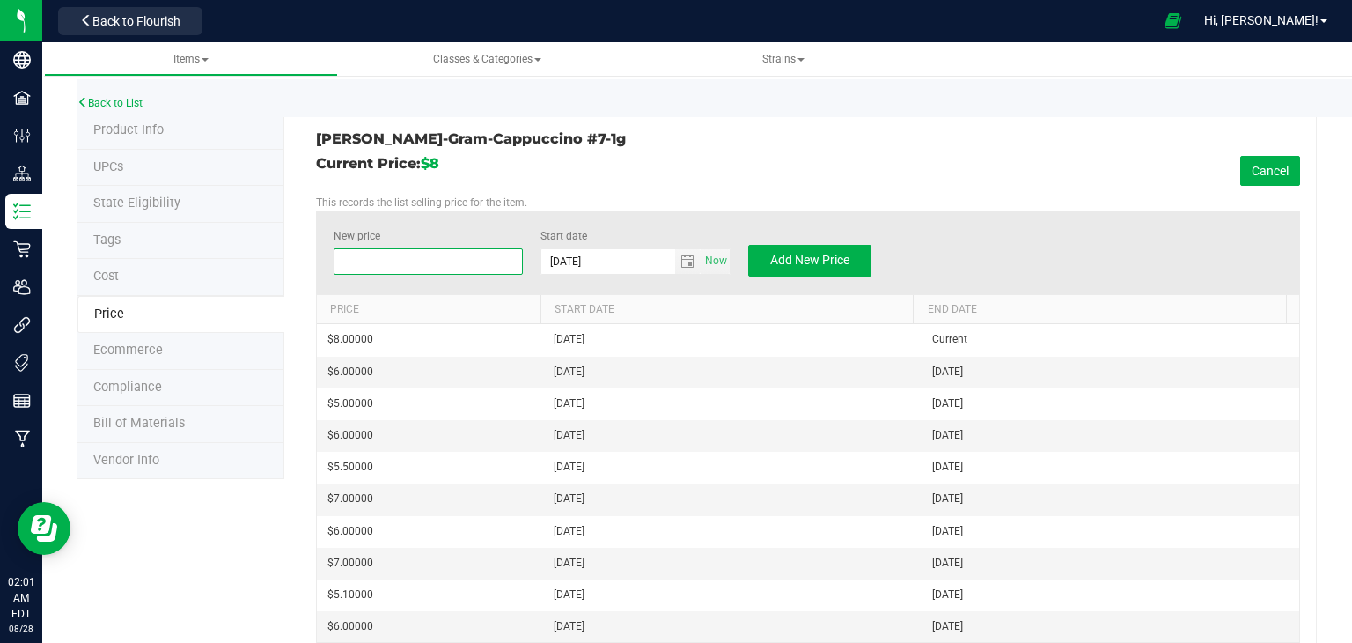
click at [475, 261] on span at bounding box center [429, 261] width 190 height 26
type input "7"
click at [782, 257] on span "Add New Price" at bounding box center [809, 260] width 79 height 14
type input "$0.00000"
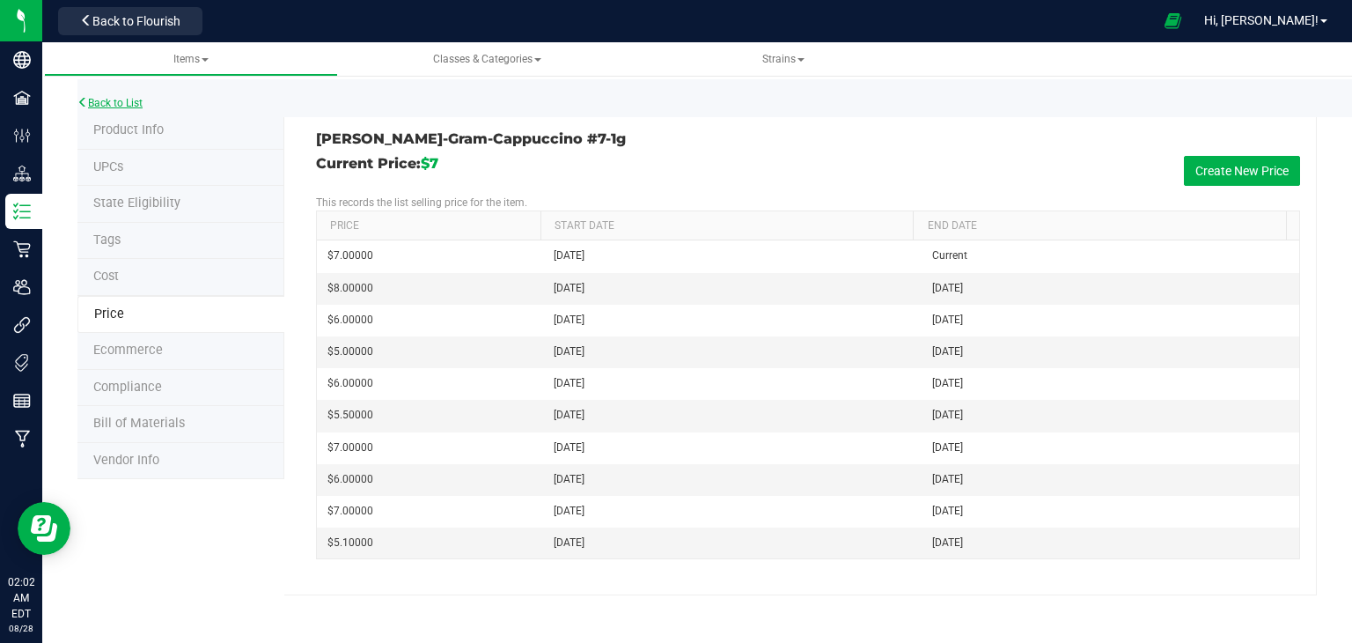
click at [131, 99] on link "Back to List" at bounding box center [109, 103] width 65 height 12
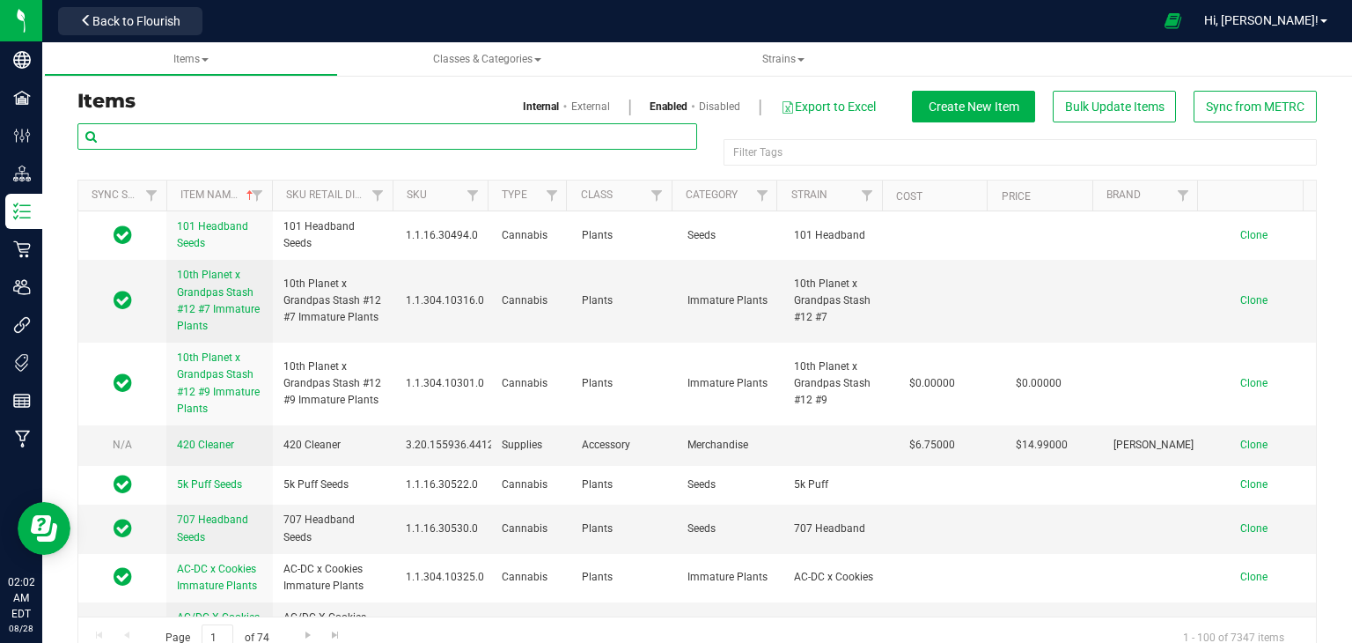
drag, startPoint x: 169, startPoint y: 139, endPoint x: 183, endPoint y: 136, distance: 14.3
click at [170, 139] on input "text" at bounding box center [387, 136] width 620 height 26
paste input "1.16.218.70266.0"
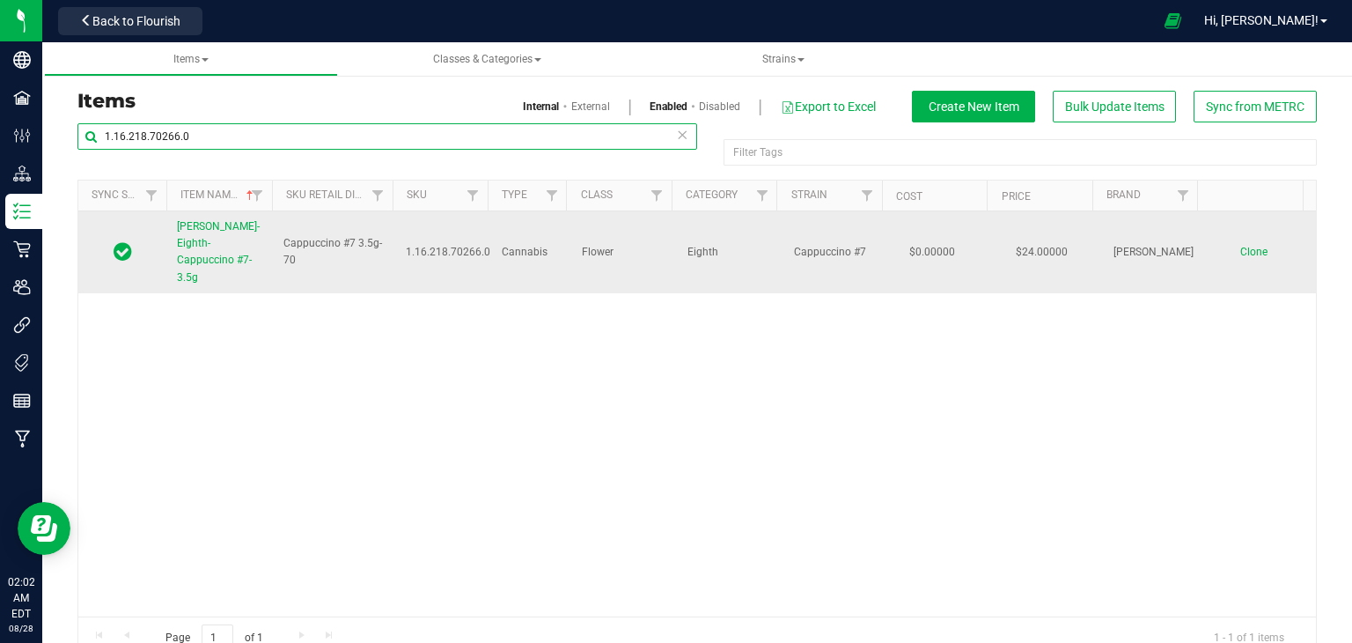
type input "1.16.218.70266.0"
click at [226, 246] on span "[PERSON_NAME]-Eighth-Cappuccino #7-3.5g" at bounding box center [218, 251] width 83 height 63
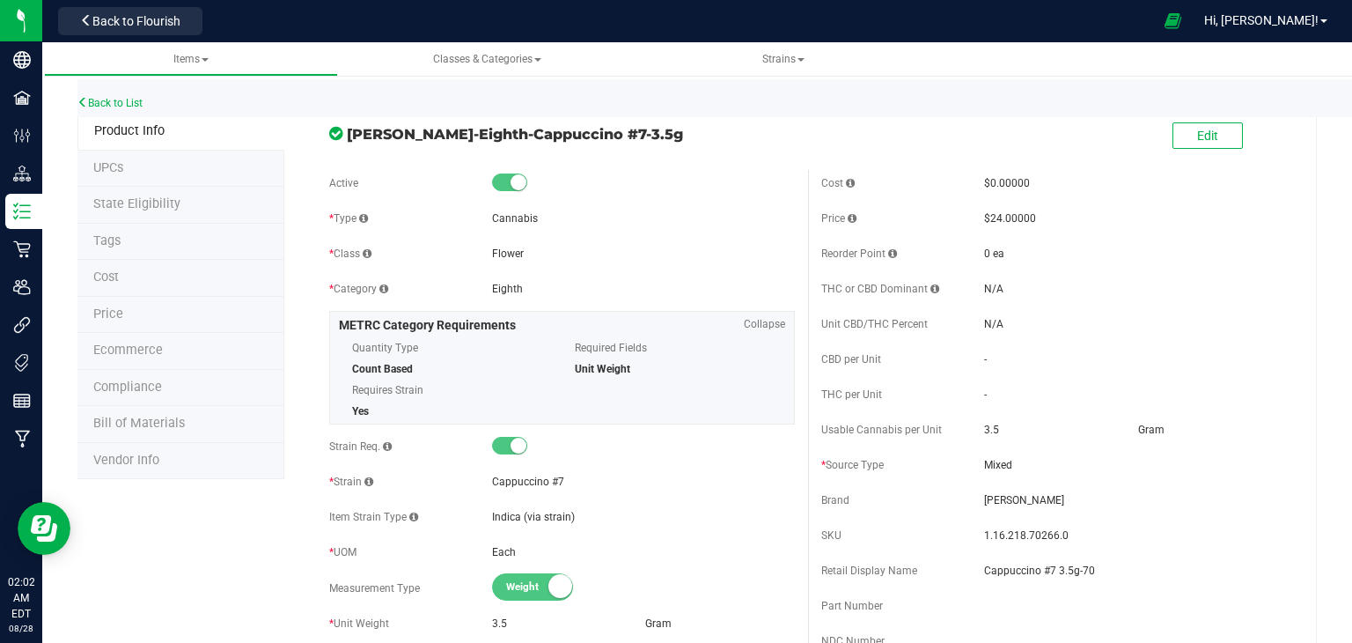
click at [156, 307] on li "Price" at bounding box center [180, 315] width 207 height 37
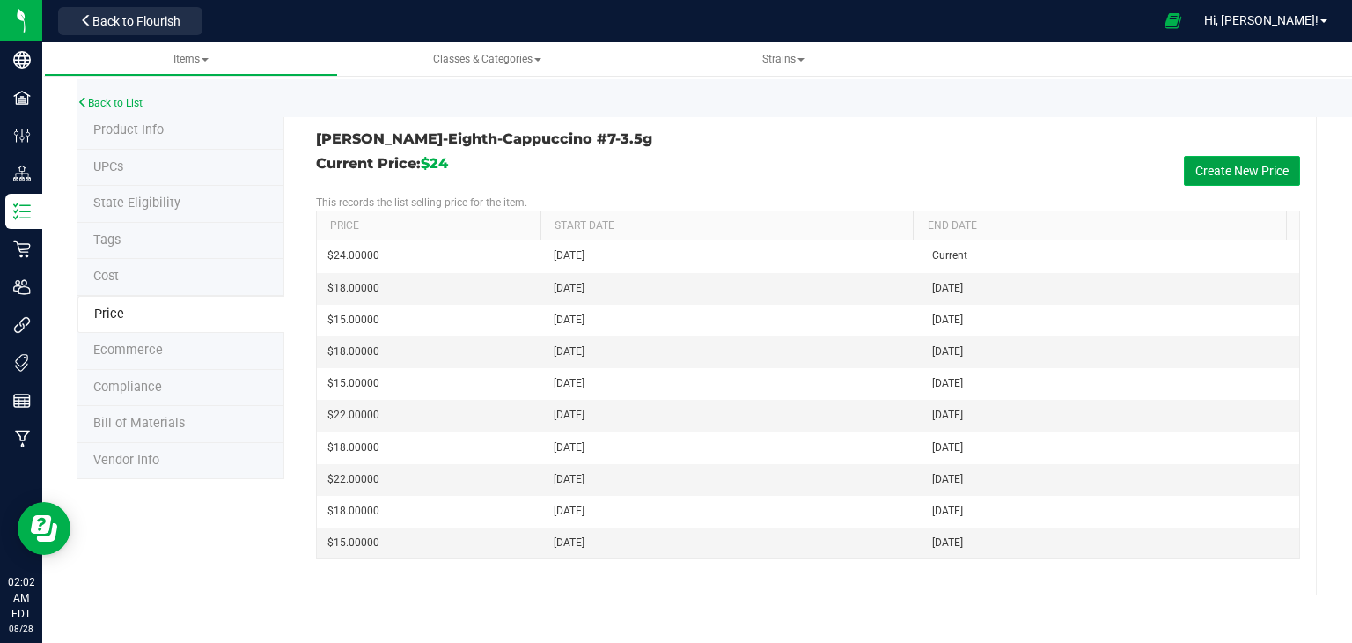
click at [1215, 163] on button "Create New Price" at bounding box center [1242, 171] width 116 height 30
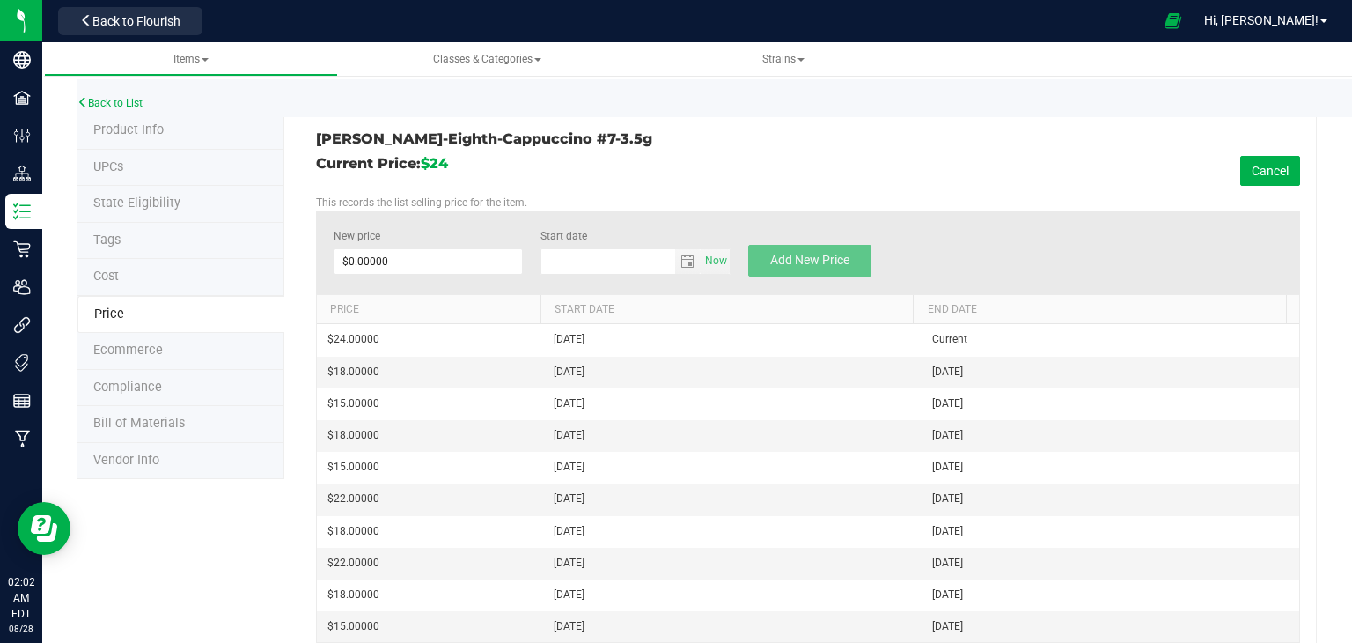
type input "8/28/2025"
click at [443, 254] on span at bounding box center [429, 261] width 190 height 26
type input "22"
click at [833, 254] on span "Add New Price" at bounding box center [809, 260] width 79 height 14
type input "$0.00000"
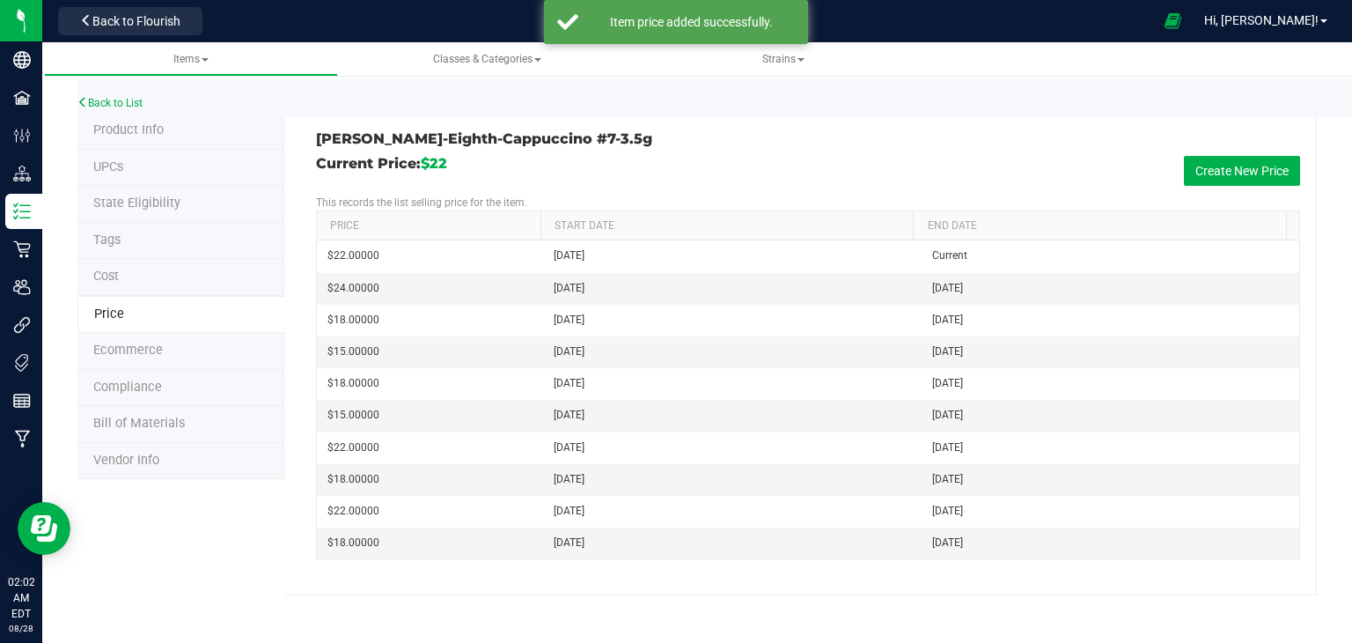
click at [198, 135] on li "Product Info" at bounding box center [180, 131] width 207 height 37
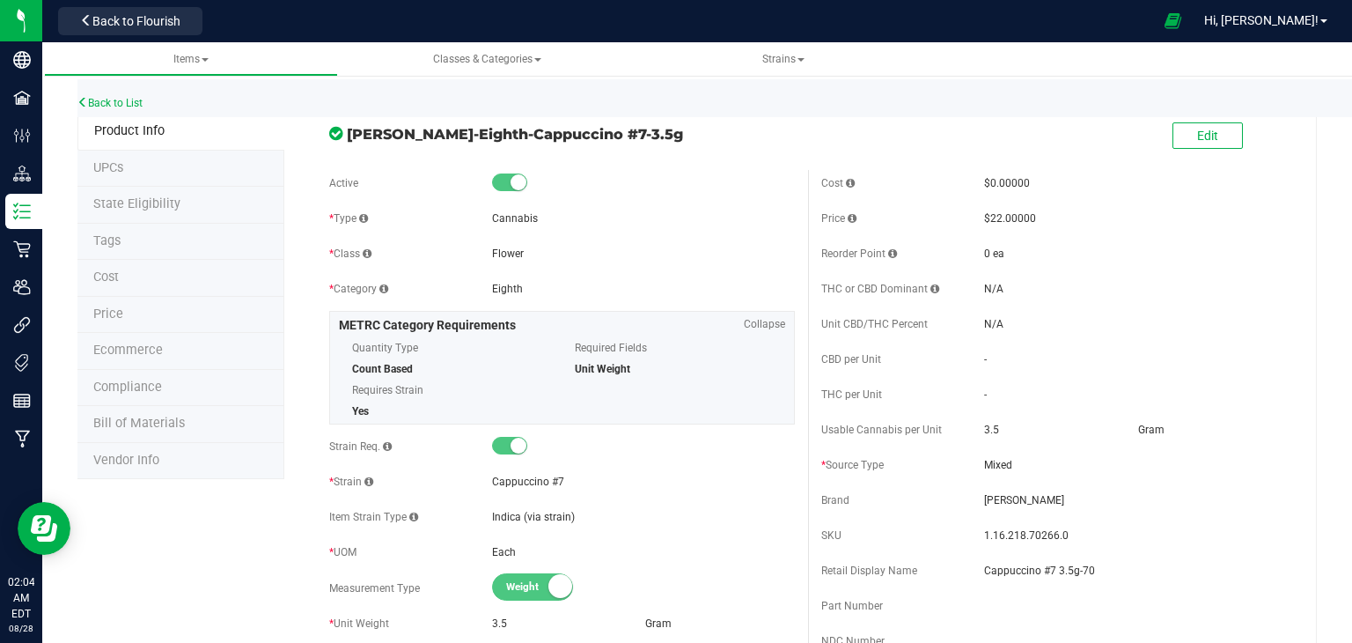
click at [121, 89] on div "Back to List" at bounding box center [753, 98] width 1352 height 38
click at [119, 105] on link "Back to List" at bounding box center [109, 103] width 65 height 12
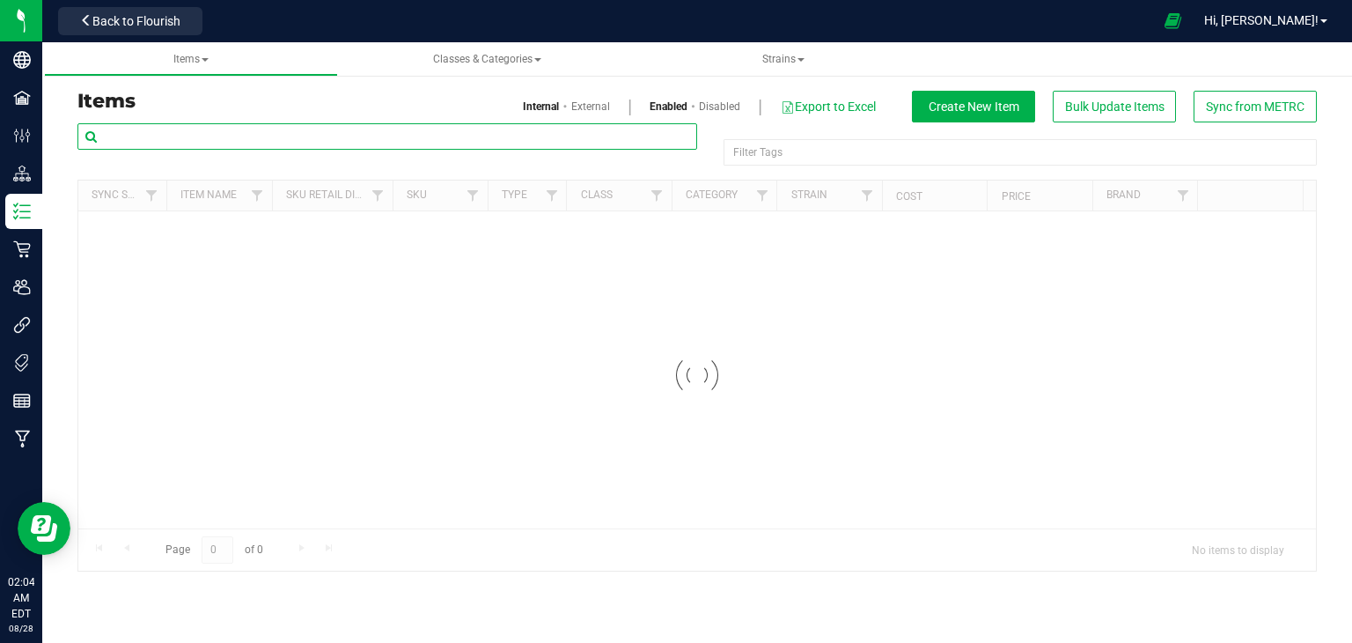
click at [185, 138] on input "text" at bounding box center [387, 136] width 620 height 26
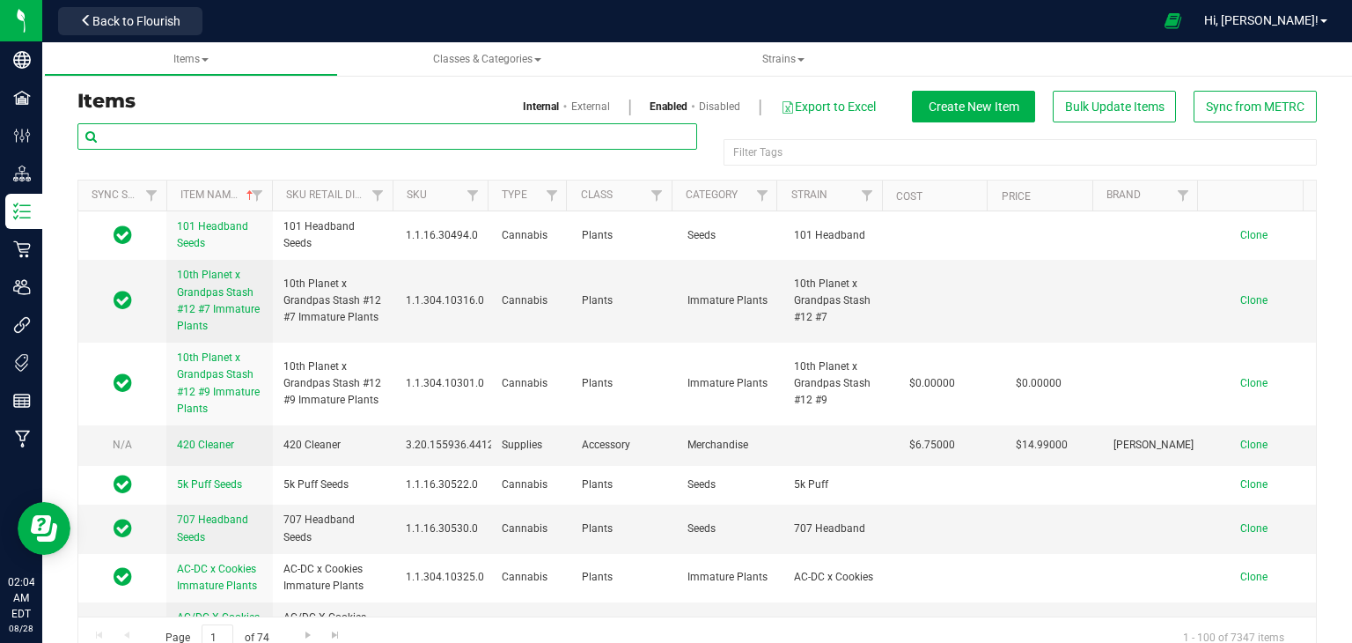
paste input "1.16.236.70513.0"
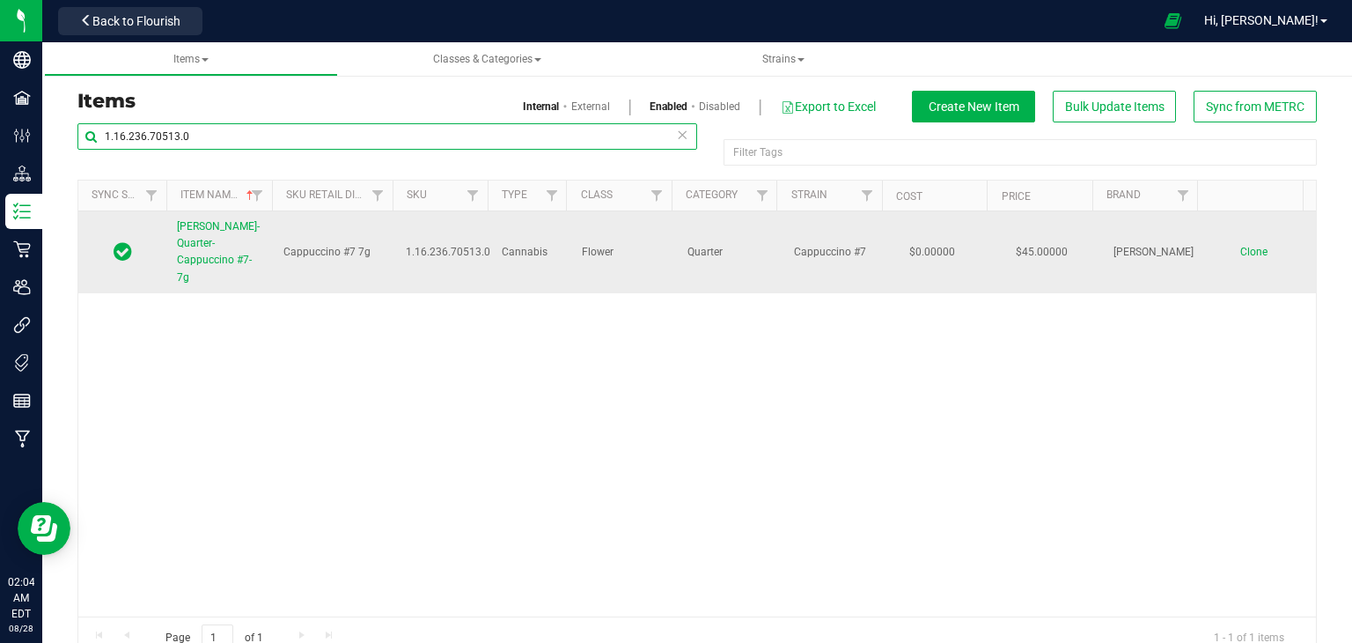
type input "1.16.236.70513.0"
click at [236, 238] on span "[PERSON_NAME]-Quarter-Cappuccino #7-7g" at bounding box center [218, 251] width 83 height 63
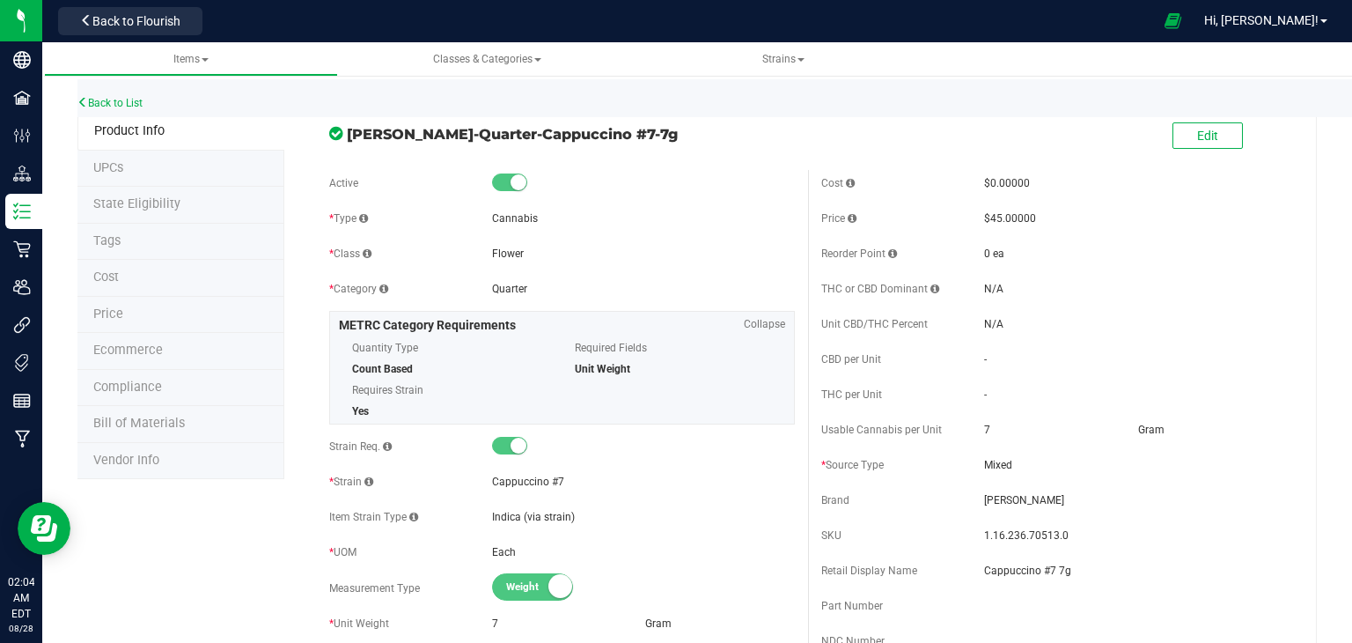
click at [176, 311] on li "Price" at bounding box center [180, 315] width 207 height 37
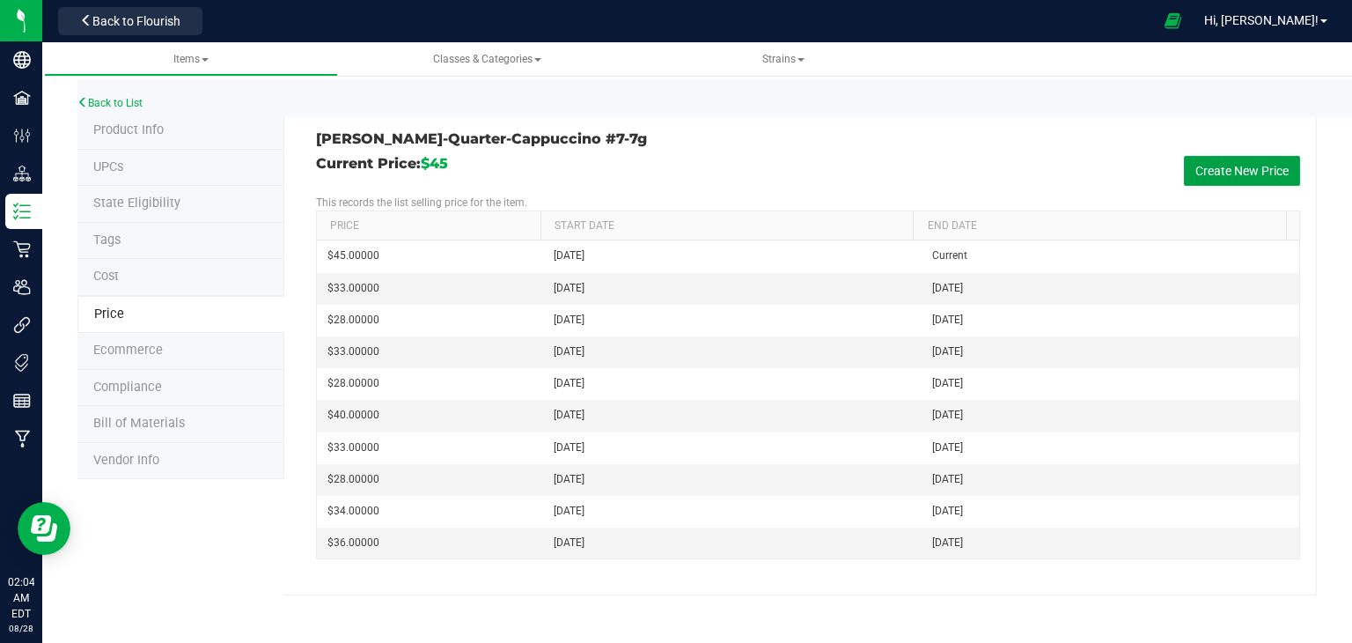
click at [1216, 184] on button "Create New Price" at bounding box center [1242, 171] width 116 height 30
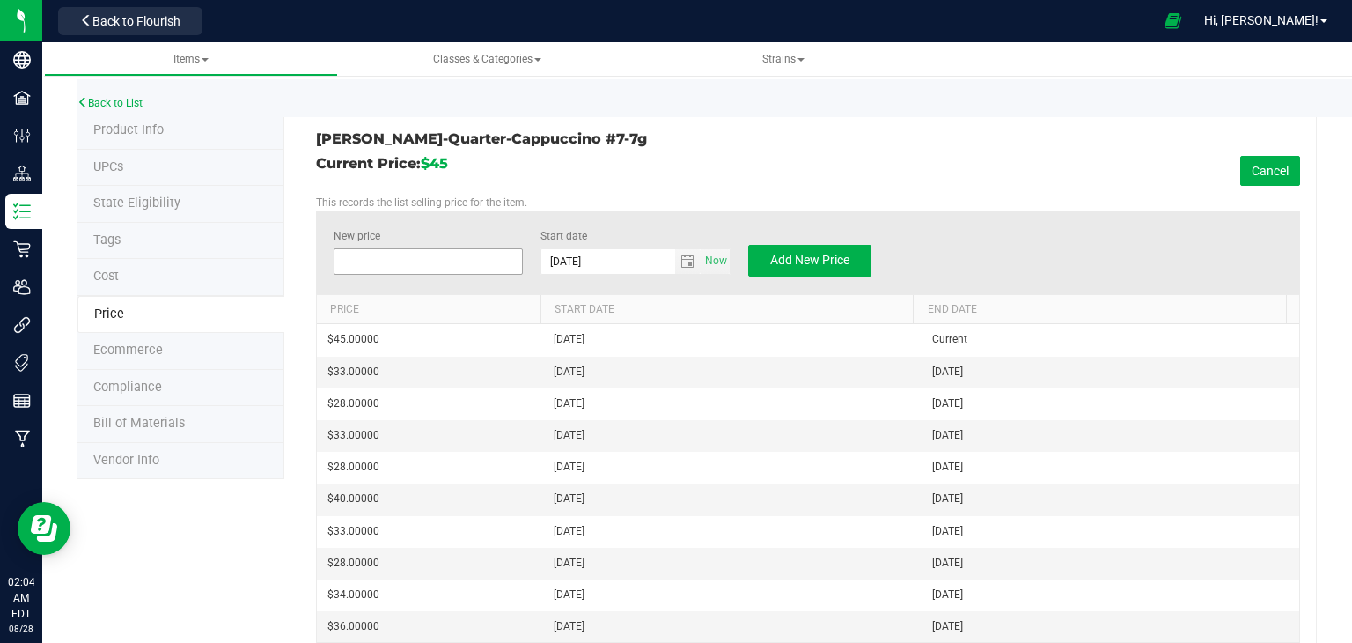
click at [426, 271] on span at bounding box center [429, 261] width 190 height 26
type input "40"
click at [426, 271] on input "40" at bounding box center [429, 261] width 188 height 25
click at [770, 258] on span "Add New Price" at bounding box center [809, 260] width 79 height 14
type input "$0.00000"
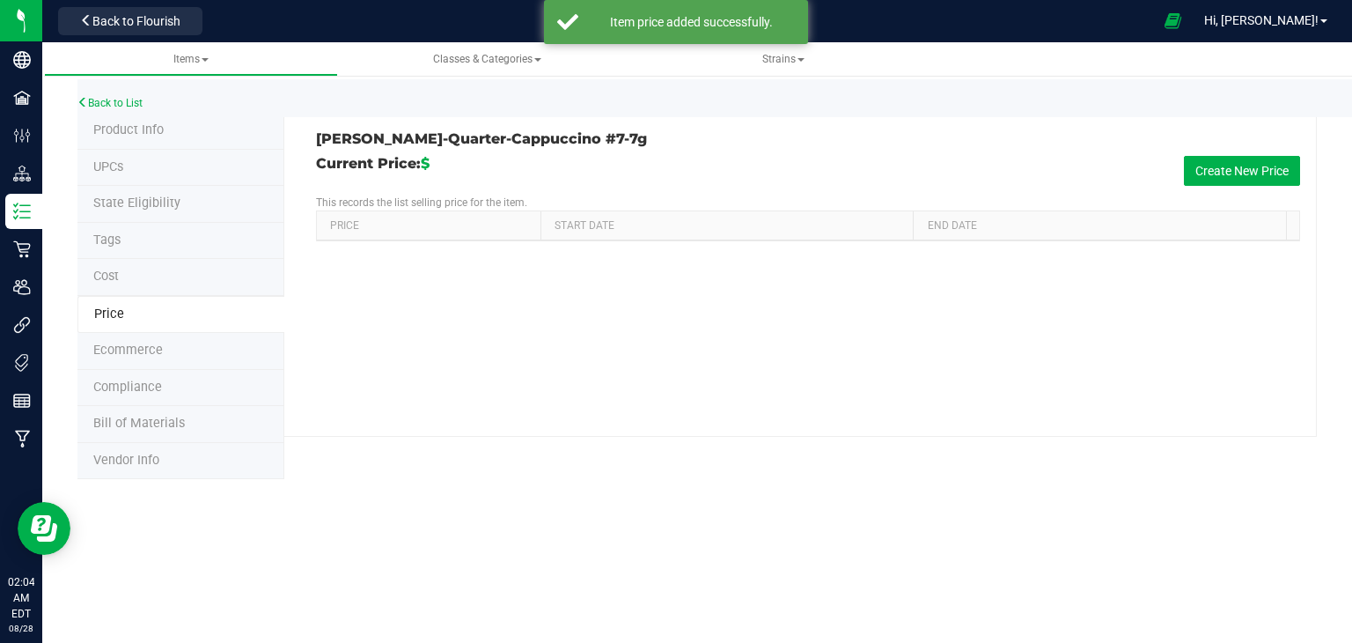
click at [767, 258] on main "Items Classes & Categories Strains Back to List Product Info UPCs State Eligibi…" at bounding box center [697, 342] width 1310 height 600
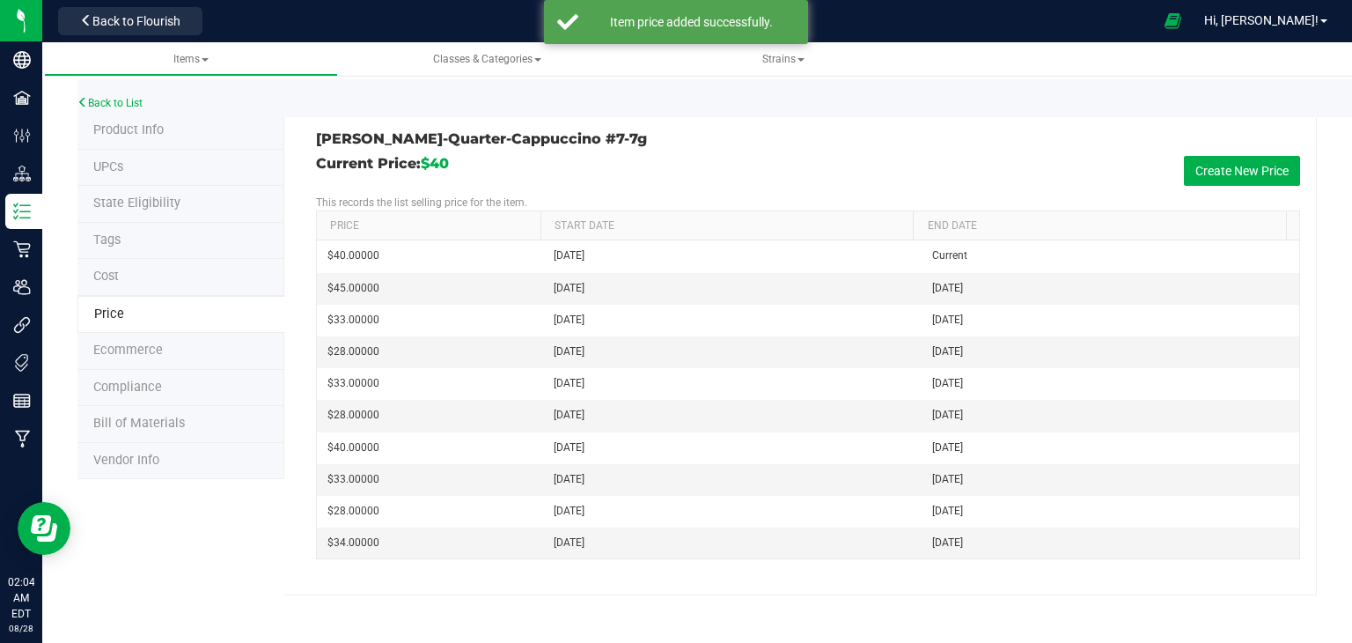
click at [122, 82] on div "Back to List" at bounding box center [753, 98] width 1352 height 38
click at [118, 100] on link "Back to List" at bounding box center [109, 103] width 65 height 12
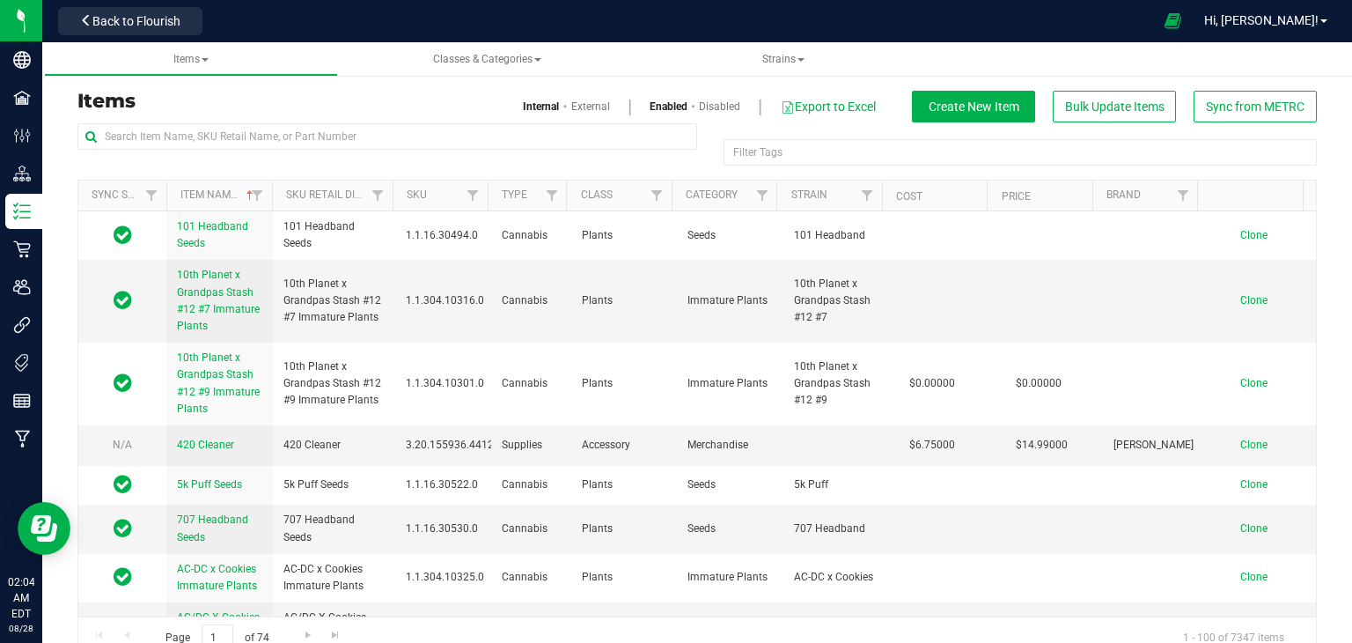
click at [321, 99] on h3 "Items" at bounding box center [380, 101] width 607 height 21
click at [312, 136] on input "text" at bounding box center [387, 136] width 620 height 26
paste input "1.16.236.70513.0"
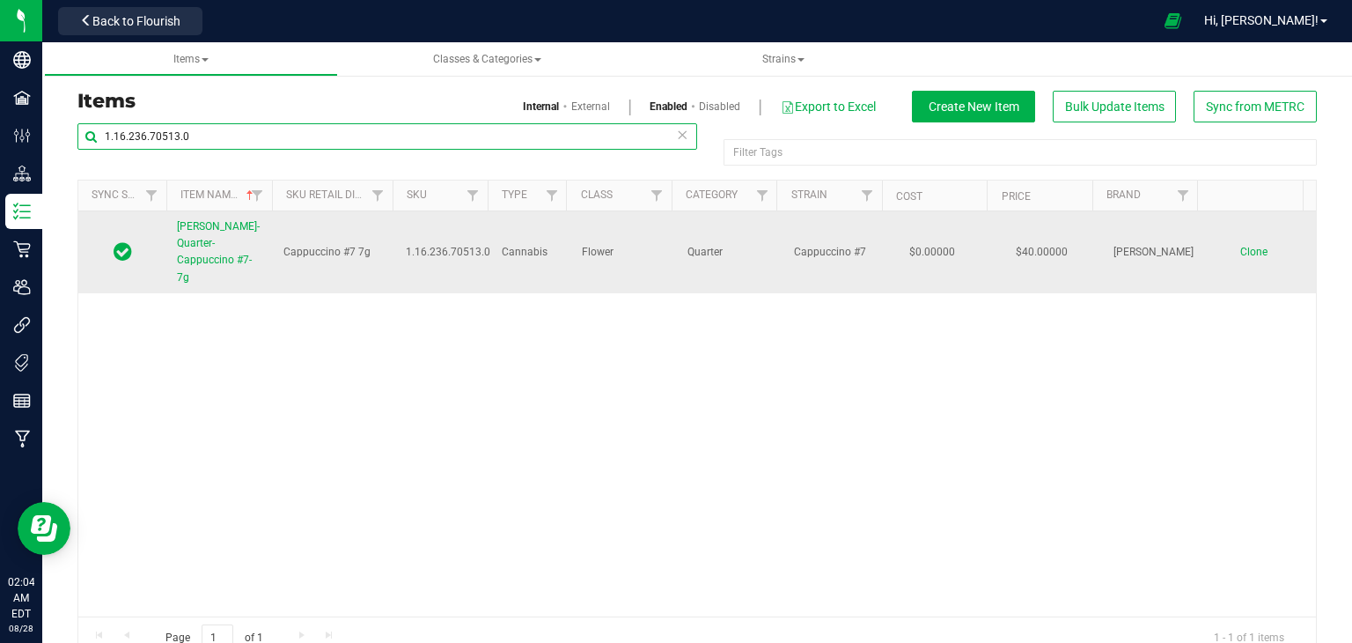
type input "1.16.236.70513.0"
click at [234, 231] on span "[PERSON_NAME]-Quarter-Cappuccino #7-7g" at bounding box center [218, 251] width 83 height 63
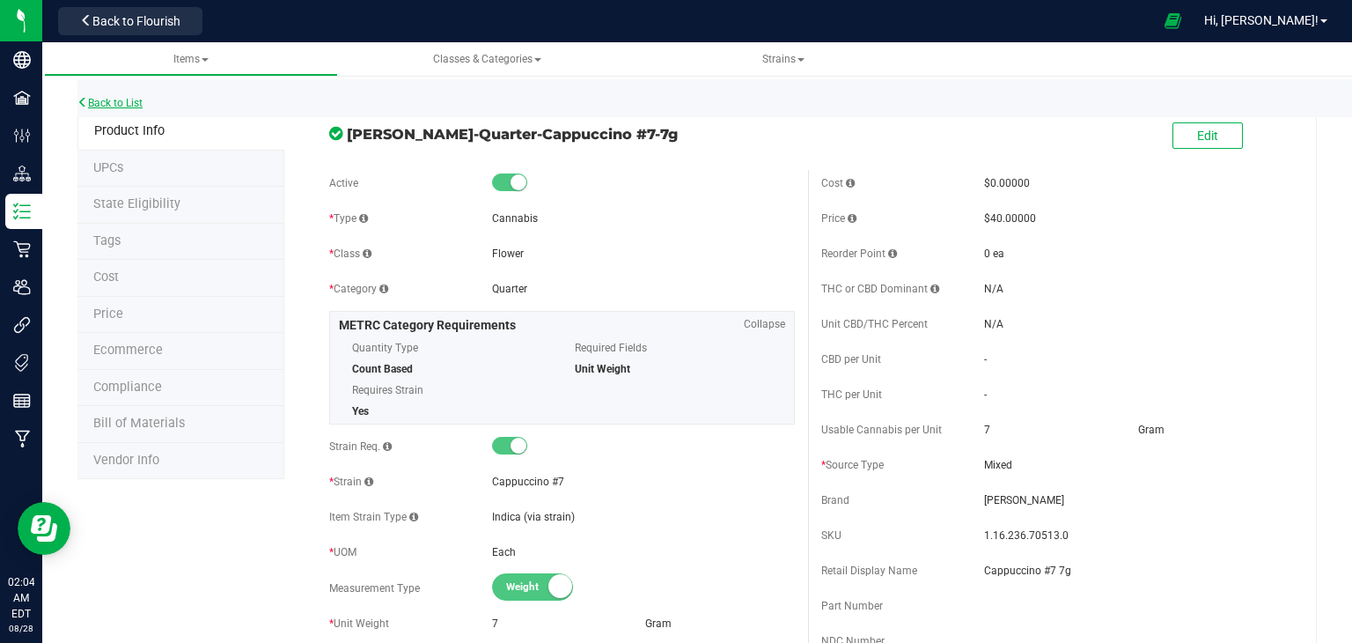
click at [116, 107] on link "Back to List" at bounding box center [109, 103] width 65 height 12
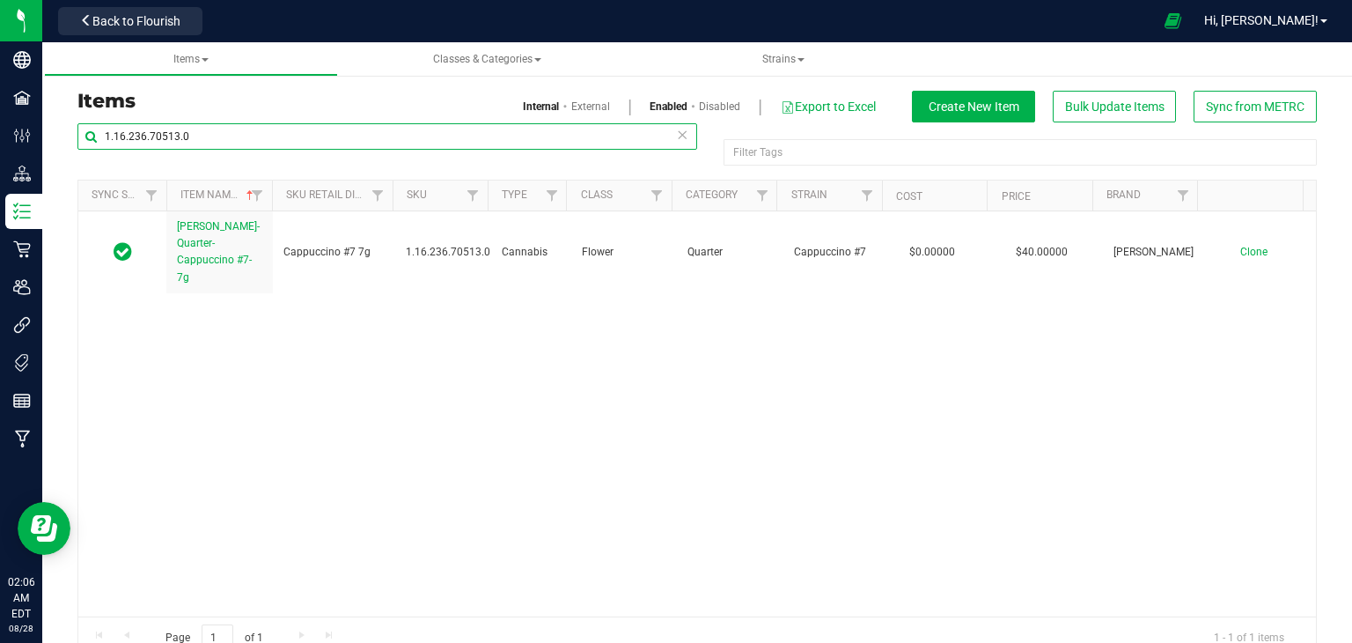
click at [260, 137] on input "1.16.236.70513.0" at bounding box center [387, 136] width 620 height 26
paste input "110658.263814"
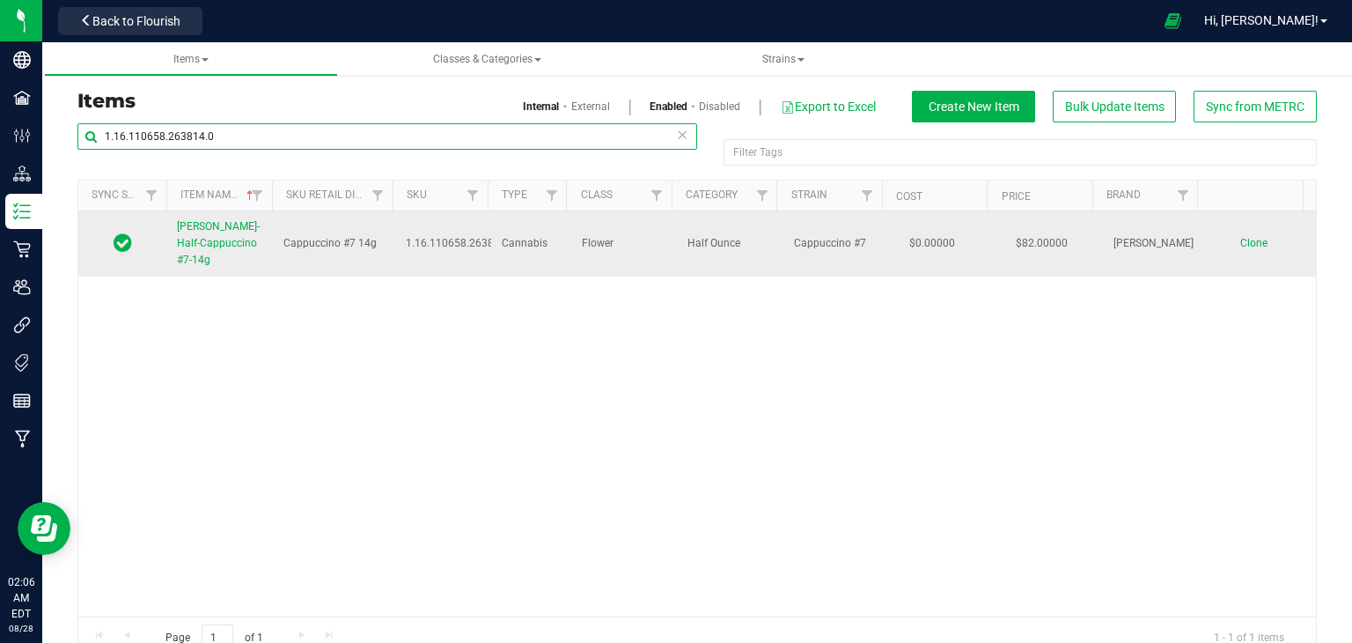
type input "1.16.110658.263814.0"
click at [209, 239] on span "[PERSON_NAME]-Half-Cappuccino #7-14g" at bounding box center [218, 243] width 83 height 46
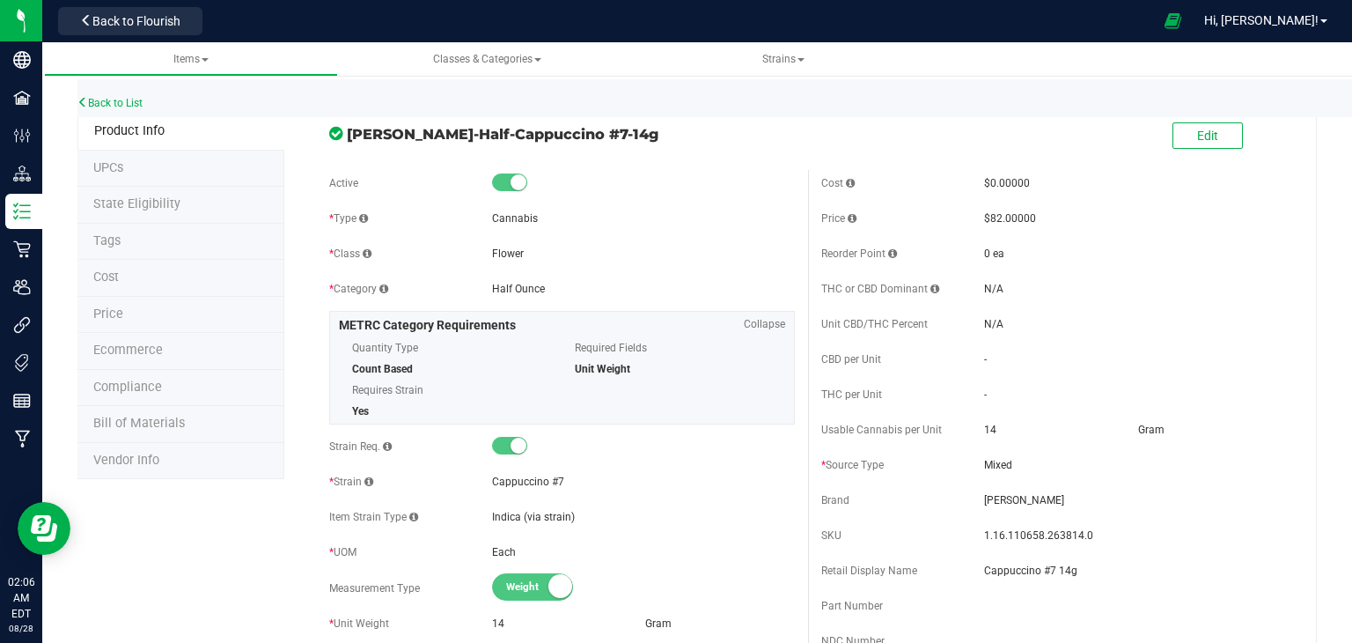
click at [181, 318] on li "Price" at bounding box center [180, 315] width 207 height 37
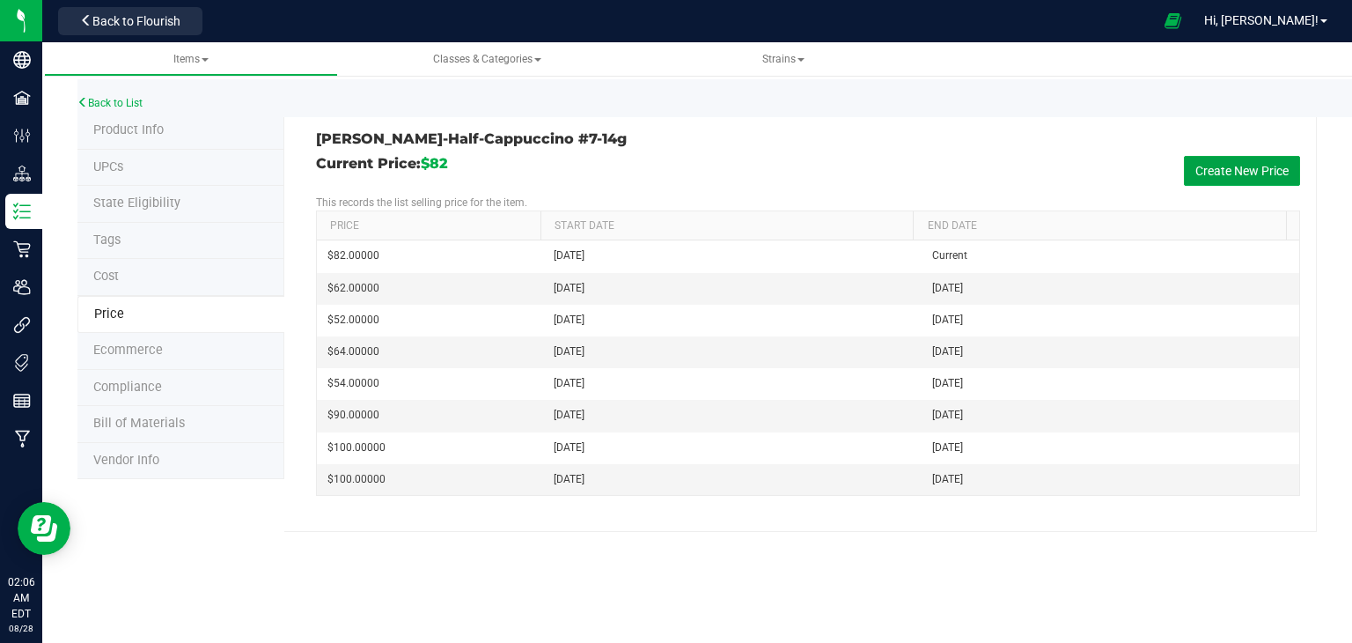
drag, startPoint x: 1215, startPoint y: 171, endPoint x: 1203, endPoint y: 174, distance: 12.0
click at [1214, 171] on button "Create New Price" at bounding box center [1242, 171] width 116 height 30
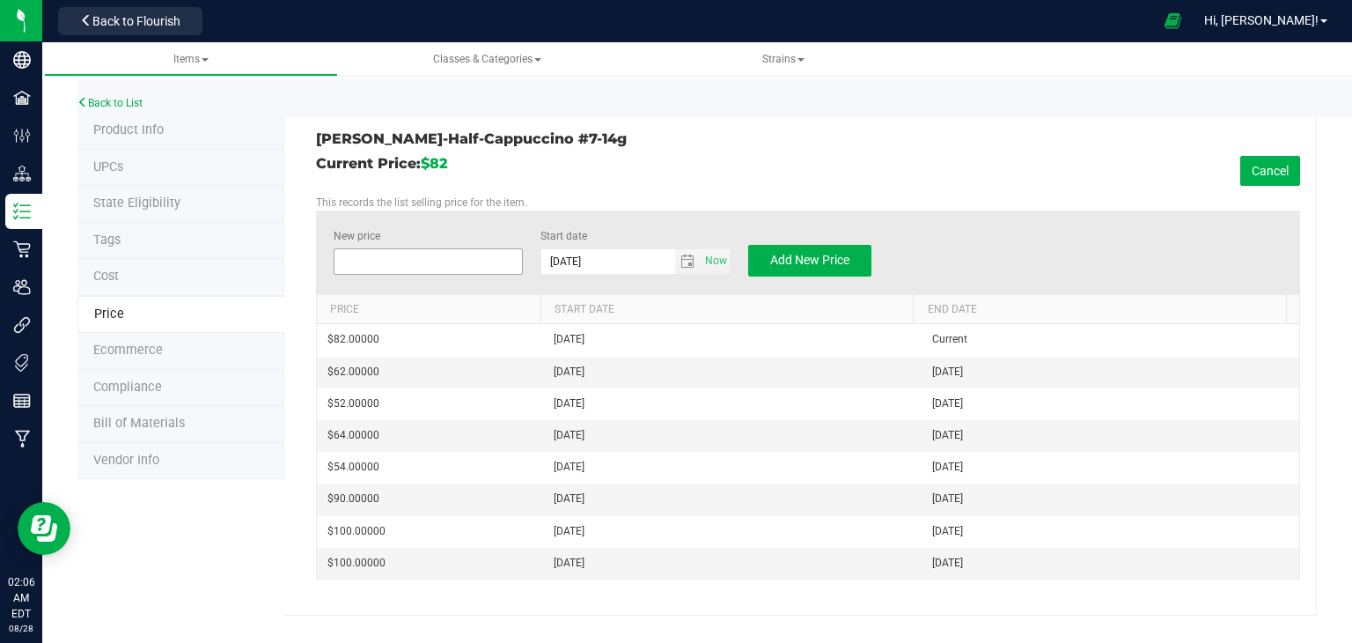
click at [401, 252] on span at bounding box center [429, 261] width 190 height 26
type input "76"
click at [807, 265] on span "Add New Price" at bounding box center [809, 260] width 79 height 14
type input "$0.00000"
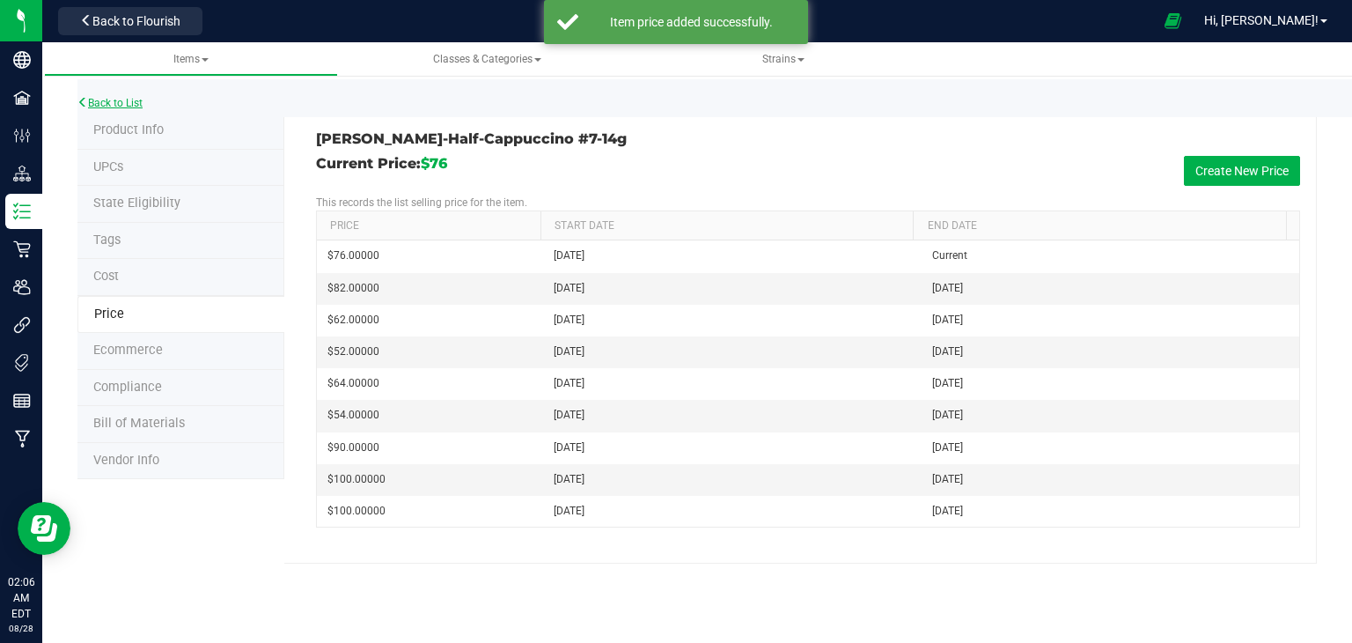
click at [122, 106] on link "Back to List" at bounding box center [109, 103] width 65 height 12
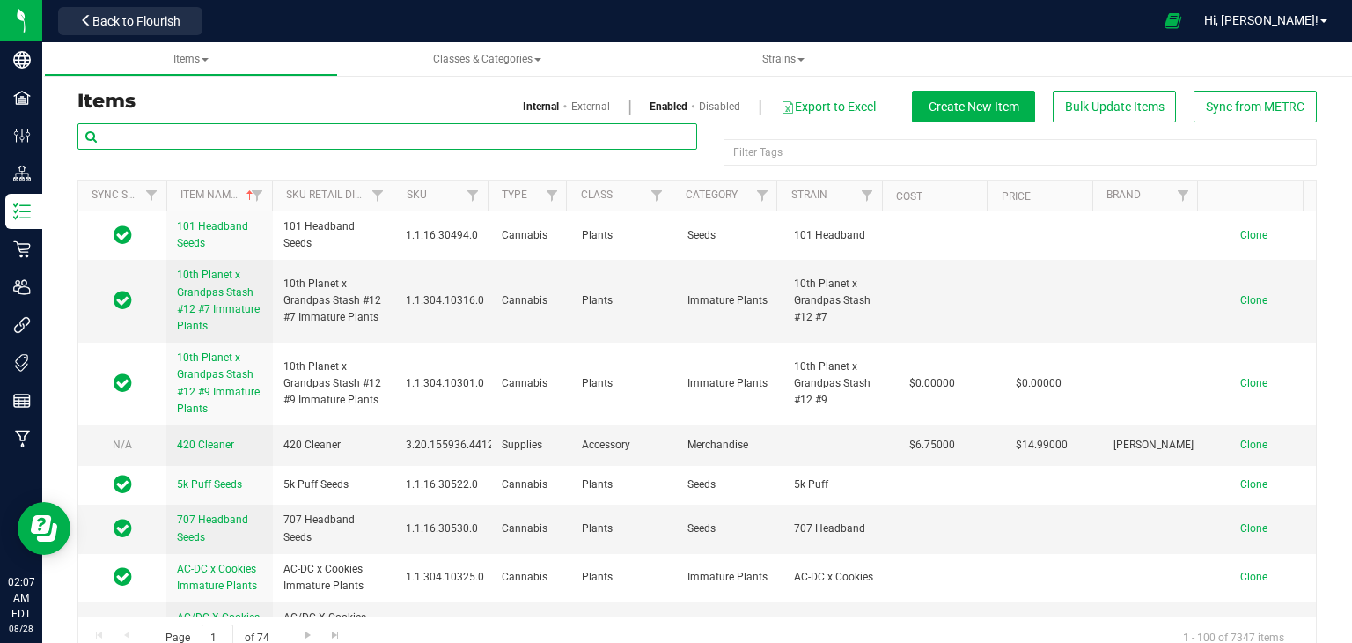
click at [181, 139] on input "text" at bounding box center [387, 136] width 620 height 26
paste input "1.16.110658.263814.0"
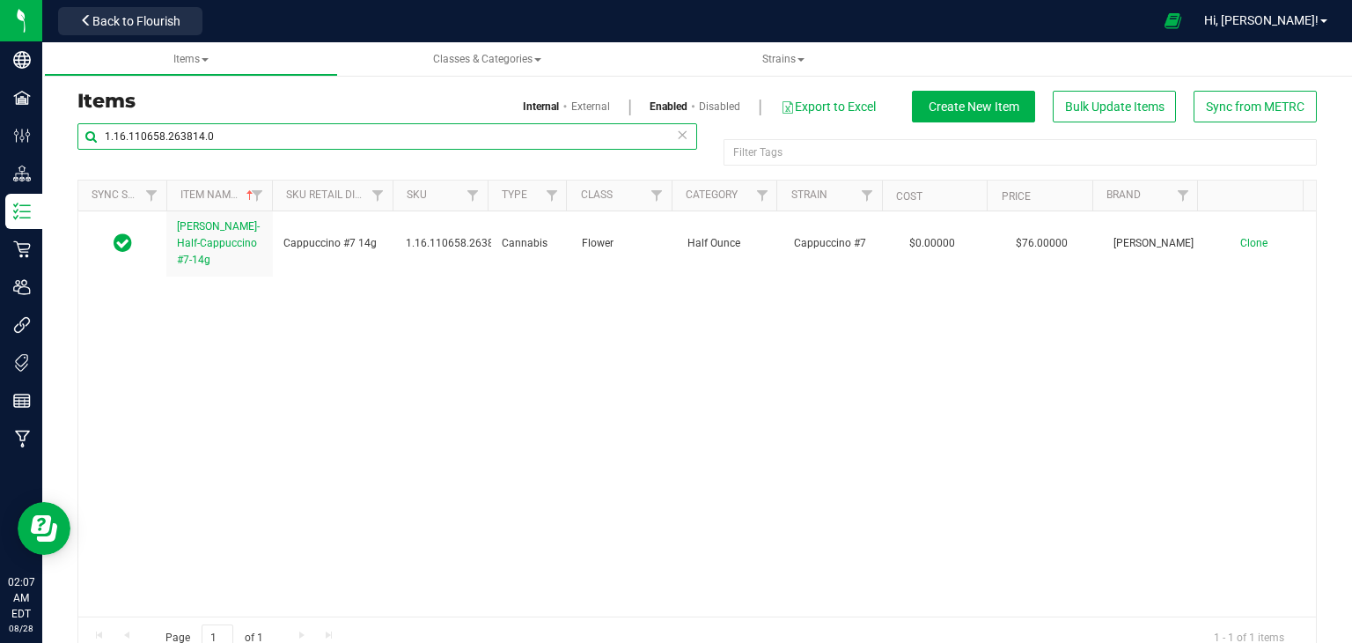
click at [187, 148] on input "1.16.110658.263814.0" at bounding box center [387, 136] width 620 height 26
click at [189, 134] on input "1.16.110658.263814.0" at bounding box center [387, 136] width 620 height 26
paste input "220.70269"
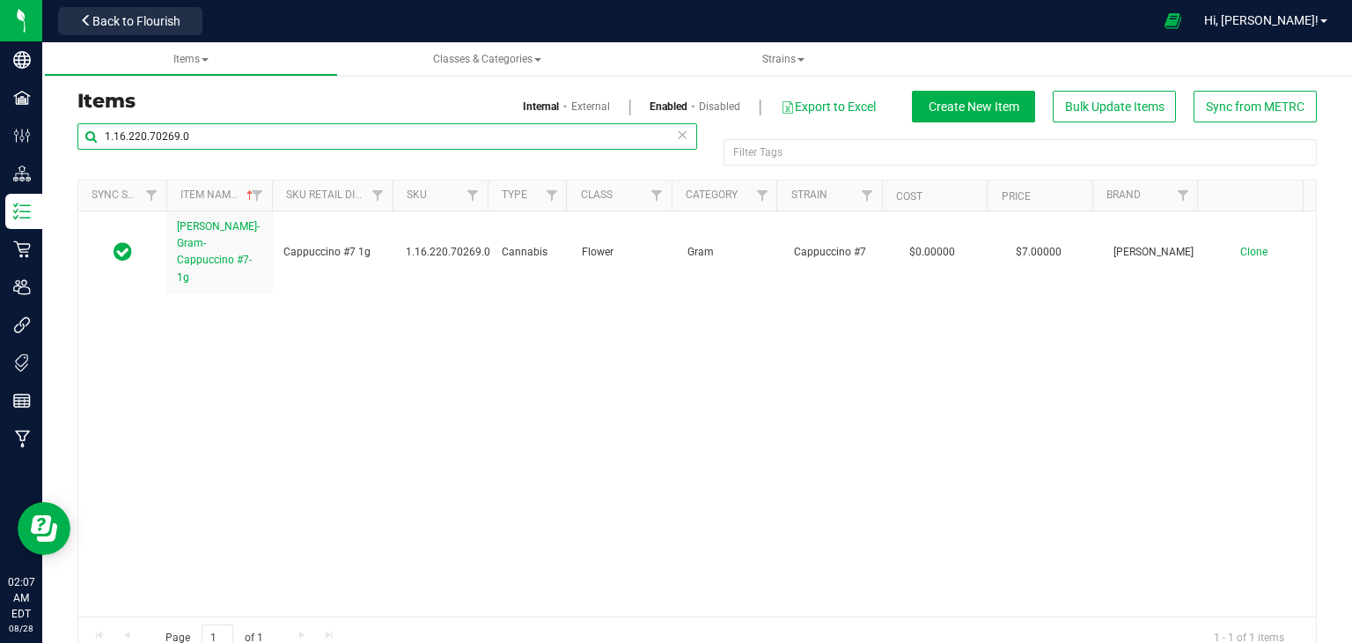
click at [217, 143] on input "1.16.220.70269.0" at bounding box center [387, 136] width 620 height 26
click at [217, 140] on input "1.16.220.70269.0" at bounding box center [387, 136] width 620 height 26
paste input "18.70266"
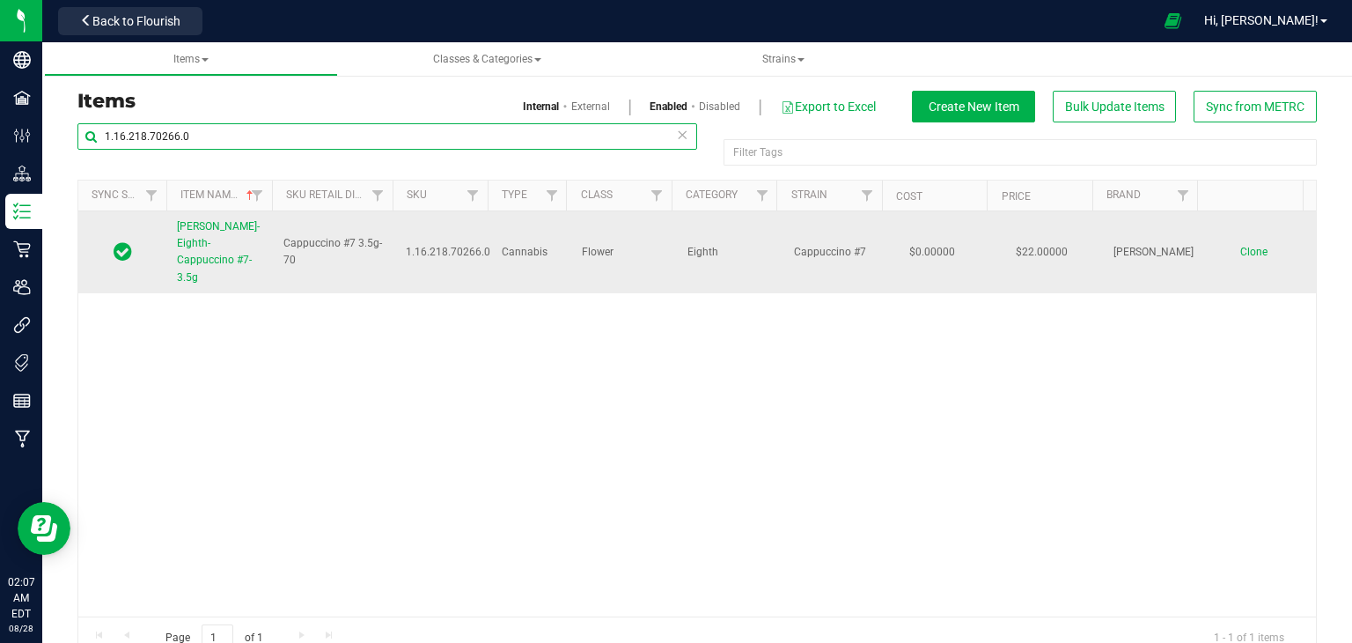
type input "1.16.218.70266.0"
click at [210, 232] on span "[PERSON_NAME]-Eighth-Cappuccino #7-3.5g" at bounding box center [218, 251] width 83 height 63
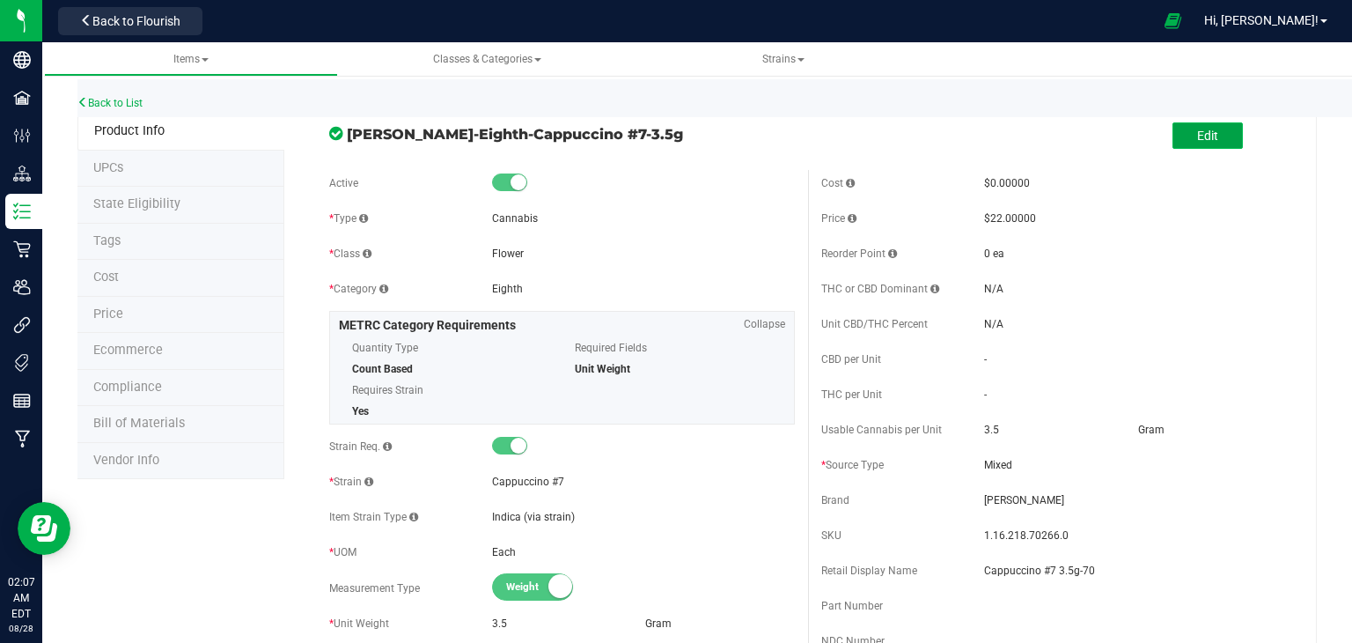
click at [1197, 133] on span "Edit" at bounding box center [1207, 136] width 21 height 14
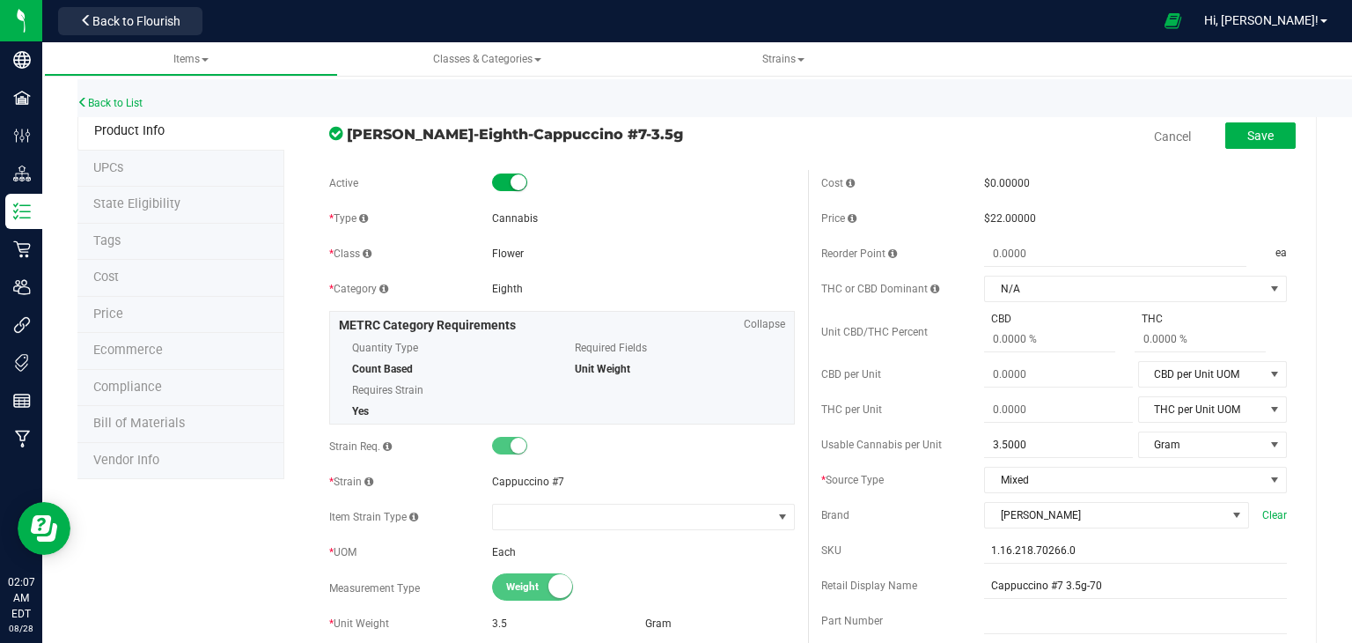
click at [1121, 602] on div "Cost $0.00000 Price $22.00000 Reorder Point ea THC or CBD Dominant" at bounding box center [1054, 517] width 492 height 695
click at [1119, 593] on input "Cappuccino #7 3.5g-70" at bounding box center [1135, 585] width 303 height 26
type input "Cappuccino #7 3.5g"
click at [1257, 131] on span "Save" at bounding box center [1260, 136] width 26 height 14
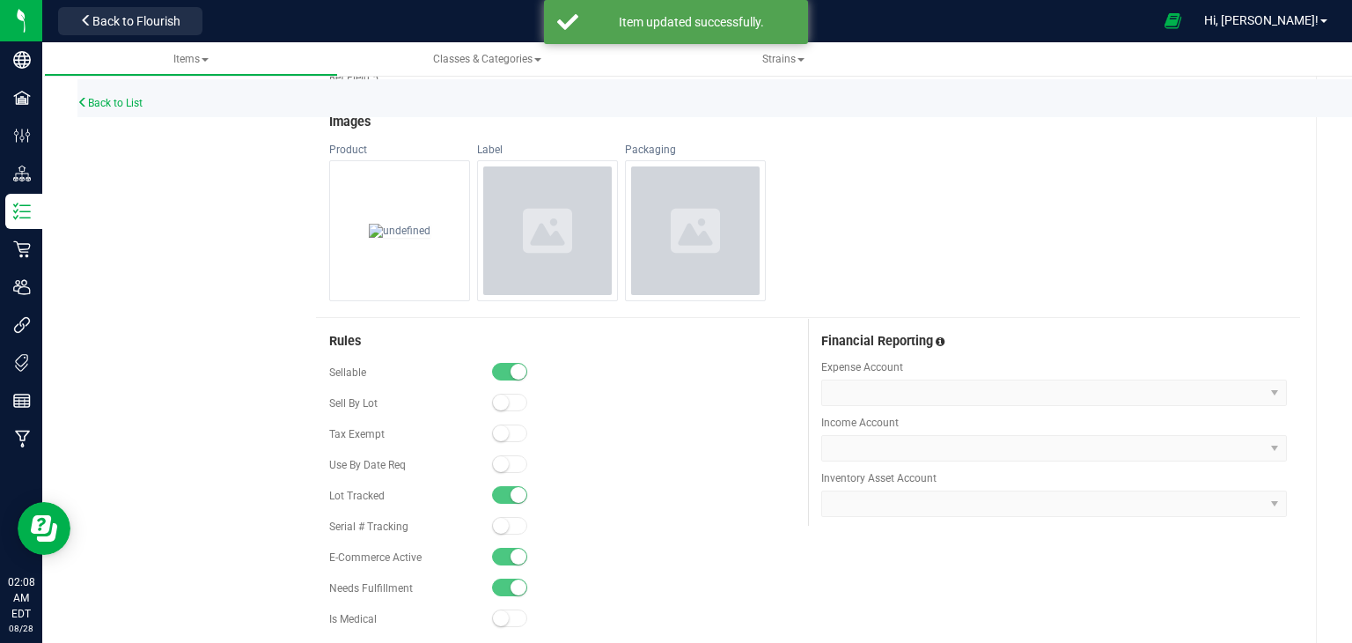
scroll to position [968, 0]
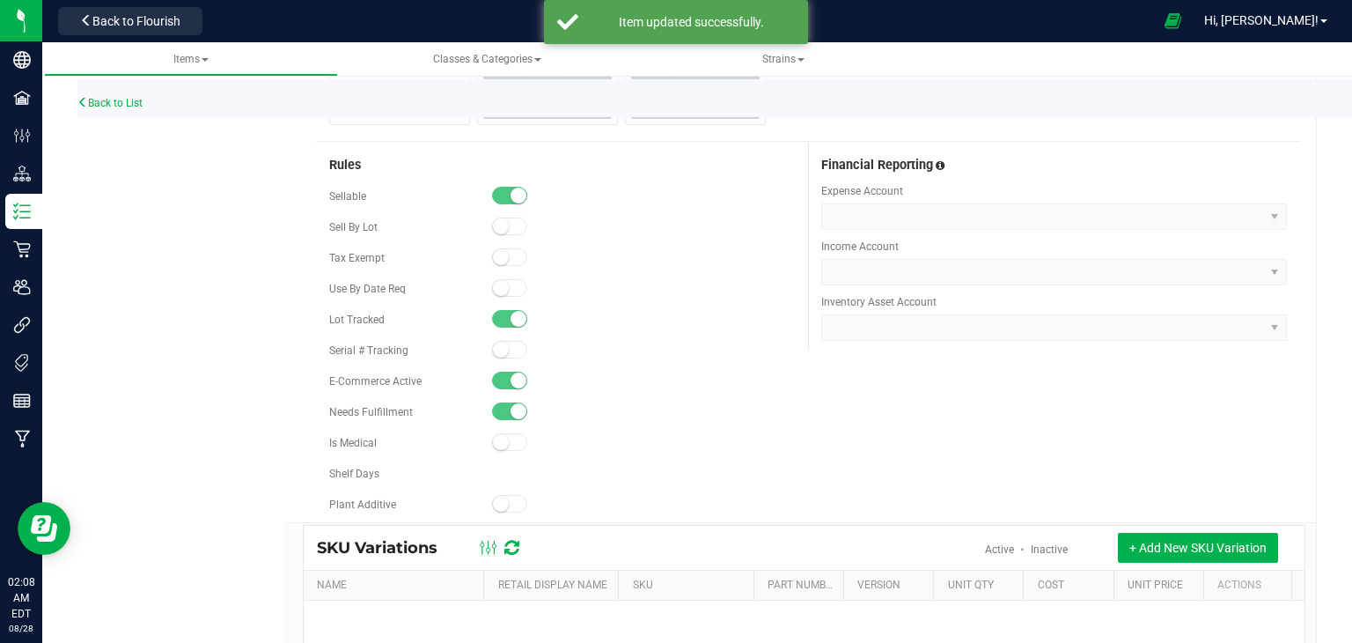
click at [113, 95] on div "Back to List" at bounding box center [753, 98] width 1352 height 38
click at [125, 107] on link "Back to List" at bounding box center [109, 103] width 65 height 12
